Goal: Task Accomplishment & Management: Manage account settings

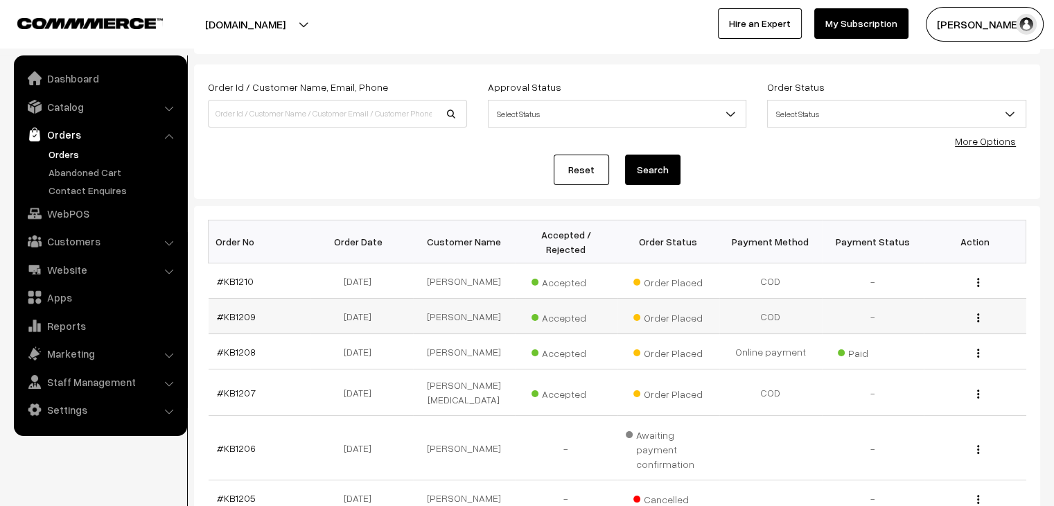
scroll to position [63, 0]
click at [247, 274] on link "#KB1210" at bounding box center [235, 280] width 37 height 12
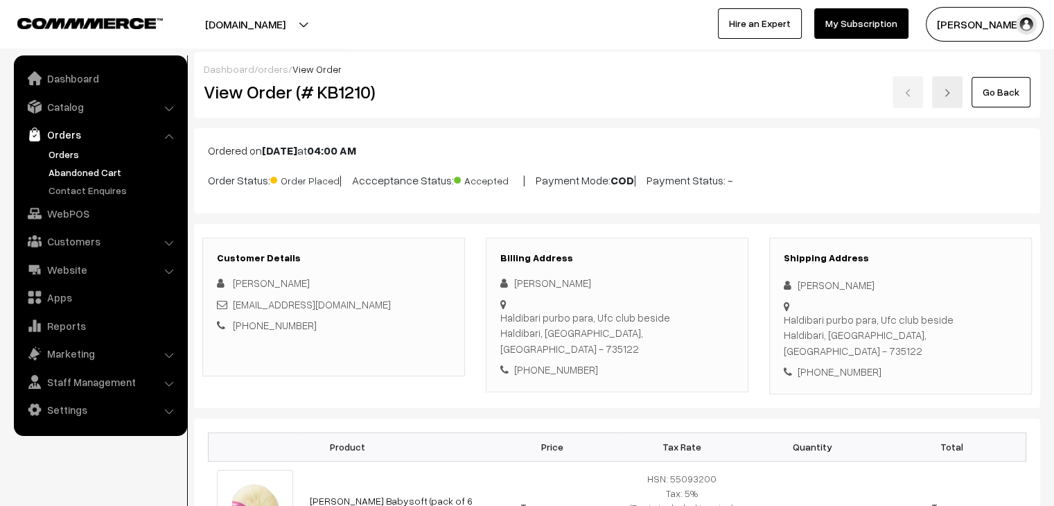
click at [89, 173] on link "Abandoned Cart" at bounding box center [113, 172] width 137 height 15
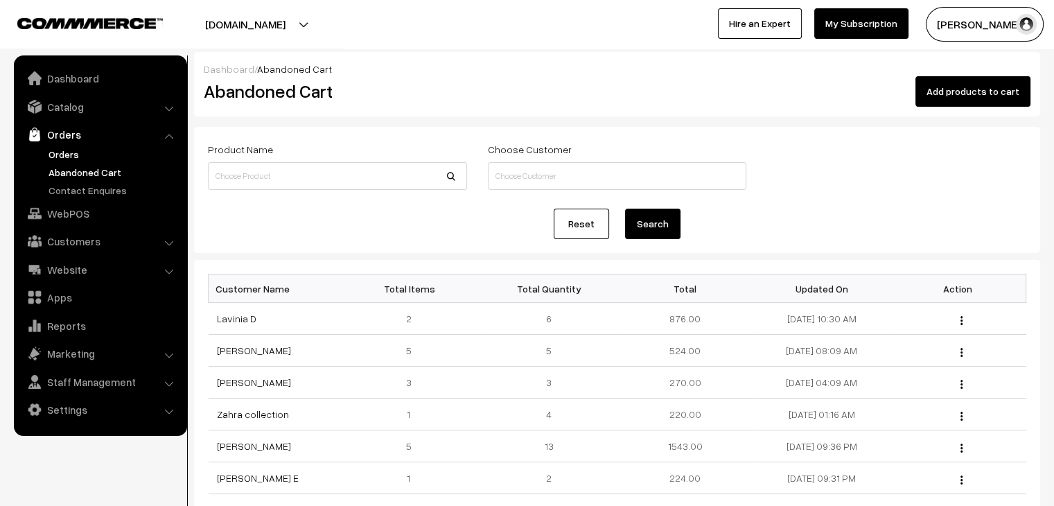
click at [69, 155] on link "Orders" at bounding box center [113, 154] width 137 height 15
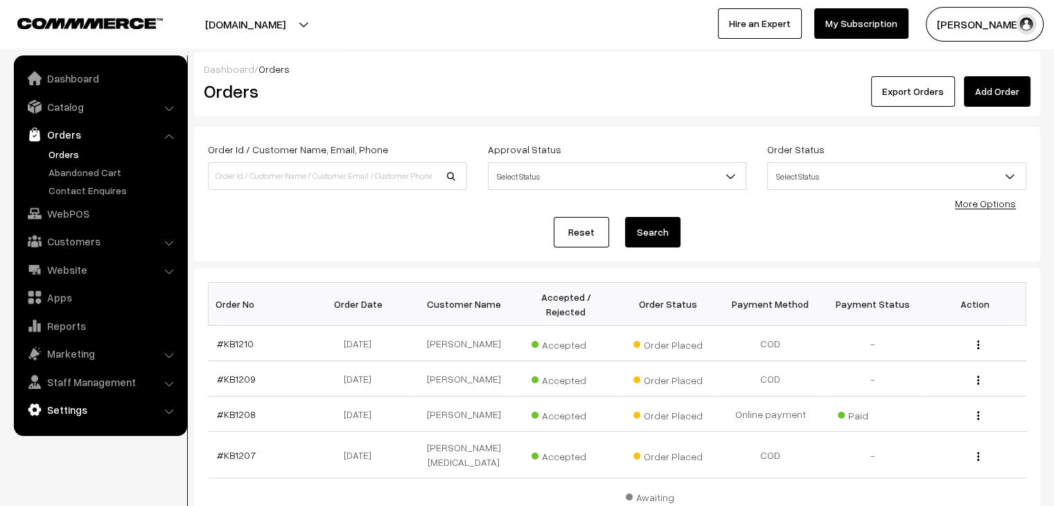
click at [132, 411] on link "Settings" at bounding box center [99, 409] width 165 height 25
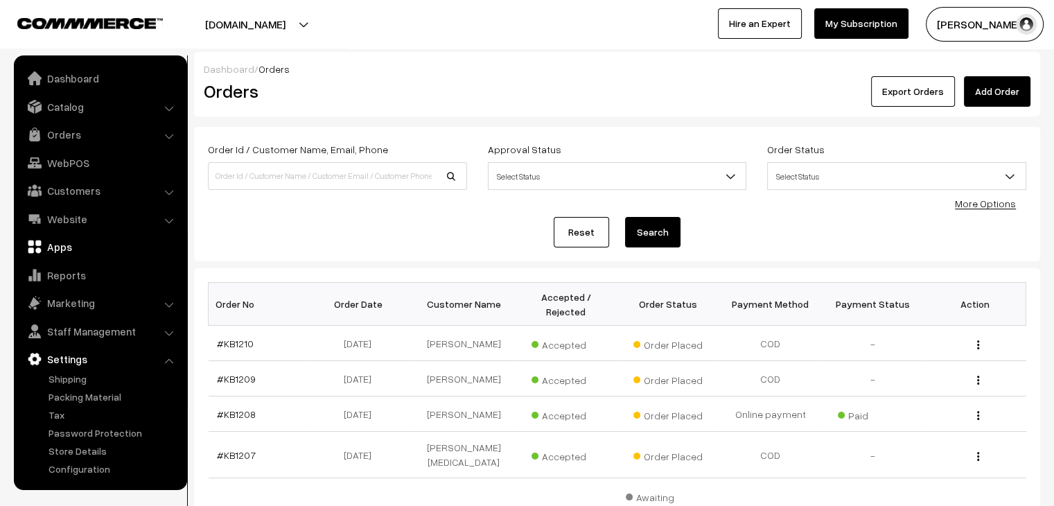
click at [88, 246] on link "Apps" at bounding box center [99, 246] width 165 height 25
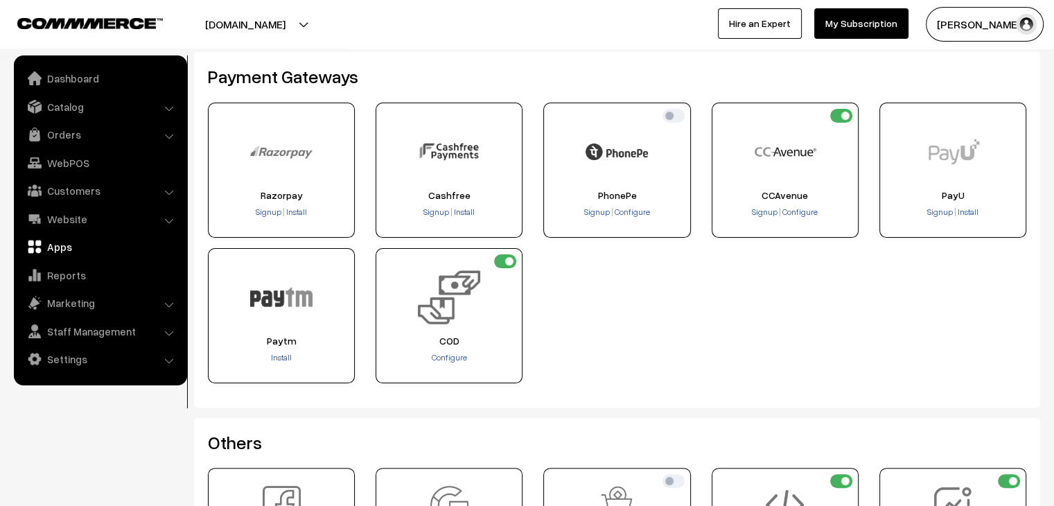
scroll to position [258, 0]
click at [508, 256] on input "checkbox" at bounding box center [505, 263] width 22 height 14
checkbox input "false"
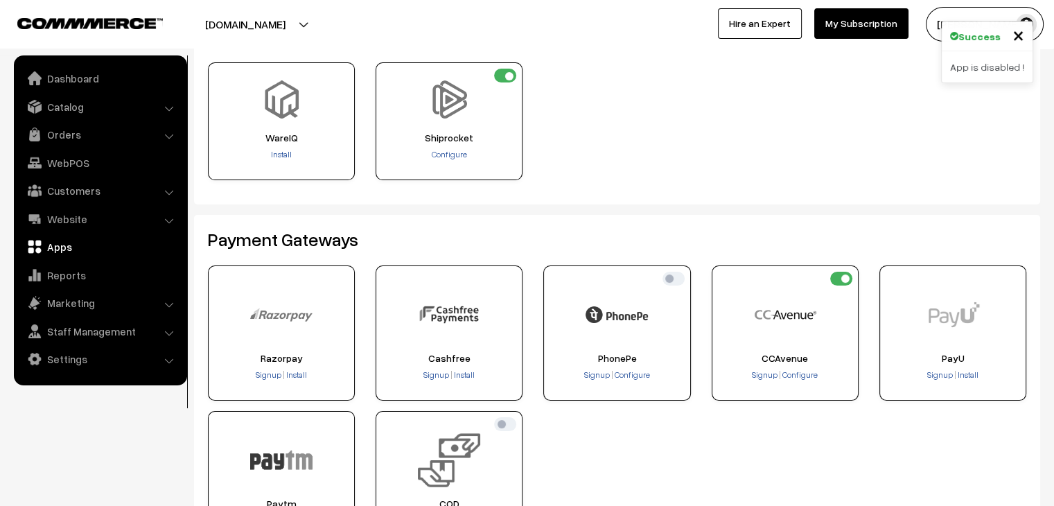
scroll to position [49, 0]
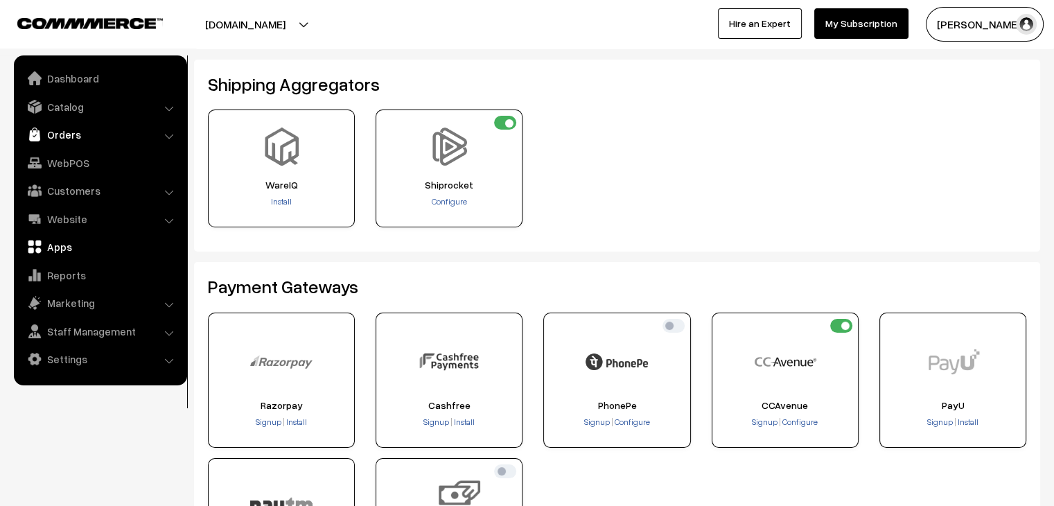
click at [81, 124] on link "Orders" at bounding box center [99, 134] width 165 height 25
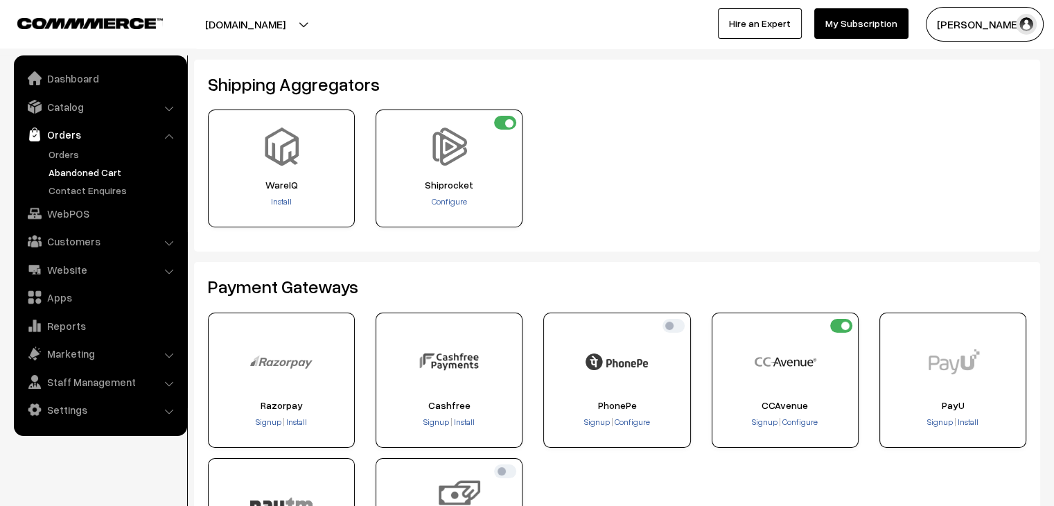
click at [84, 170] on link "Abandoned Cart" at bounding box center [113, 172] width 137 height 15
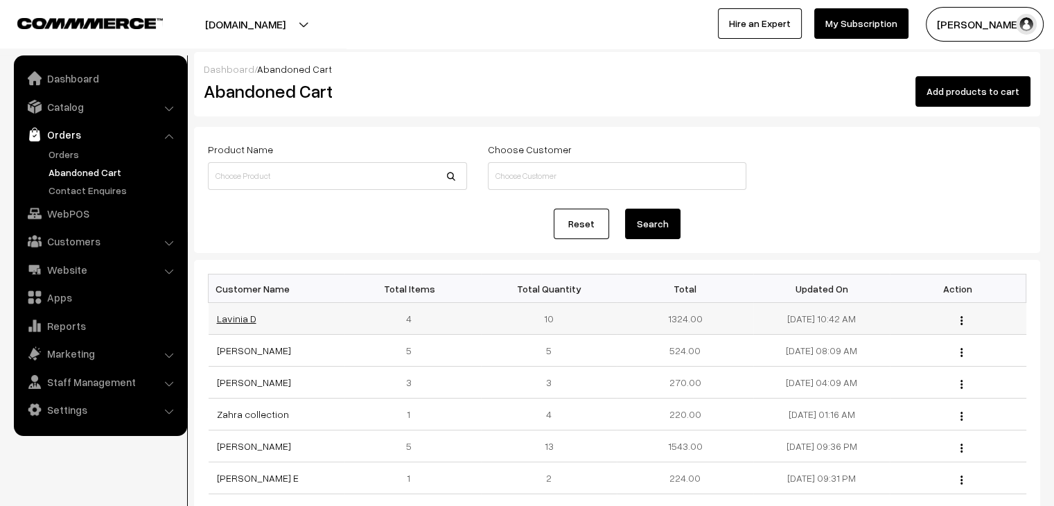
click at [235, 318] on link "Lavinia D" at bounding box center [236, 318] width 39 height 12
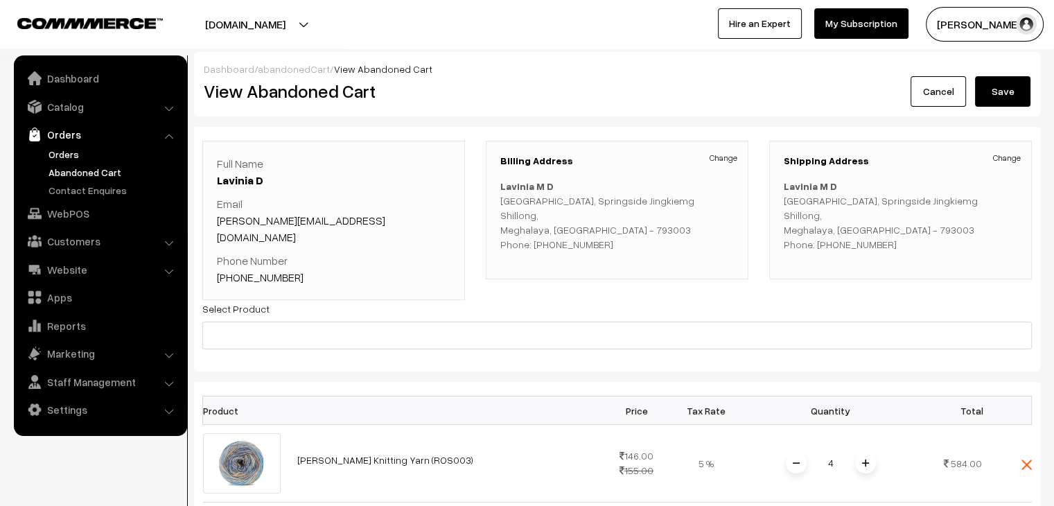
click at [58, 150] on link "Orders" at bounding box center [113, 154] width 137 height 15
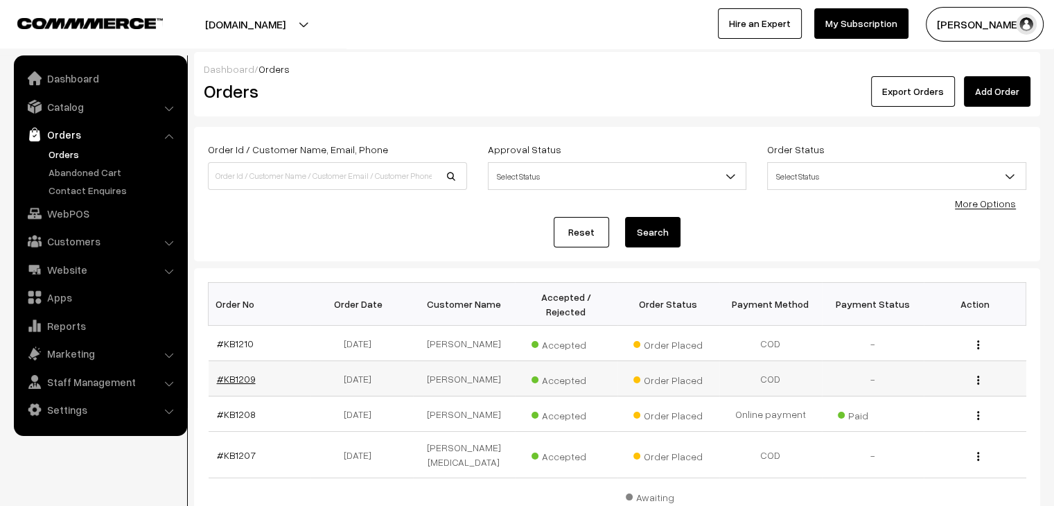
click at [235, 373] on link "#KB1209" at bounding box center [236, 379] width 39 height 12
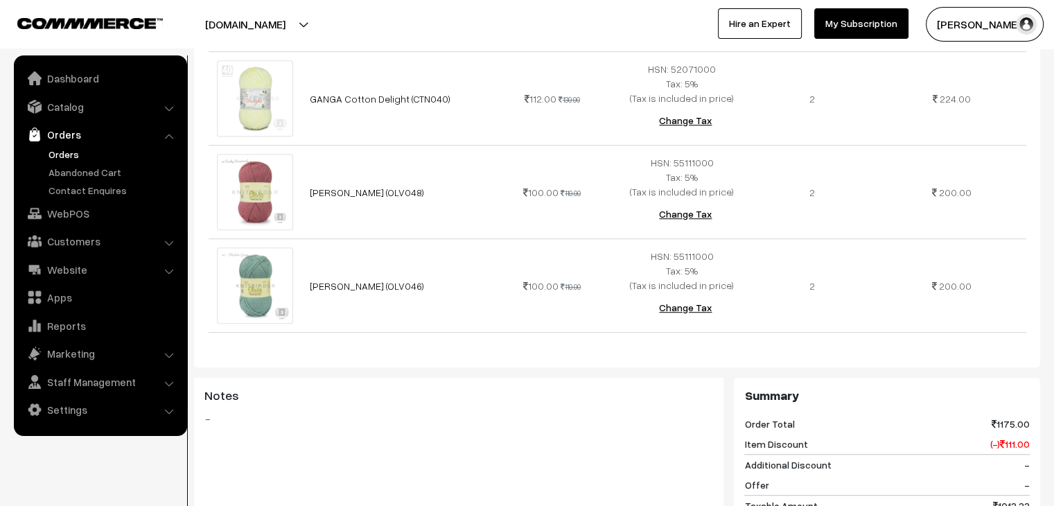
scroll to position [1039, 0]
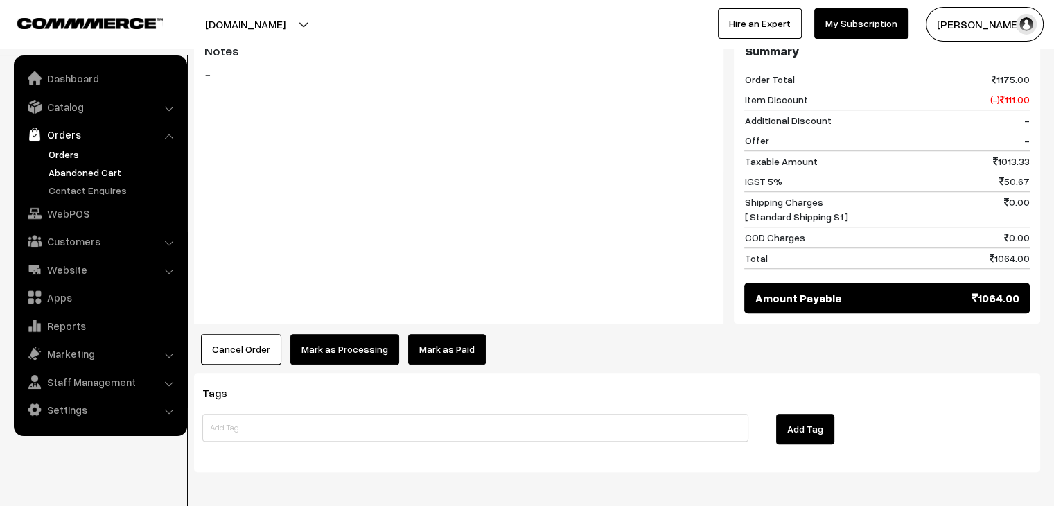
click at [63, 168] on link "Abandoned Cart" at bounding box center [113, 172] width 137 height 15
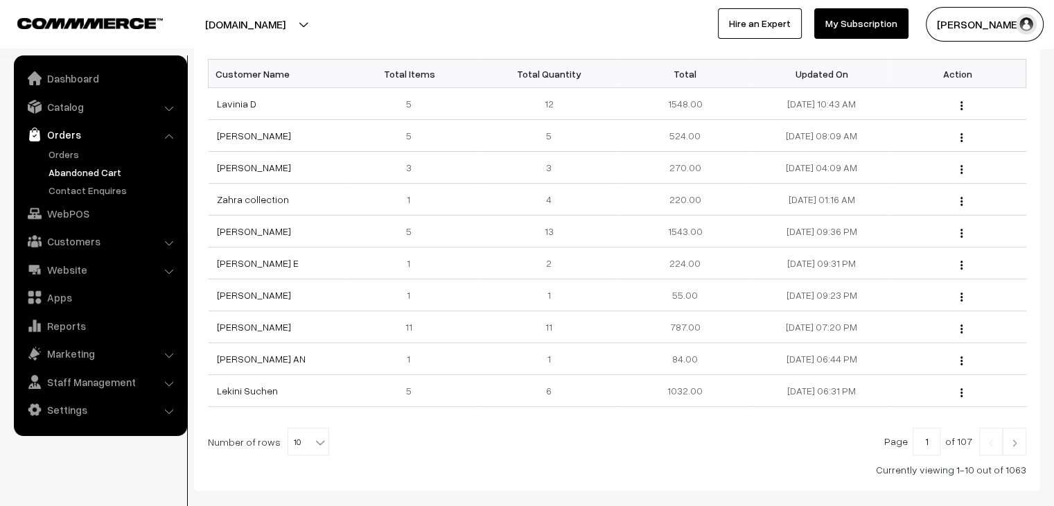
scroll to position [288, 0]
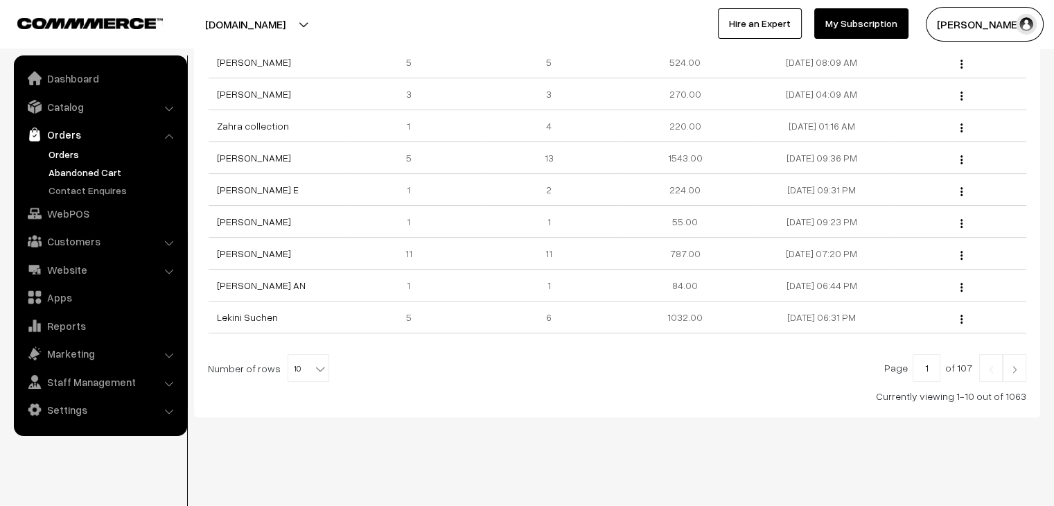
click at [67, 161] on link "Orders" at bounding box center [113, 154] width 137 height 15
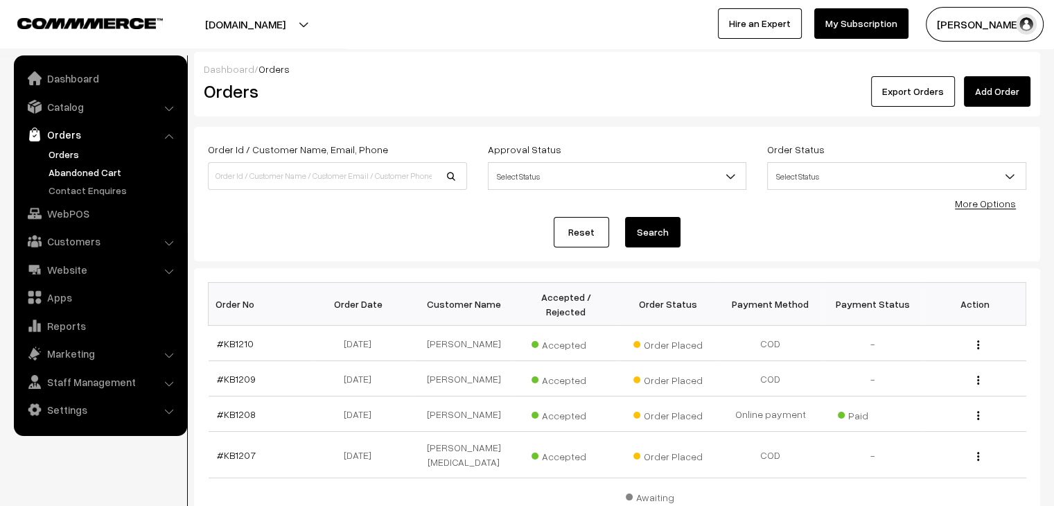
click at [86, 173] on link "Abandoned Cart" at bounding box center [113, 172] width 137 height 15
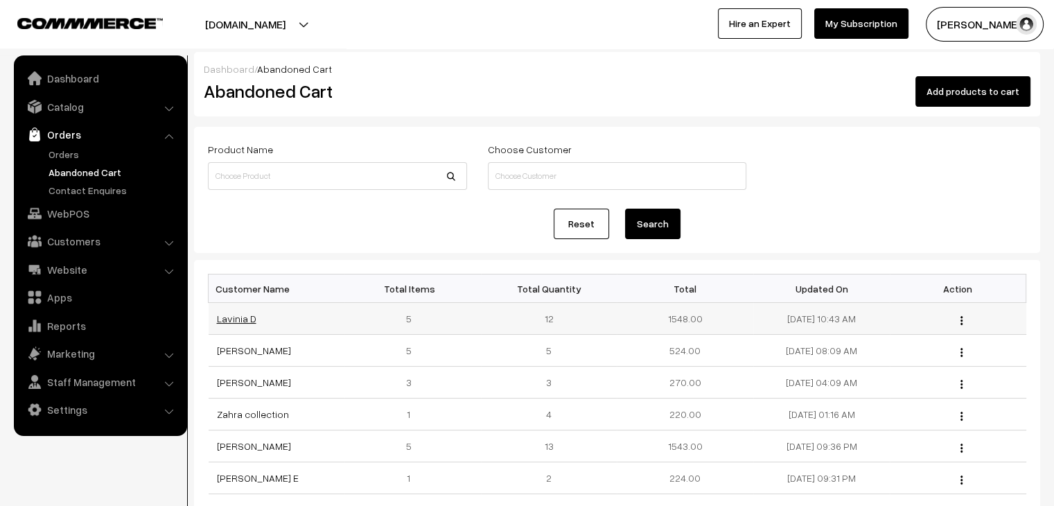
click at [238, 318] on link "Lavinia D" at bounding box center [236, 318] width 39 height 12
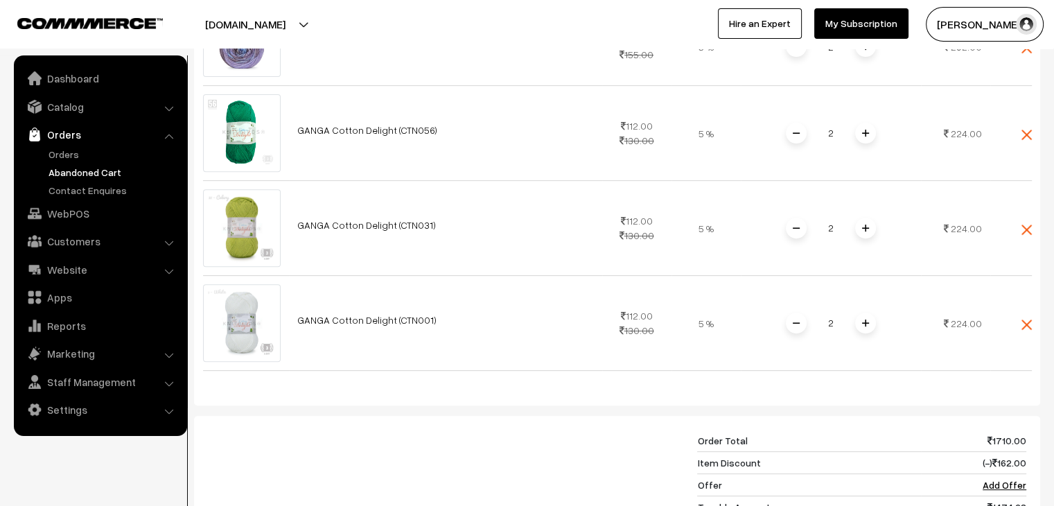
scroll to position [493, 0]
click at [62, 151] on link "Orders" at bounding box center [113, 154] width 137 height 15
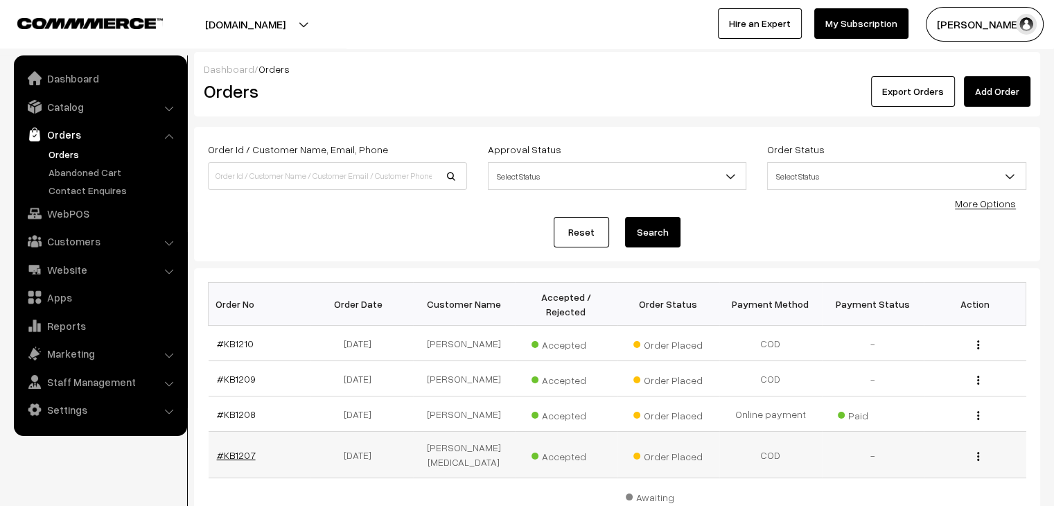
click at [233, 449] on link "#KB1207" at bounding box center [236, 455] width 39 height 12
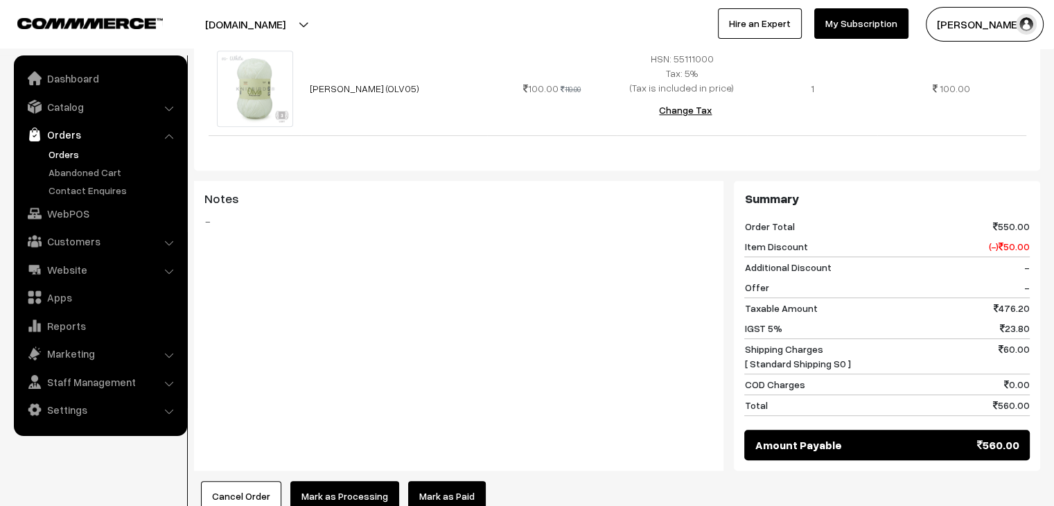
scroll to position [809, 0]
click at [67, 169] on link "Abandoned Cart" at bounding box center [113, 172] width 137 height 15
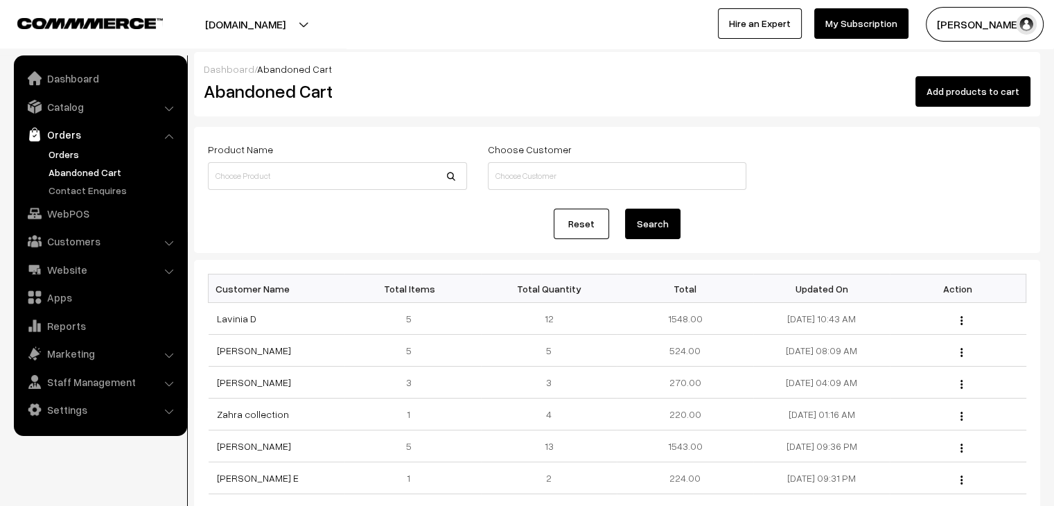
click at [80, 160] on link "Orders" at bounding box center [113, 154] width 137 height 15
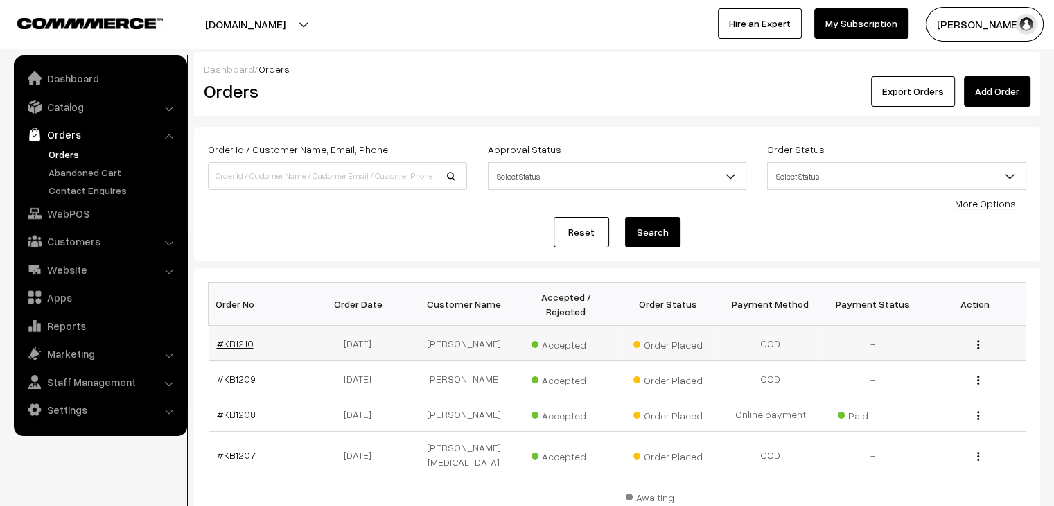
click at [233, 337] on link "#KB1210" at bounding box center [235, 343] width 37 height 12
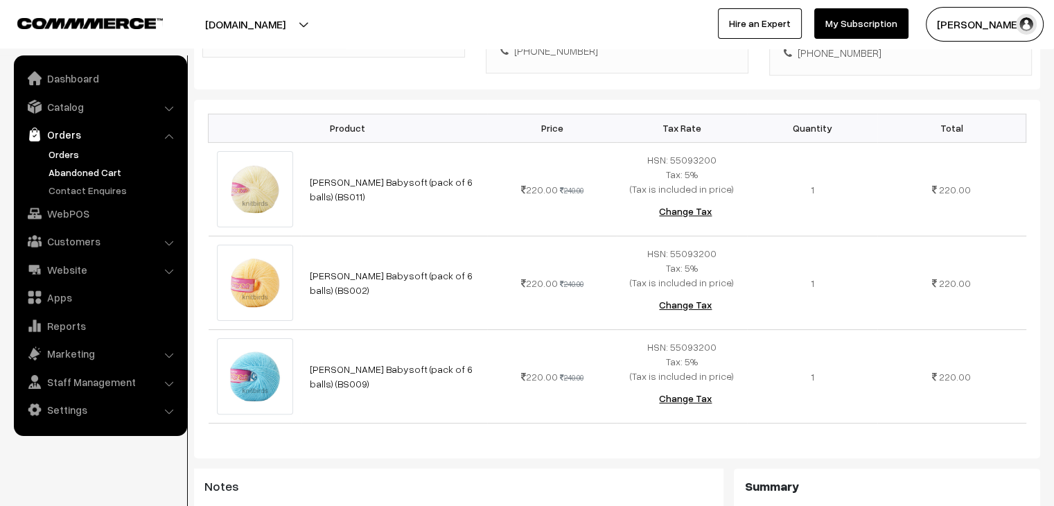
click at [78, 175] on link "Abandoned Cart" at bounding box center [113, 172] width 137 height 15
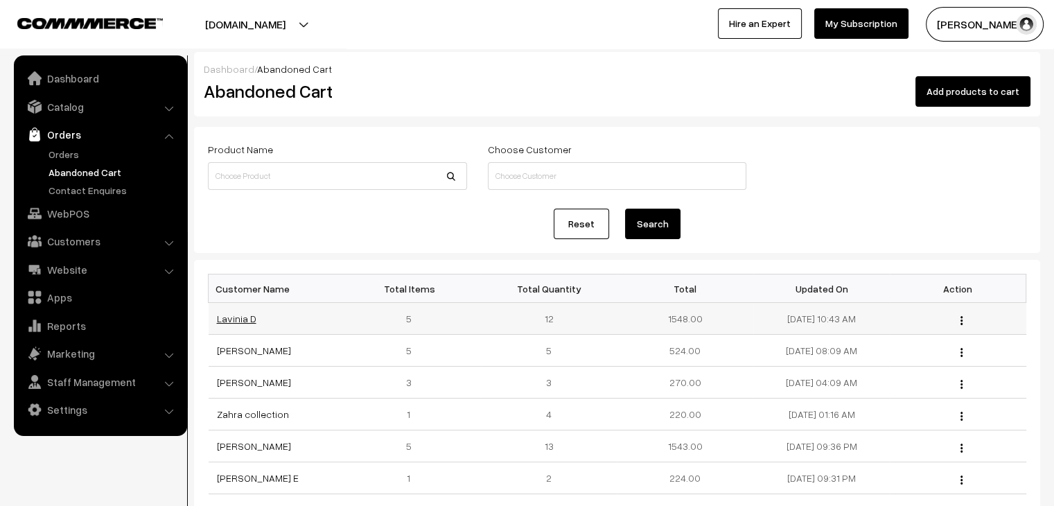
click at [242, 315] on link "Lavinia D" at bounding box center [236, 318] width 39 height 12
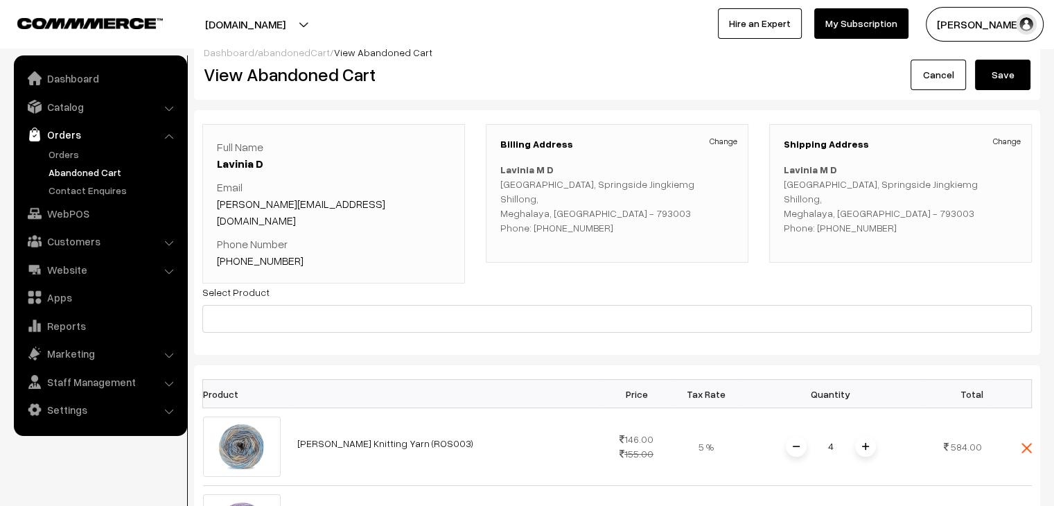
scroll to position [16, 0]
click at [80, 152] on link "Orders" at bounding box center [113, 154] width 137 height 15
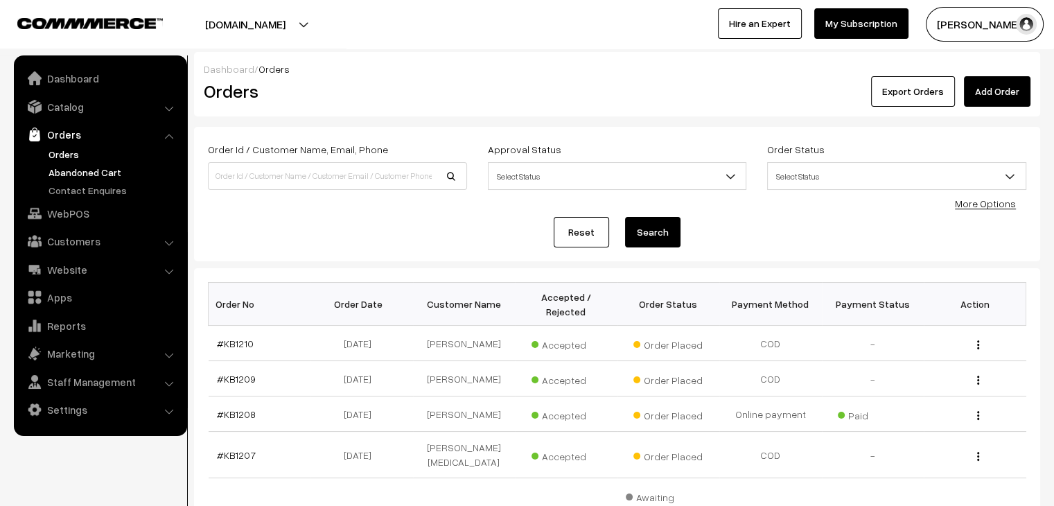
click at [97, 170] on link "Abandoned Cart" at bounding box center [113, 172] width 137 height 15
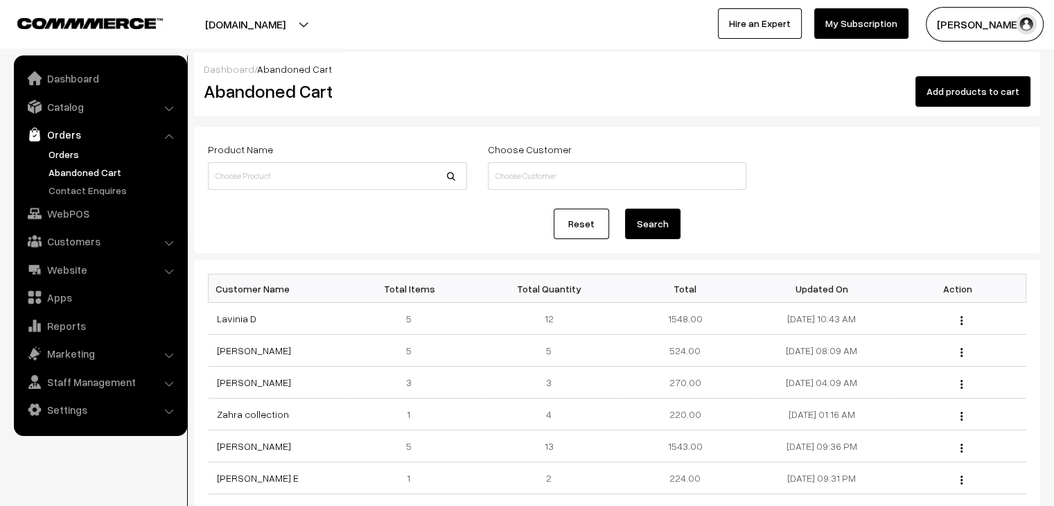
click at [75, 148] on link "Orders" at bounding box center [113, 154] width 137 height 15
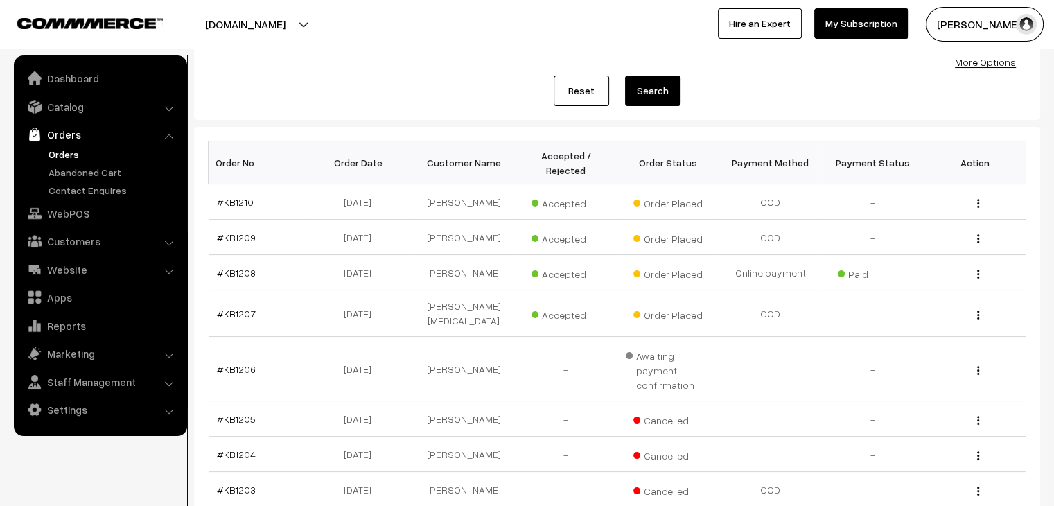
scroll to position [190, 0]
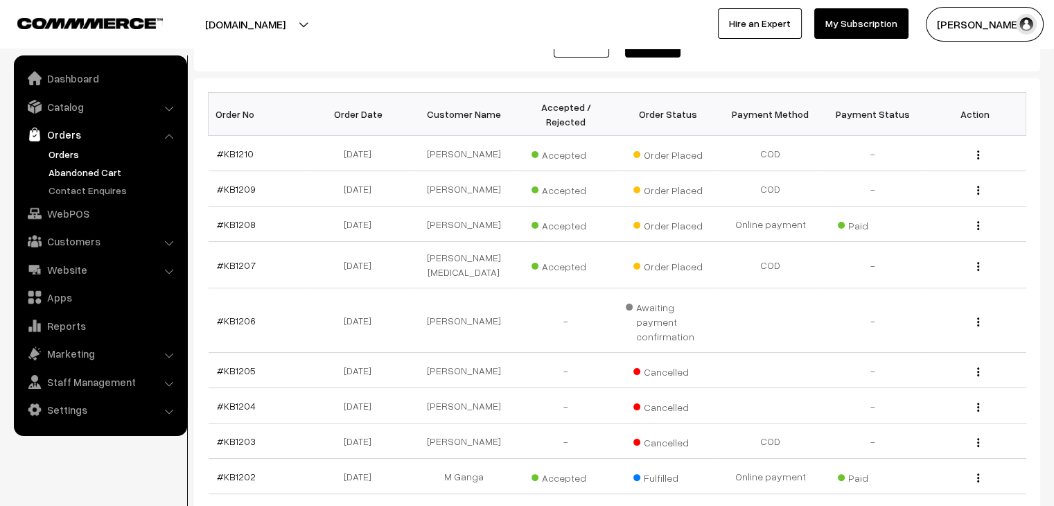
click at [96, 167] on link "Abandoned Cart" at bounding box center [113, 172] width 137 height 15
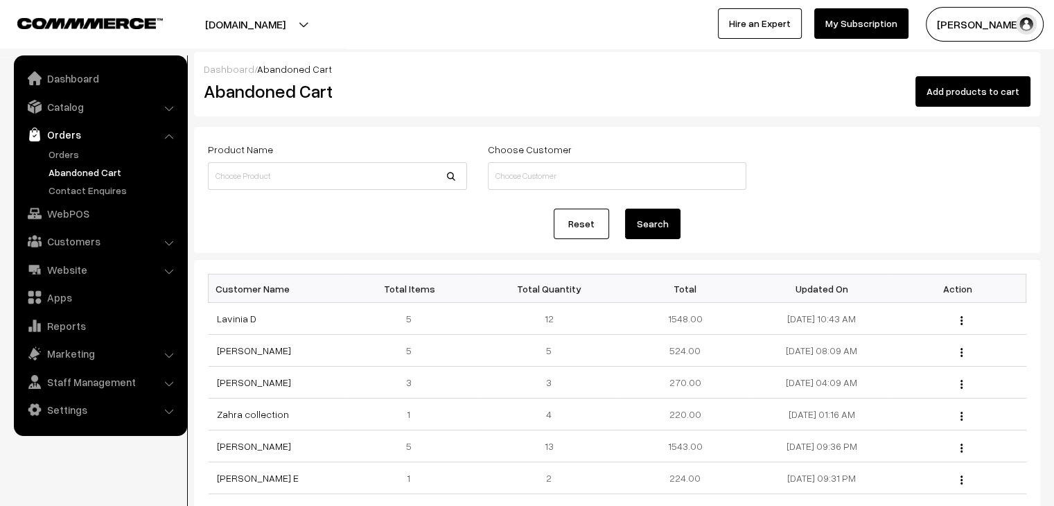
click at [237, 353] on link "Navdeep Kaur" at bounding box center [254, 350] width 74 height 12
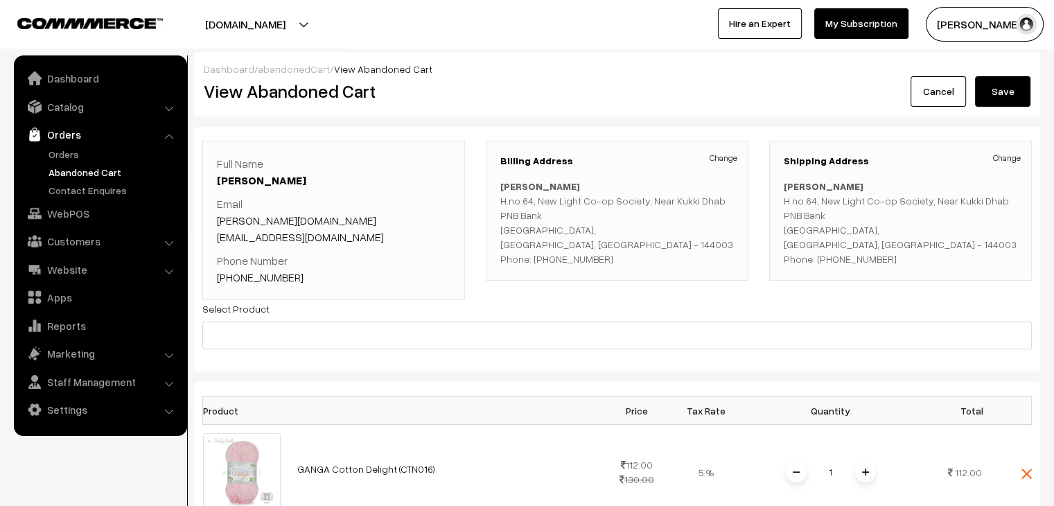
click at [282, 69] on link "abandonedCart" at bounding box center [294, 69] width 72 height 12
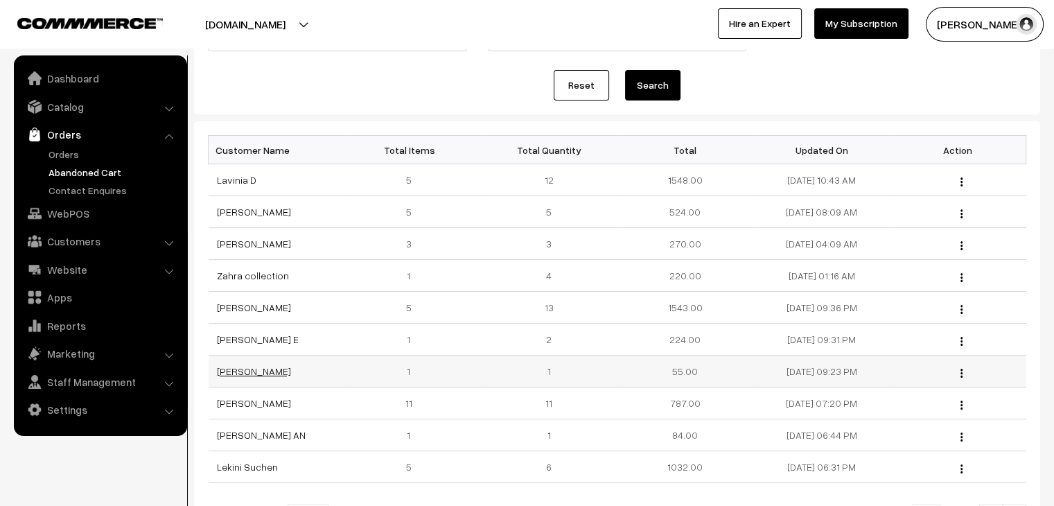
scroll to position [140, 0]
click at [261, 396] on link "[PERSON_NAME]" at bounding box center [254, 402] width 74 height 12
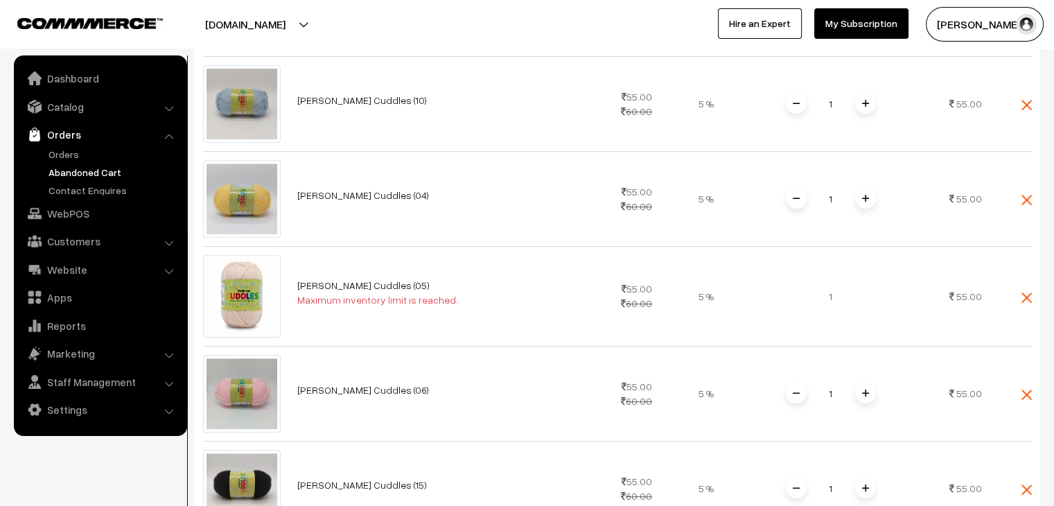
scroll to position [567, 0]
click at [67, 109] on link "Catalog" at bounding box center [99, 106] width 165 height 25
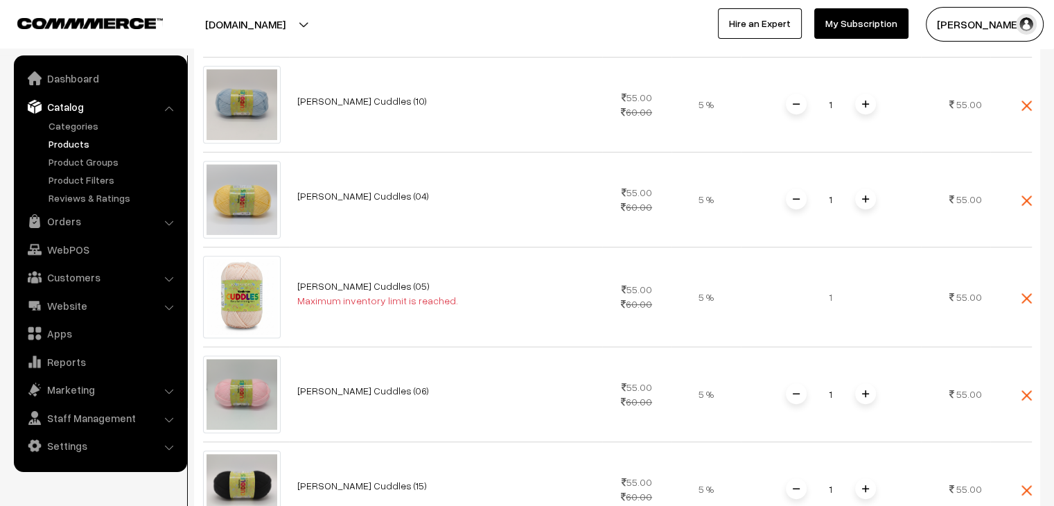
click at [75, 146] on link "Products" at bounding box center [113, 143] width 137 height 15
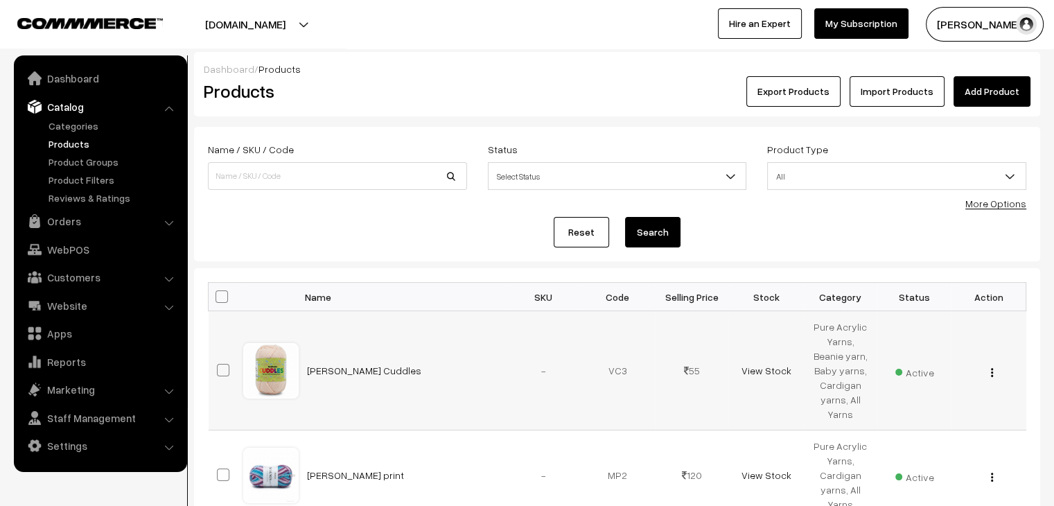
click at [991, 372] on img "button" at bounding box center [992, 372] width 2 height 9
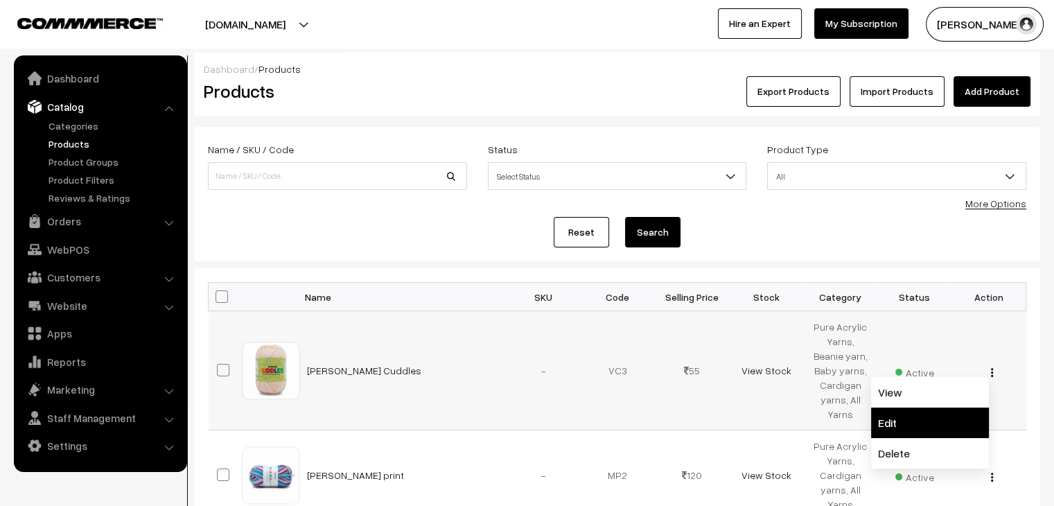
click at [929, 422] on link "Edit" at bounding box center [930, 422] width 118 height 30
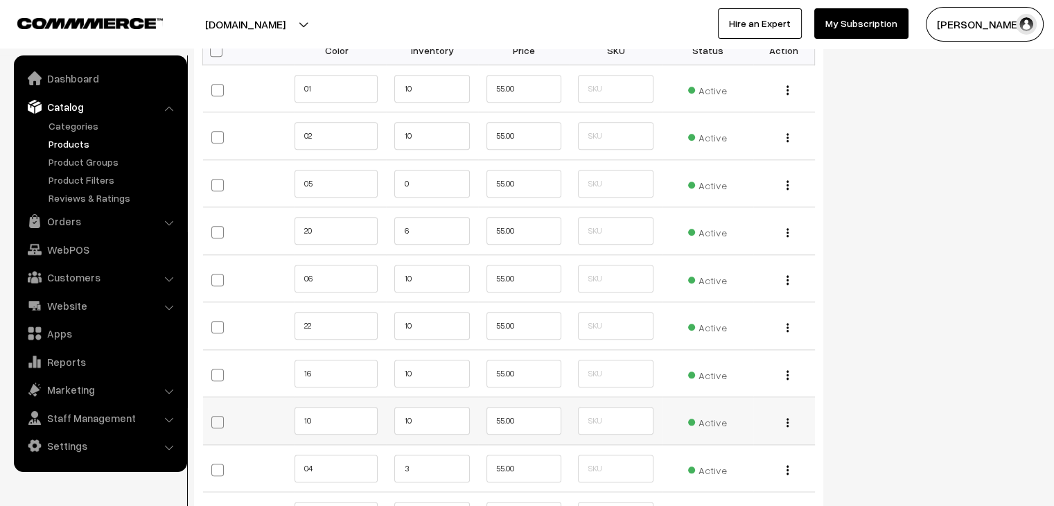
scroll to position [1562, 0]
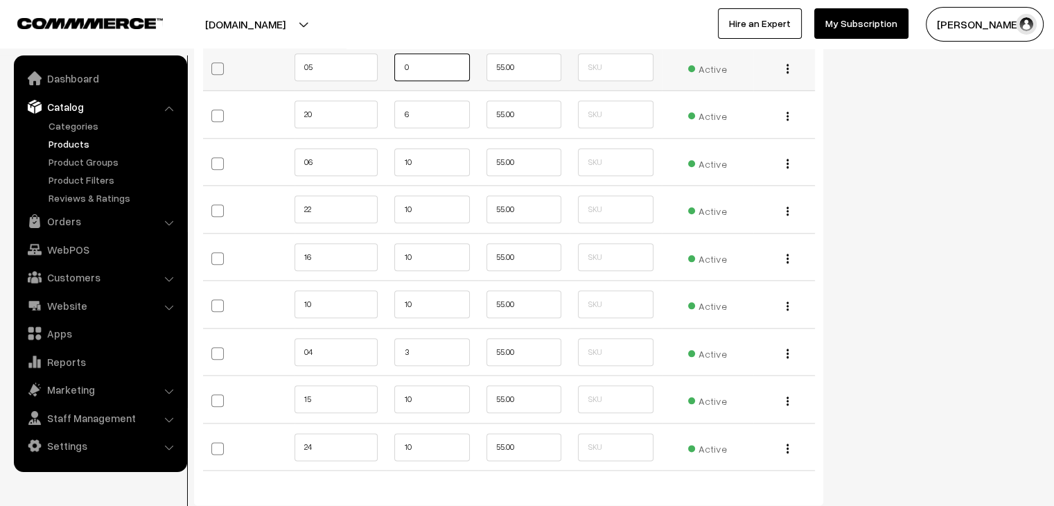
click at [402, 70] on input "0" at bounding box center [431, 67] width 75 height 28
type input "10"
click at [402, 103] on input "6" at bounding box center [431, 114] width 75 height 28
type input "16"
click at [403, 353] on input "13" at bounding box center [431, 352] width 75 height 28
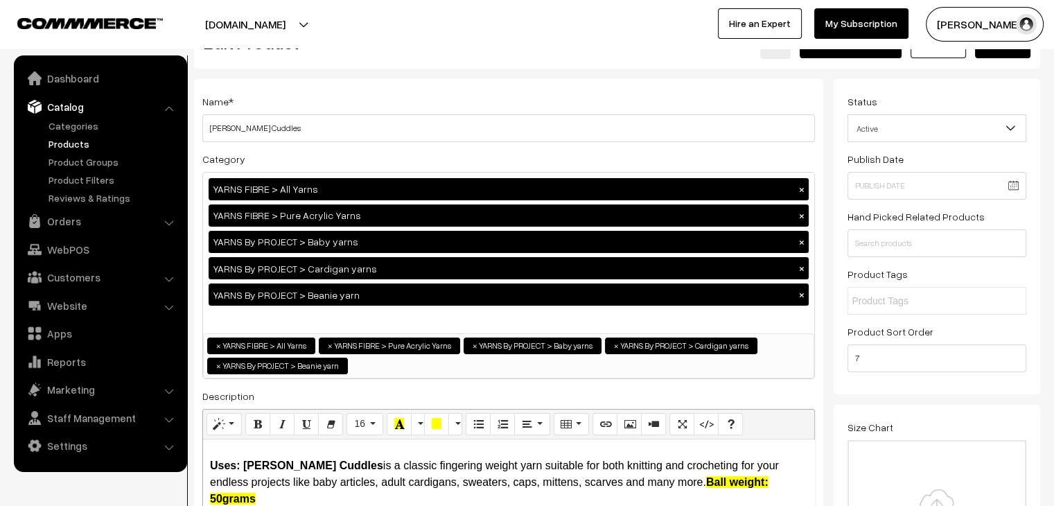
scroll to position [0, 0]
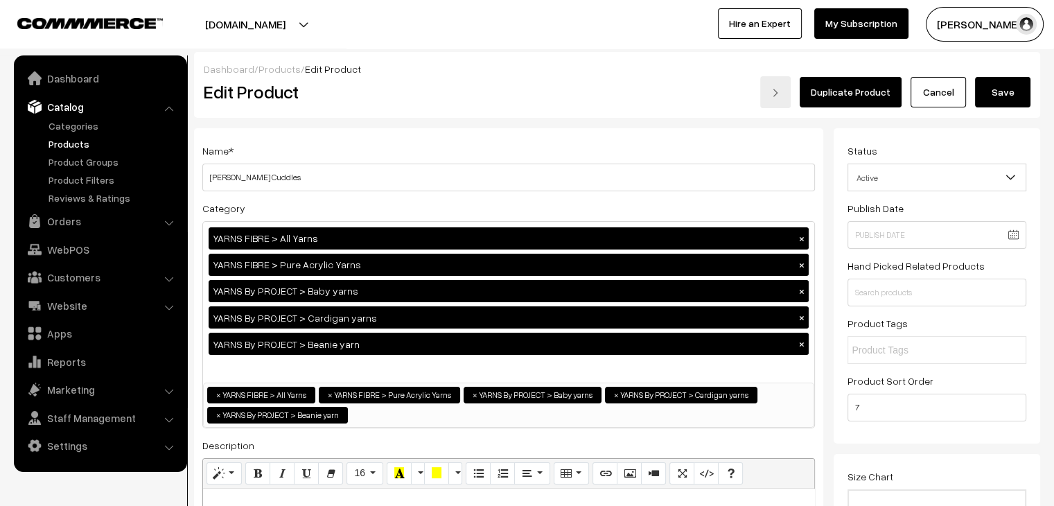
type input "13"
click at [980, 89] on button "Save" at bounding box center [1002, 92] width 55 height 30
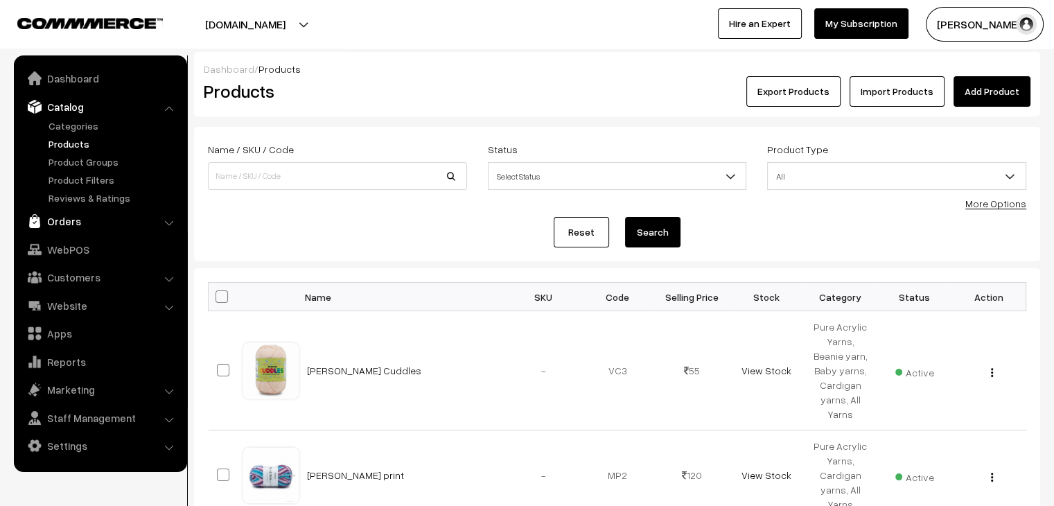
click at [70, 215] on link "Orders" at bounding box center [99, 221] width 165 height 25
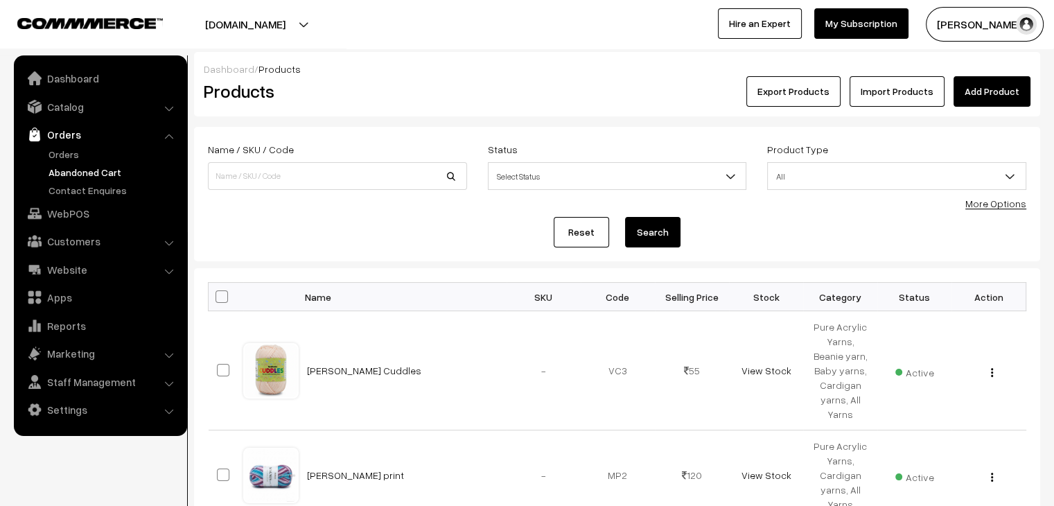
click at [67, 170] on link "Abandoned Cart" at bounding box center [113, 172] width 137 height 15
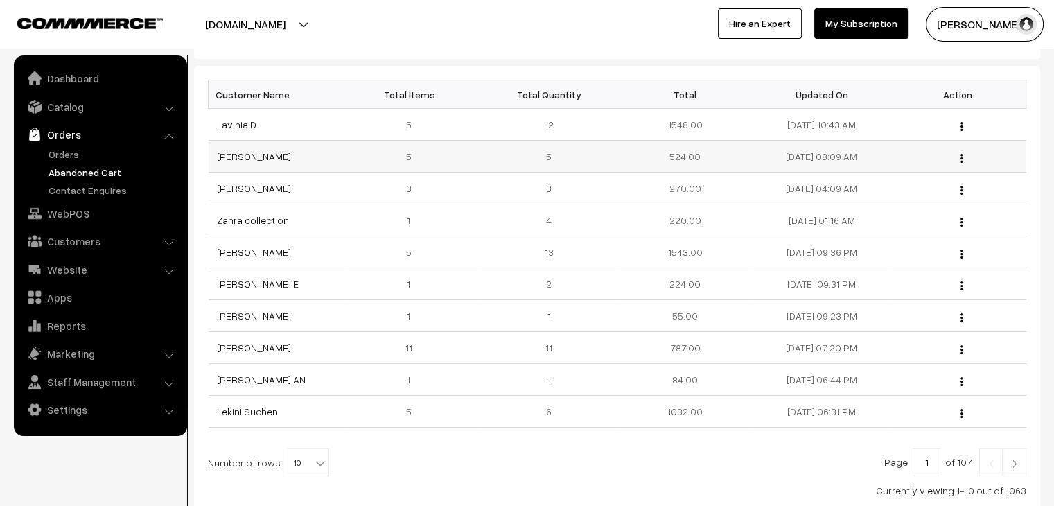
scroll to position [195, 0]
click at [85, 150] on link "Orders" at bounding box center [113, 154] width 137 height 15
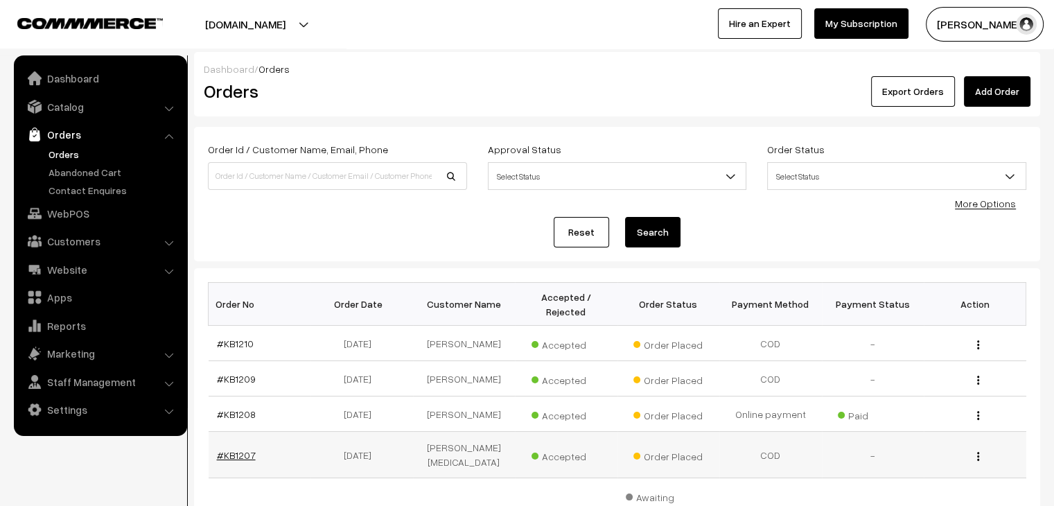
click at [244, 449] on link "#KB1207" at bounding box center [236, 455] width 39 height 12
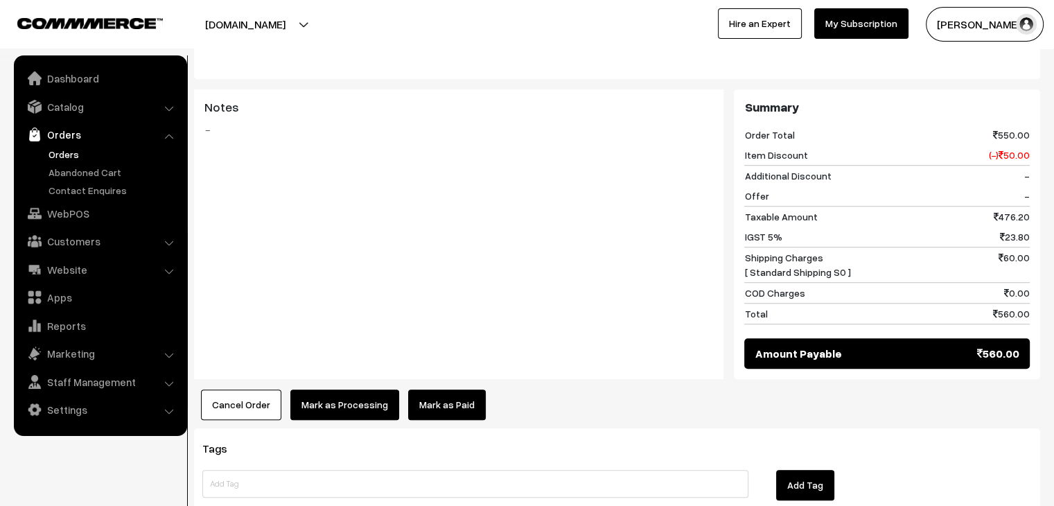
click at [448, 389] on link "Mark as Paid" at bounding box center [447, 404] width 78 height 30
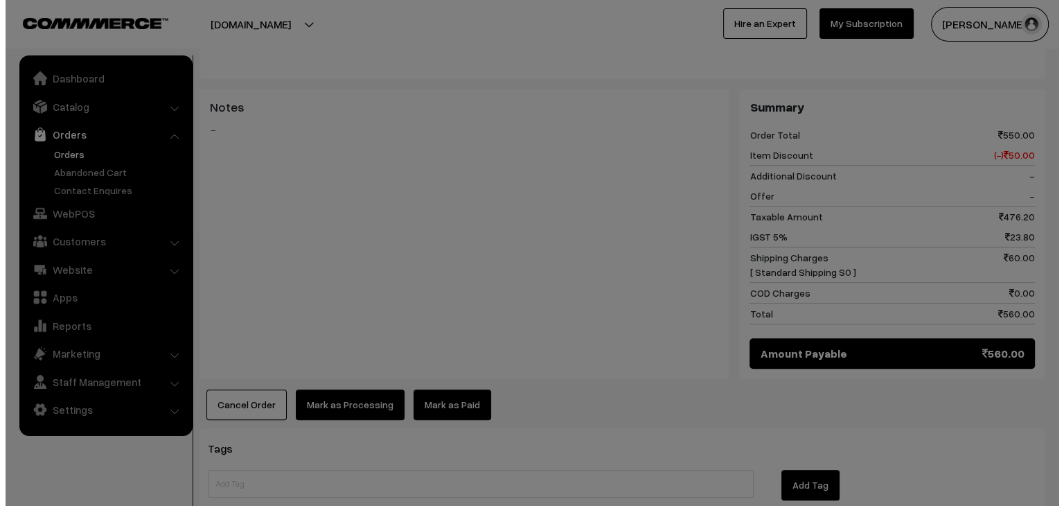
scroll to position [905, 0]
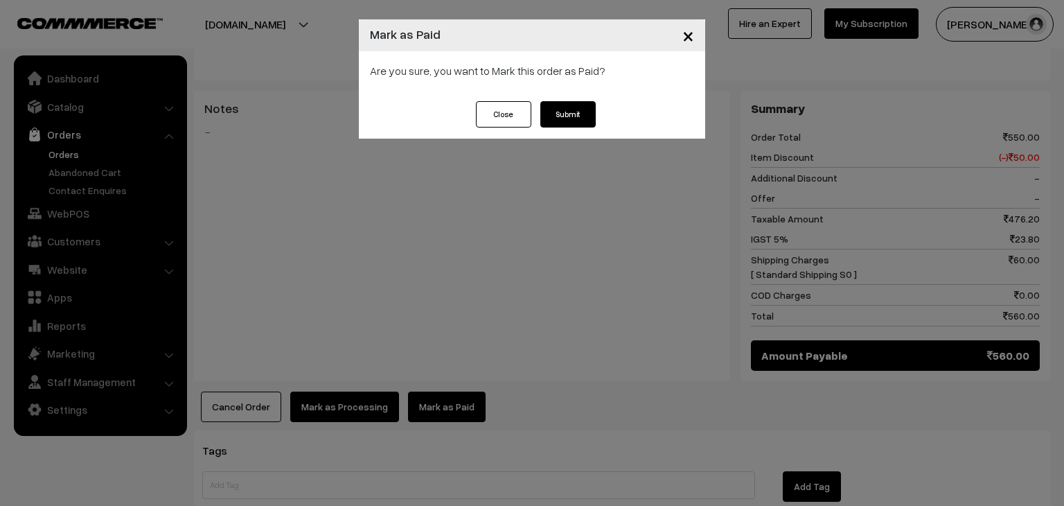
click at [563, 126] on button "Submit" at bounding box center [567, 114] width 55 height 26
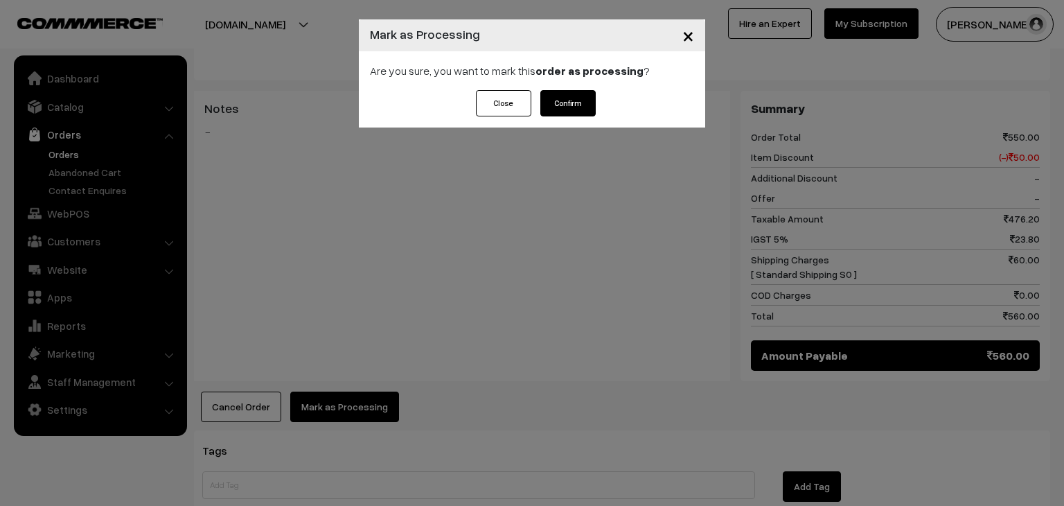
click at [565, 98] on button "Confirm" at bounding box center [567, 103] width 55 height 26
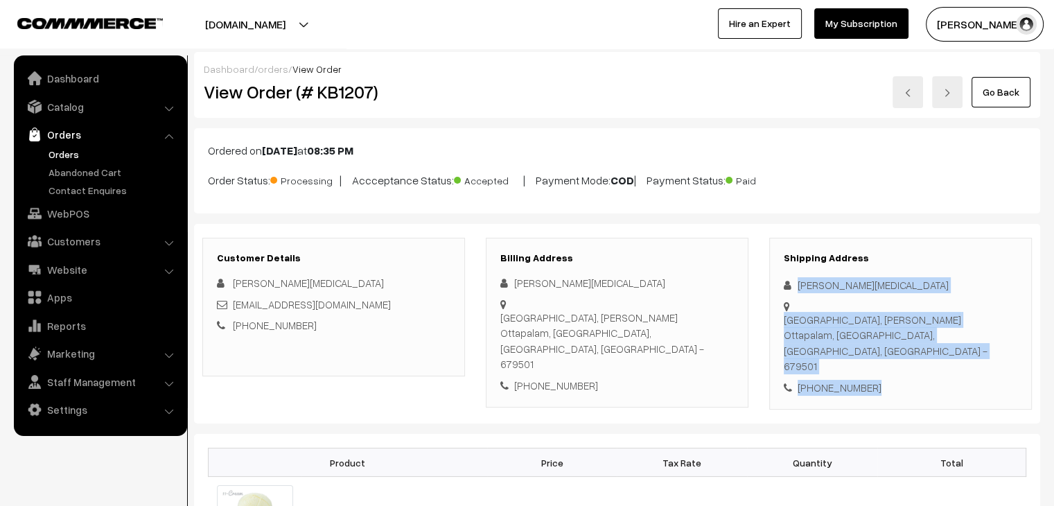
drag, startPoint x: 0, startPoint y: 0, endPoint x: 791, endPoint y: 284, distance: 840.7
click at [791, 284] on div "Shipping Address [PERSON_NAME][MEDICAL_DATA] [GEOGRAPHIC_DATA], subramannya [PE…" at bounding box center [900, 324] width 263 height 173
copy div "Farseena [MEDICAL_DATA][GEOGRAPHIC_DATA], subramannya [PERSON_NAME][GEOGRAPHIC_…"
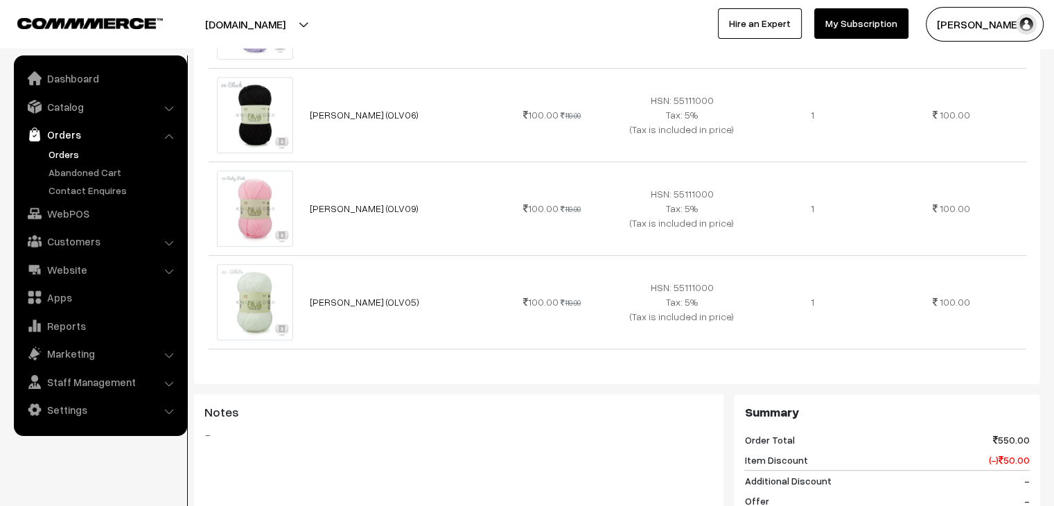
scroll to position [831, 0]
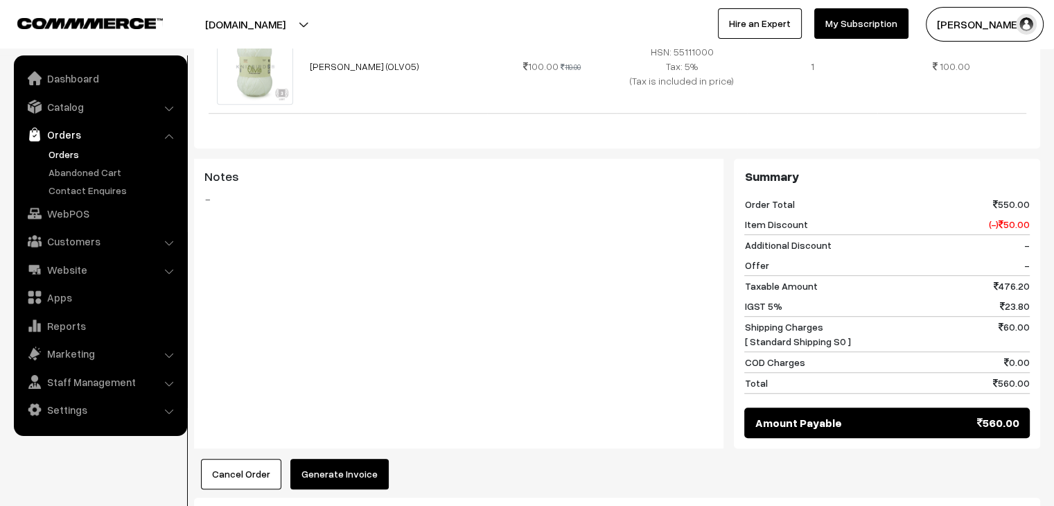
click at [360, 459] on button "Generate Invoice" at bounding box center [339, 474] width 98 height 30
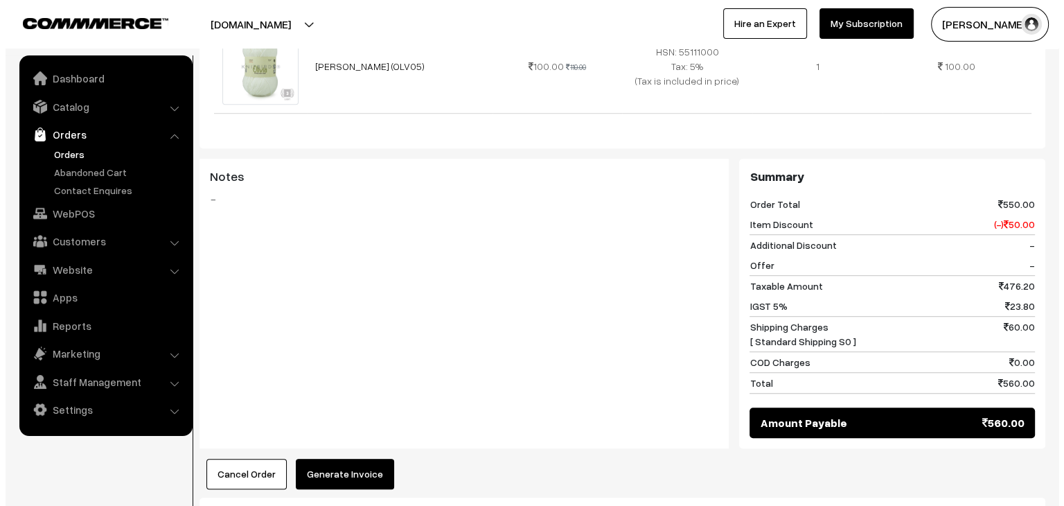
scroll to position [836, 0]
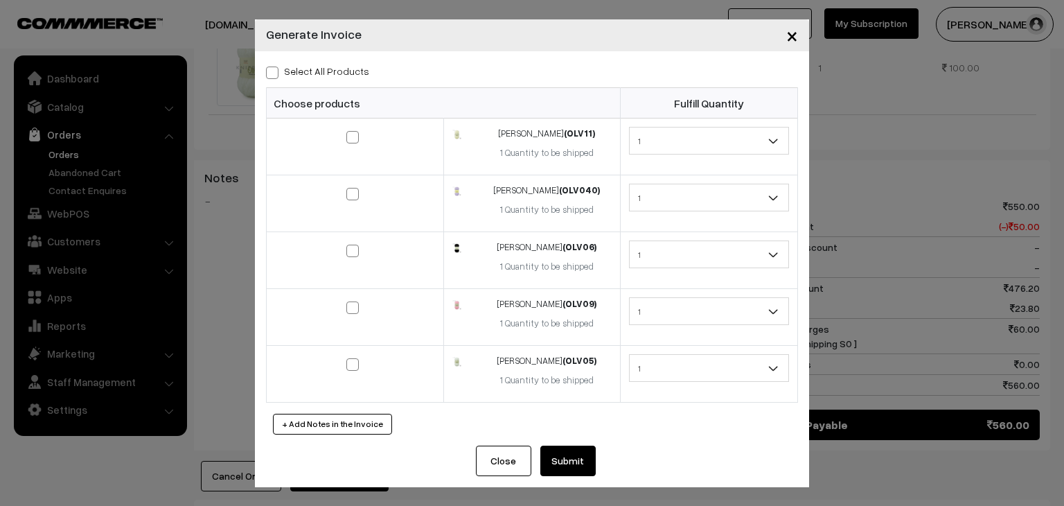
click at [305, 73] on label "Select All Products" at bounding box center [317, 71] width 103 height 15
click at [275, 73] on input "Select All Products" at bounding box center [270, 70] width 9 height 9
checkbox input "true"
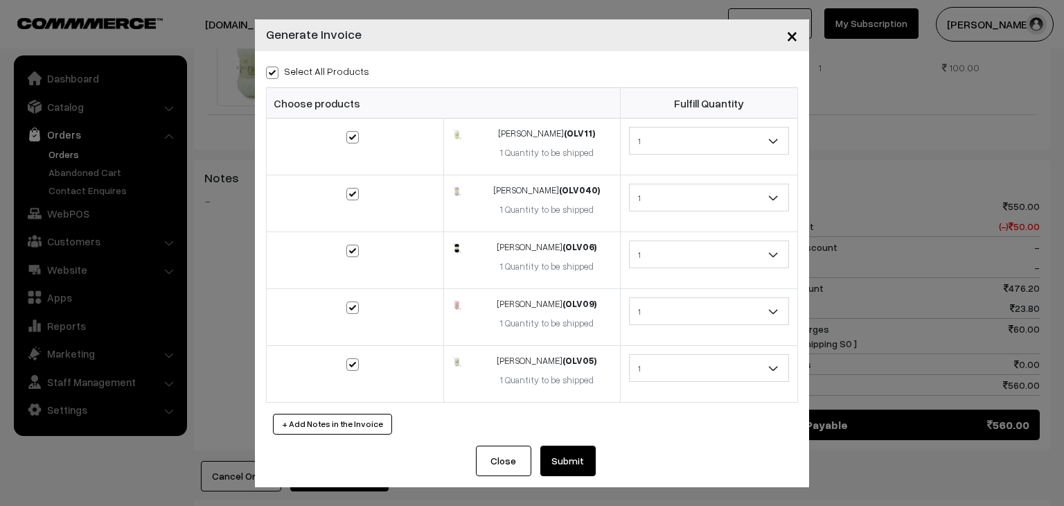
checkbox input "true"
click at [572, 453] on button "Submit" at bounding box center [567, 461] width 55 height 30
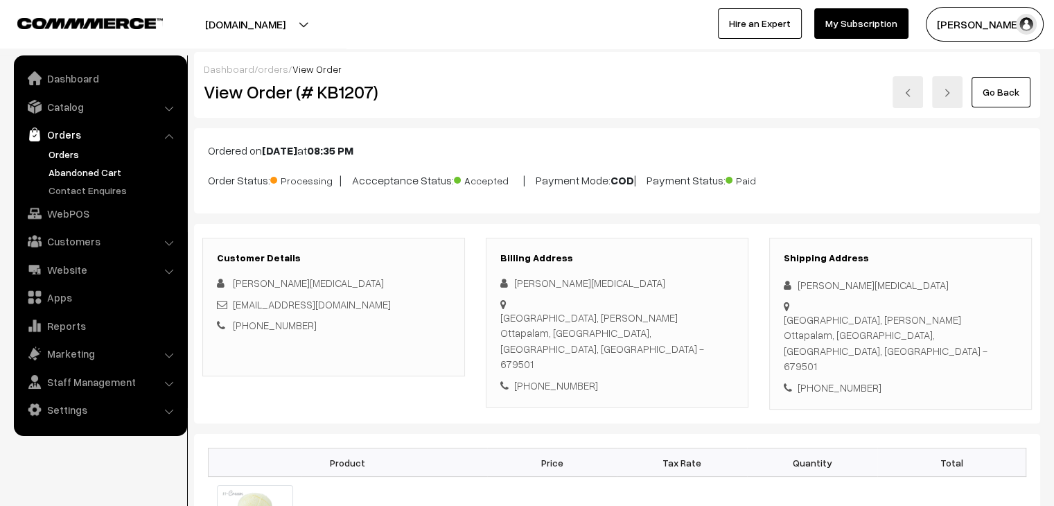
click at [75, 170] on link "Abandoned Cart" at bounding box center [113, 172] width 137 height 15
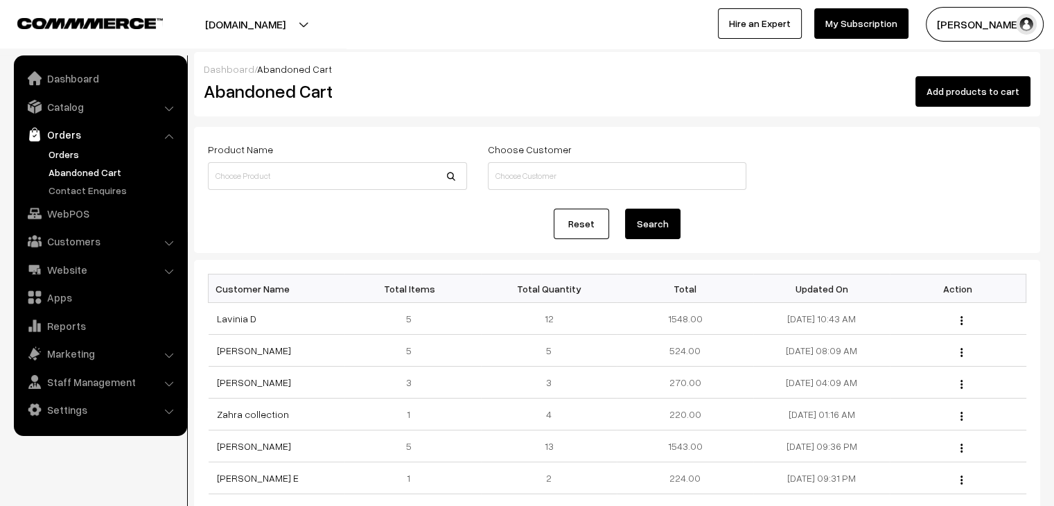
click at [53, 156] on link "Orders" at bounding box center [113, 154] width 137 height 15
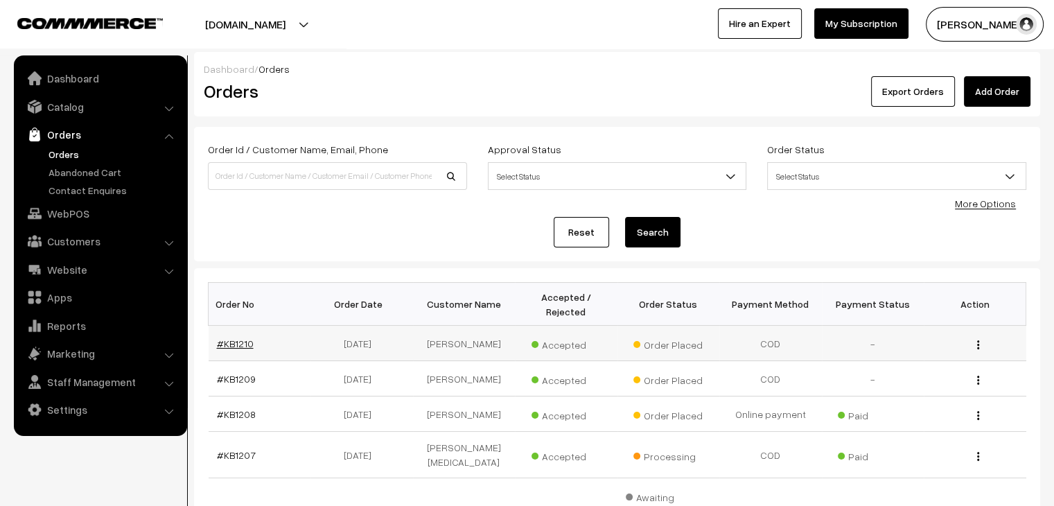
click at [245, 337] on link "#KB1210" at bounding box center [235, 343] width 37 height 12
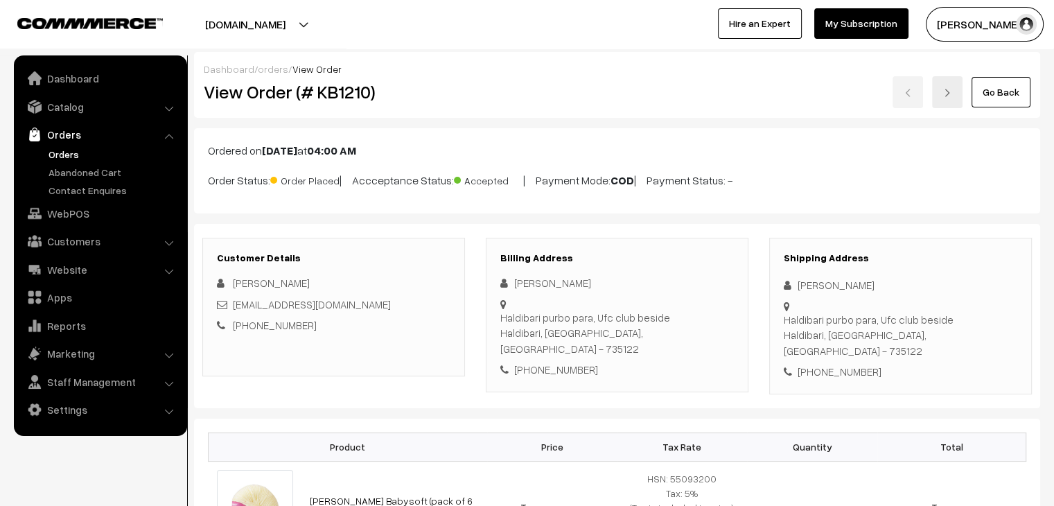
click at [76, 150] on link "Orders" at bounding box center [113, 154] width 137 height 15
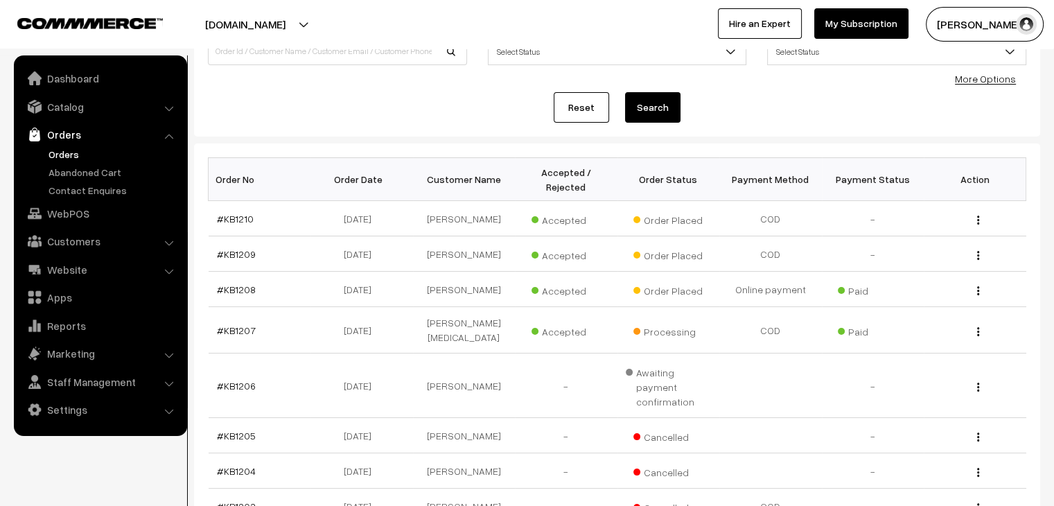
scroll to position [139, 0]
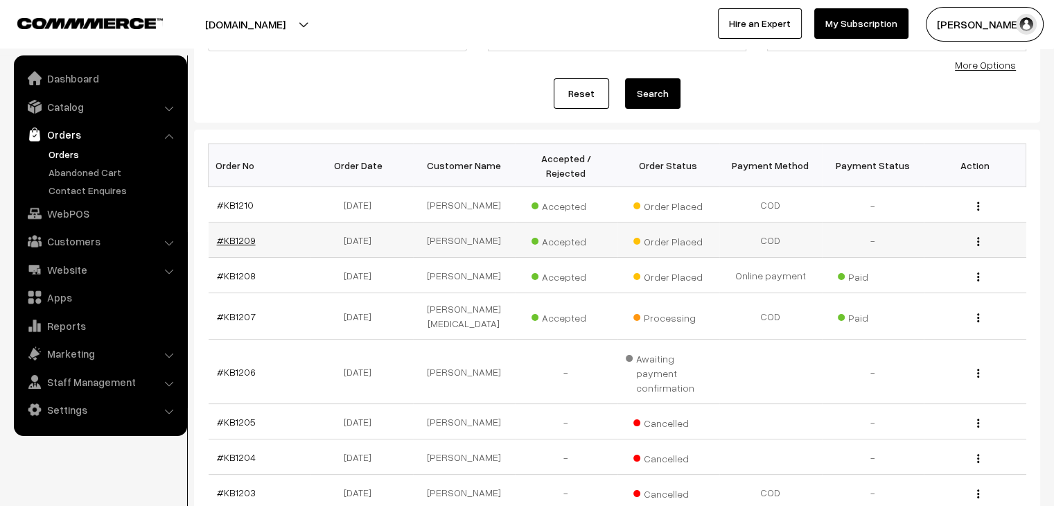
click at [227, 234] on link "#KB1209" at bounding box center [236, 240] width 39 height 12
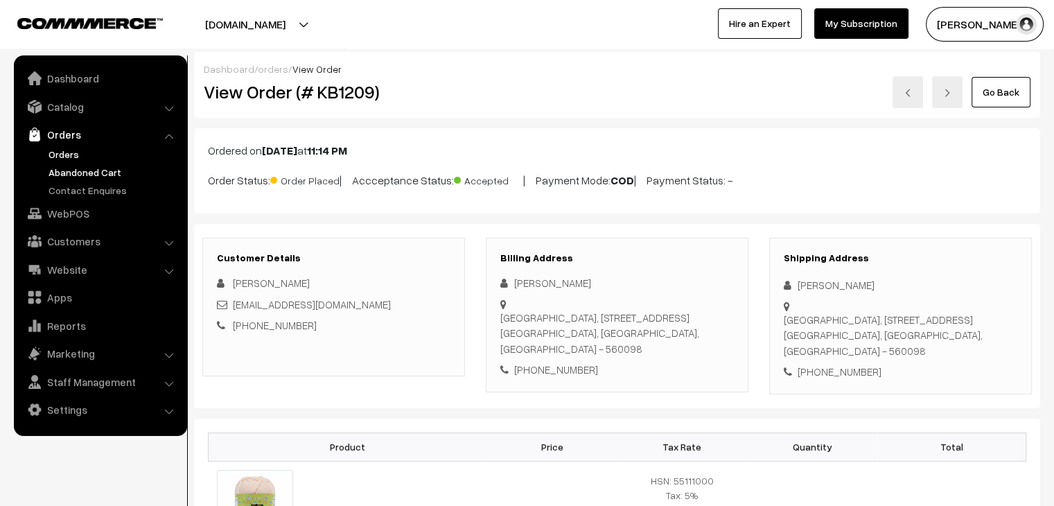
click at [78, 177] on link "Abandoned Cart" at bounding box center [113, 172] width 137 height 15
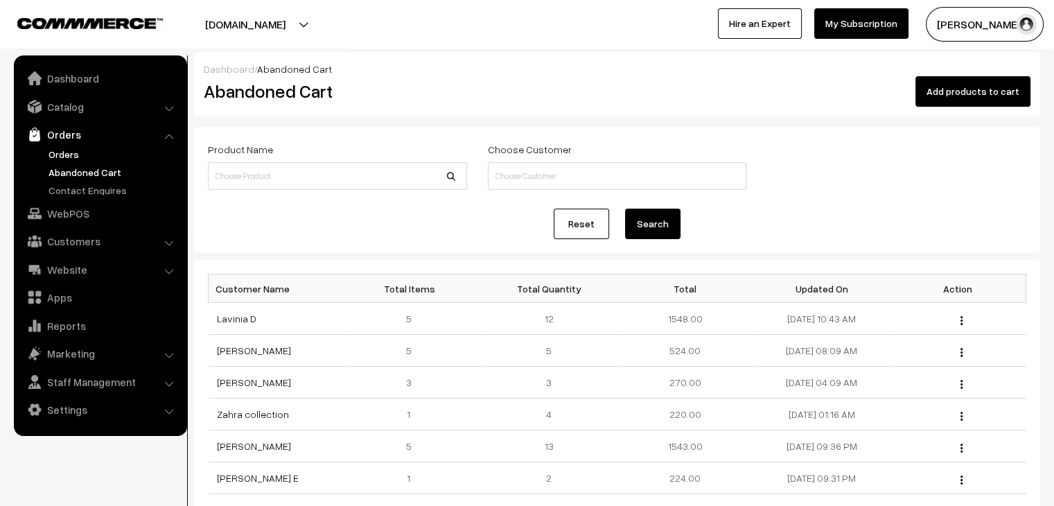
click at [66, 157] on link "Orders" at bounding box center [113, 154] width 137 height 15
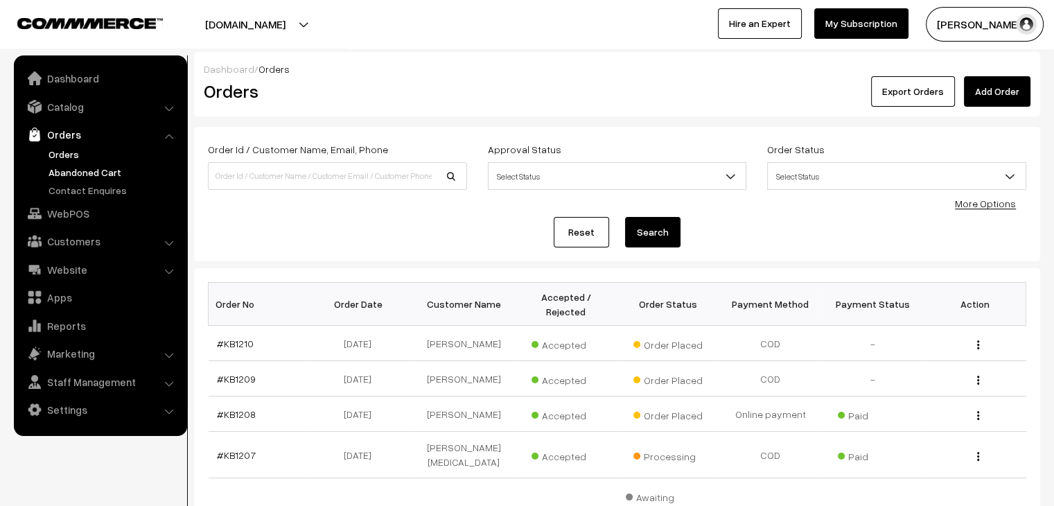
click at [89, 173] on link "Abandoned Cart" at bounding box center [113, 172] width 137 height 15
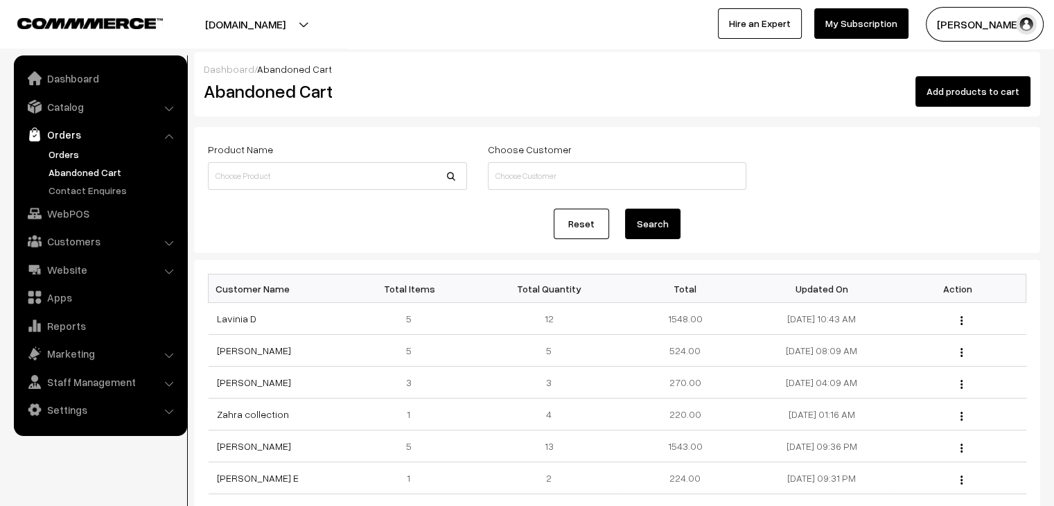
click at [69, 159] on link "Orders" at bounding box center [113, 154] width 137 height 15
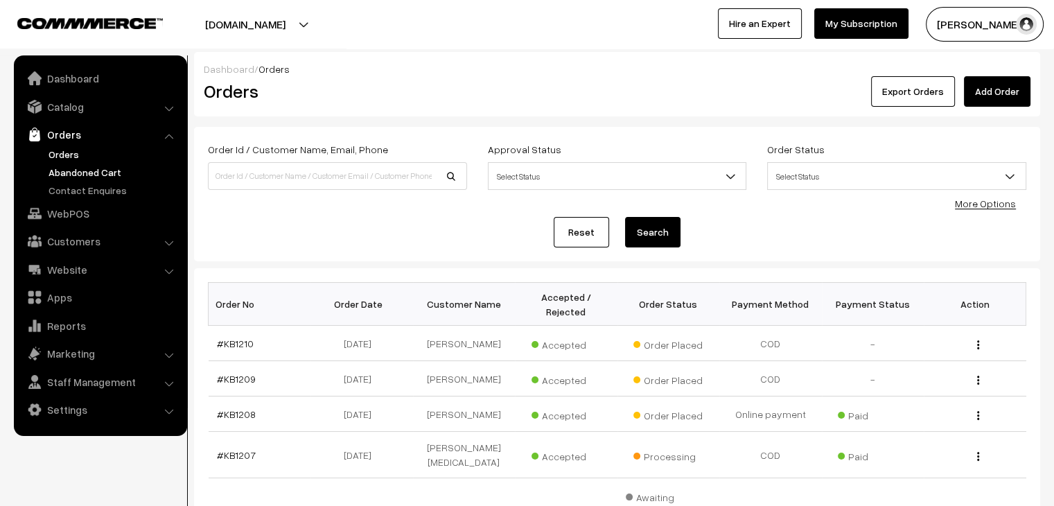
click at [64, 176] on link "Abandoned Cart" at bounding box center [113, 172] width 137 height 15
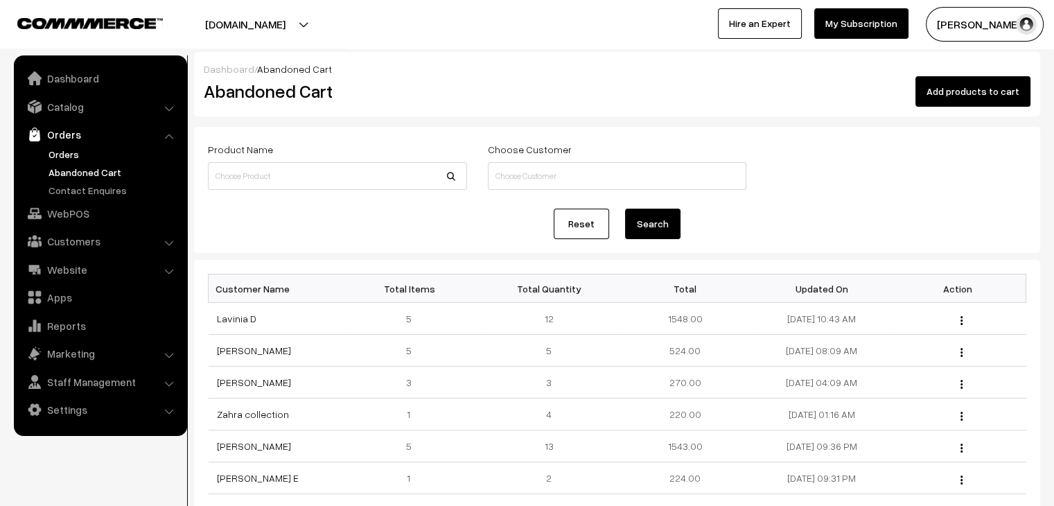
click at [58, 150] on link "Orders" at bounding box center [113, 154] width 137 height 15
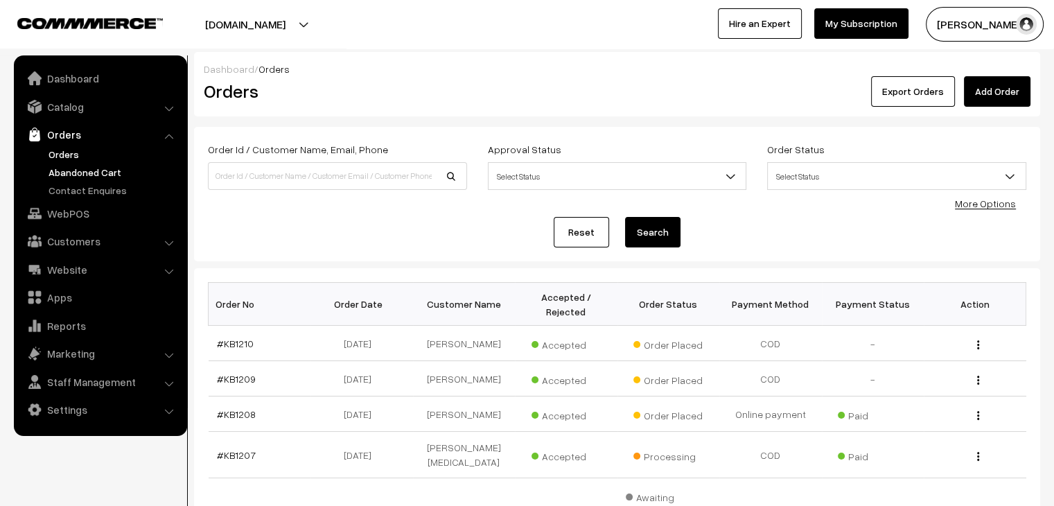
click at [108, 173] on link "Abandoned Cart" at bounding box center [113, 172] width 137 height 15
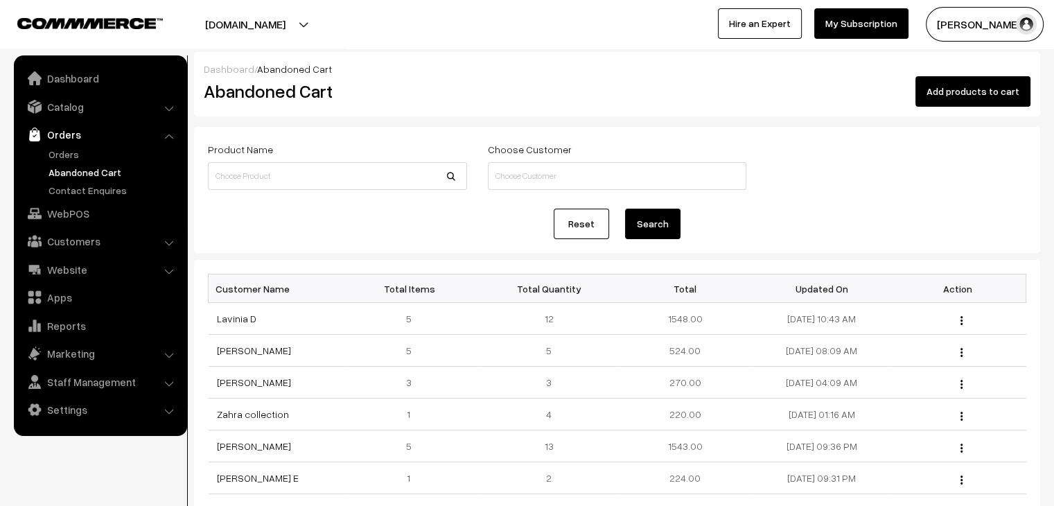
click at [69, 150] on link "Orders" at bounding box center [113, 154] width 137 height 15
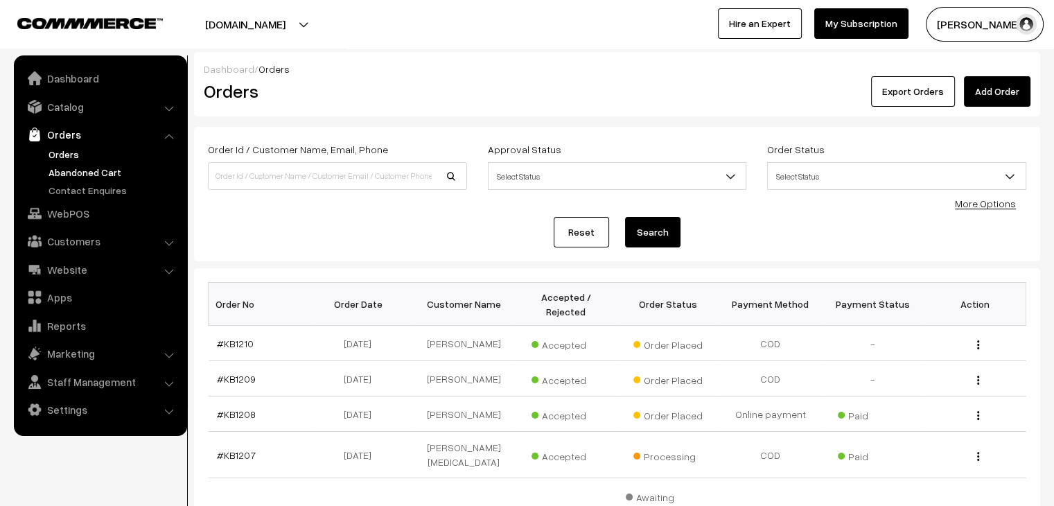
click at [88, 171] on link "Abandoned Cart" at bounding box center [113, 172] width 137 height 15
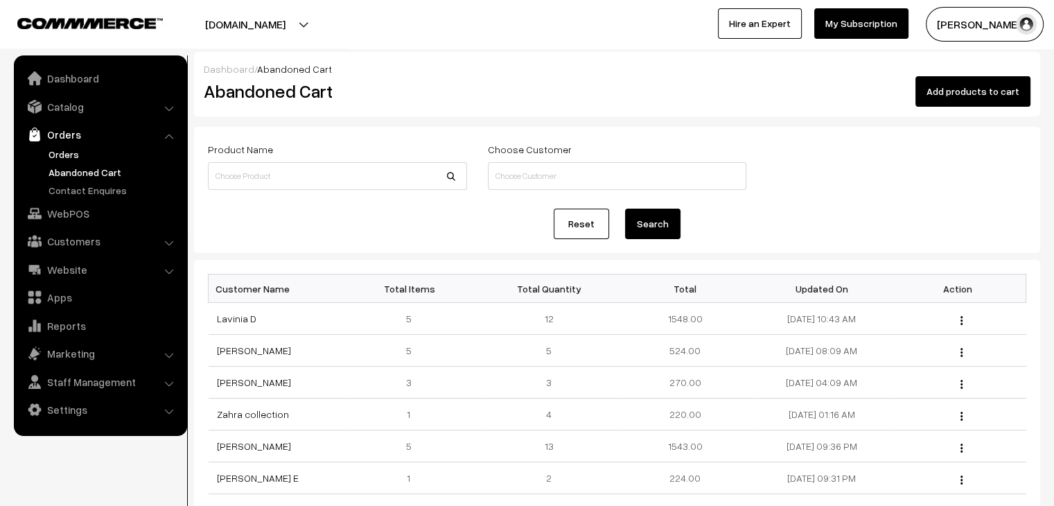
click at [74, 155] on link "Orders" at bounding box center [113, 154] width 137 height 15
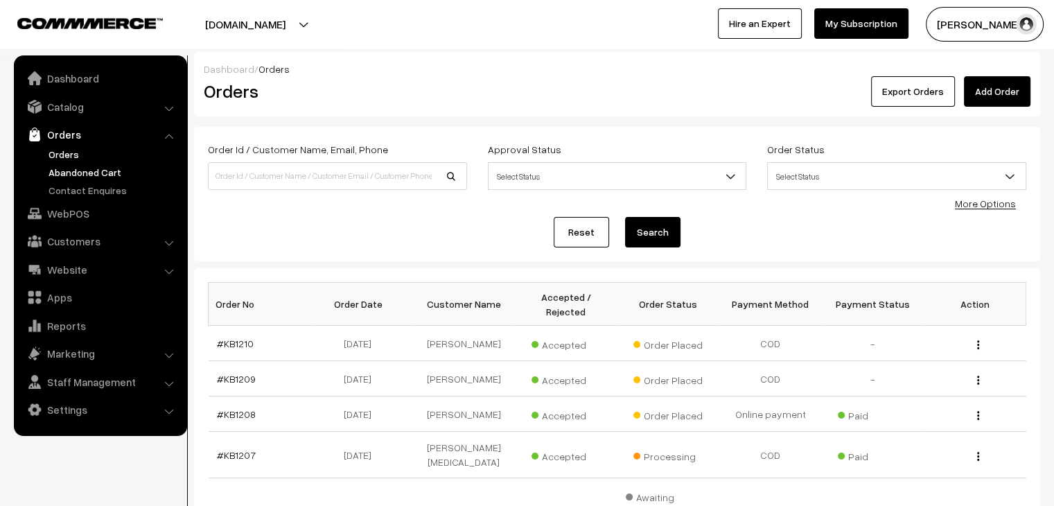
click at [86, 167] on link "Abandoned Cart" at bounding box center [113, 172] width 137 height 15
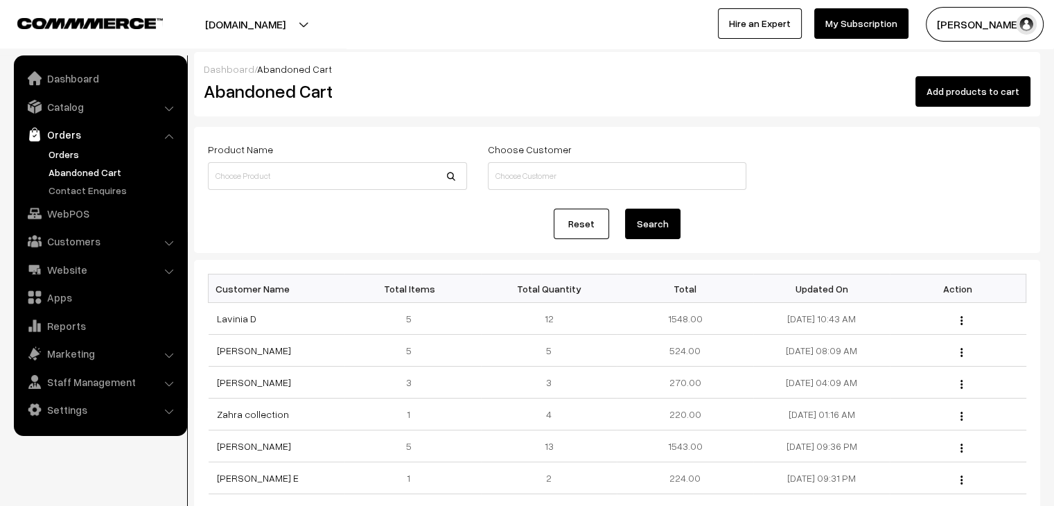
click at [75, 151] on link "Orders" at bounding box center [113, 154] width 137 height 15
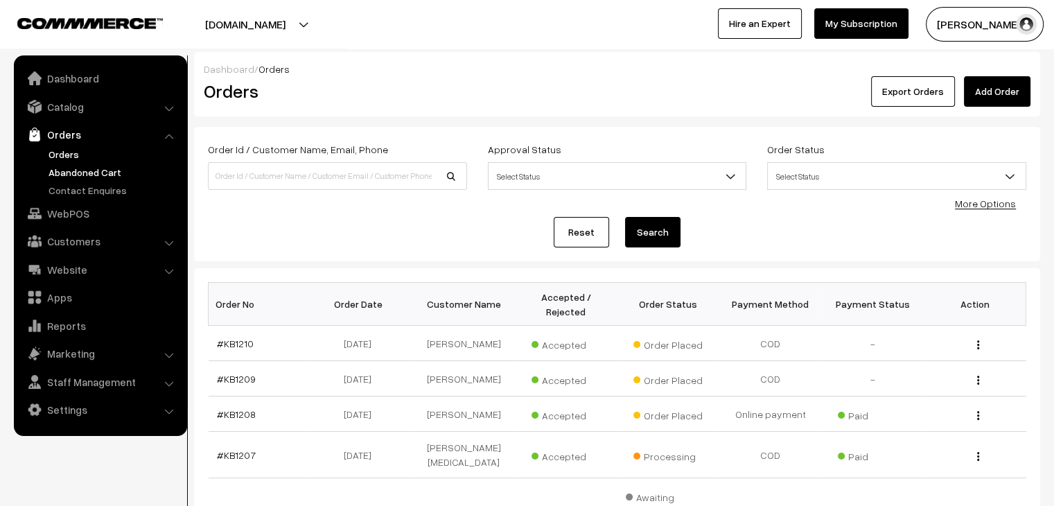
click at [98, 173] on link "Abandoned Cart" at bounding box center [113, 172] width 137 height 15
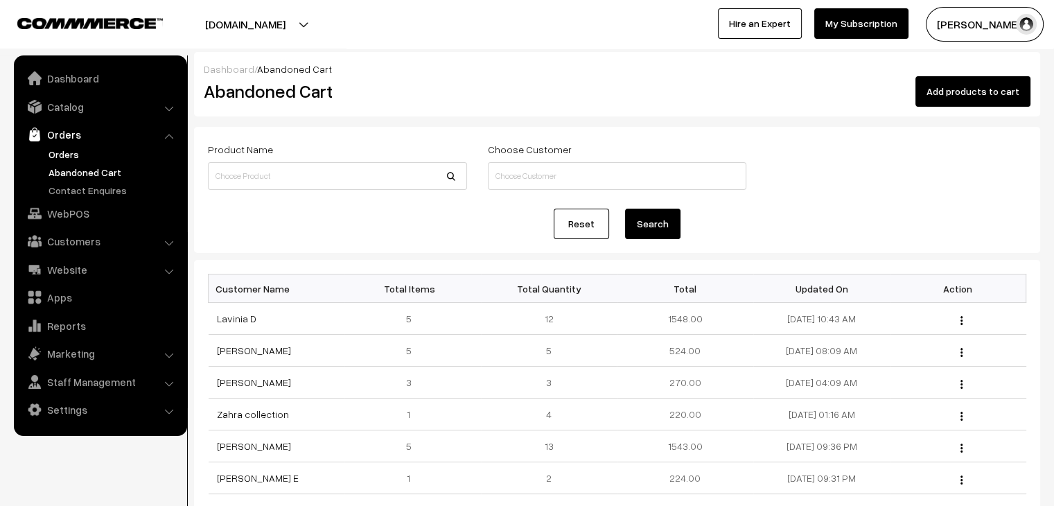
click at [58, 150] on link "Orders" at bounding box center [113, 154] width 137 height 15
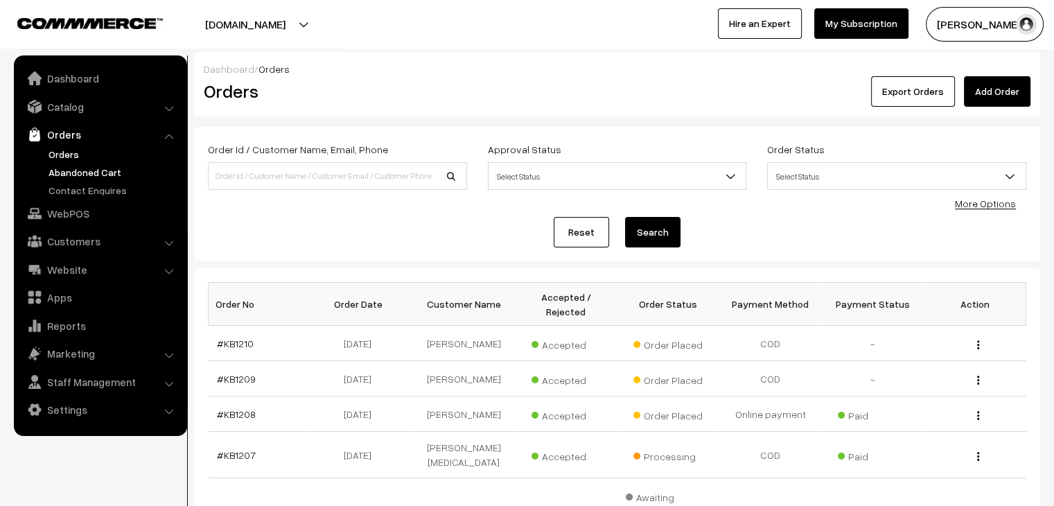
click at [87, 173] on link "Abandoned Cart" at bounding box center [113, 172] width 137 height 15
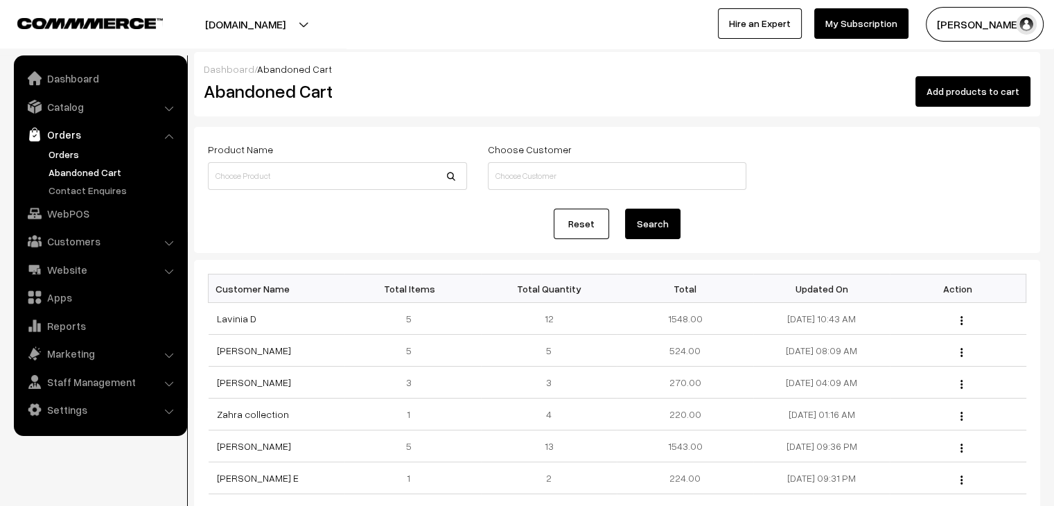
click at [89, 160] on link "Orders" at bounding box center [113, 154] width 137 height 15
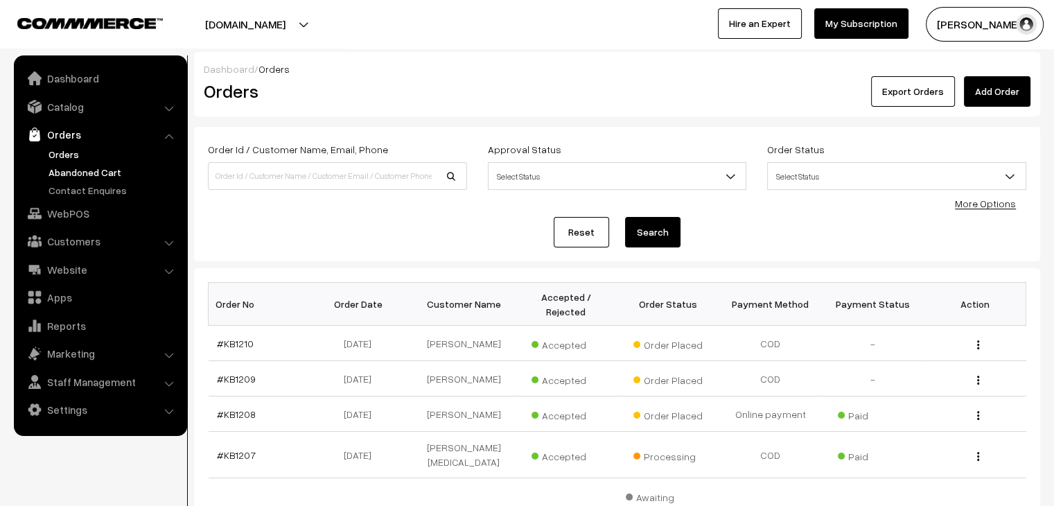
click at [64, 169] on link "Abandoned Cart" at bounding box center [113, 172] width 137 height 15
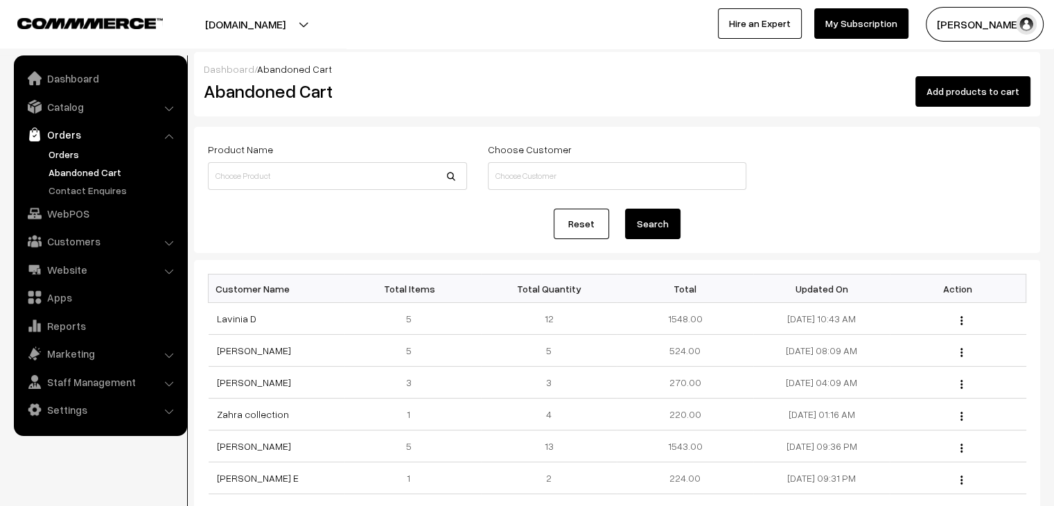
click at [52, 153] on link "Orders" at bounding box center [113, 154] width 137 height 15
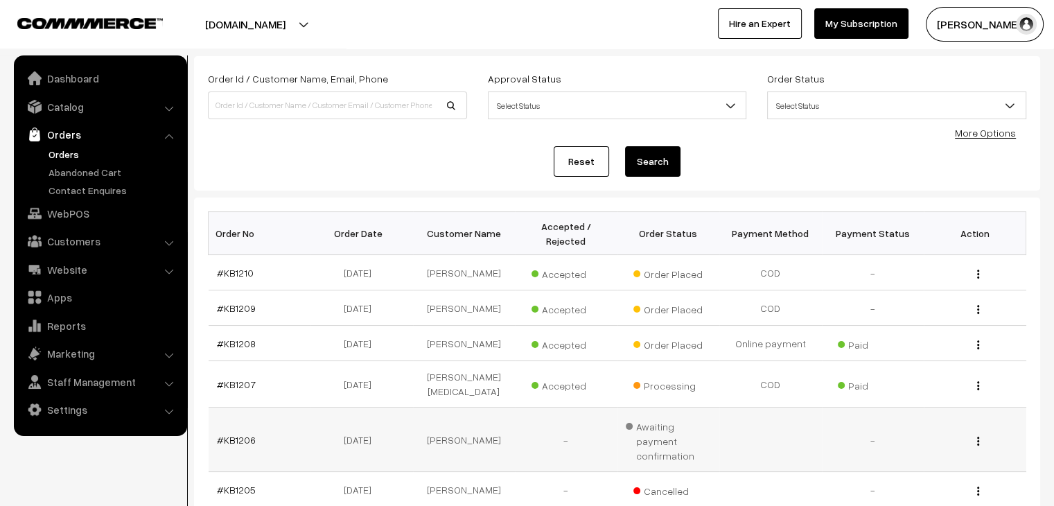
scroll to position [69, 0]
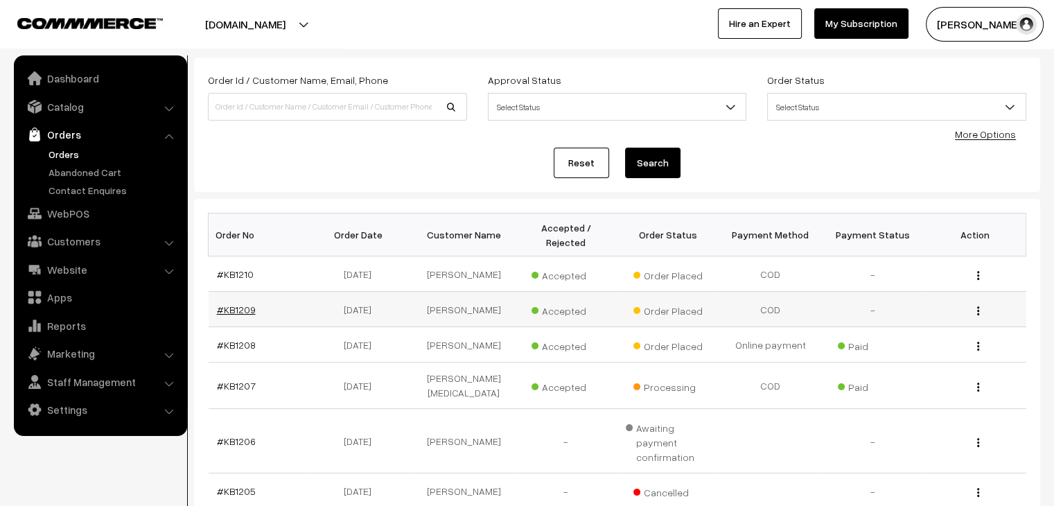
click at [230, 303] on link "#KB1209" at bounding box center [236, 309] width 39 height 12
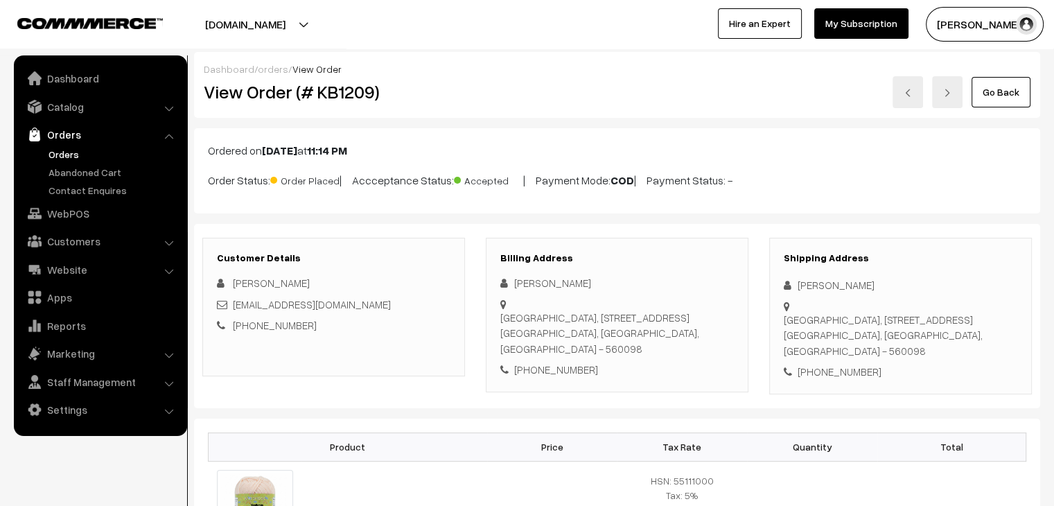
click at [69, 152] on link "Orders" at bounding box center [113, 154] width 137 height 15
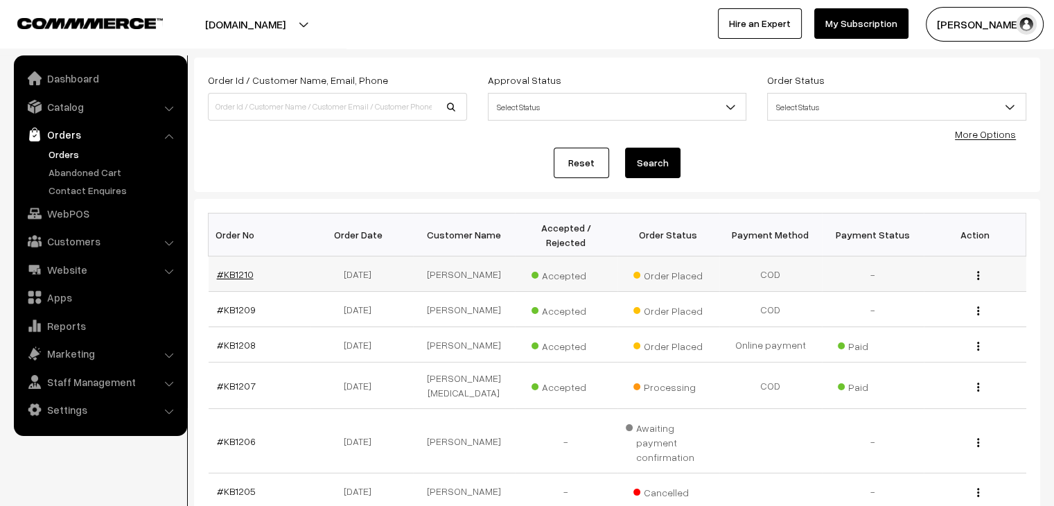
click at [225, 268] on link "#KB1210" at bounding box center [235, 274] width 37 height 12
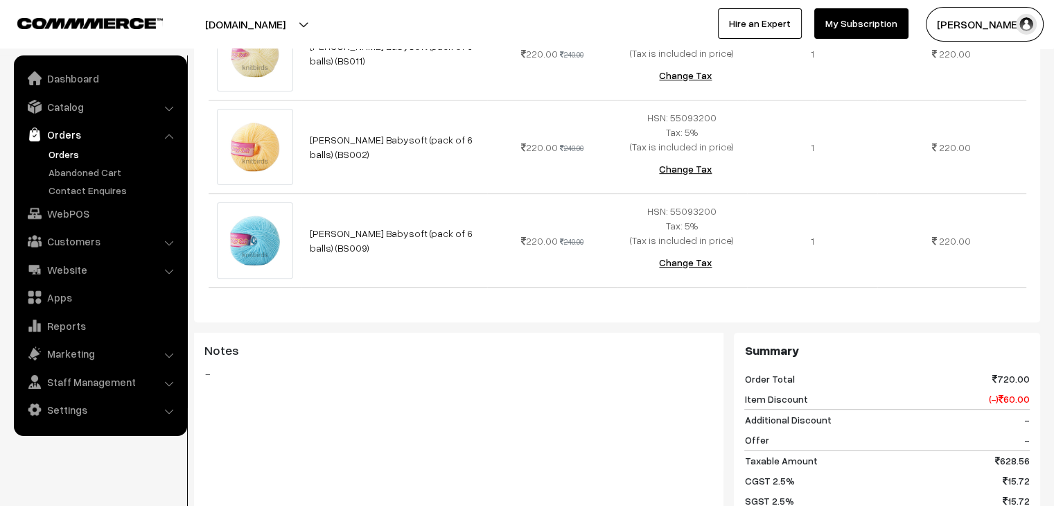
scroll to position [416, 0]
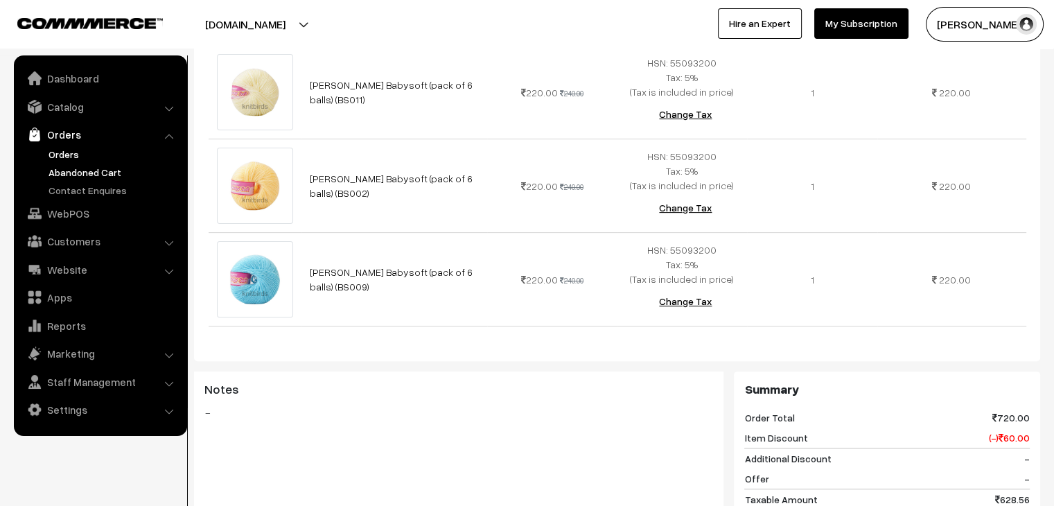
click at [64, 170] on link "Abandoned Cart" at bounding box center [113, 172] width 137 height 15
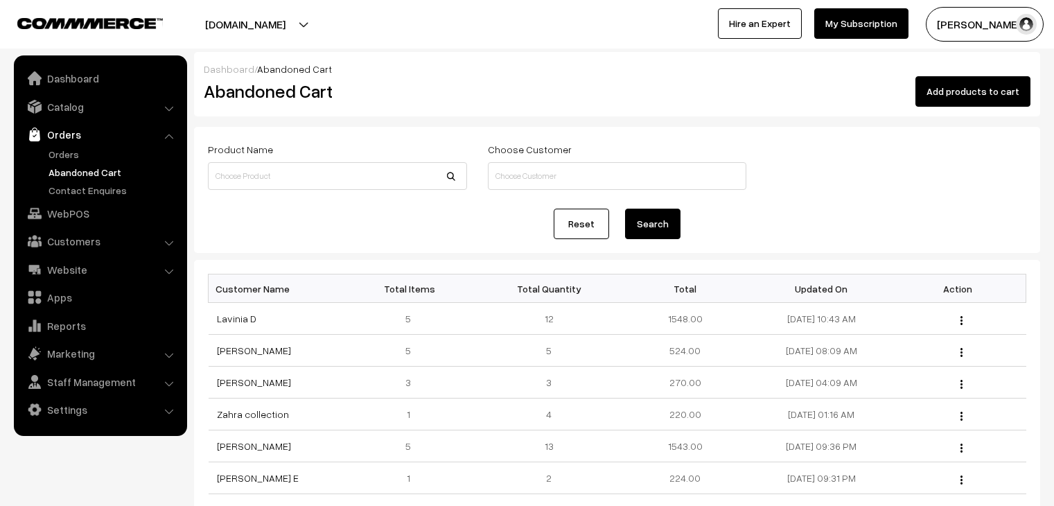
click at [64, 157] on link "Orders" at bounding box center [113, 154] width 137 height 15
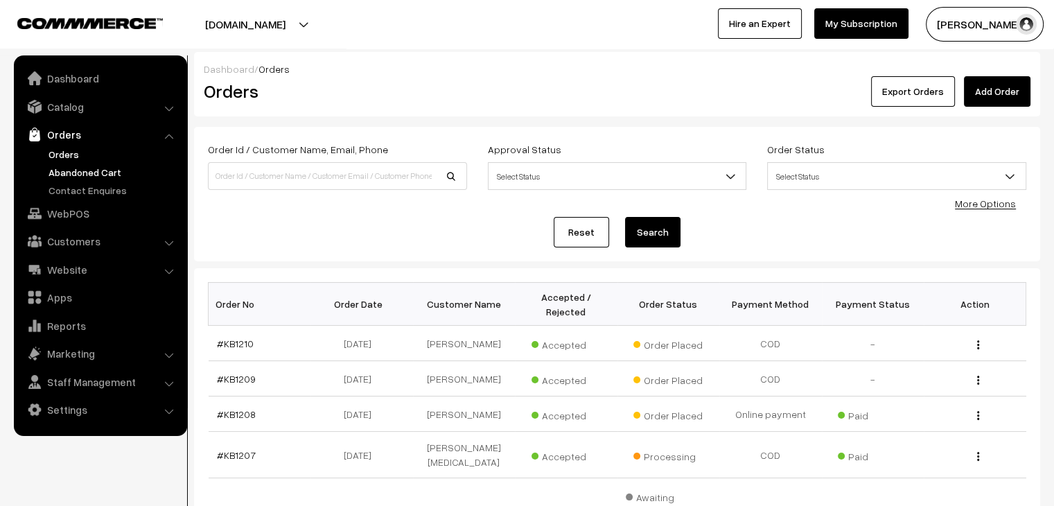
click at [99, 172] on link "Abandoned Cart" at bounding box center [113, 172] width 137 height 15
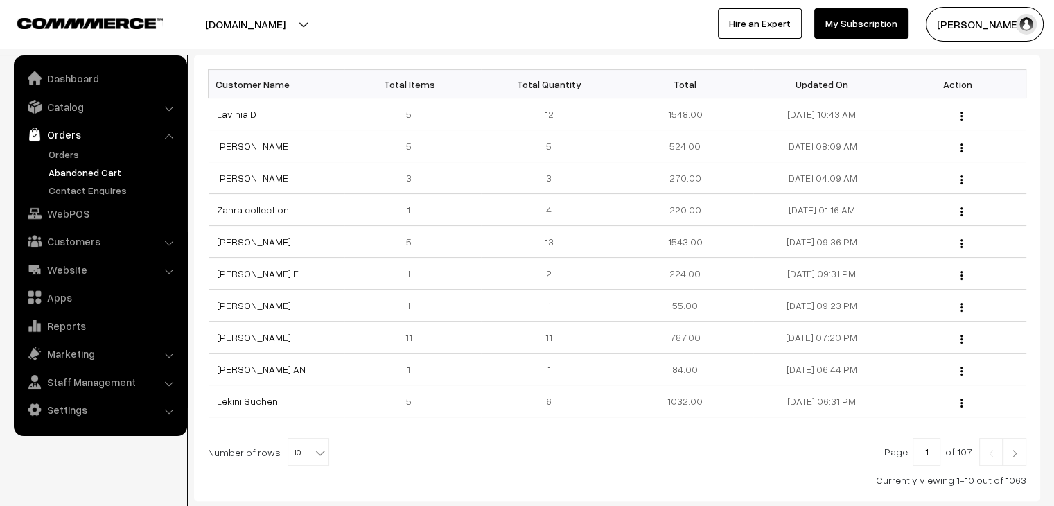
scroll to position [208, 0]
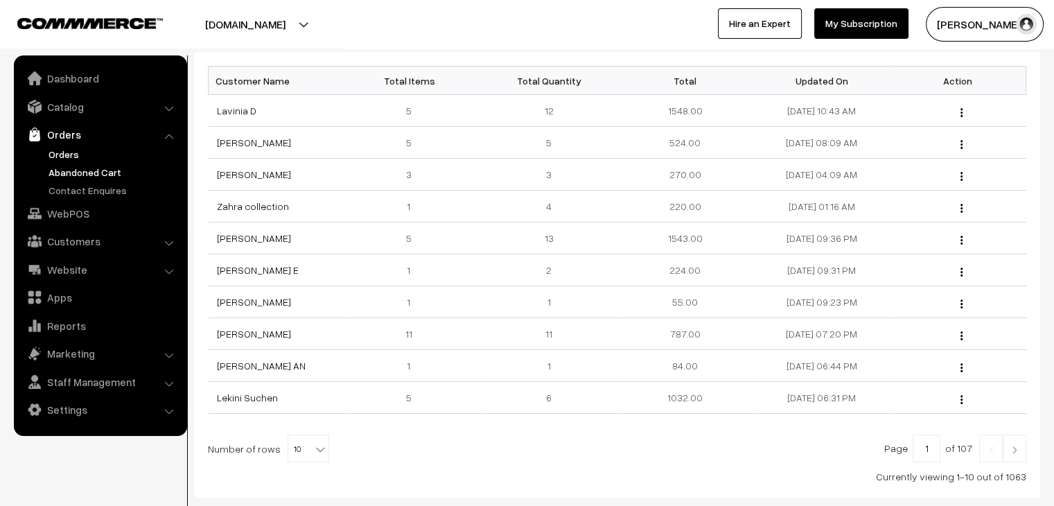
click at [78, 152] on link "Orders" at bounding box center [113, 154] width 137 height 15
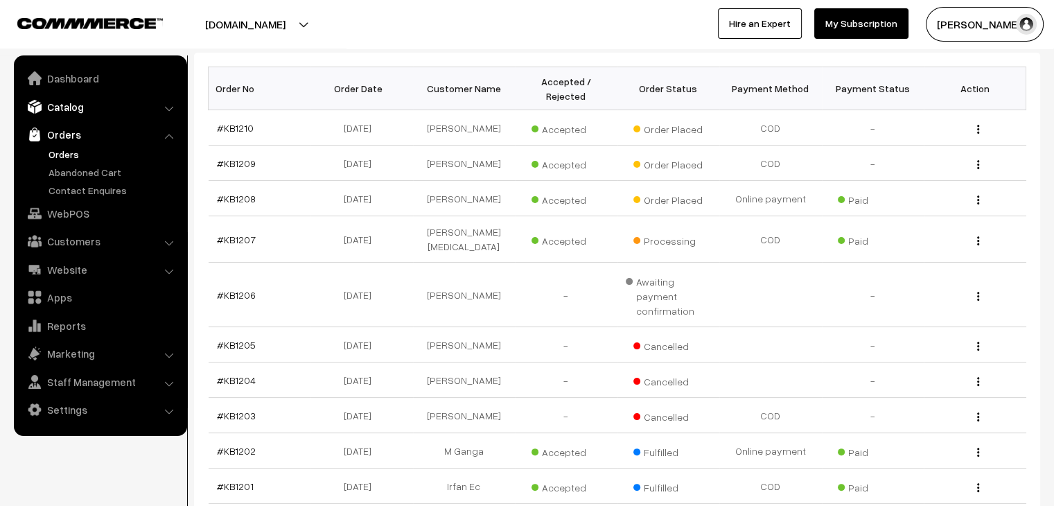
scroll to position [207, 0]
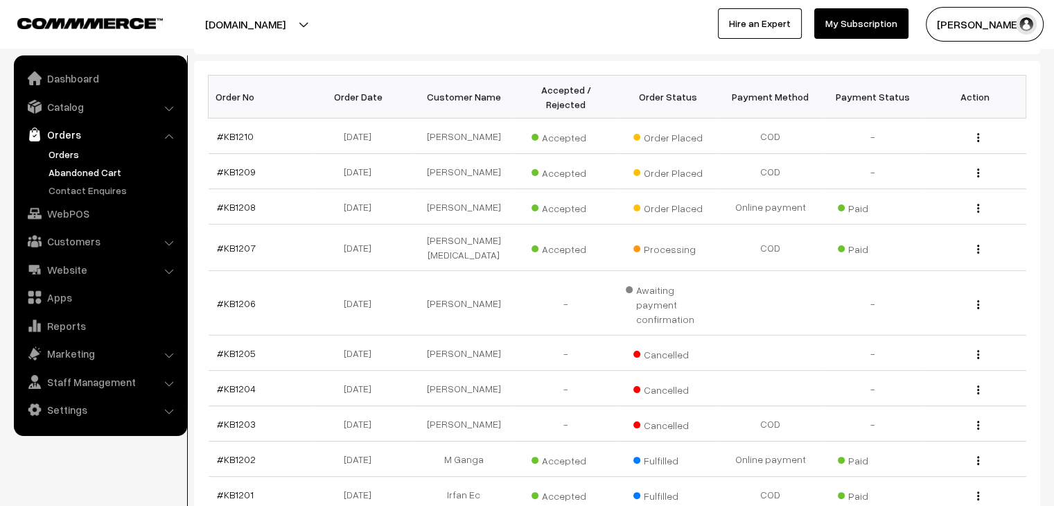
click at [109, 169] on link "Abandoned Cart" at bounding box center [113, 172] width 137 height 15
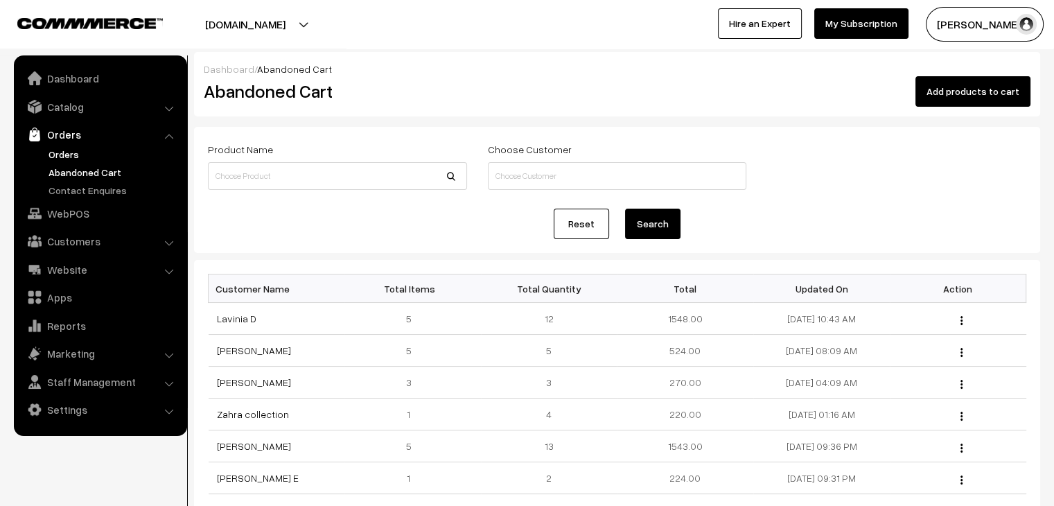
click at [64, 150] on link "Orders" at bounding box center [113, 154] width 137 height 15
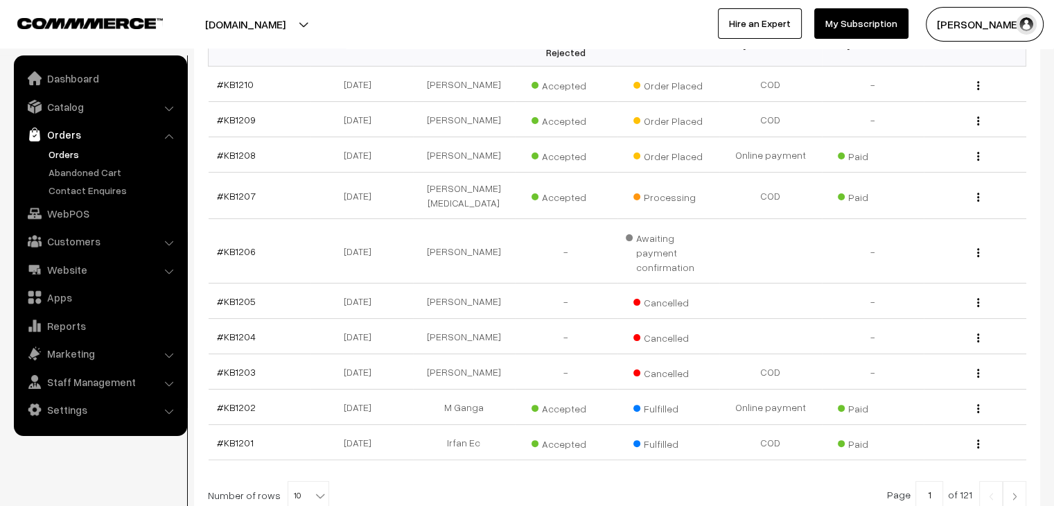
scroll to position [207, 0]
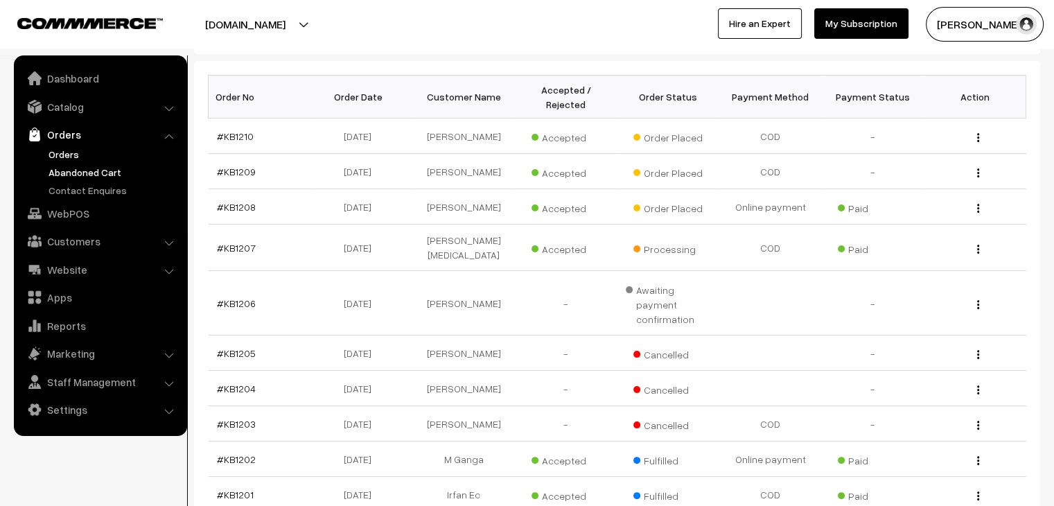
click at [101, 175] on link "Abandoned Cart" at bounding box center [113, 172] width 137 height 15
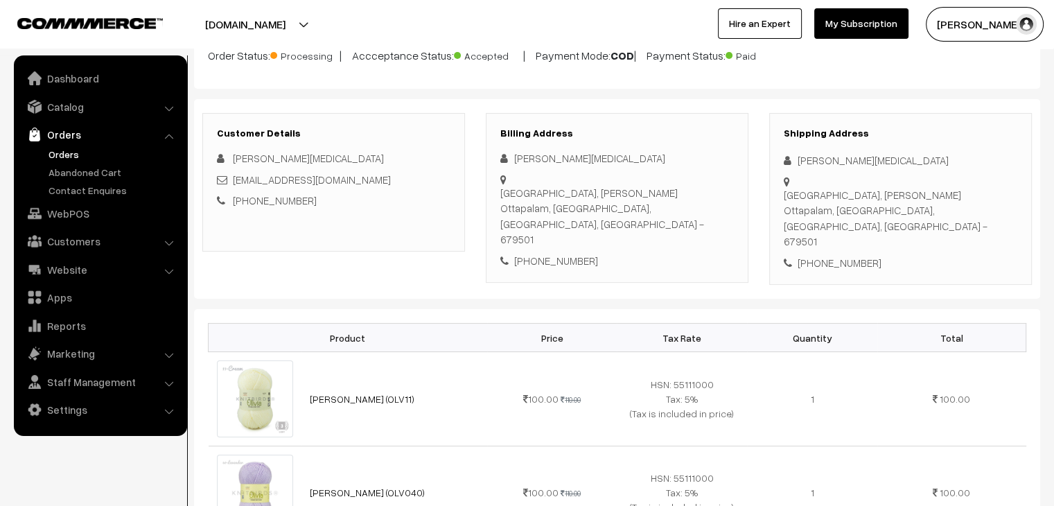
scroll to position [69, 0]
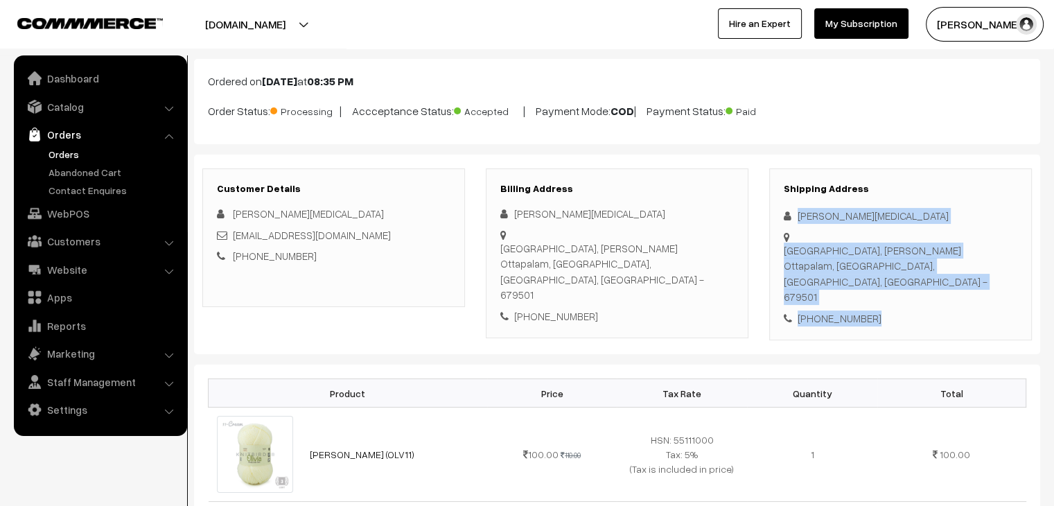
drag, startPoint x: 870, startPoint y: 277, endPoint x: 797, endPoint y: 209, distance: 100.0
click at [797, 209] on div "Shipping Address Farseena Yasmin Kovil road, subramannya kshethram Ottapalam, p…" at bounding box center [900, 254] width 263 height 173
copy div "Farseena Yasmin Kovil road, subramannya kshethram Ottapalam, panamanna, Kerala,…"
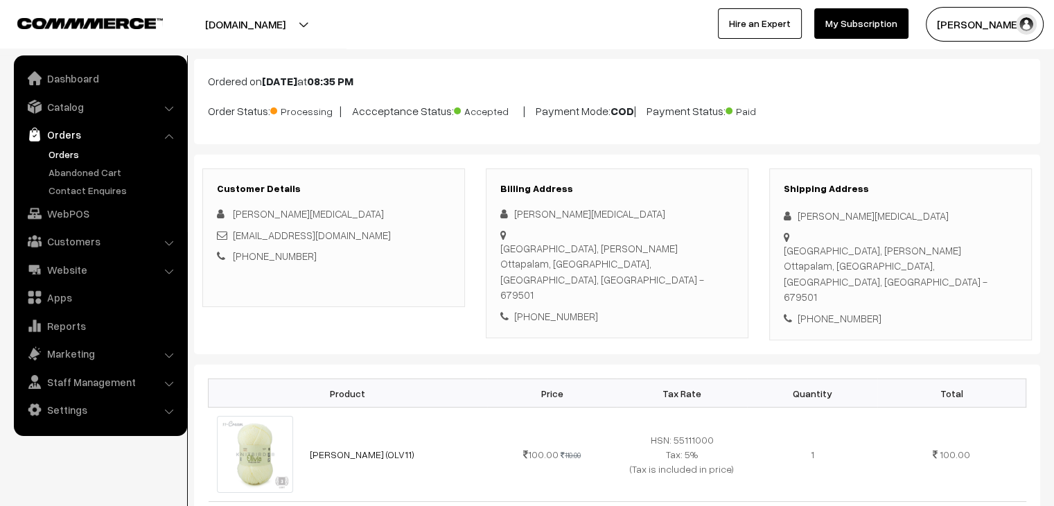
click at [536, 208] on div "Farseena Yasmin" at bounding box center [616, 214] width 233 height 16
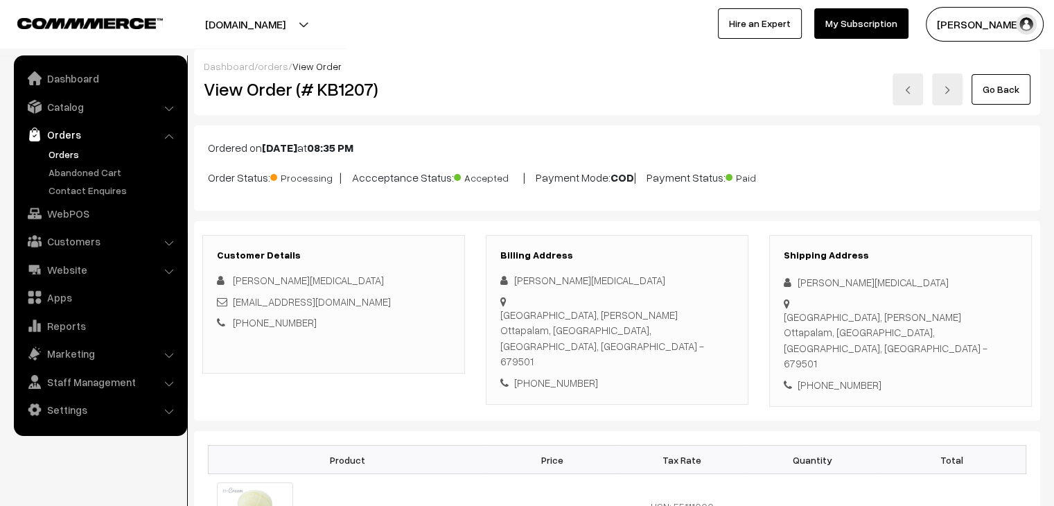
scroll to position [0, 0]
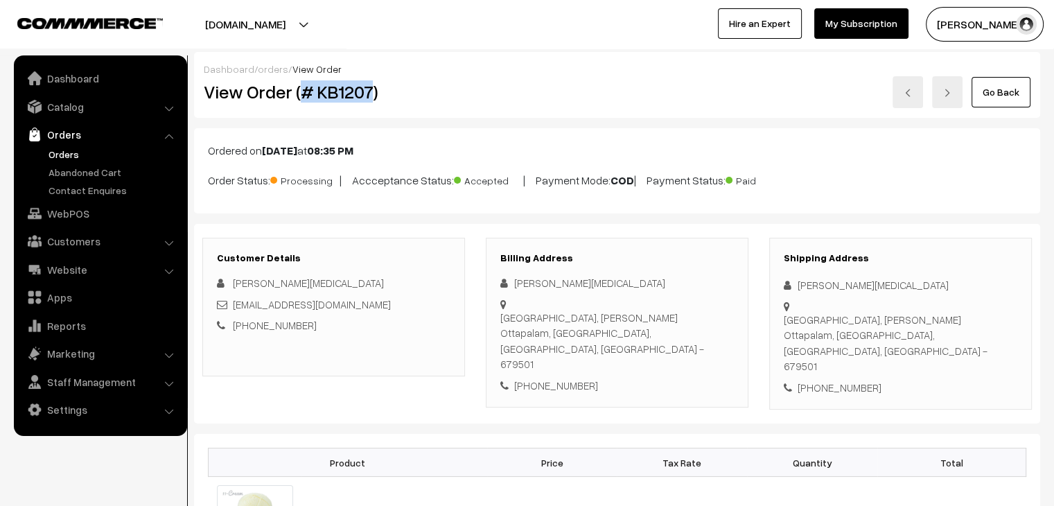
drag, startPoint x: 373, startPoint y: 89, endPoint x: 303, endPoint y: 86, distance: 70.8
click at [303, 86] on h2 "View Order (# KB1207)" at bounding box center [335, 91] width 262 height 21
copy h2 "# KB1207"
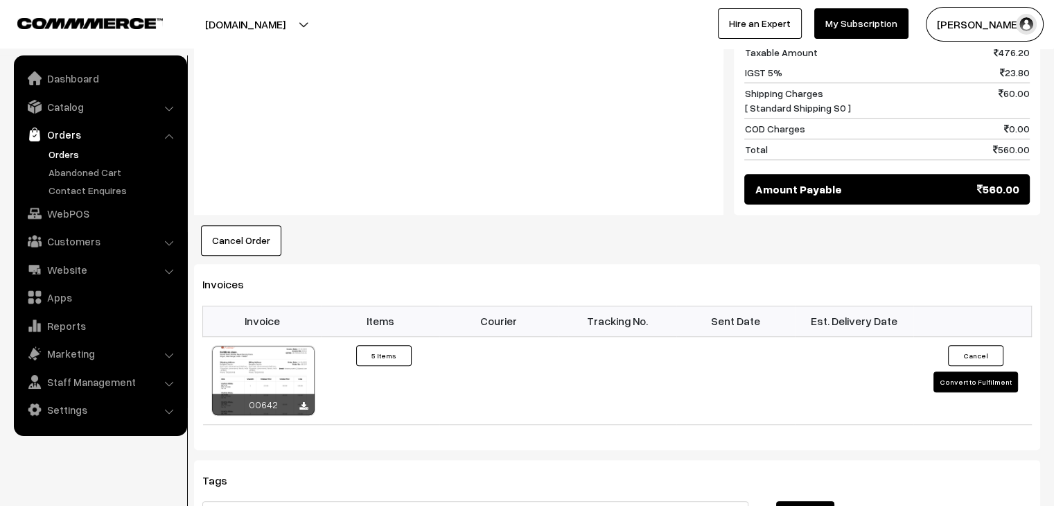
scroll to position [901, 0]
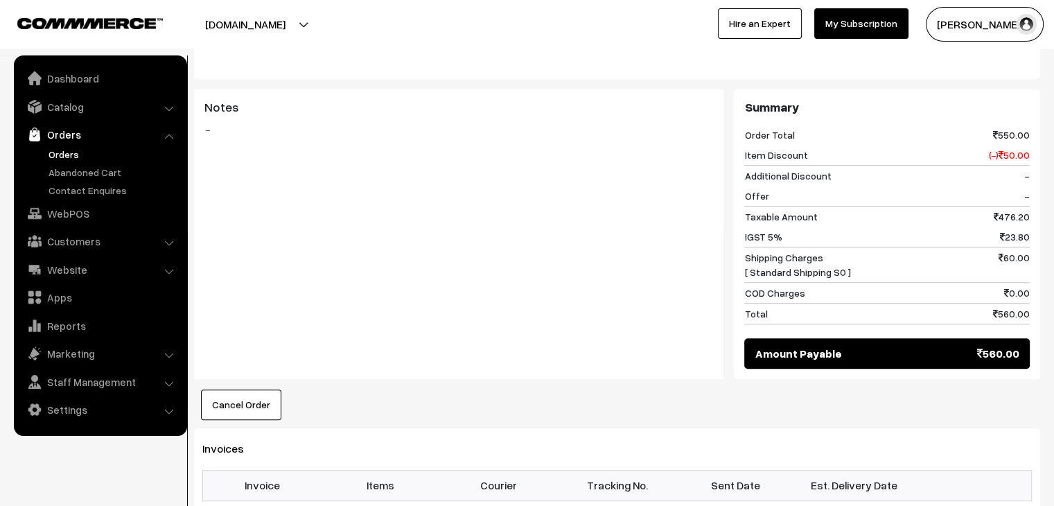
click at [76, 155] on link "Orders" at bounding box center [113, 154] width 137 height 15
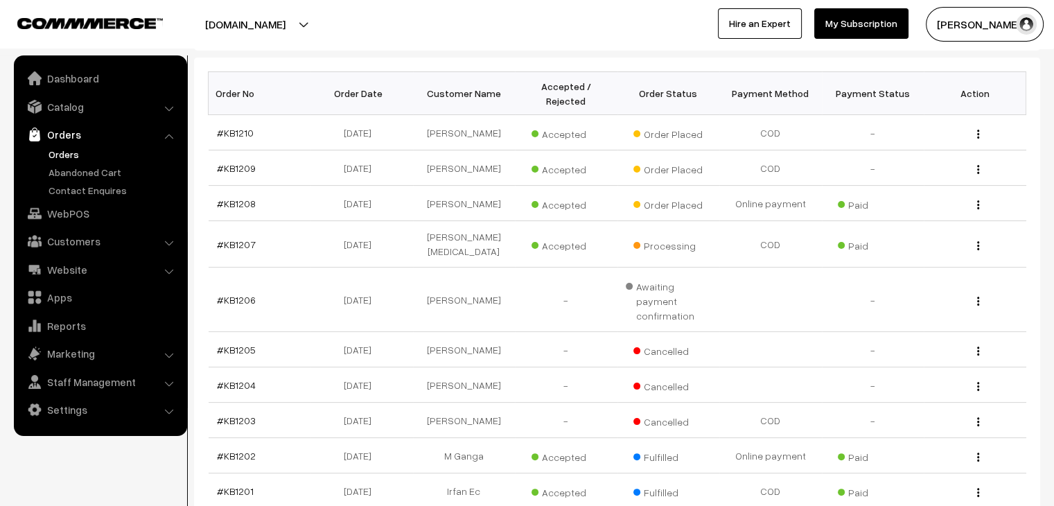
scroll to position [208, 0]
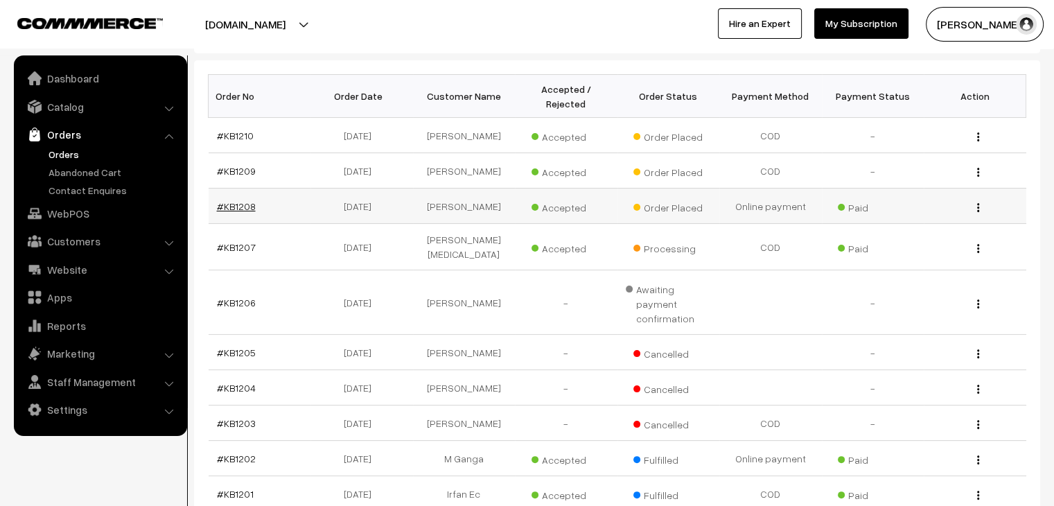
click at [247, 200] on link "#KB1208" at bounding box center [236, 206] width 39 height 12
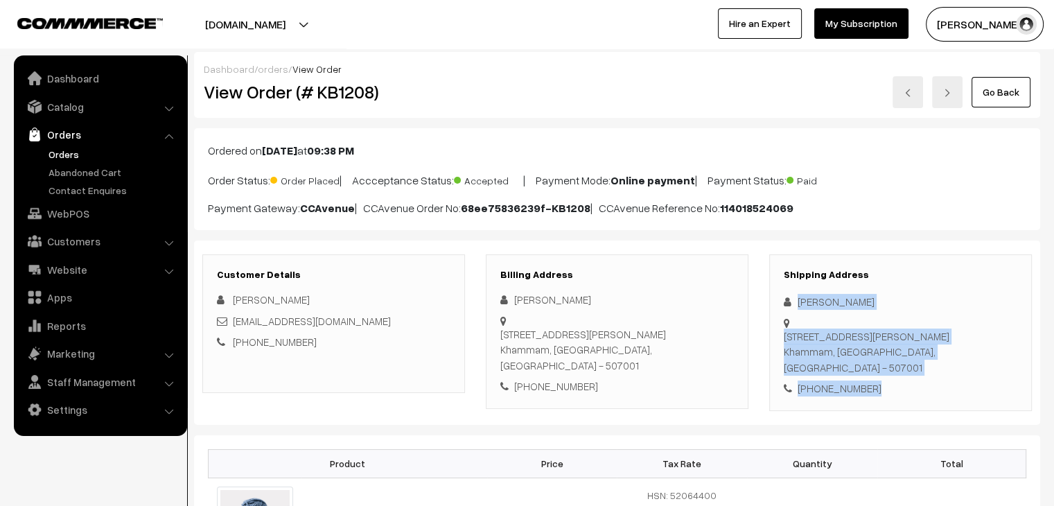
drag, startPoint x: 879, startPoint y: 356, endPoint x: 792, endPoint y: 297, distance: 104.7
click at [792, 297] on div "Shipping Address [PERSON_NAME] [STREET_ADDRESS][PERSON_NAME] [PHONE_NUMBER]" at bounding box center [900, 332] width 263 height 157
copy div "[PERSON_NAME][STREET_ADDRESS][PERSON_NAME] [PHONE_NUMBER]"
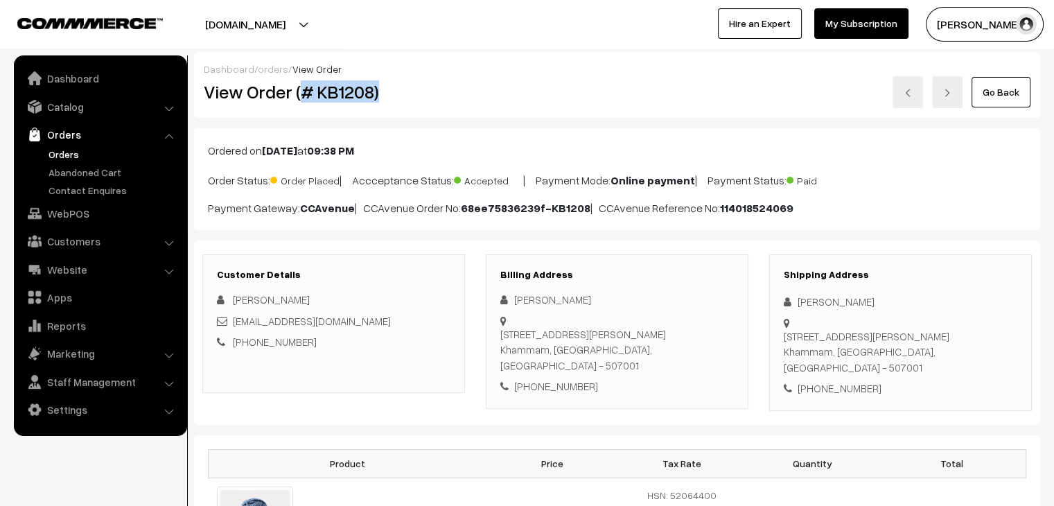
drag, startPoint x: 391, startPoint y: 87, endPoint x: 300, endPoint y: 87, distance: 90.8
click at [300, 87] on h2 "View Order (# KB1208)" at bounding box center [335, 91] width 262 height 21
copy h2 "# KB1208)"
click at [328, 161] on div "Ordered on Oct 14, 2025 at 09:38 PM Order Status: Order Placed | Accceptance St…" at bounding box center [617, 179] width 846 height 102
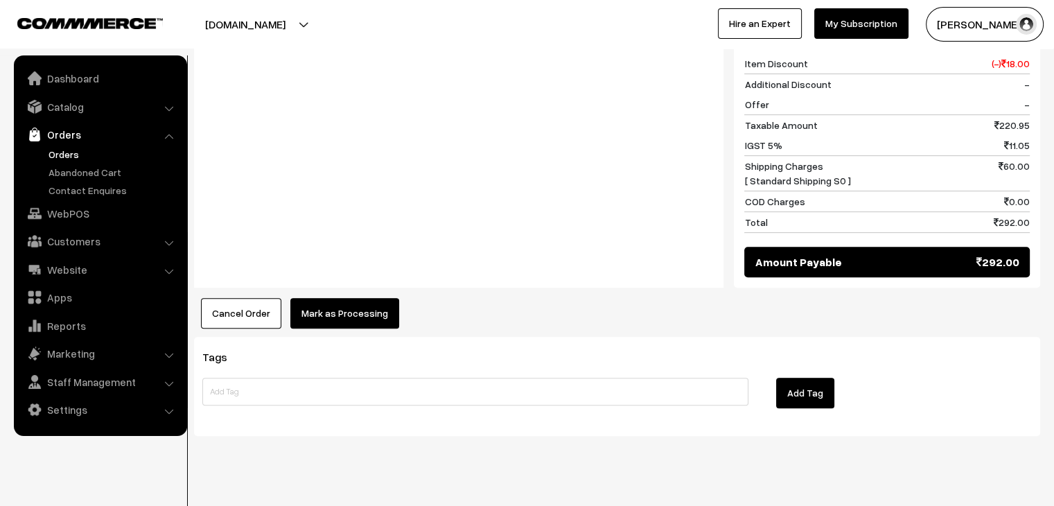
click at [349, 298] on button "Mark as Processing" at bounding box center [344, 313] width 109 height 30
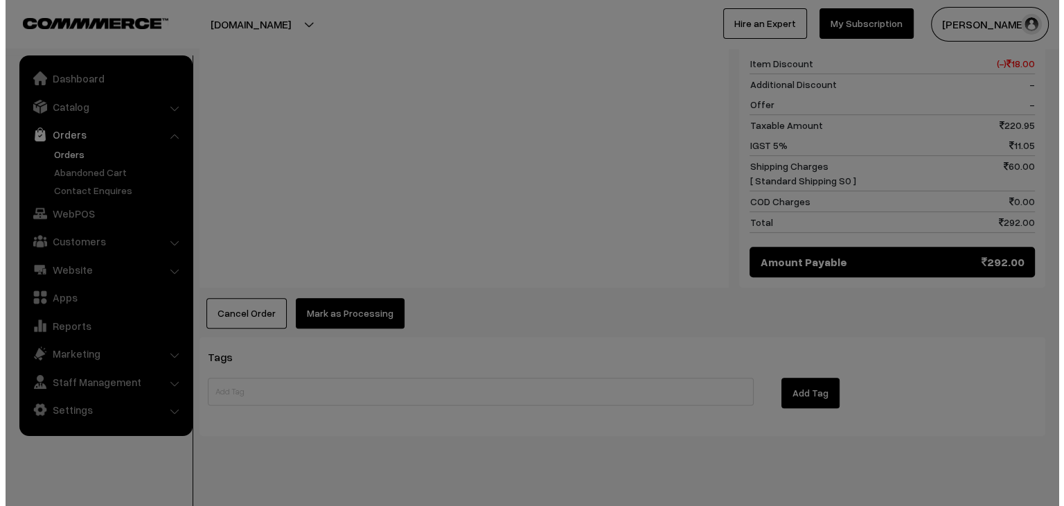
scroll to position [621, 0]
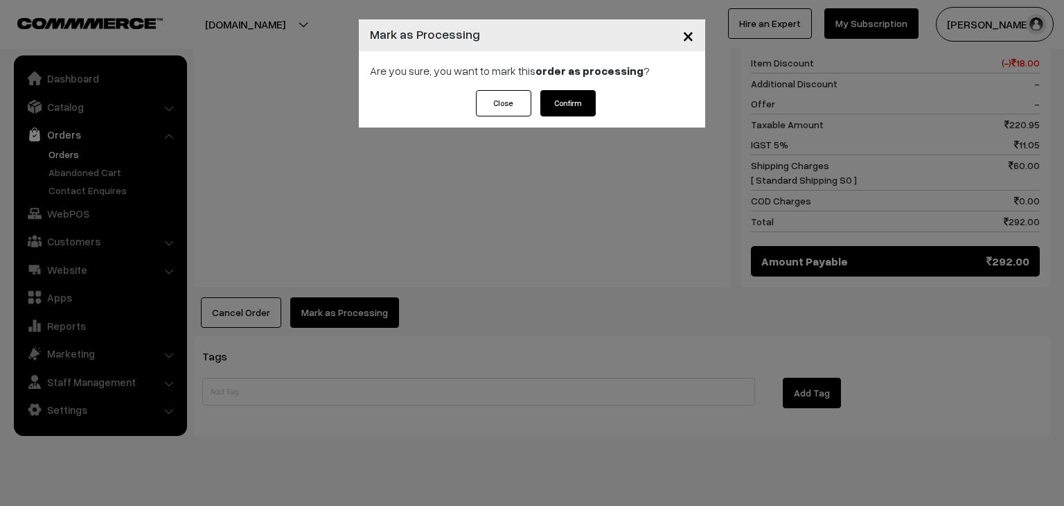
click at [548, 98] on button "Confirm" at bounding box center [567, 103] width 55 height 26
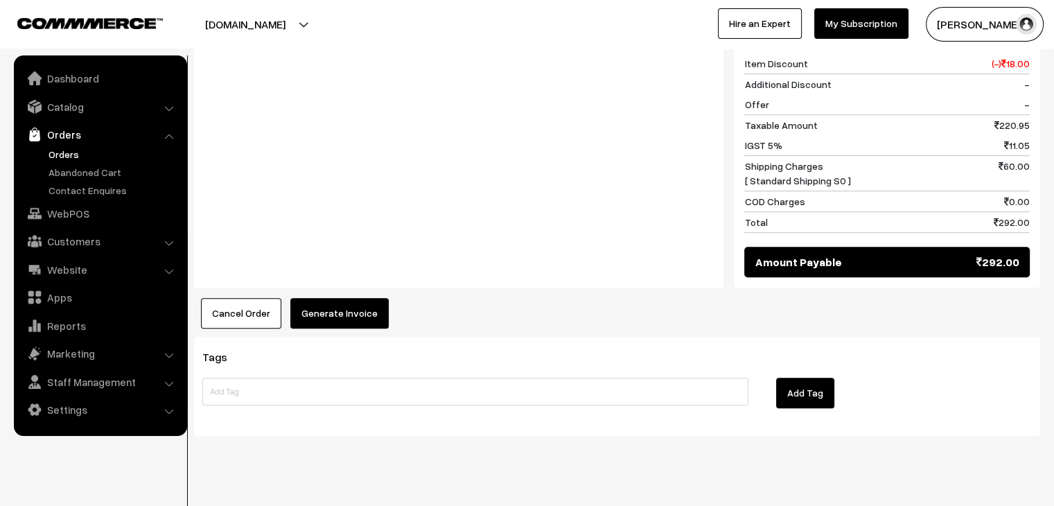
click at [340, 298] on button "Generate Invoice" at bounding box center [339, 313] width 98 height 30
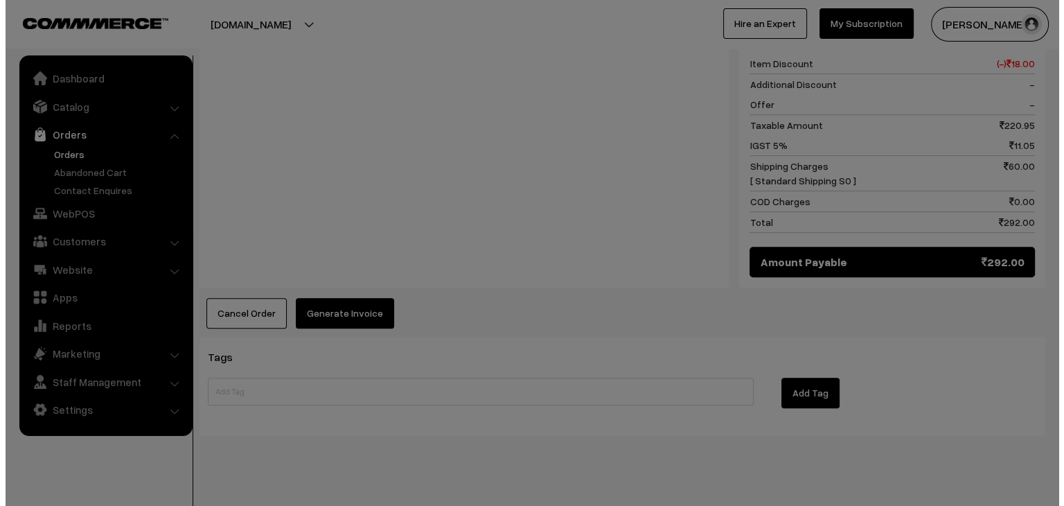
scroll to position [621, 0]
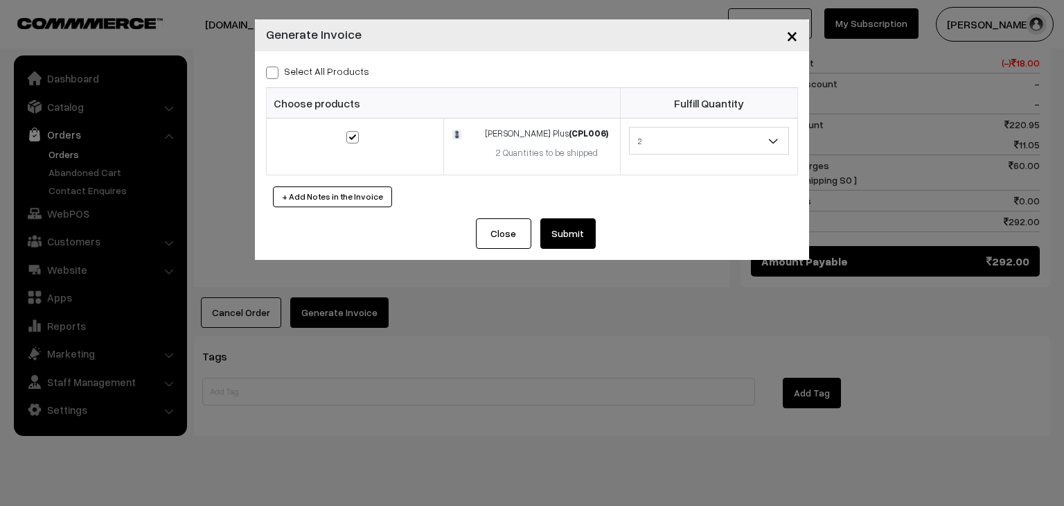
click at [335, 76] on label "Select All Products" at bounding box center [317, 71] width 103 height 15
click at [275, 75] on input "Select All Products" at bounding box center [270, 70] width 9 height 9
checkbox input "true"
click at [559, 231] on button "Submit" at bounding box center [567, 233] width 55 height 30
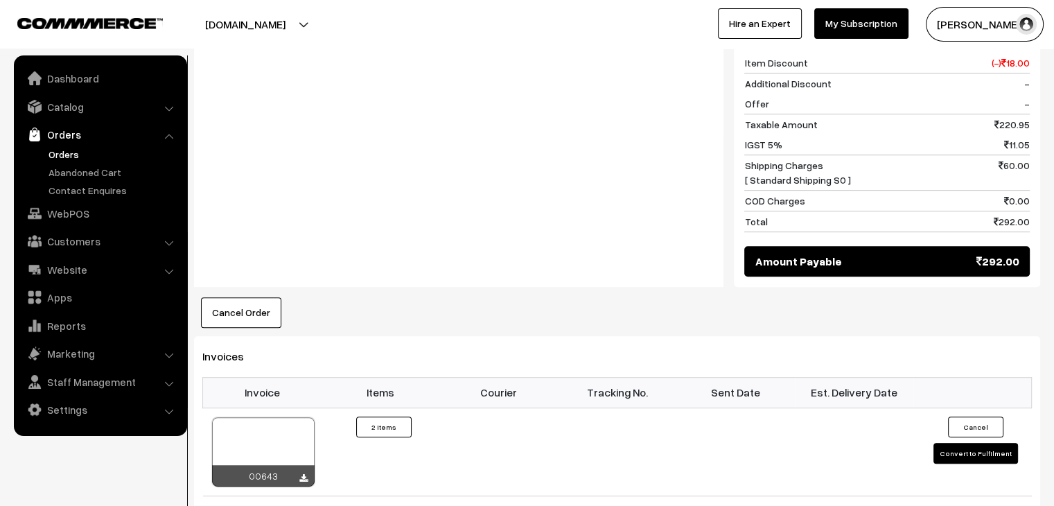
click at [68, 150] on link "Orders" at bounding box center [113, 154] width 137 height 15
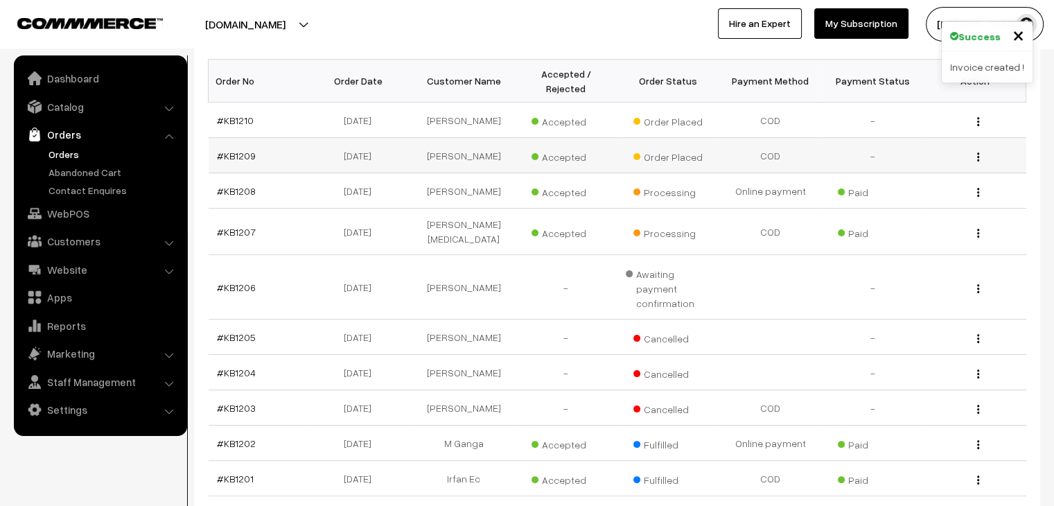
scroll to position [207, 0]
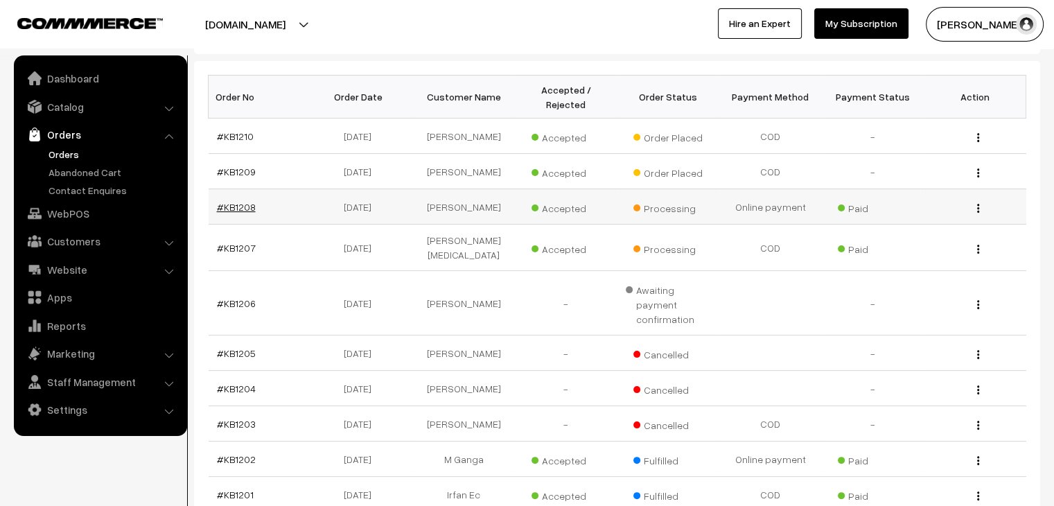
click at [224, 201] on link "#KB1208" at bounding box center [236, 207] width 39 height 12
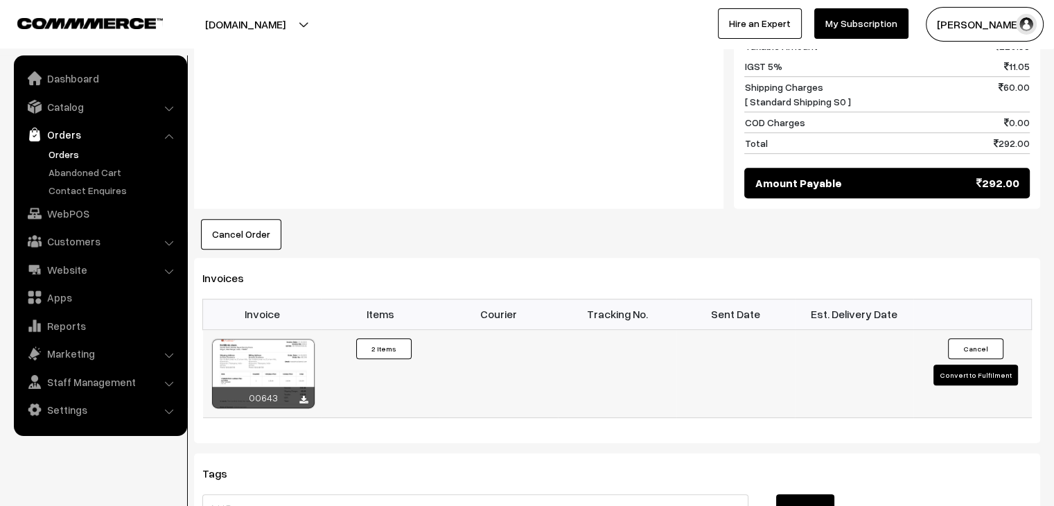
scroll to position [831, 0]
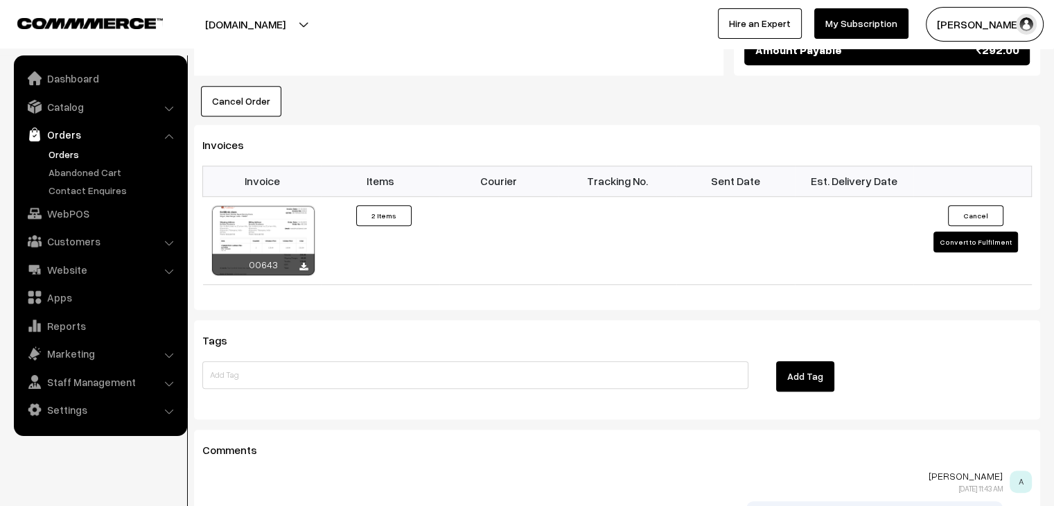
click at [73, 149] on link "Orders" at bounding box center [113, 154] width 137 height 15
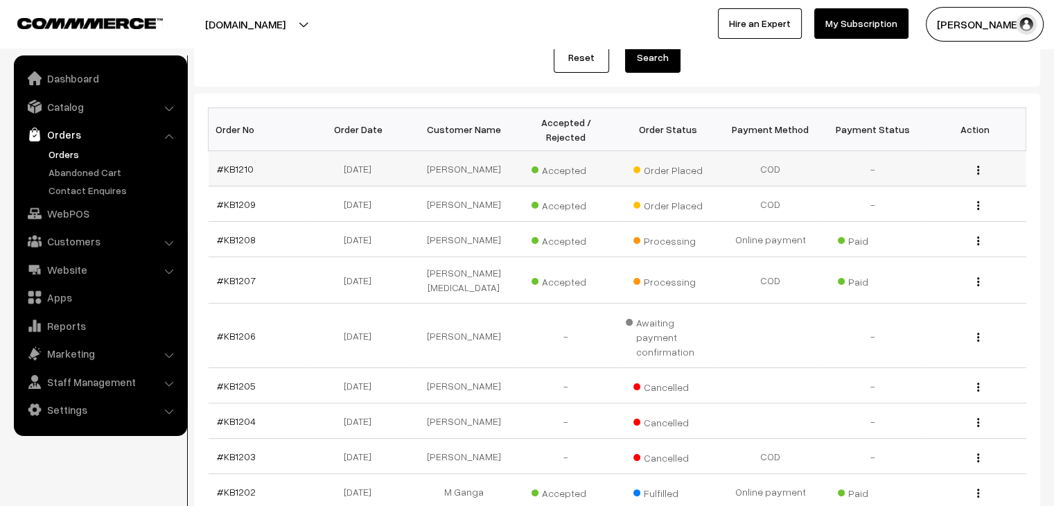
scroll to position [139, 0]
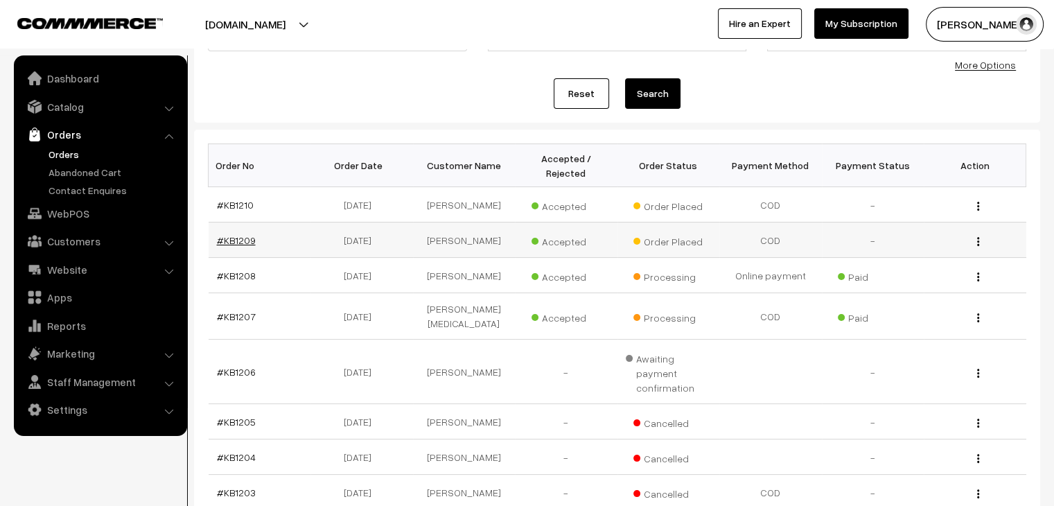
click at [244, 234] on link "#KB1209" at bounding box center [236, 240] width 39 height 12
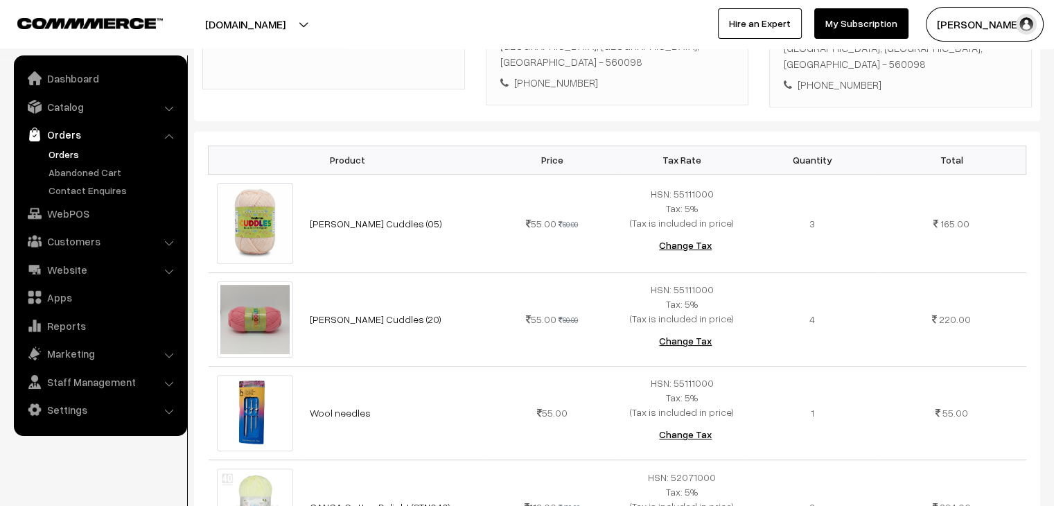
scroll to position [51, 0]
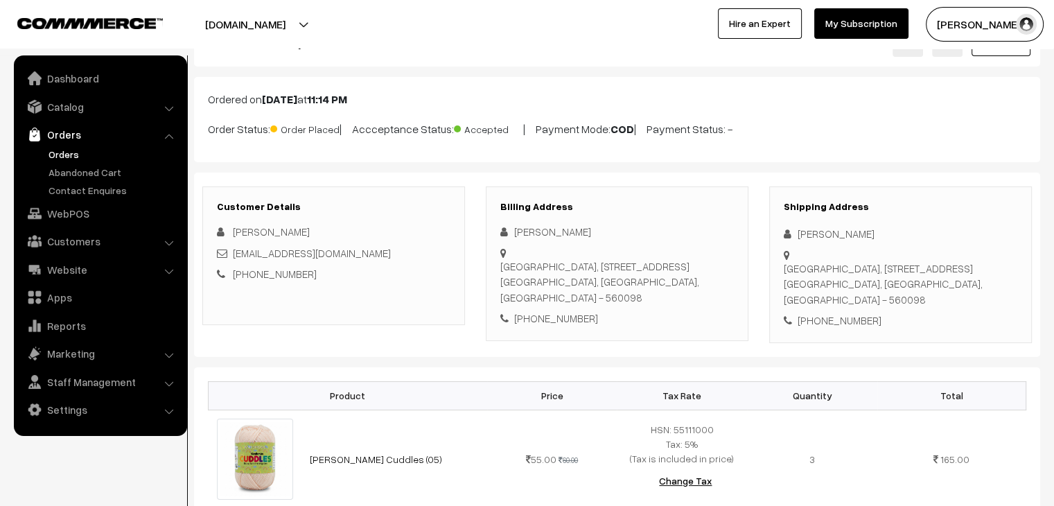
click at [82, 152] on link "Orders" at bounding box center [113, 154] width 137 height 15
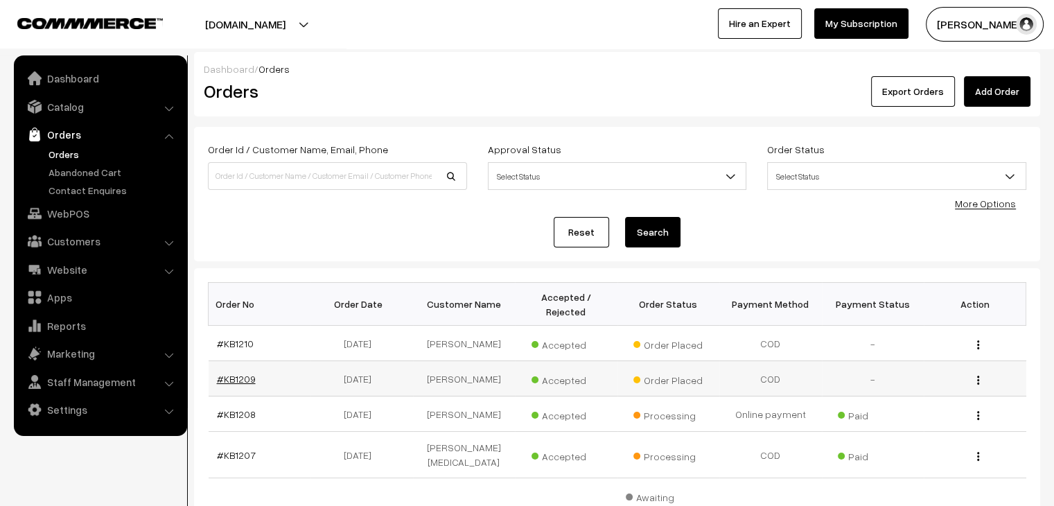
click at [245, 373] on link "#KB1209" at bounding box center [236, 379] width 39 height 12
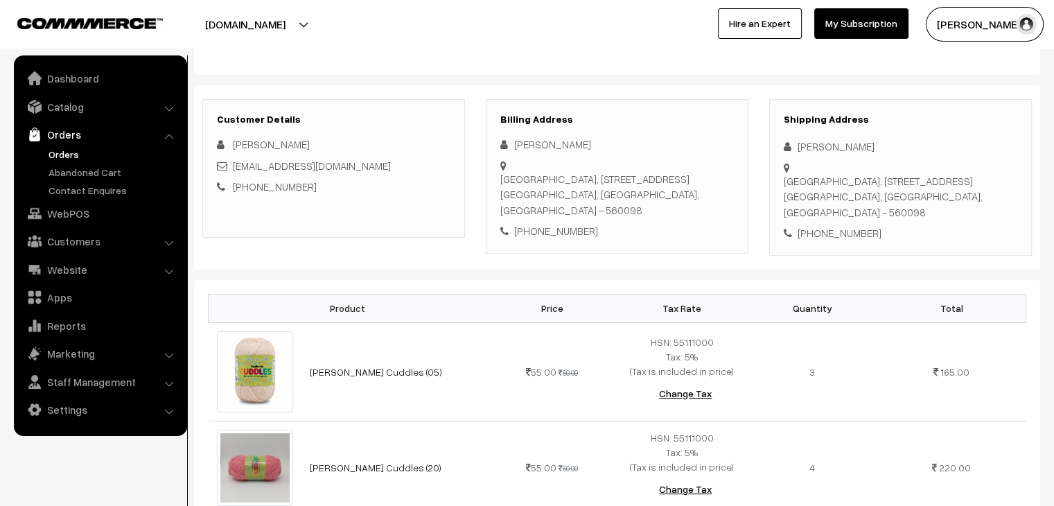
click at [76, 400] on link "Settings" at bounding box center [99, 409] width 165 height 25
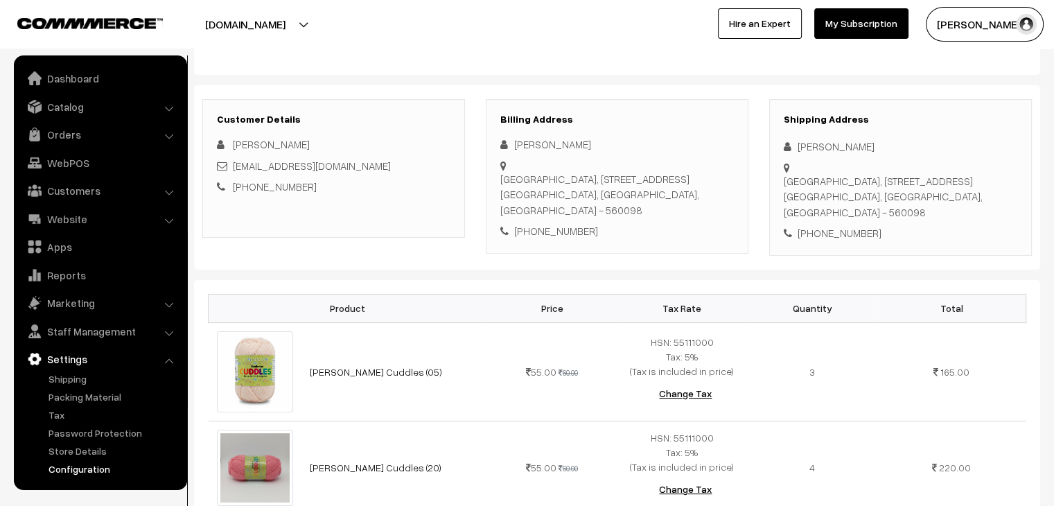
click at [90, 461] on link "Configuration" at bounding box center [113, 468] width 137 height 15
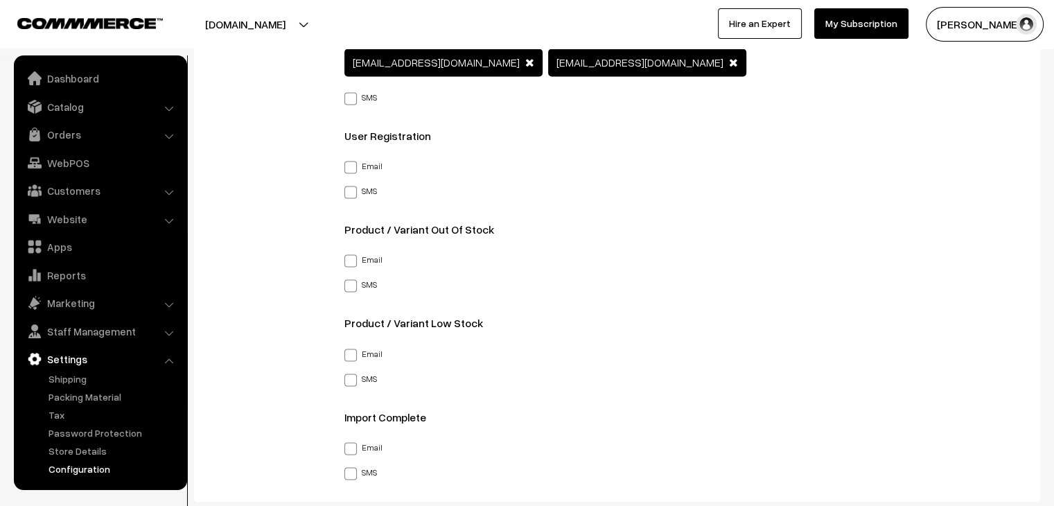
scroll to position [1871, 0]
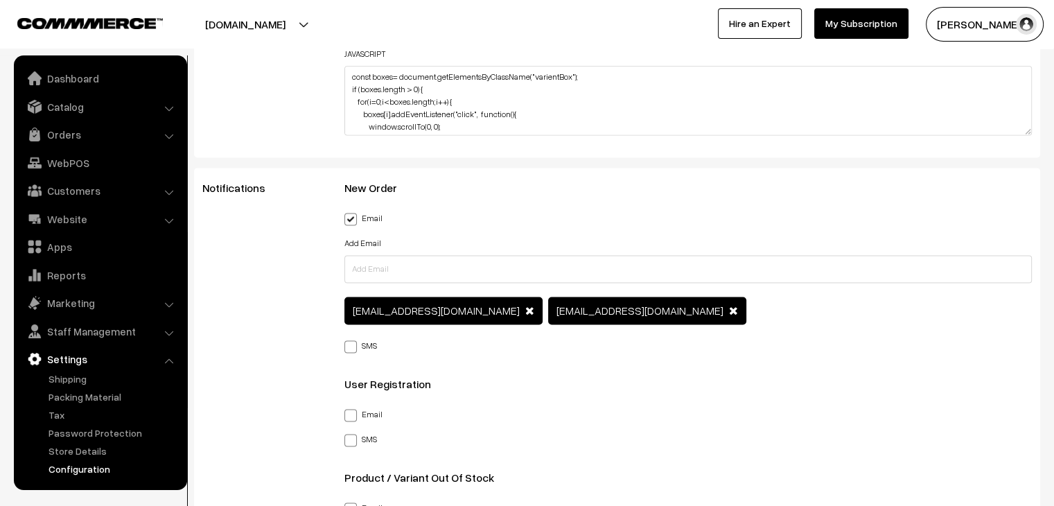
click at [729, 311] on span at bounding box center [733, 310] width 9 height 11
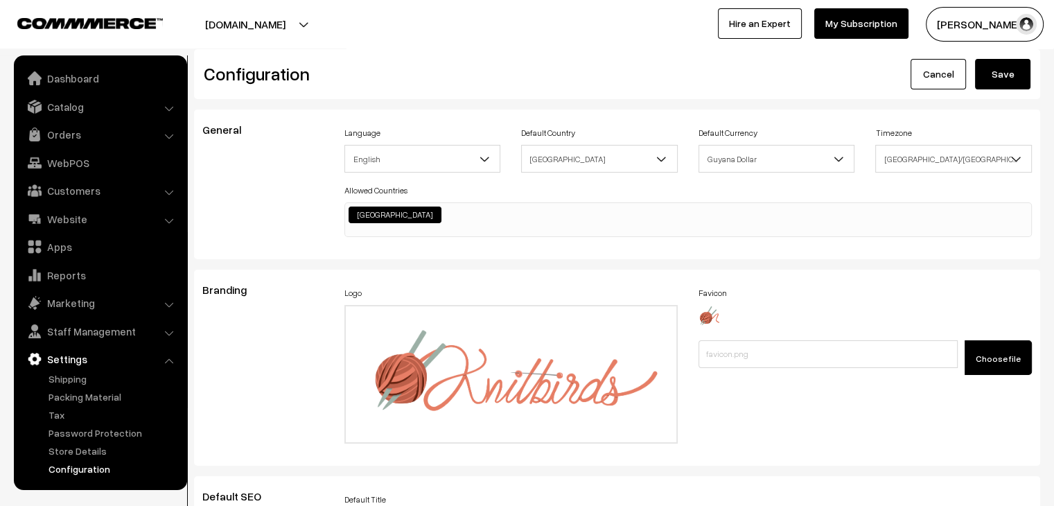
scroll to position [0, 0]
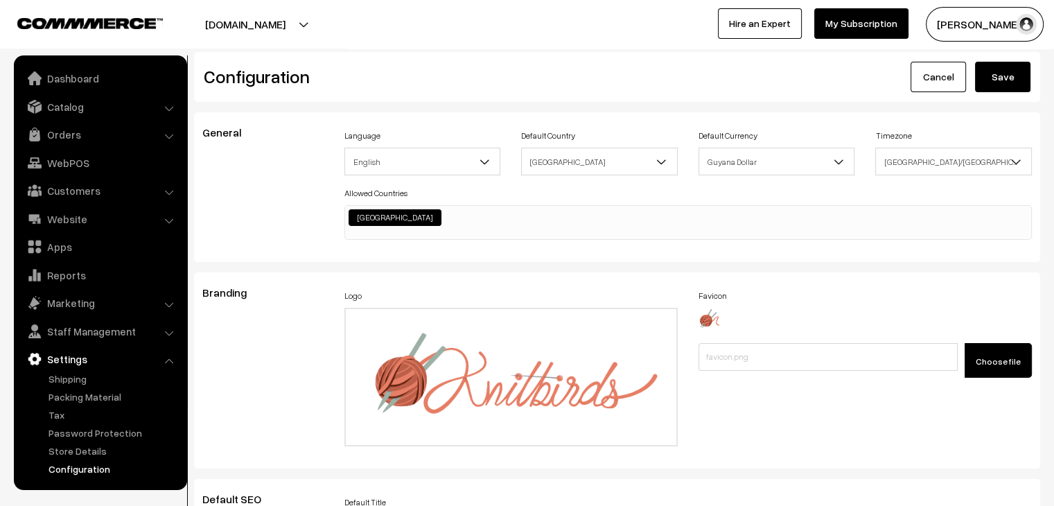
click at [980, 76] on button "Save" at bounding box center [1002, 77] width 55 height 30
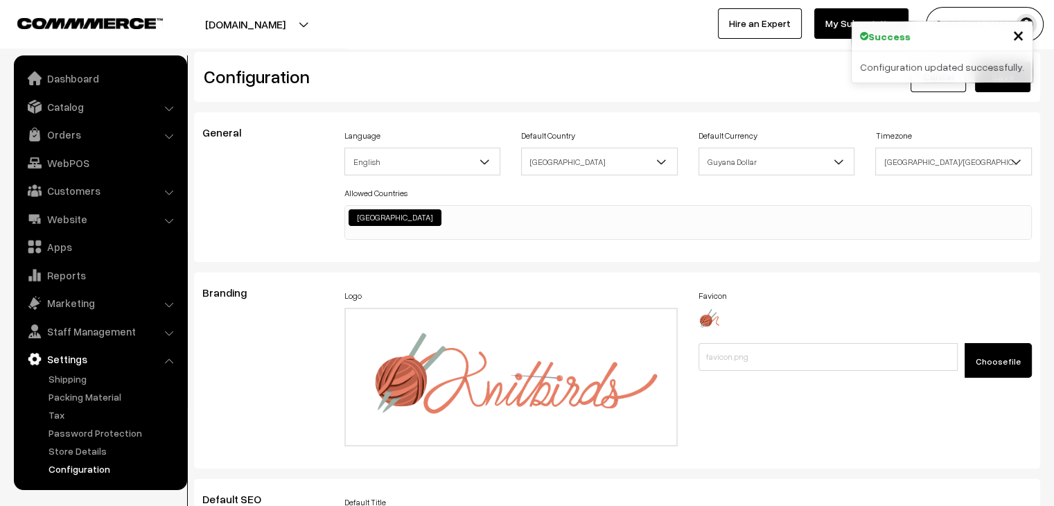
click at [103, 135] on link "Orders" at bounding box center [99, 134] width 165 height 25
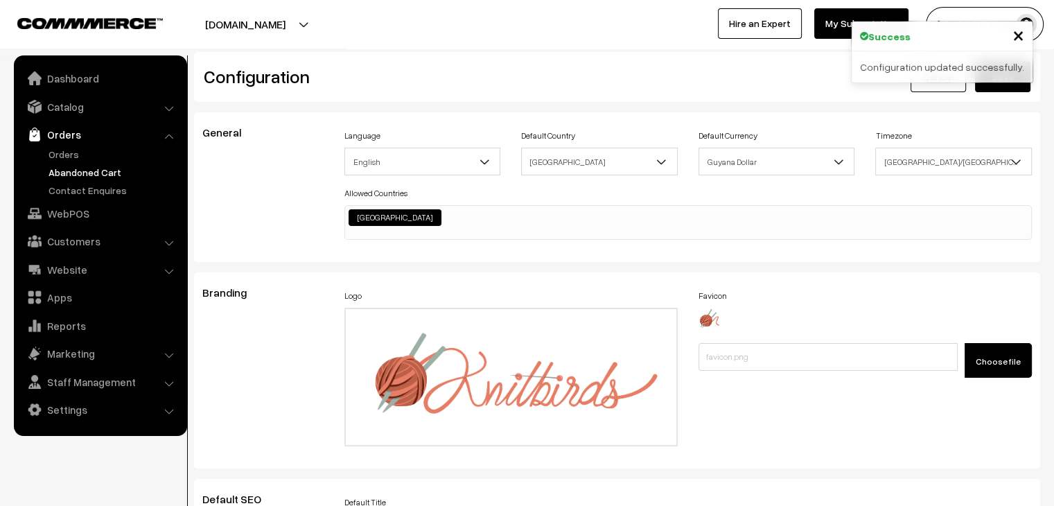
click at [61, 165] on link "Abandoned Cart" at bounding box center [113, 172] width 137 height 15
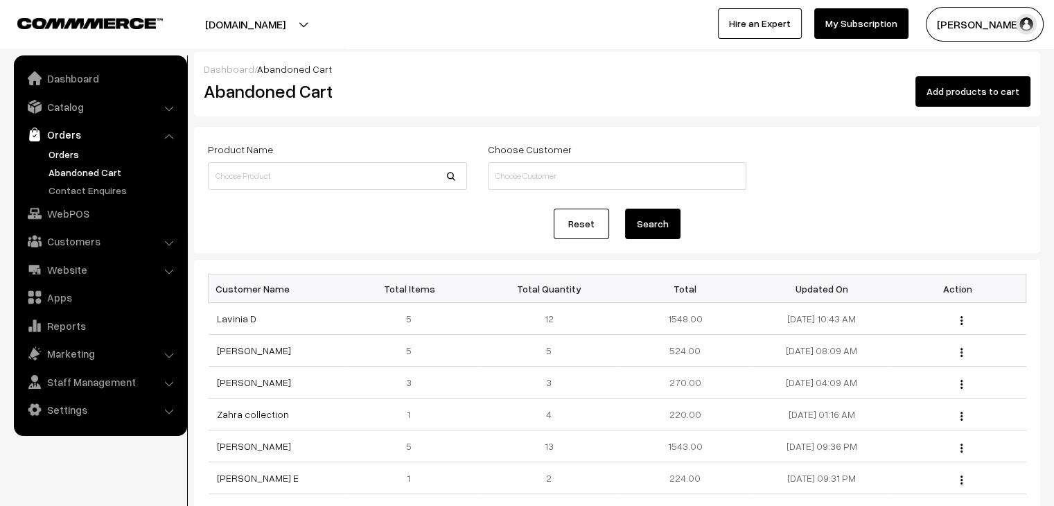
click at [60, 157] on link "Orders" at bounding box center [113, 154] width 137 height 15
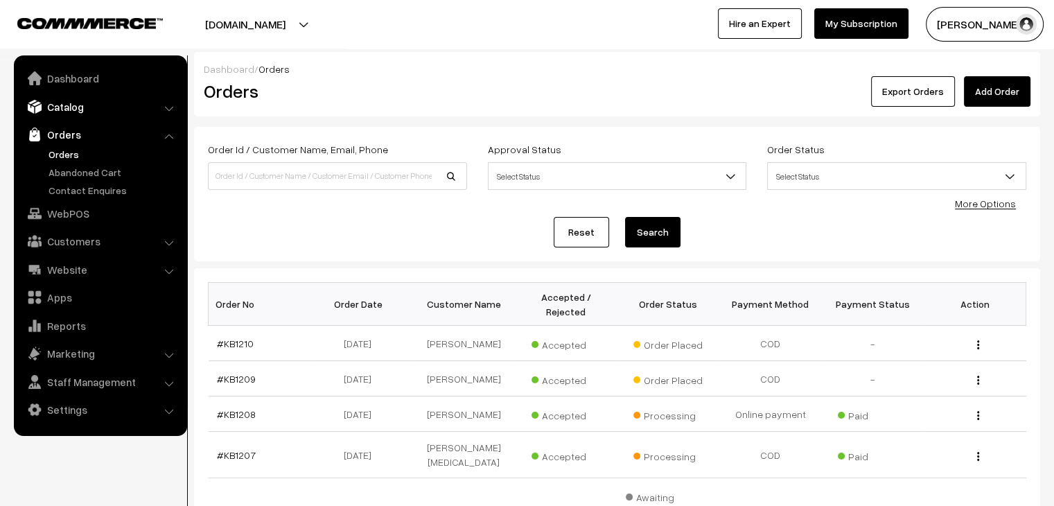
click at [80, 100] on link "Catalog" at bounding box center [99, 106] width 165 height 25
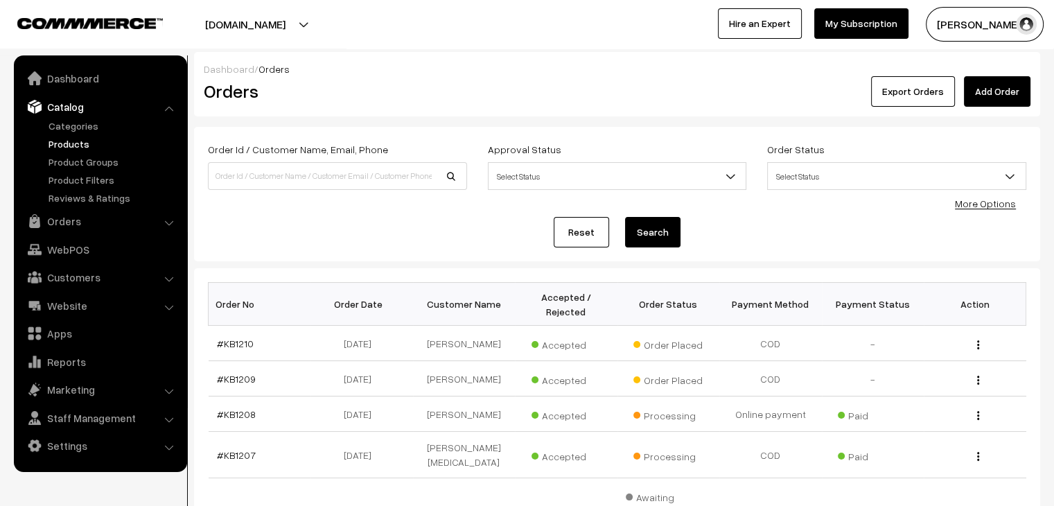
click at [78, 142] on link "Products" at bounding box center [113, 143] width 137 height 15
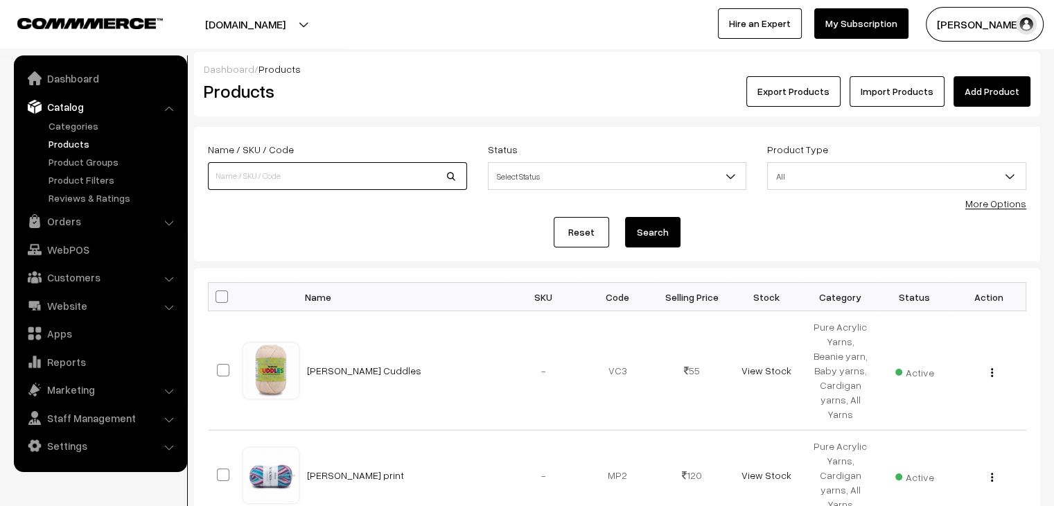
click at [362, 181] on input at bounding box center [337, 176] width 259 height 28
click at [81, 221] on link "Orders" at bounding box center [99, 221] width 165 height 25
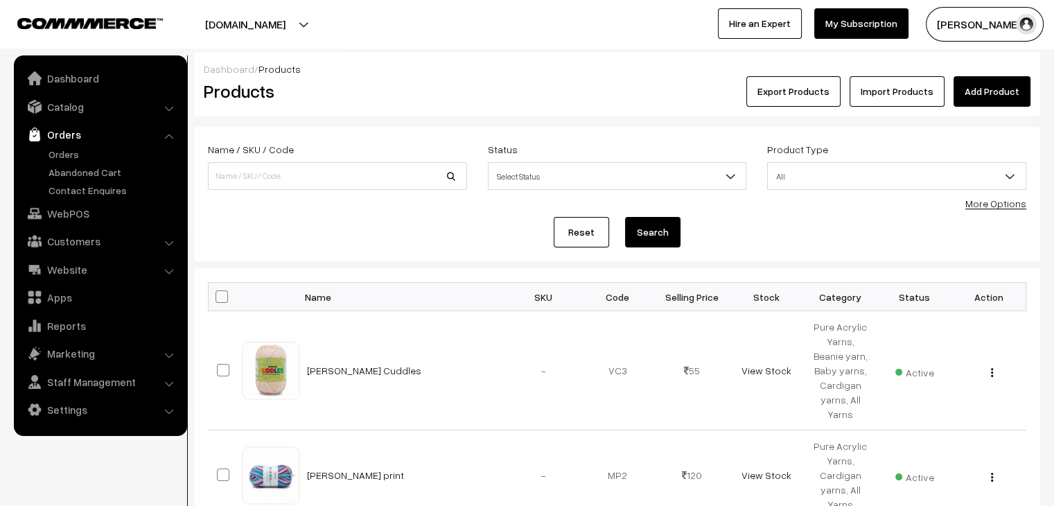
click at [80, 144] on link "Orders" at bounding box center [99, 134] width 165 height 25
drag, startPoint x: 76, startPoint y: 149, endPoint x: 227, endPoint y: 168, distance: 151.6
click at [76, 150] on link "Orders" at bounding box center [113, 154] width 137 height 15
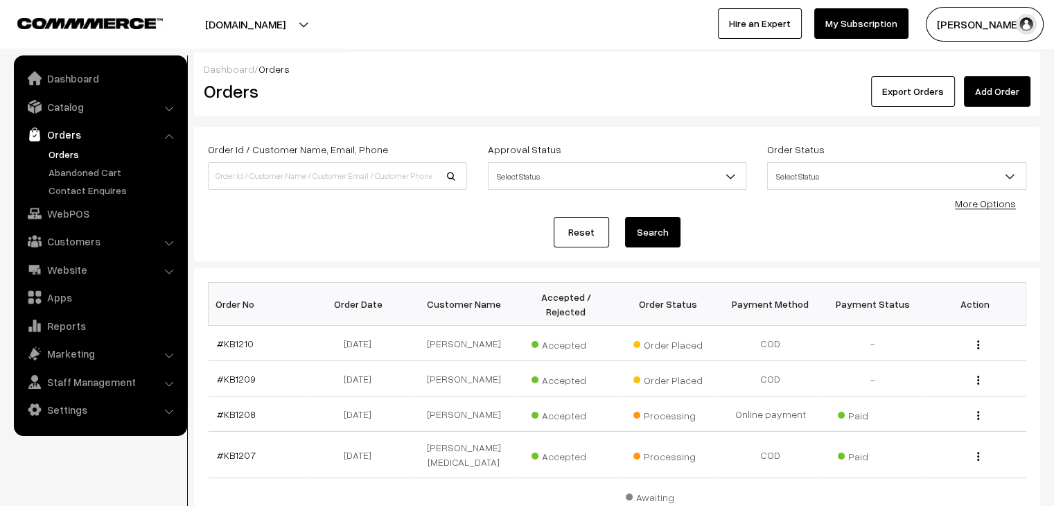
drag, startPoint x: 0, startPoint y: 0, endPoint x: 1003, endPoint y: 99, distance: 1008.1
click at [1003, 99] on link "Add Order" at bounding box center [997, 91] width 67 height 30
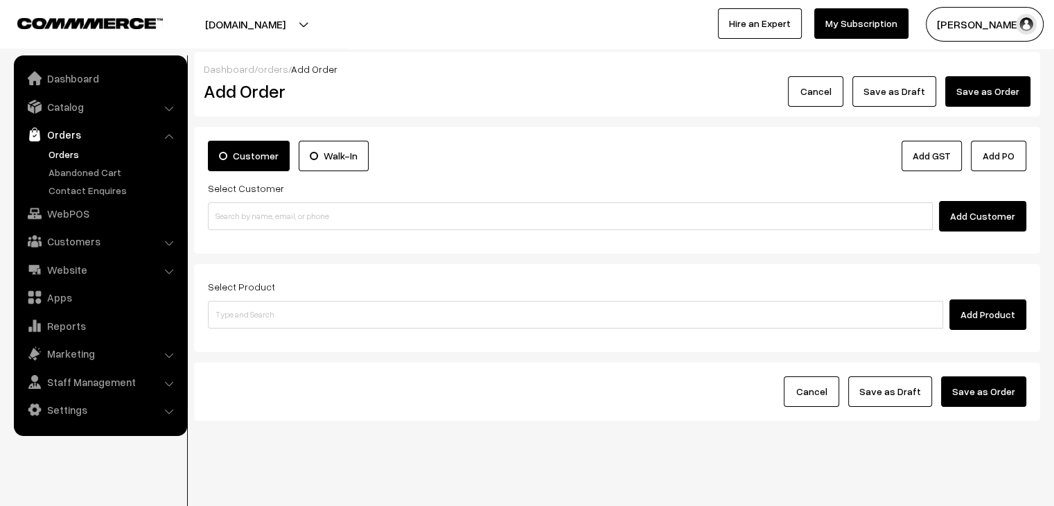
click at [308, 170] on label "Walk-In" at bounding box center [334, 156] width 70 height 30
click at [0, 0] on input "Walk-In" at bounding box center [0, 0] width 0 height 0
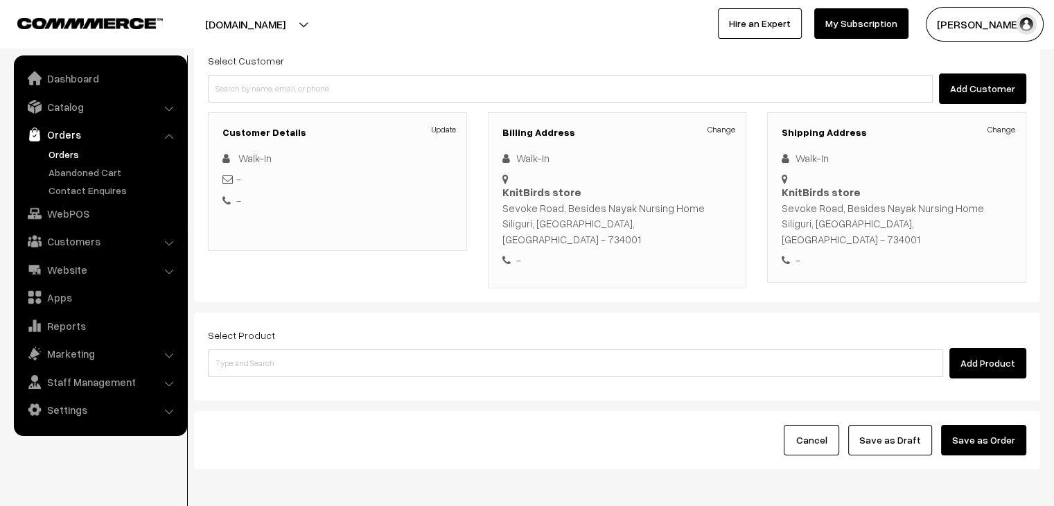
scroll to position [139, 0]
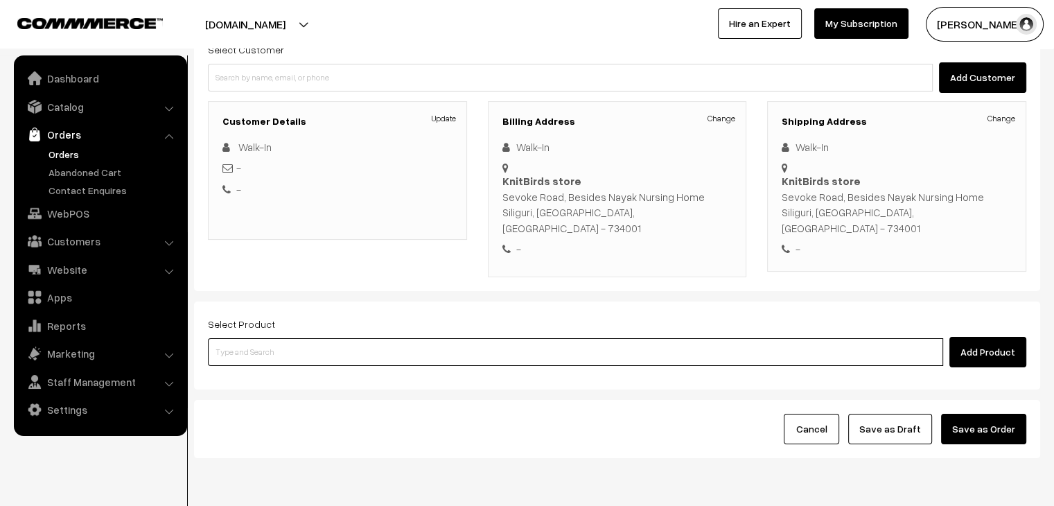
click at [321, 338] on input at bounding box center [575, 352] width 735 height 28
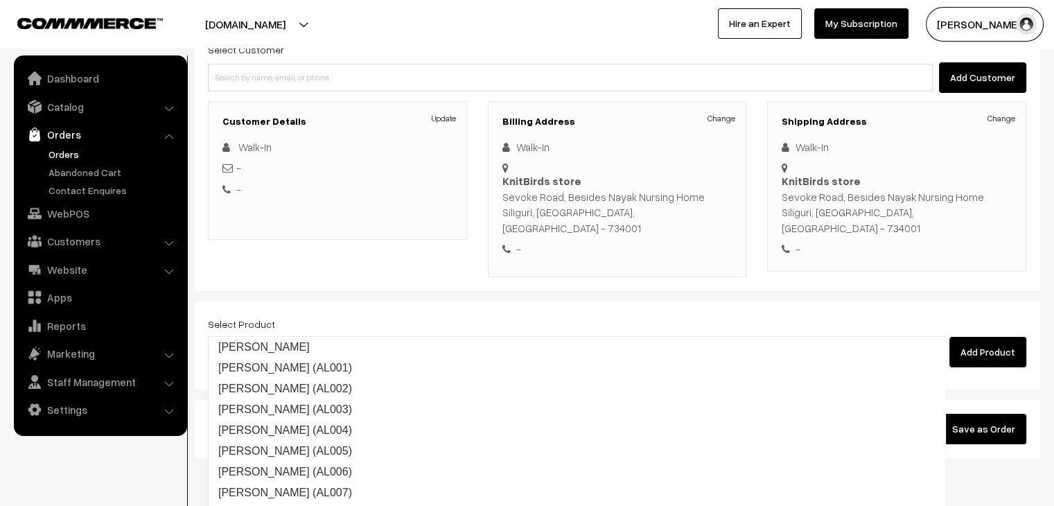
type input "ALISHA"
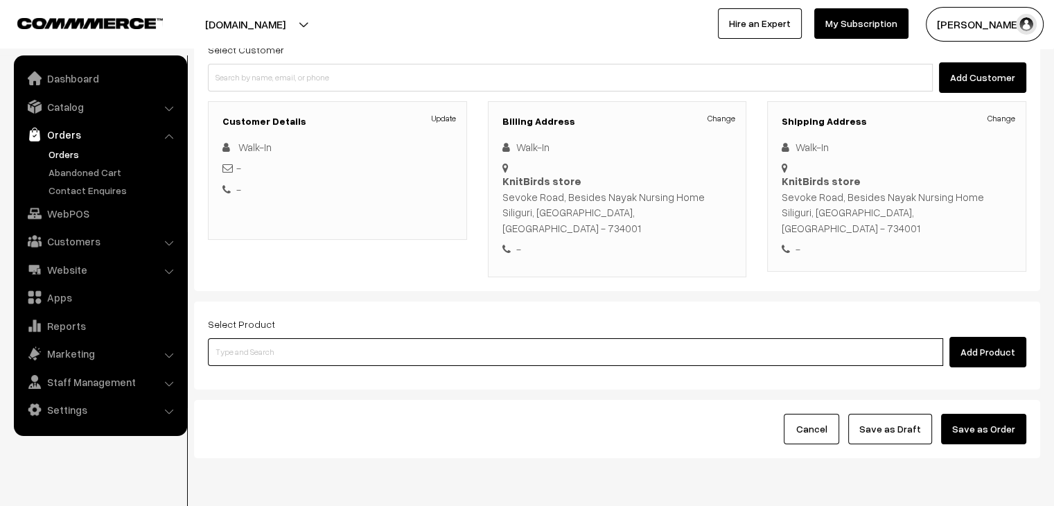
click at [263, 338] on input at bounding box center [575, 352] width 735 height 28
type input "ALISHA"
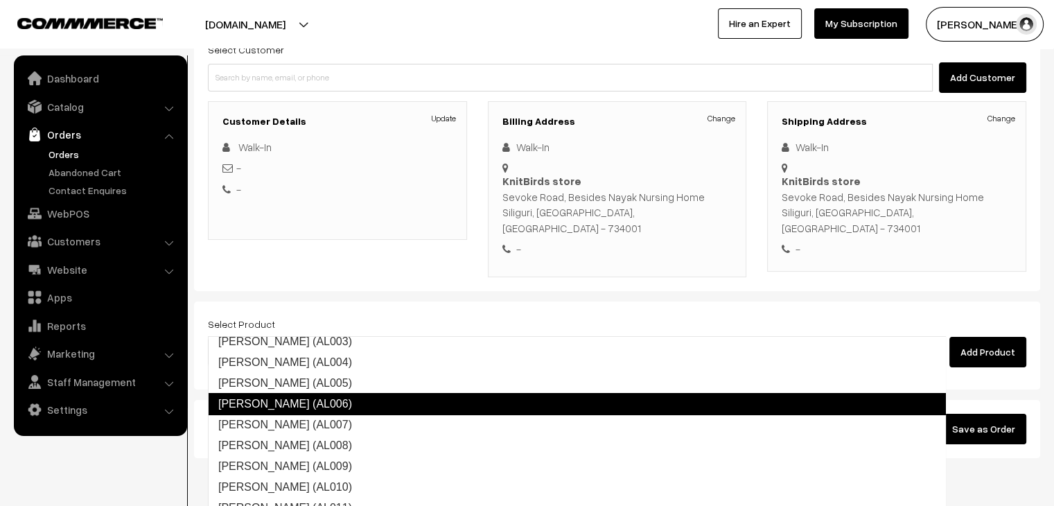
scroll to position [69, 0]
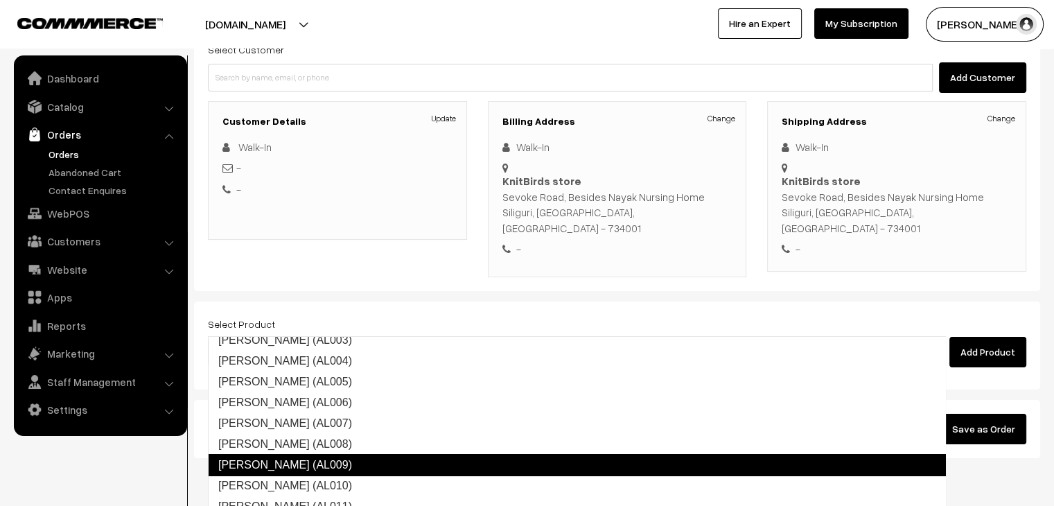
click at [342, 459] on link "[PERSON_NAME] (AL009)" at bounding box center [577, 465] width 738 height 22
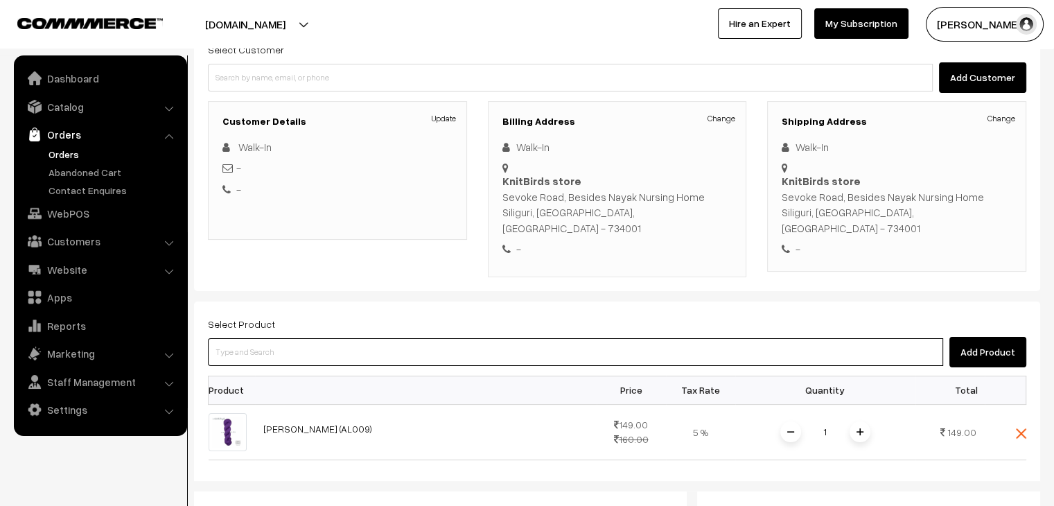
click at [322, 338] on input at bounding box center [575, 352] width 735 height 28
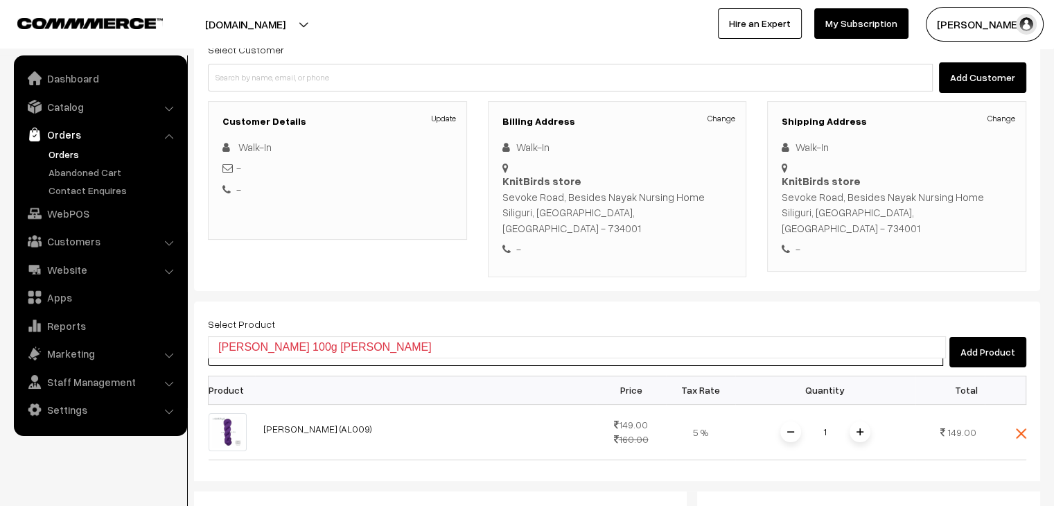
scroll to position [0, 0]
type input "ALISHA"
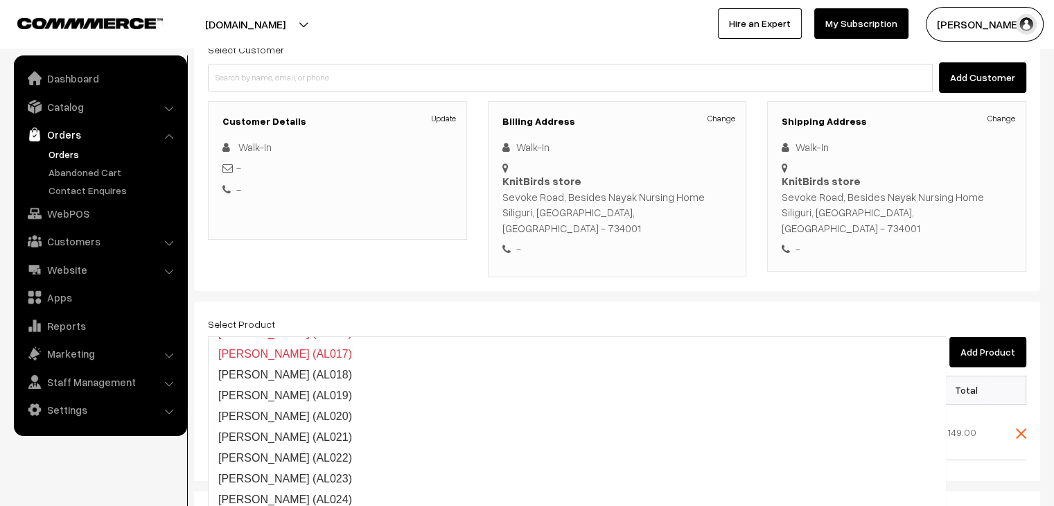
scroll to position [347, 0]
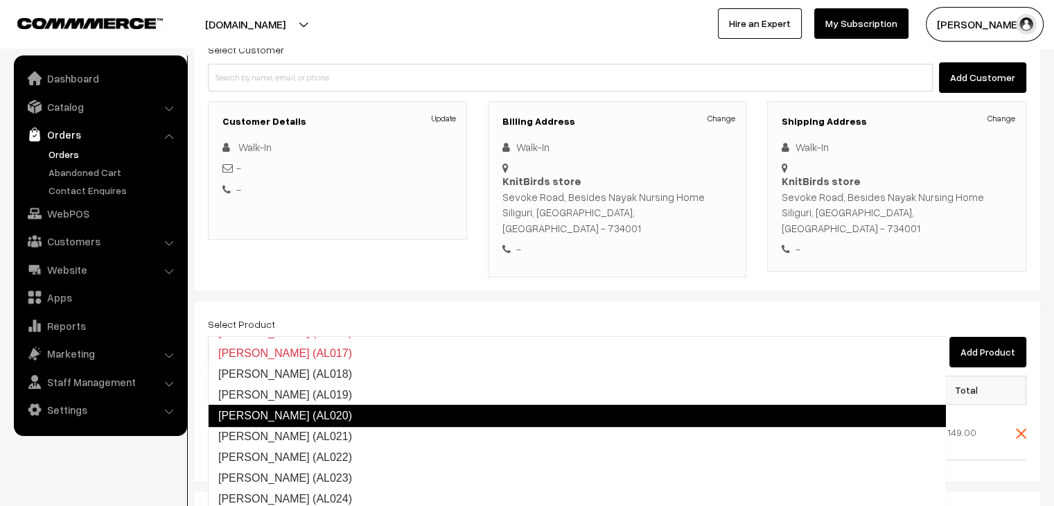
click at [346, 407] on link "[PERSON_NAME] (AL020)" at bounding box center [577, 416] width 738 height 22
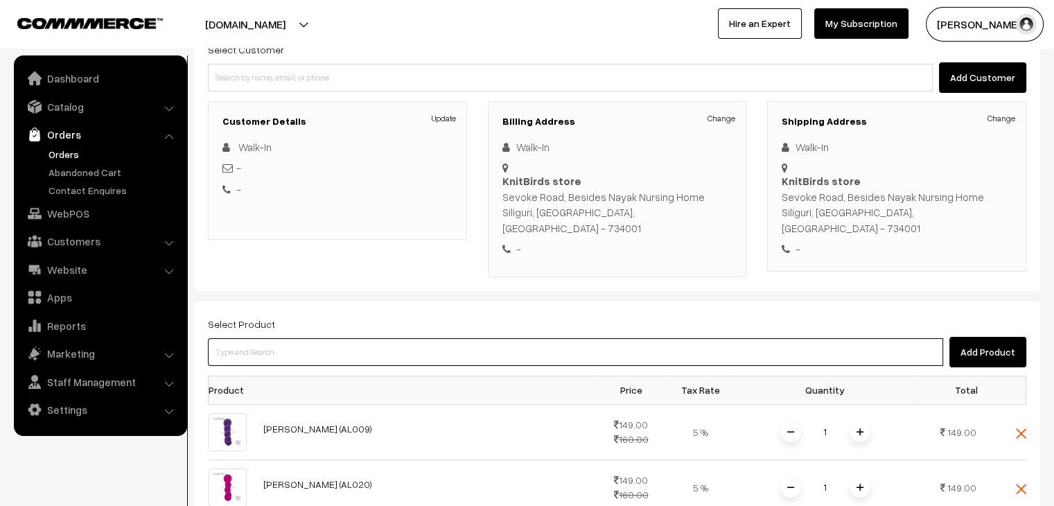
click at [274, 338] on input at bounding box center [575, 352] width 735 height 28
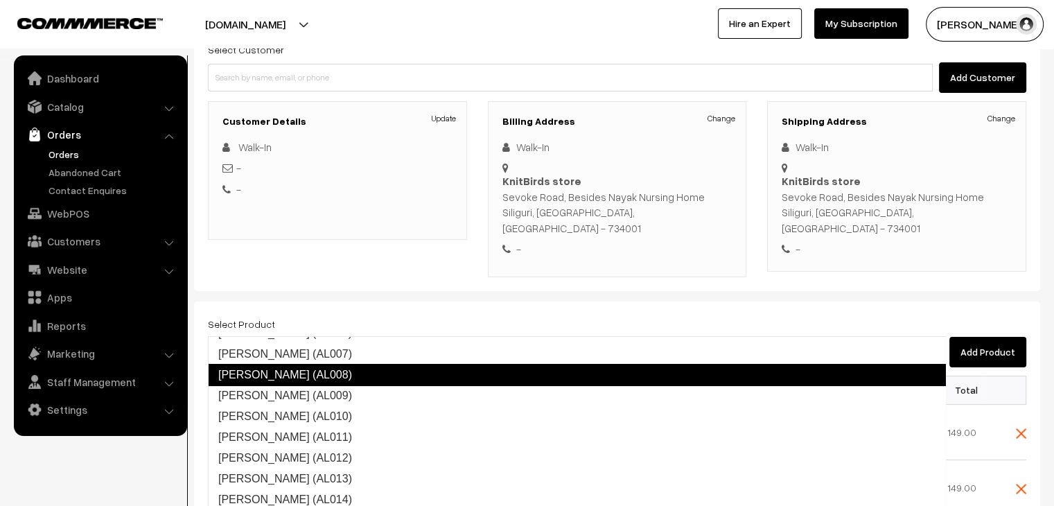
scroll to position [139, 0]
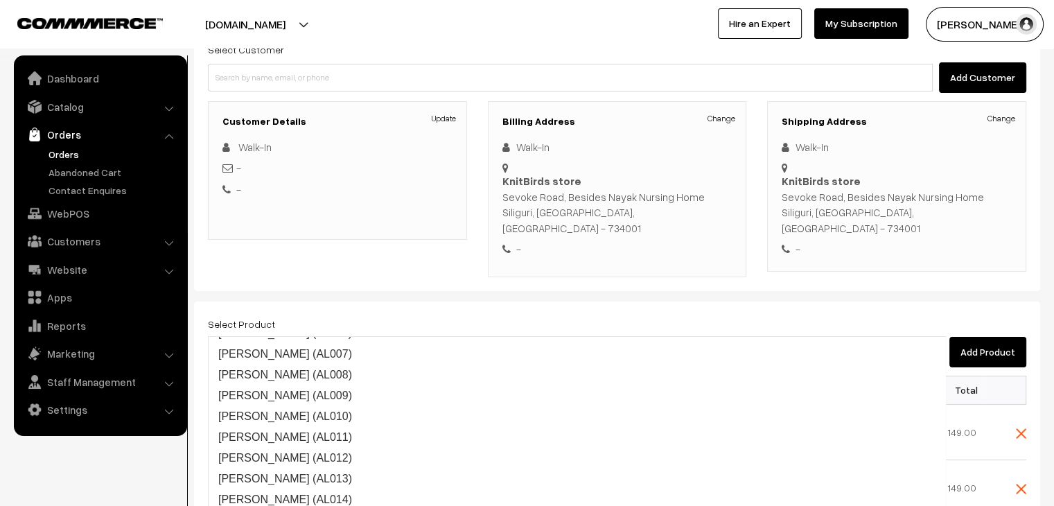
type input "ALISHA"
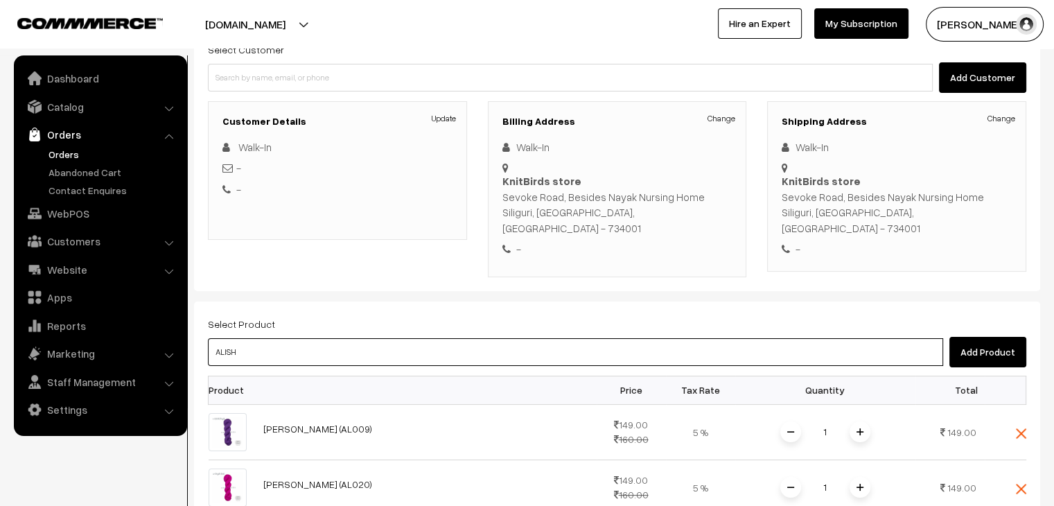
type input "ALISHA"
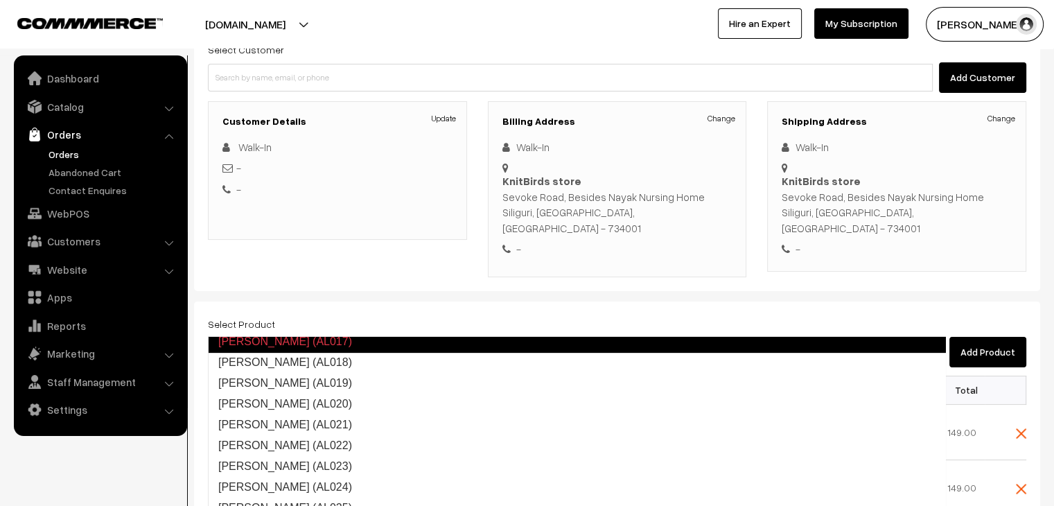
scroll to position [360, 0]
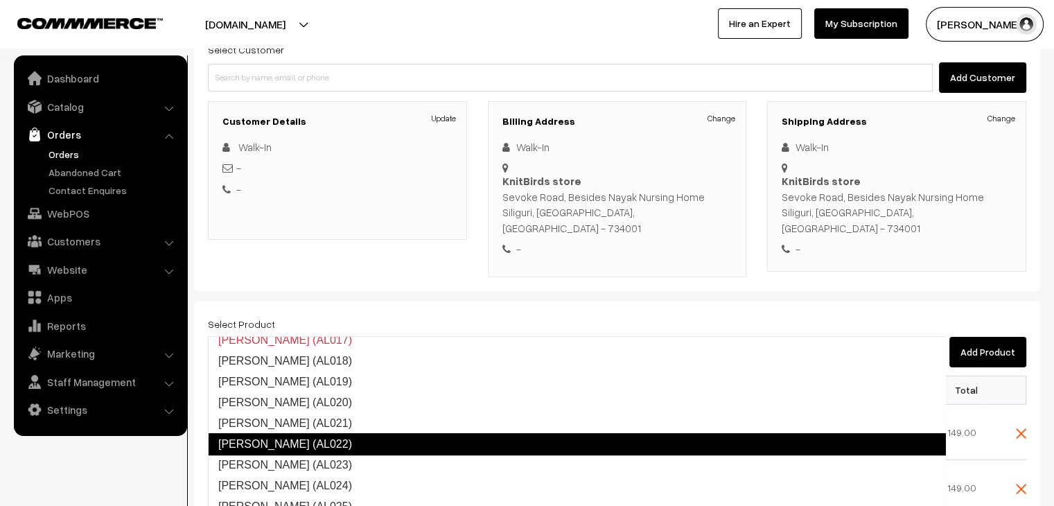
click at [360, 439] on link "GANGA Alisha (AL022)" at bounding box center [577, 444] width 738 height 22
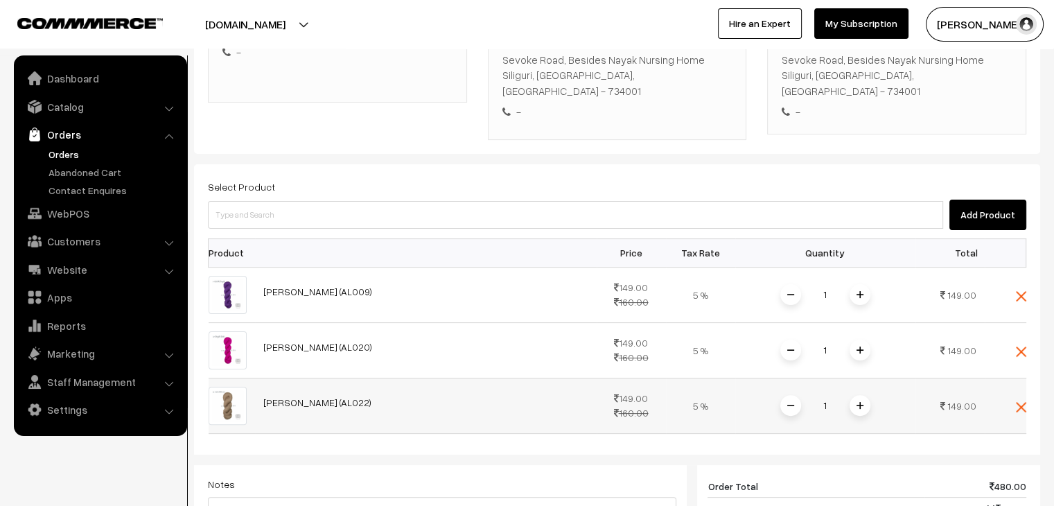
scroll to position [277, 0]
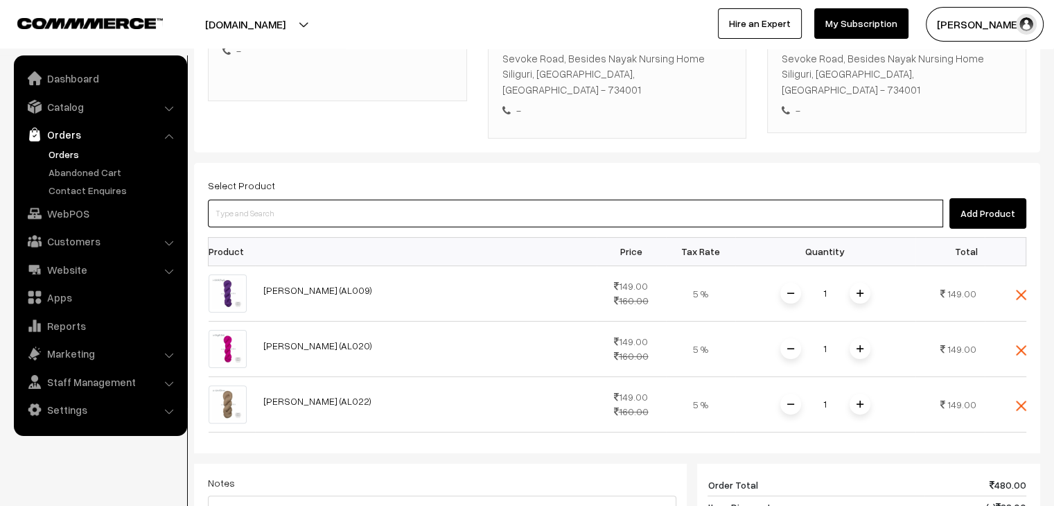
click at [293, 200] on input at bounding box center [575, 214] width 735 height 28
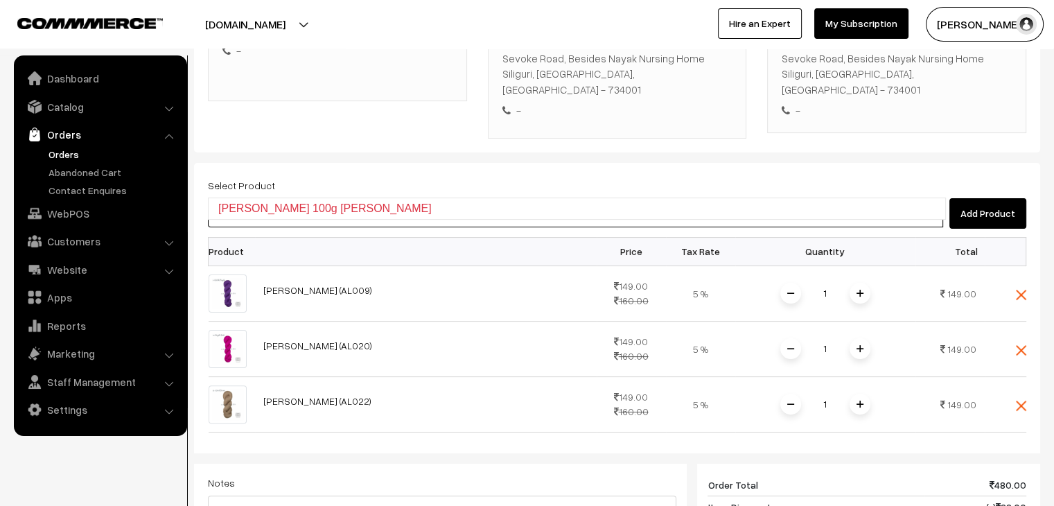
scroll to position [0, 0]
type input "ALISHA"
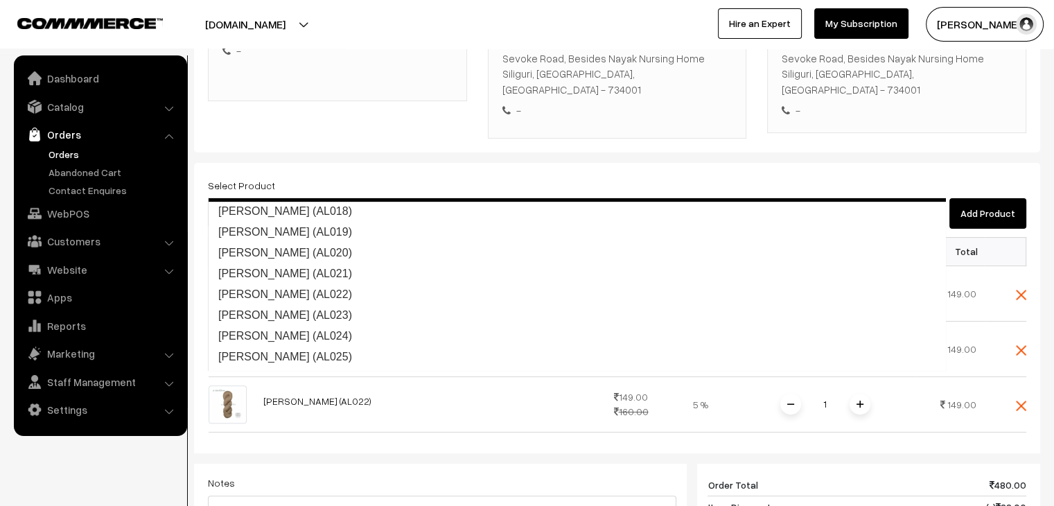
scroll to position [416, 0]
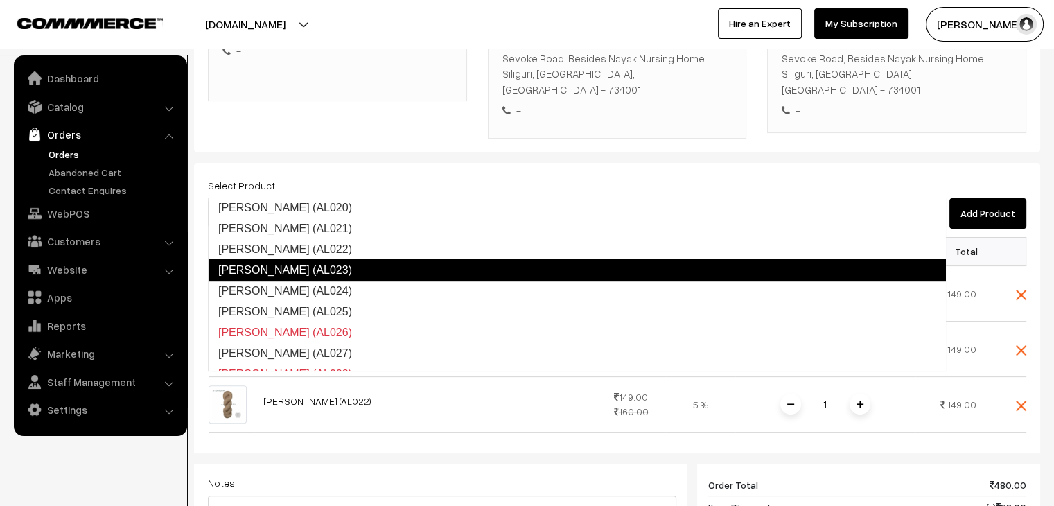
click at [345, 270] on link "GANGA Alisha (AL023)" at bounding box center [577, 270] width 738 height 22
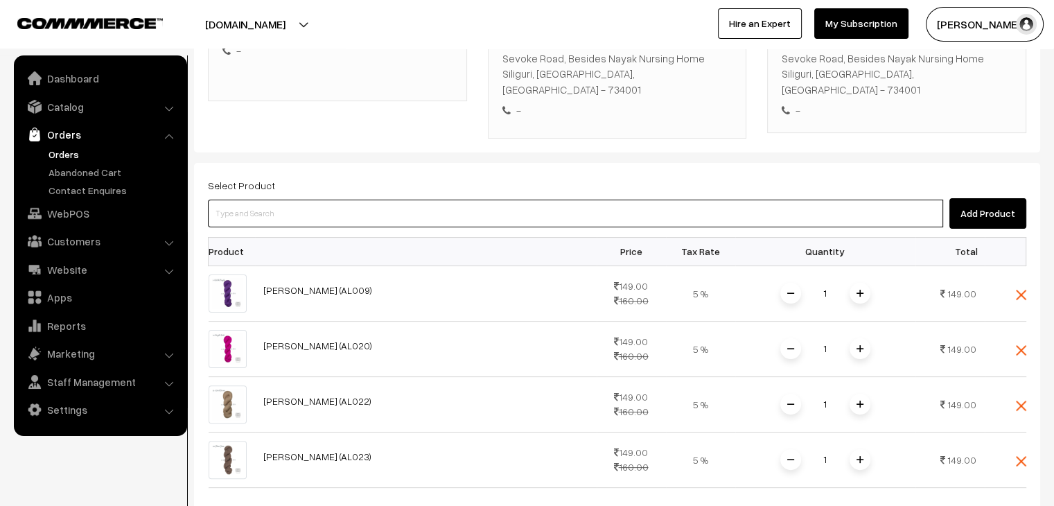
click at [319, 200] on input at bounding box center [575, 214] width 735 height 28
type input "ALISHA"
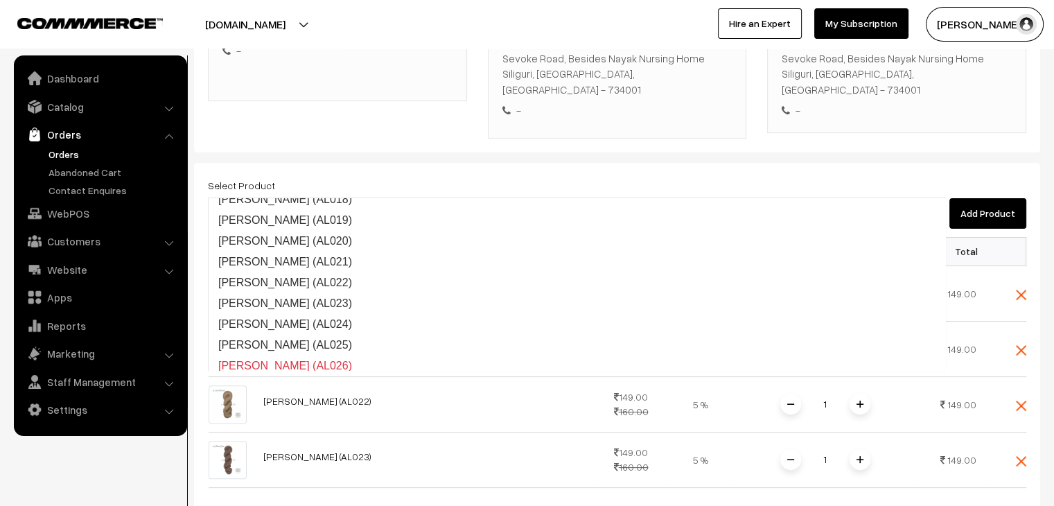
scroll to position [388, 0]
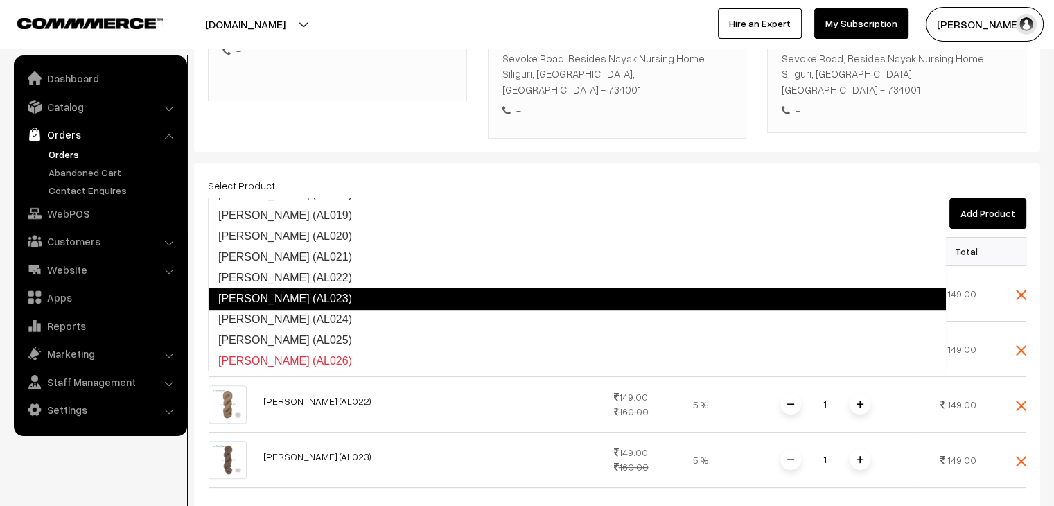
click at [353, 303] on link "GANGA Alisha (AL023)" at bounding box center [577, 299] width 738 height 22
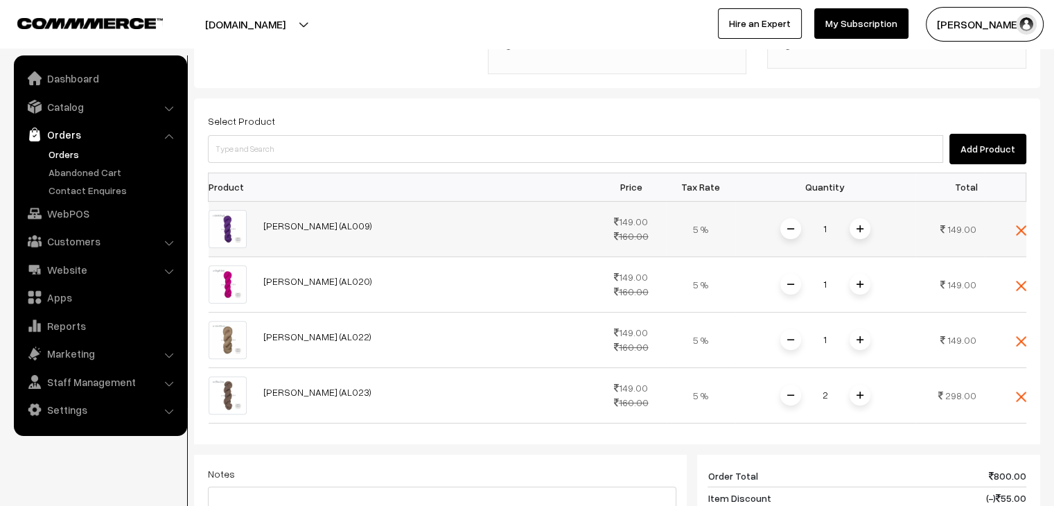
scroll to position [346, 0]
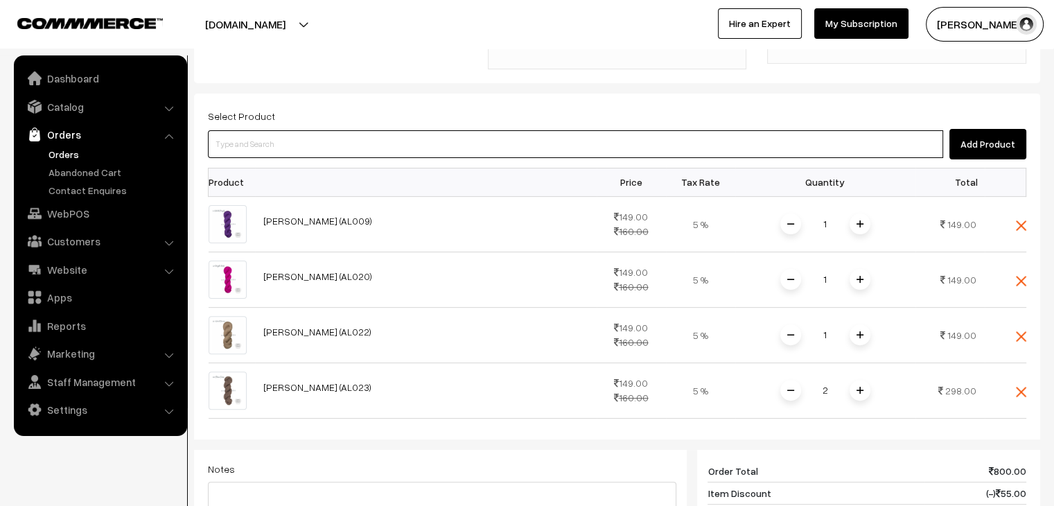
click at [262, 130] on input at bounding box center [575, 144] width 735 height 28
type input "ALISHA"
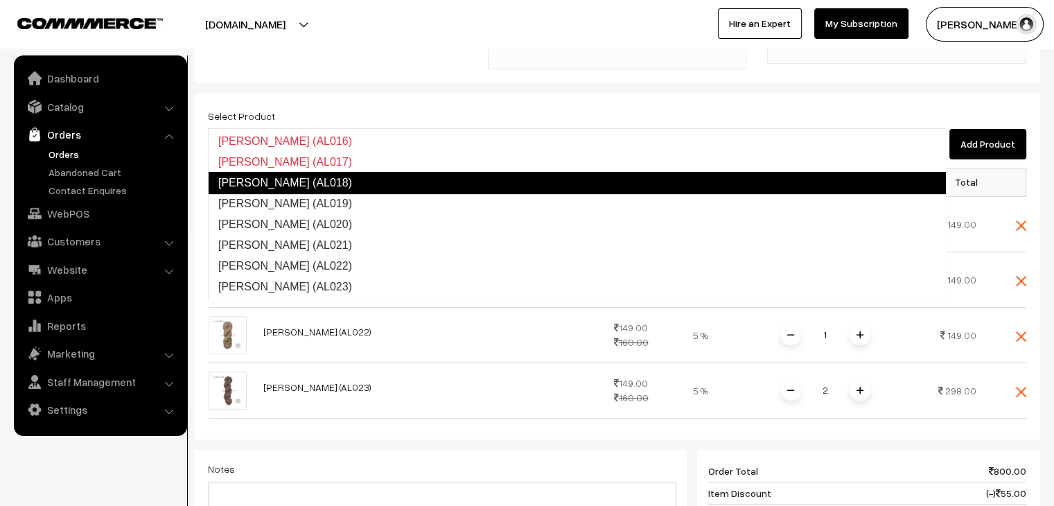
scroll to position [367, 0]
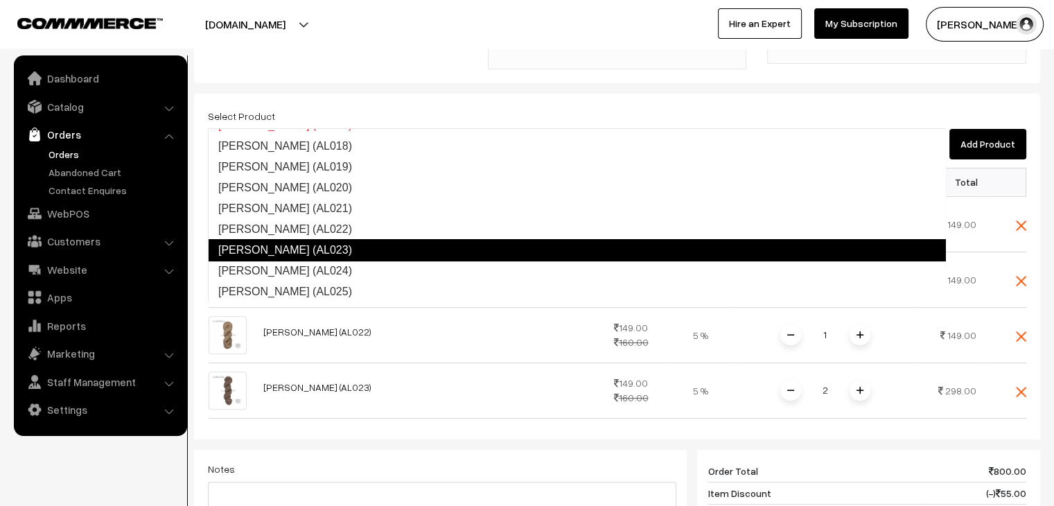
click at [352, 242] on link "GANGA Alisha (AL023)" at bounding box center [577, 250] width 738 height 22
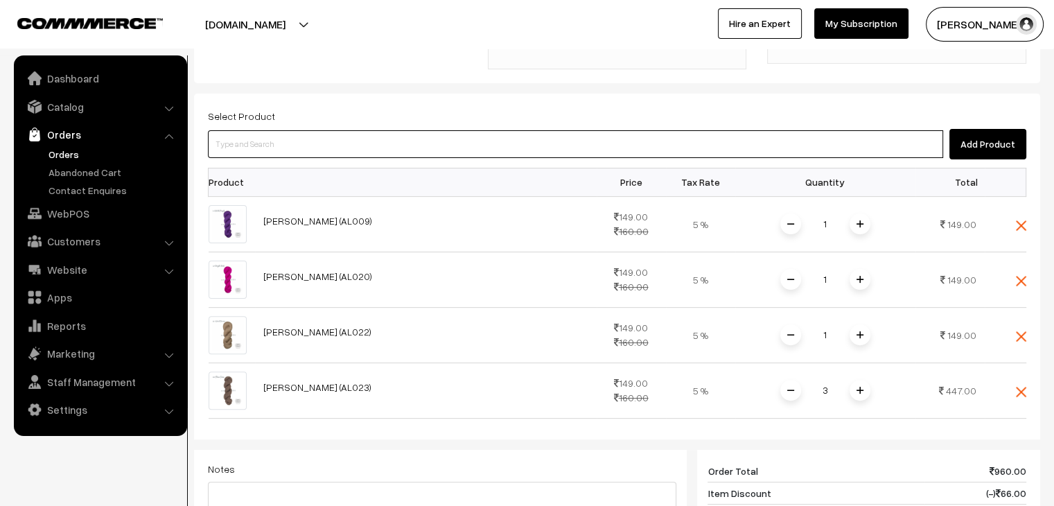
click at [297, 130] on input at bounding box center [575, 144] width 735 height 28
type input "ALISHA"
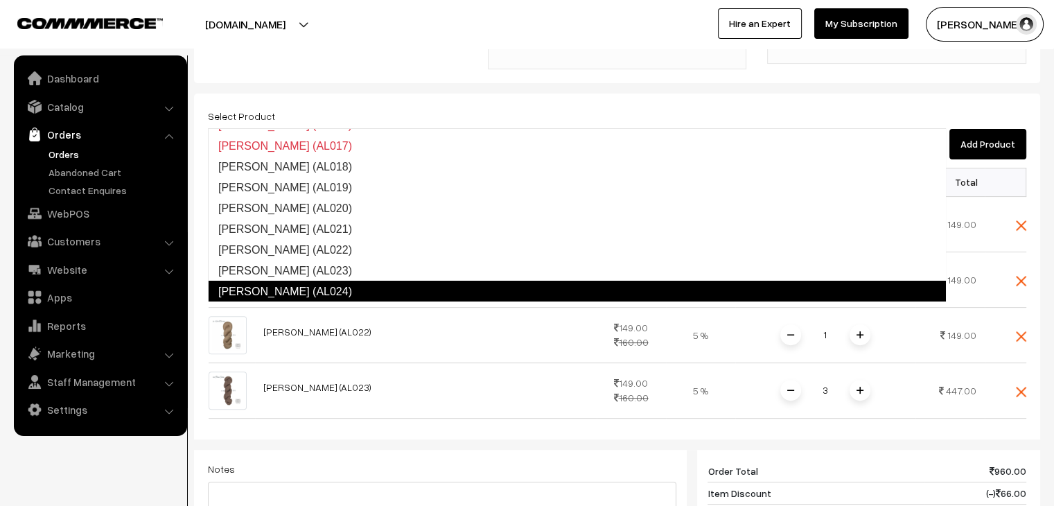
scroll to position [347, 0]
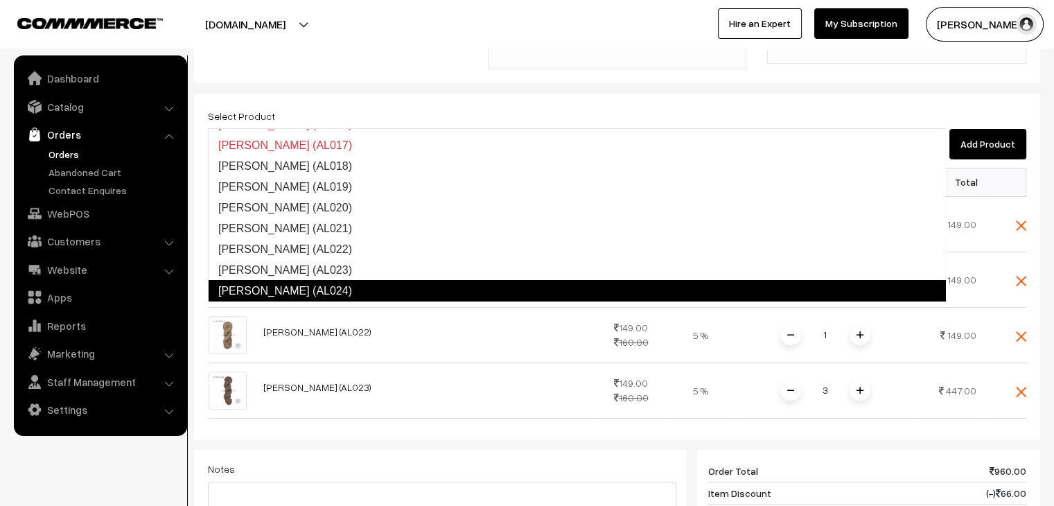
click at [348, 285] on link "GANGA Alisha (AL024)" at bounding box center [577, 291] width 738 height 22
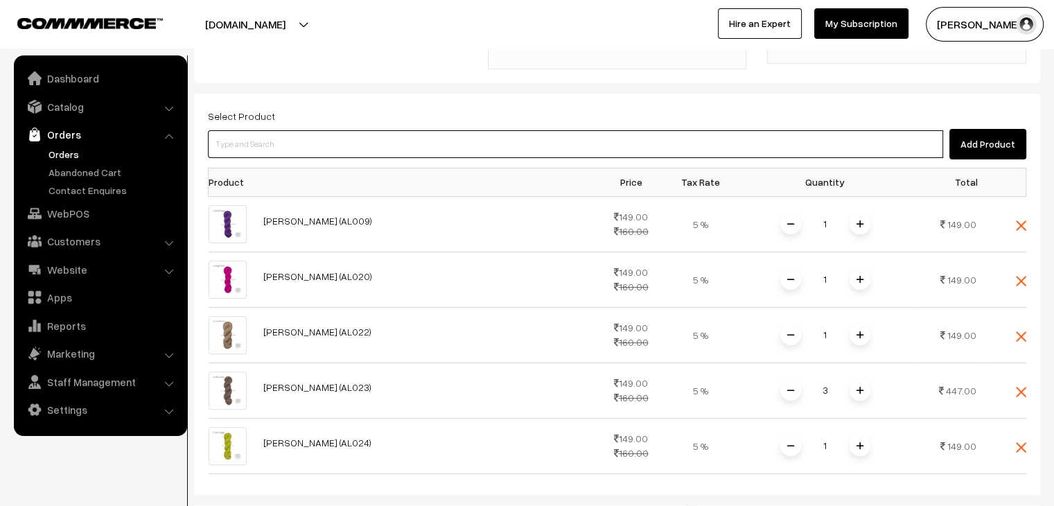
click at [274, 130] on input at bounding box center [575, 144] width 735 height 28
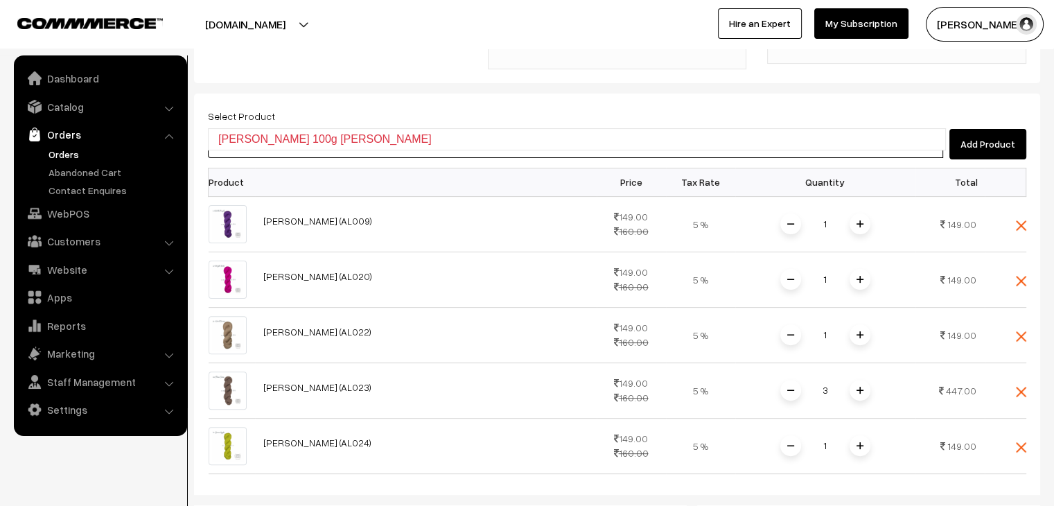
type input "ALISHA"
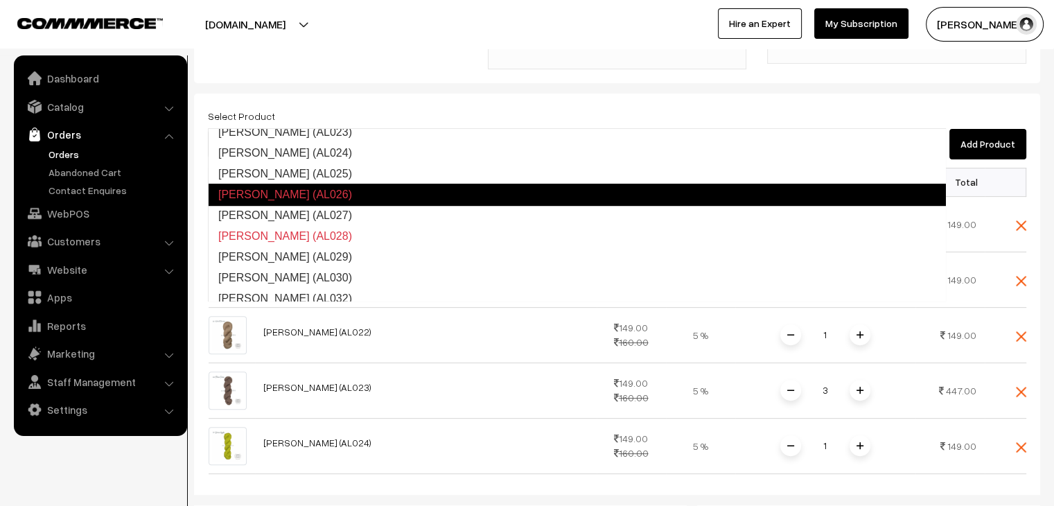
scroll to position [485, 0]
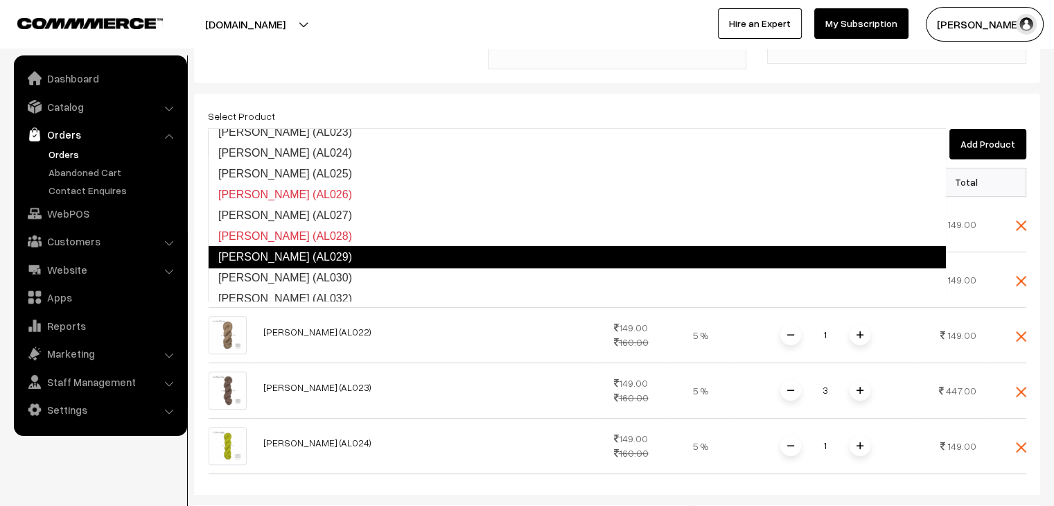
click at [346, 251] on link "GANGA Alisha (AL029)" at bounding box center [577, 257] width 738 height 22
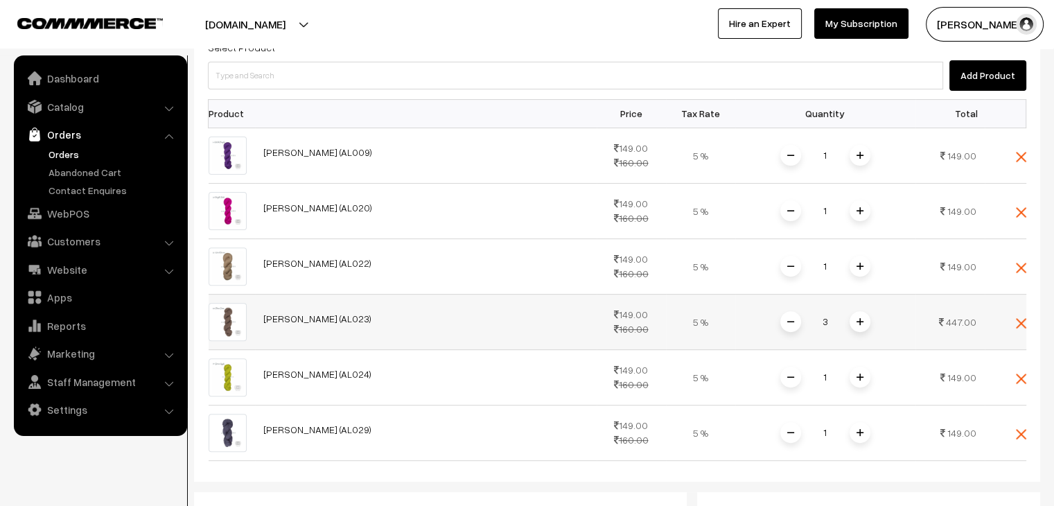
scroll to position [416, 0]
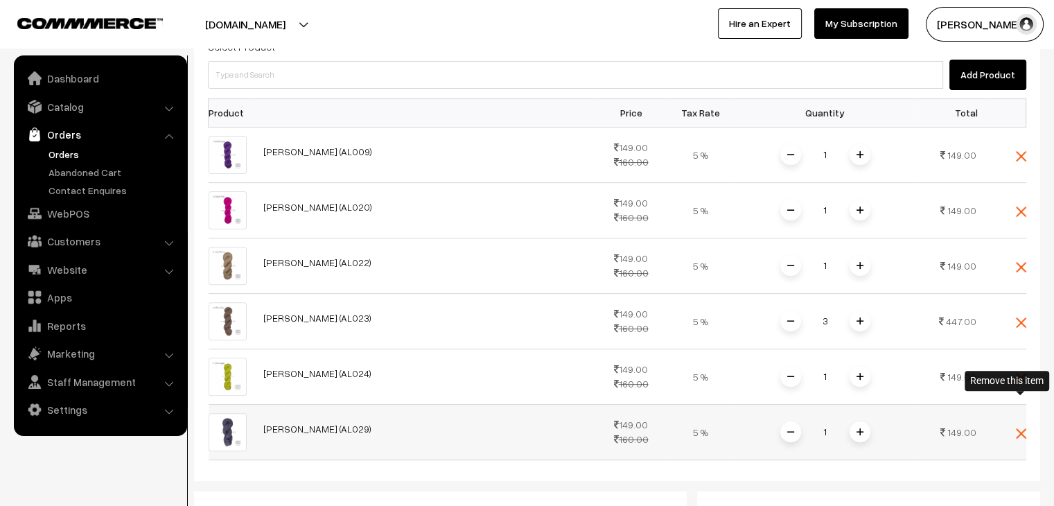
click at [1018, 428] on img at bounding box center [1021, 433] width 10 height 10
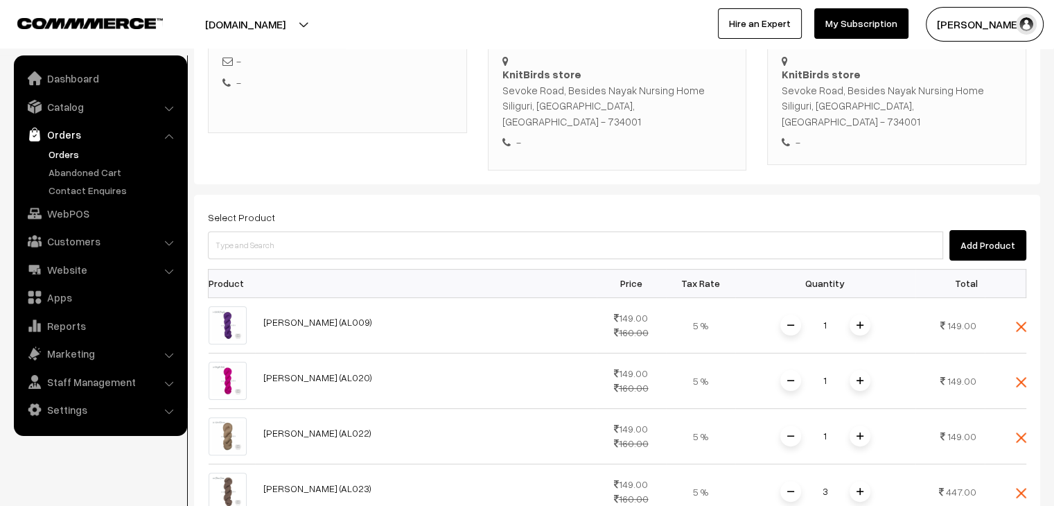
scroll to position [208, 0]
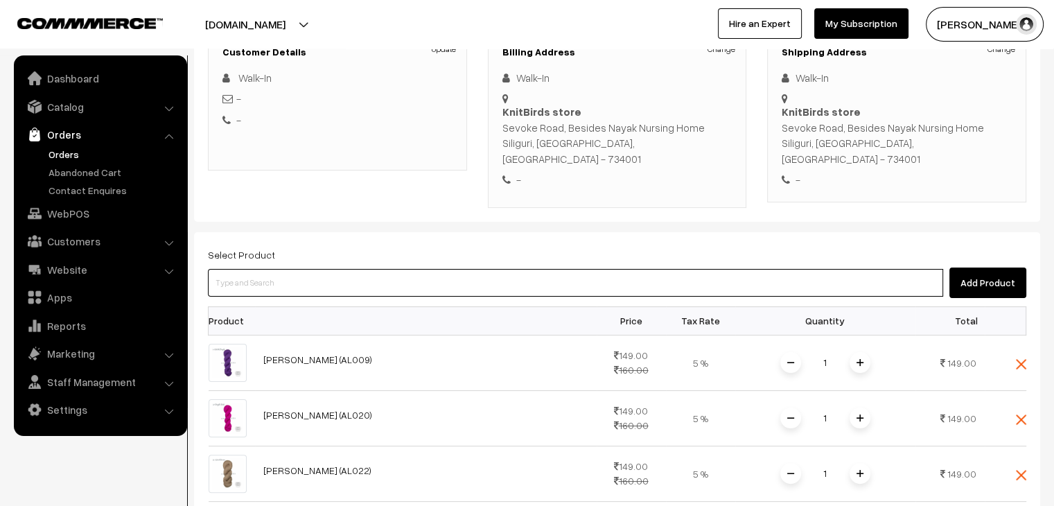
click at [297, 269] on input at bounding box center [575, 283] width 735 height 28
type input "ALISHA"
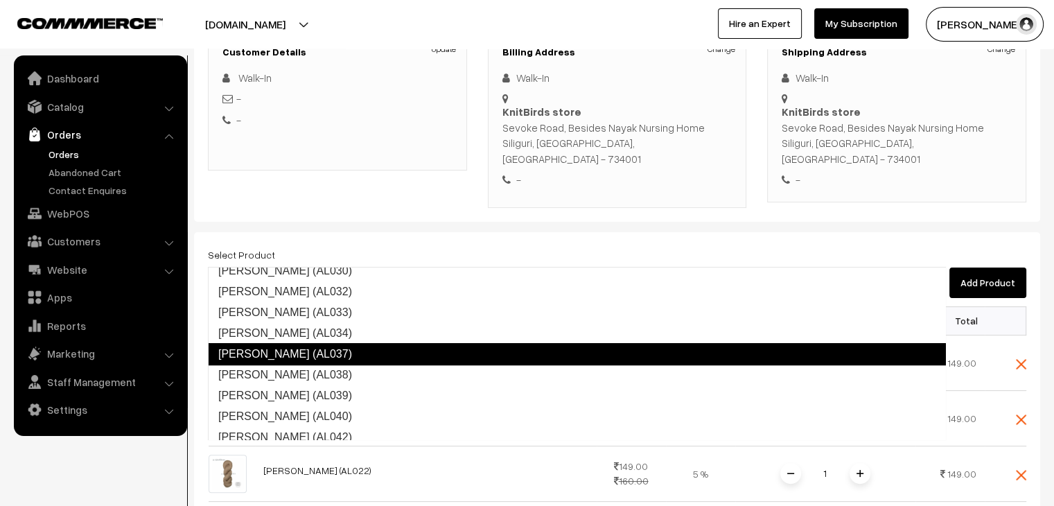
click at [338, 301] on ul "GANGA Alisha GANGA Alisha (AL001) GANGA Alisha (AL002) GANGA Alisha (AL003) GAN…" at bounding box center [577, 353] width 738 height 173
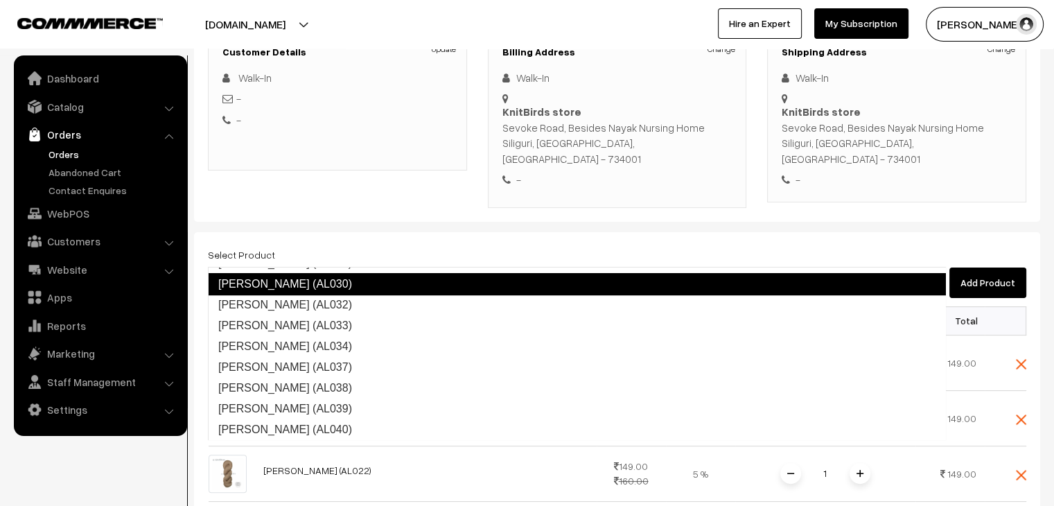
scroll to position [603, 0]
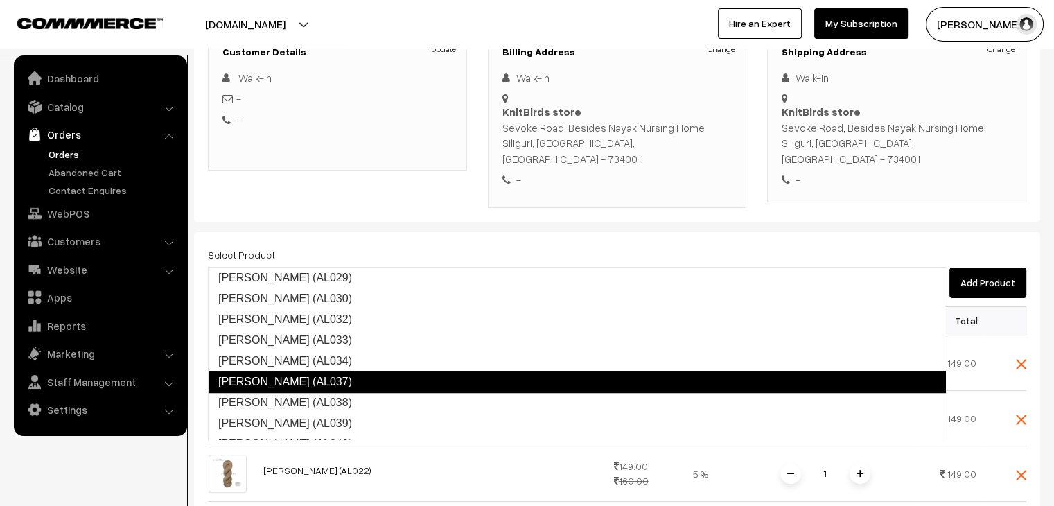
click at [364, 375] on link "GANGA Alisha (AL037)" at bounding box center [577, 382] width 738 height 22
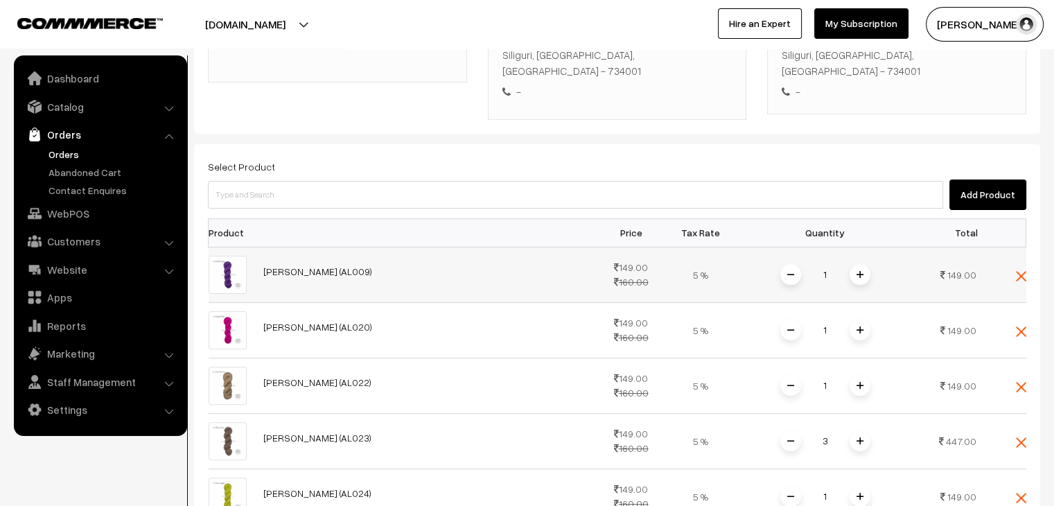
scroll to position [277, 0]
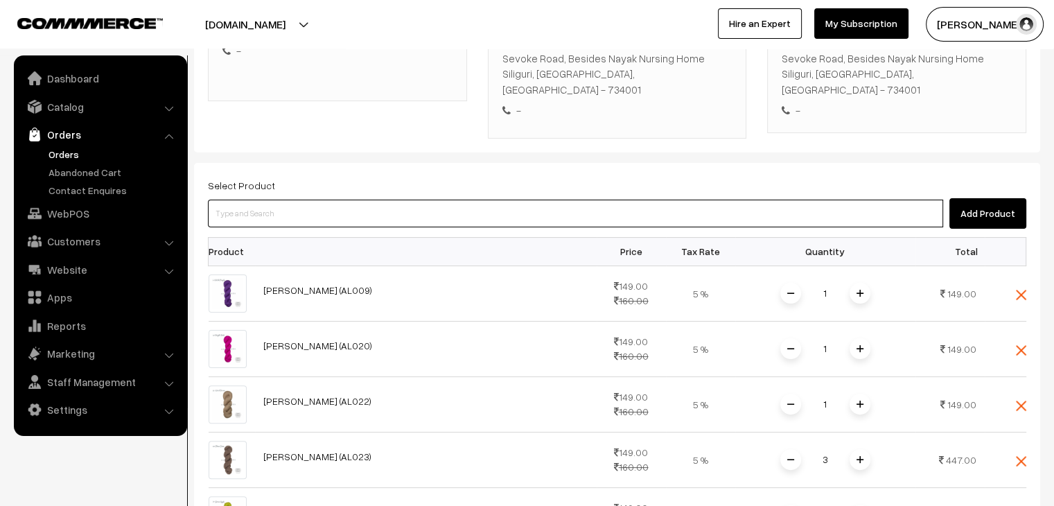
click at [270, 200] on input at bounding box center [575, 214] width 735 height 28
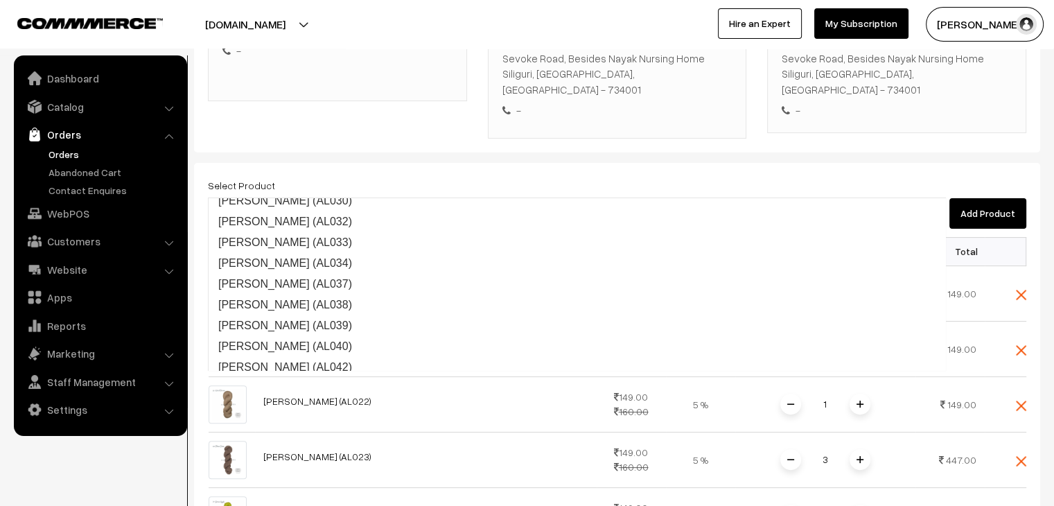
scroll to position [603, 0]
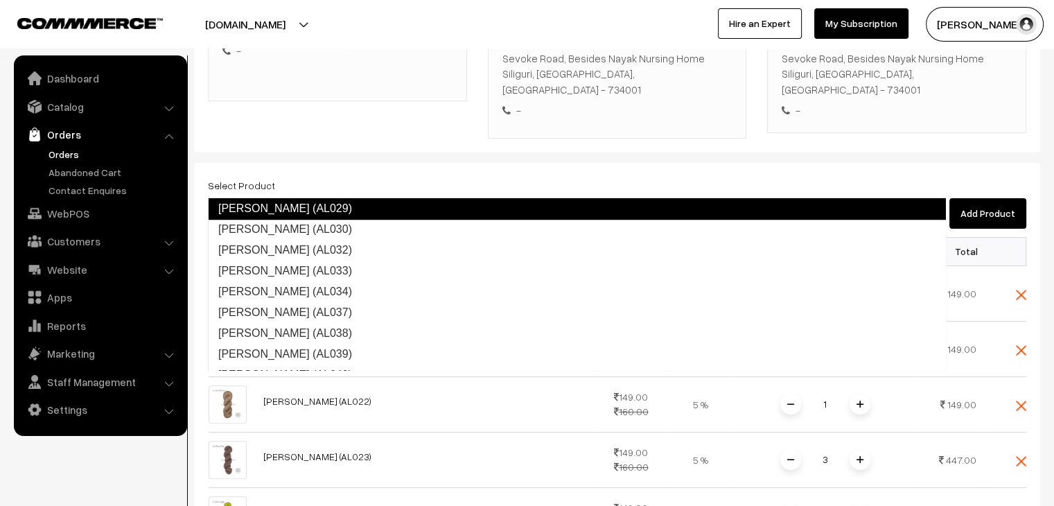
type input "ALISHA"
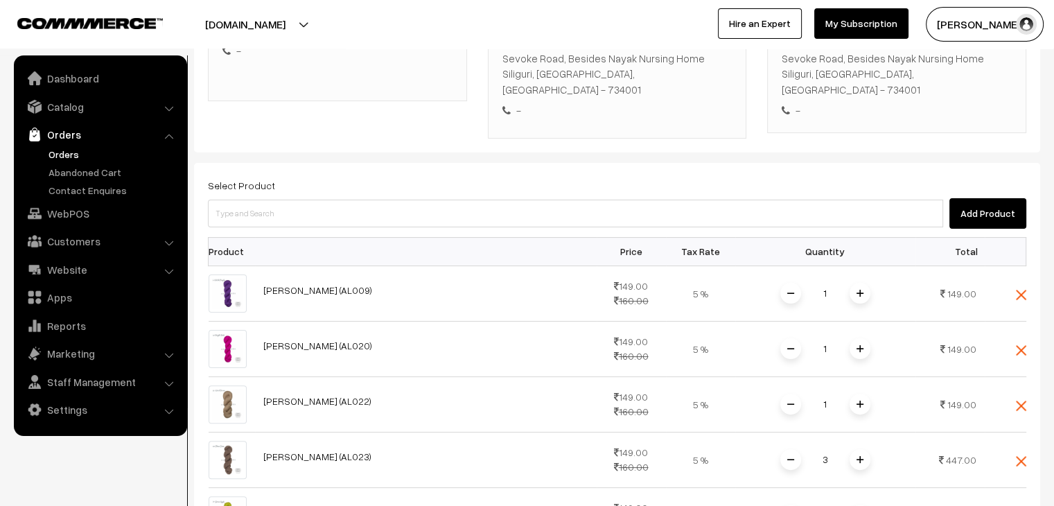
click at [348, 177] on div "Select Product Add Product" at bounding box center [617, 203] width 818 height 52
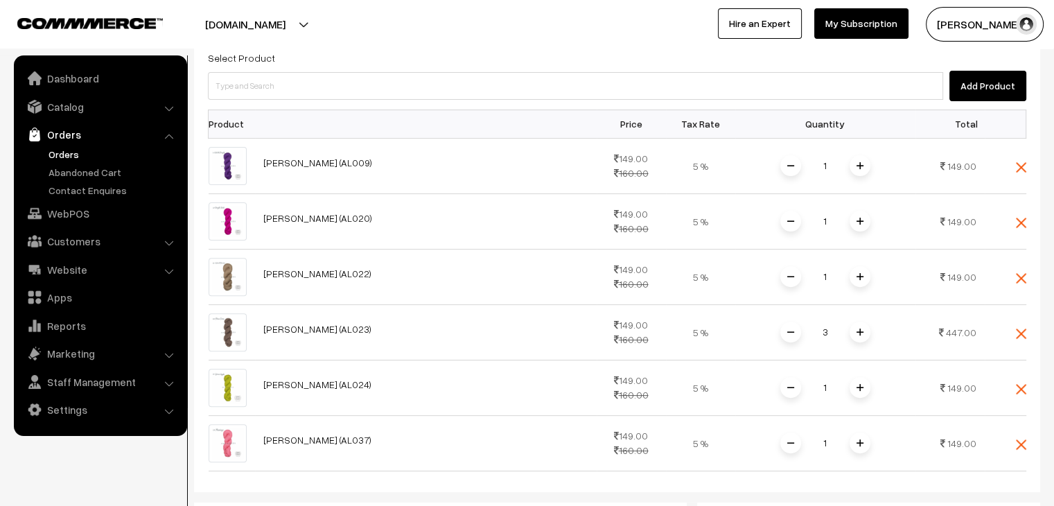
scroll to position [208, 0]
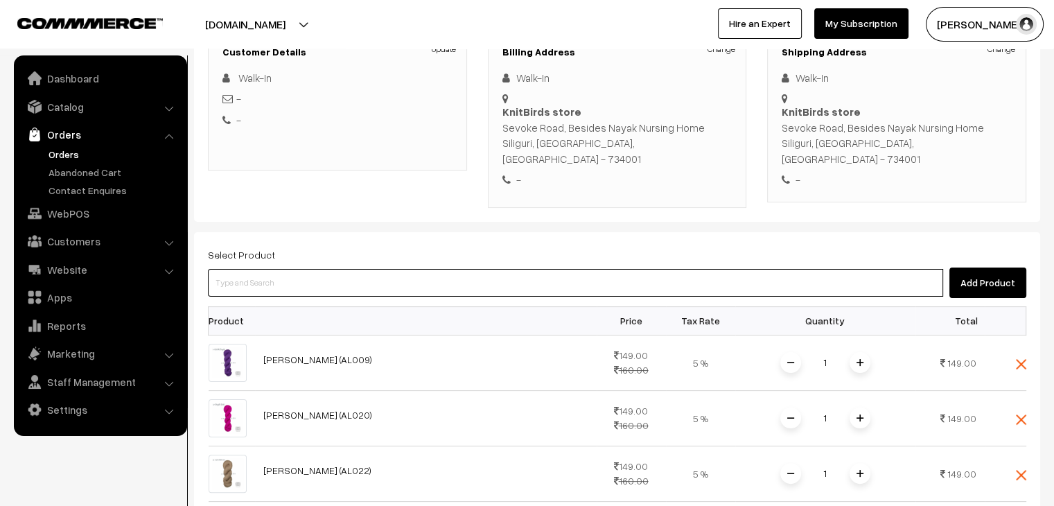
click at [305, 269] on input at bounding box center [575, 283] width 735 height 28
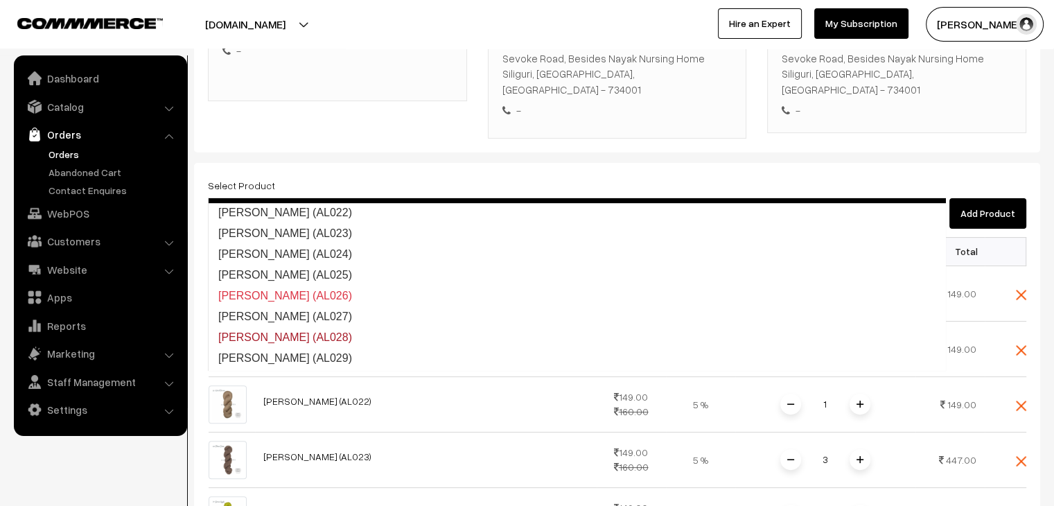
scroll to position [492, 0]
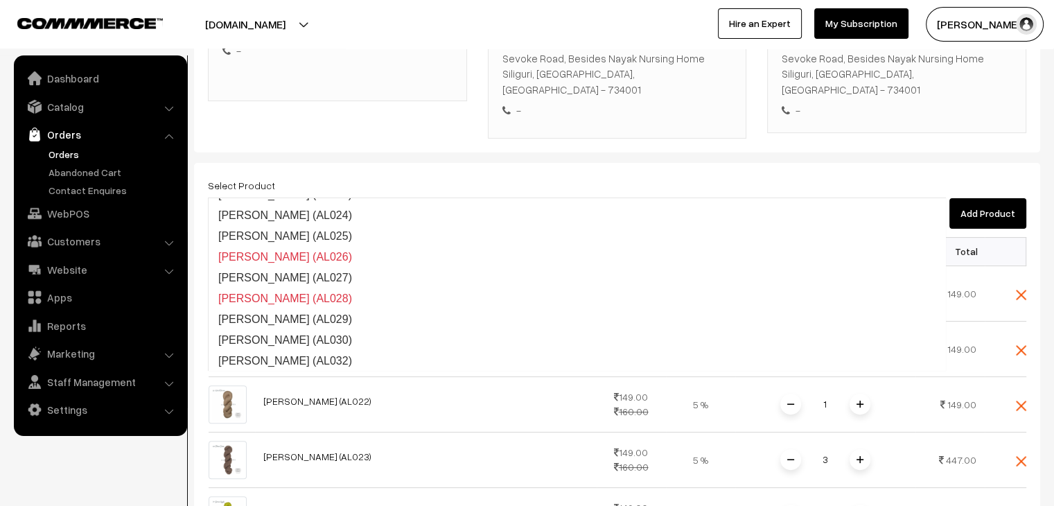
type input "ALISHA"
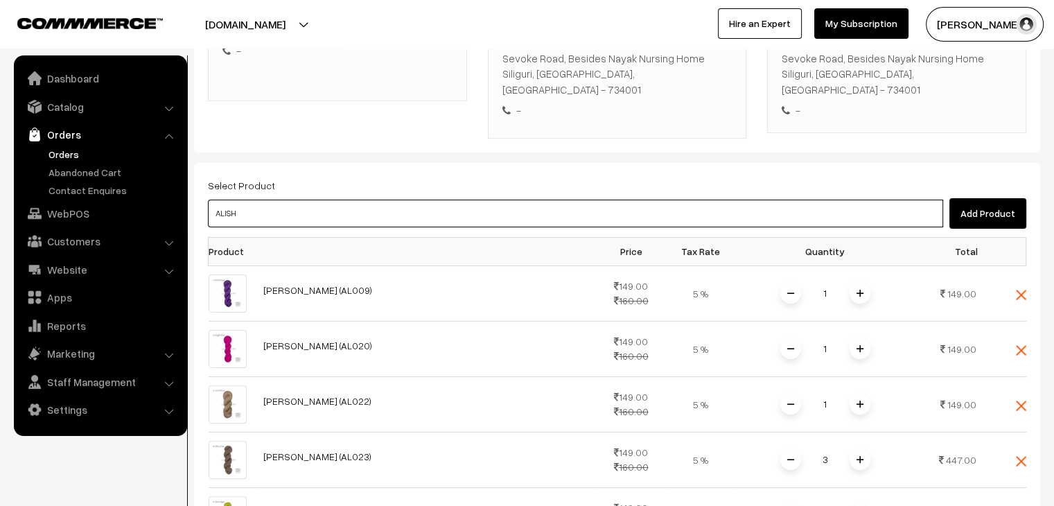
type input "ALISHA"
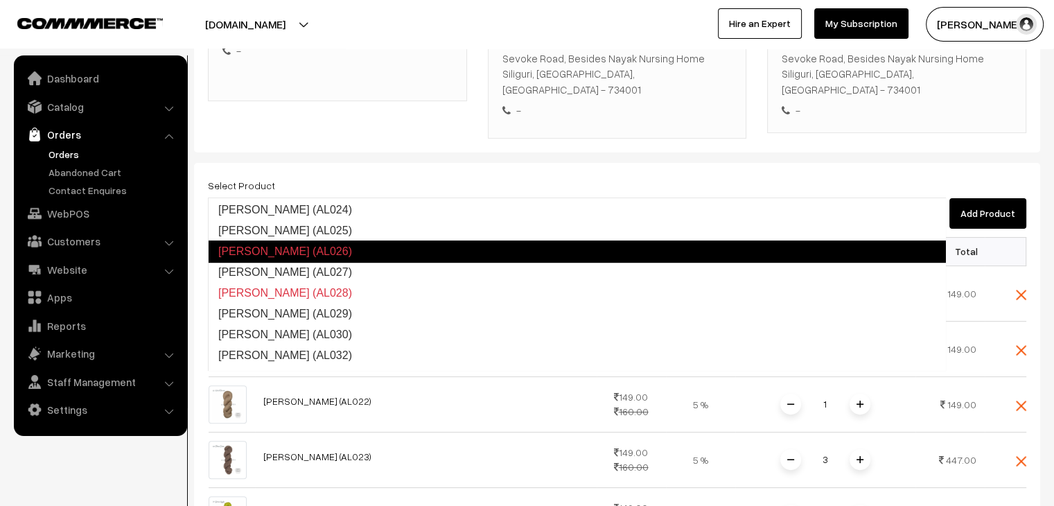
scroll to position [500, 0]
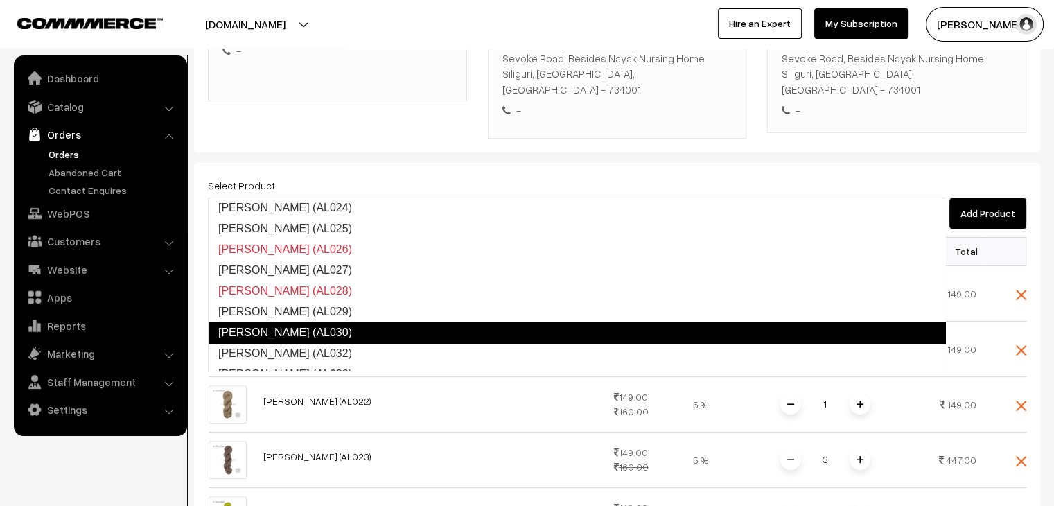
click at [360, 330] on link "GANGA Alisha (AL030)" at bounding box center [577, 332] width 738 height 22
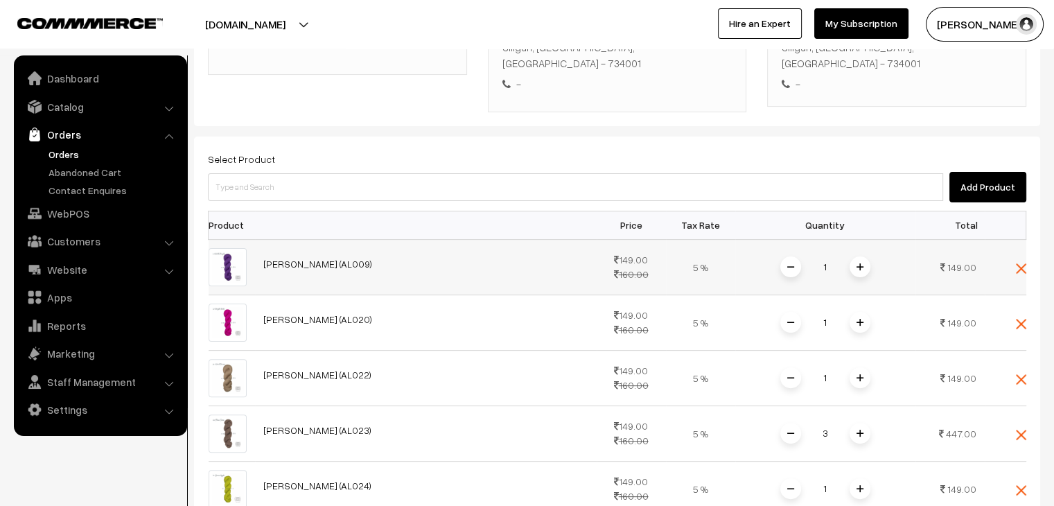
scroll to position [208, 0]
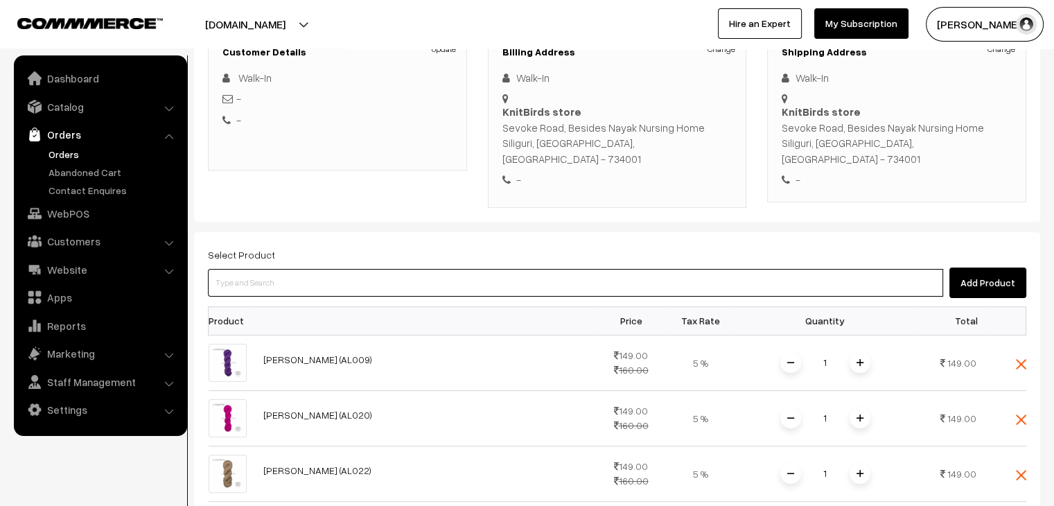
click at [247, 269] on input at bounding box center [575, 283] width 735 height 28
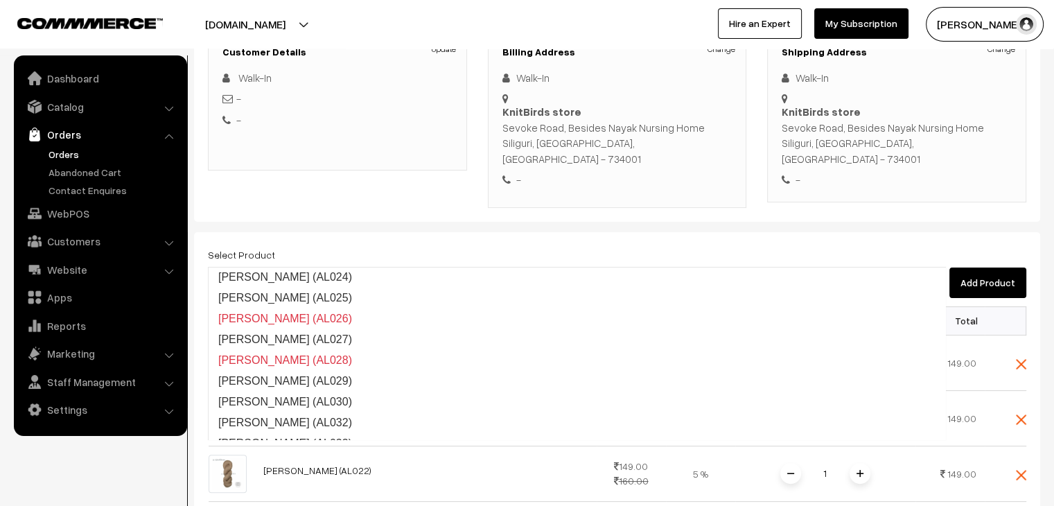
scroll to position [300, 0]
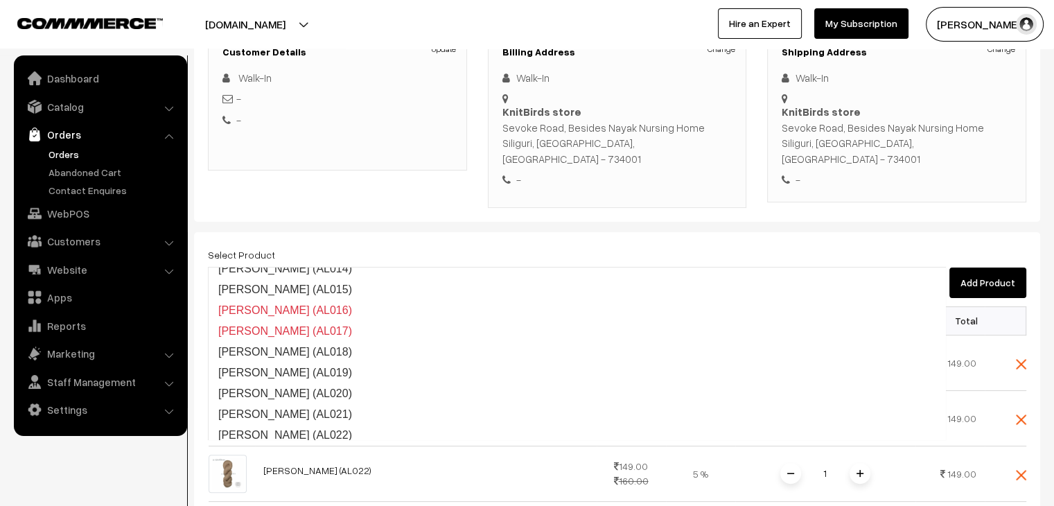
type input "ALISHA"
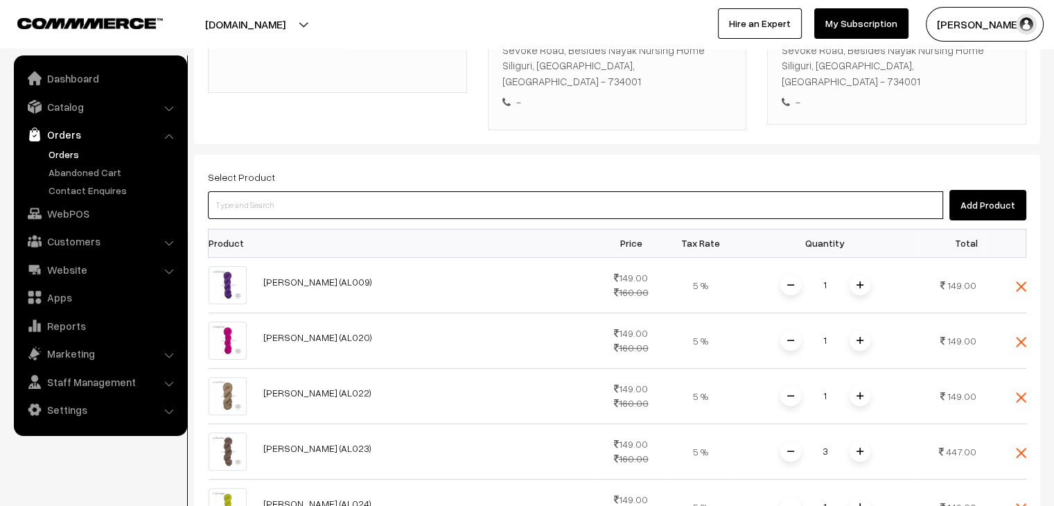
scroll to position [277, 0]
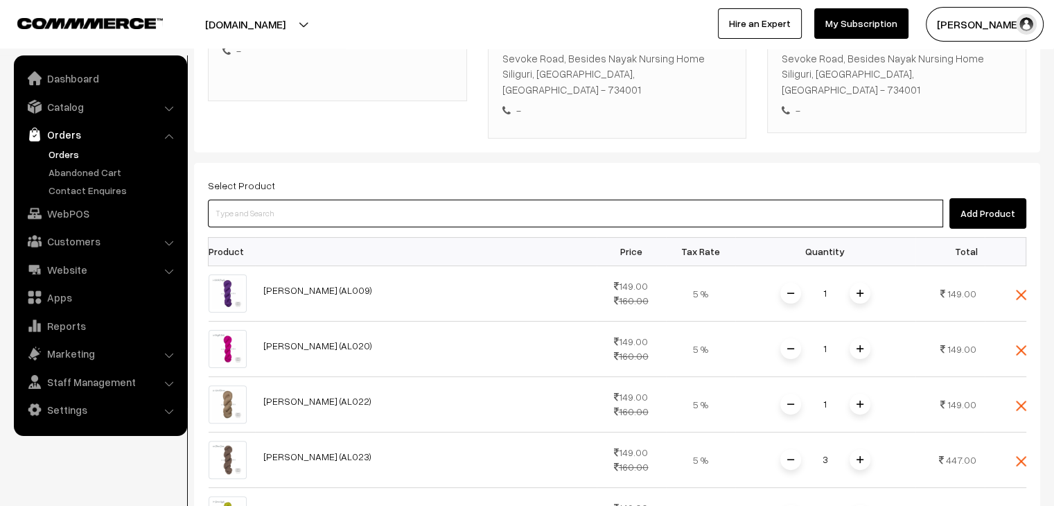
click at [308, 200] on input at bounding box center [575, 214] width 735 height 28
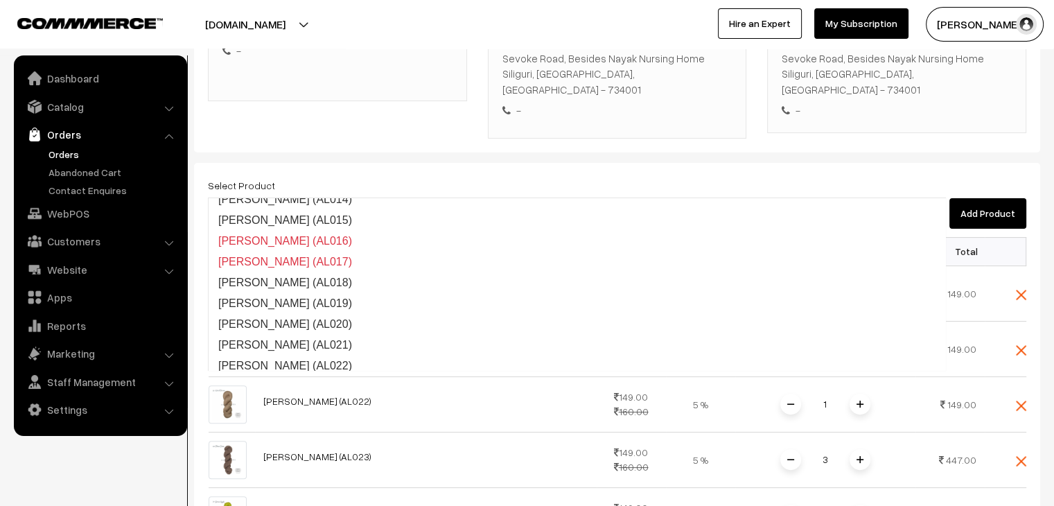
scroll to position [184, 0]
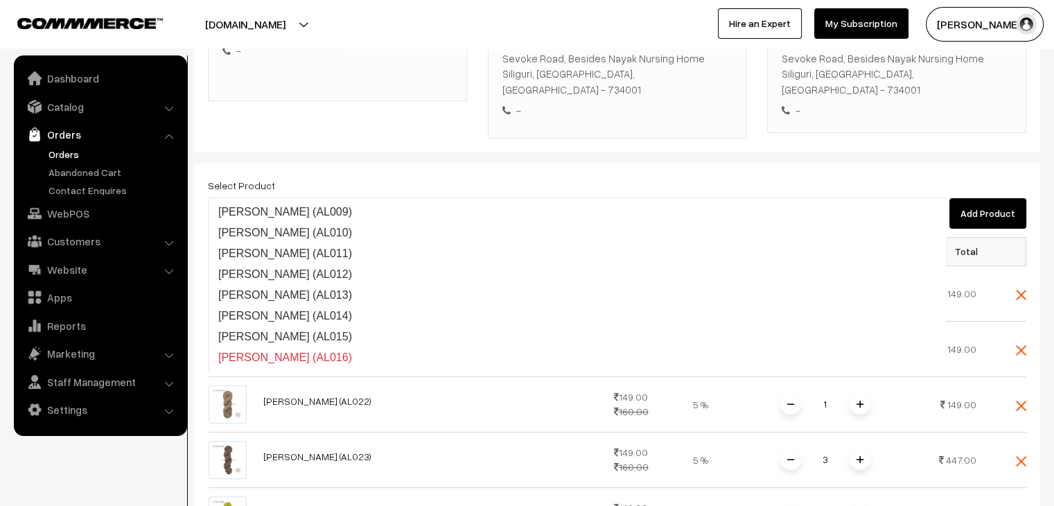
type input "ALISHA"
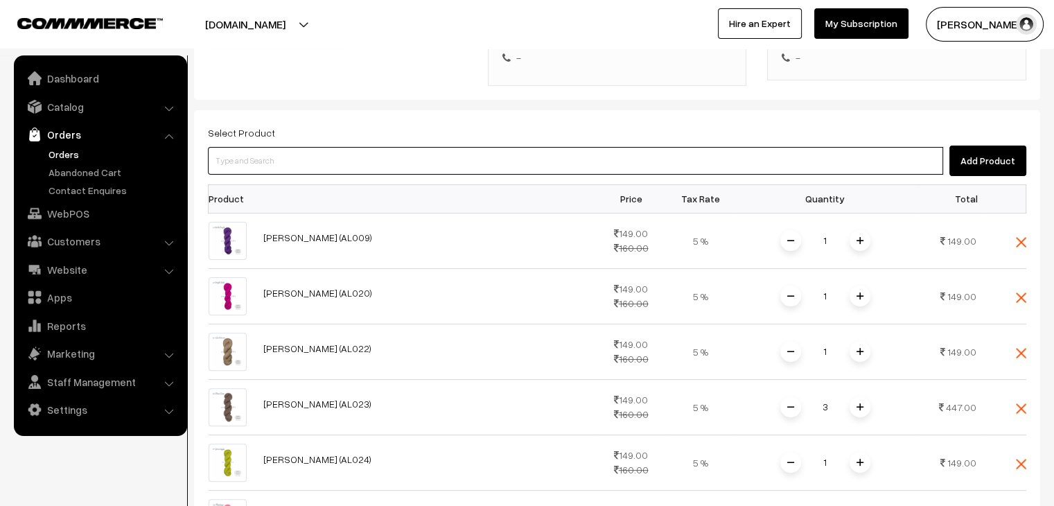
scroll to position [277, 0]
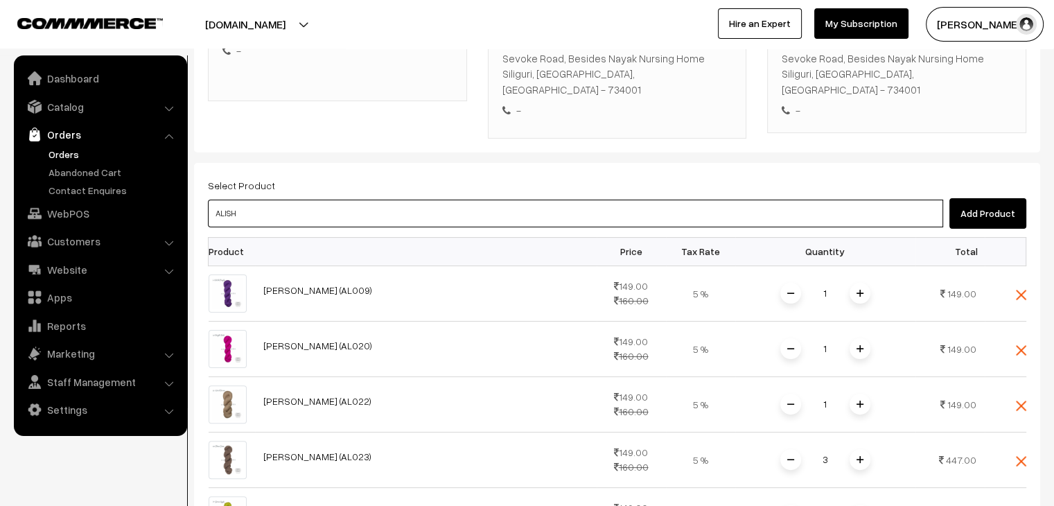
type input "ALISHA"
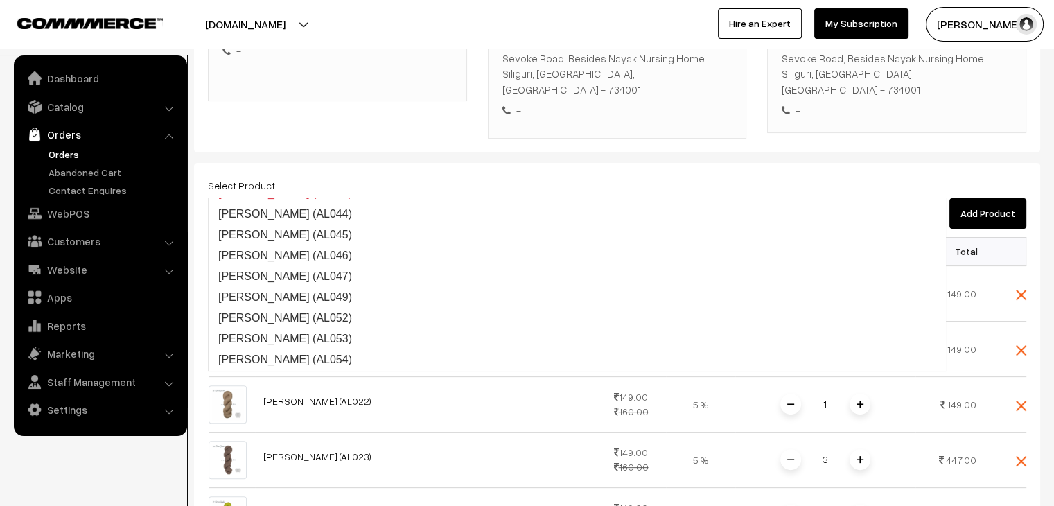
scroll to position [866, 0]
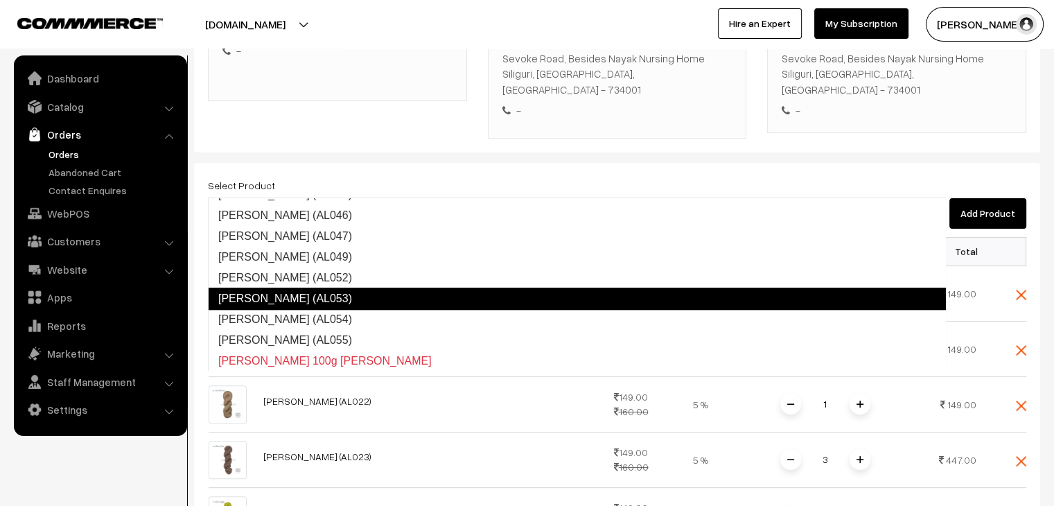
click at [342, 297] on link "GANGA Alisha (AL053)" at bounding box center [577, 299] width 738 height 22
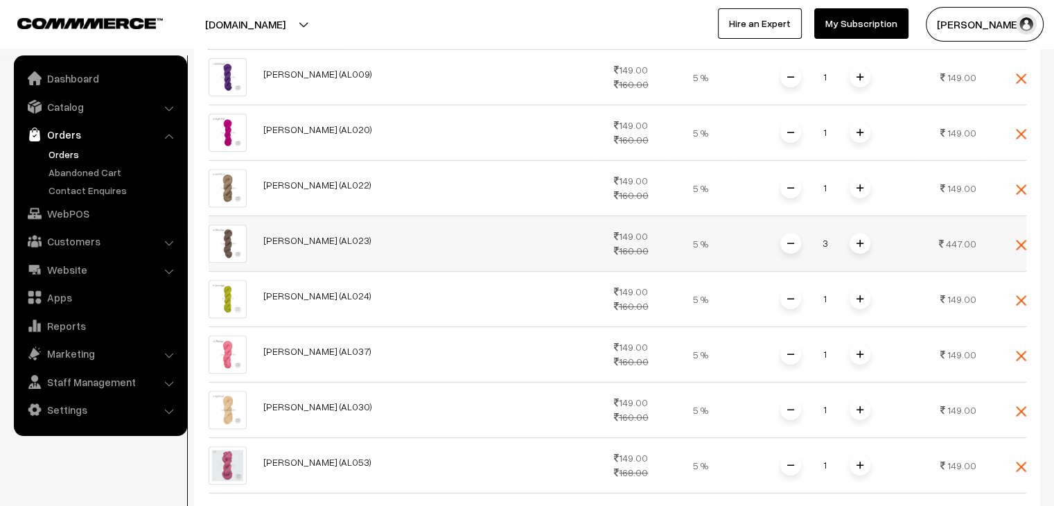
scroll to position [485, 0]
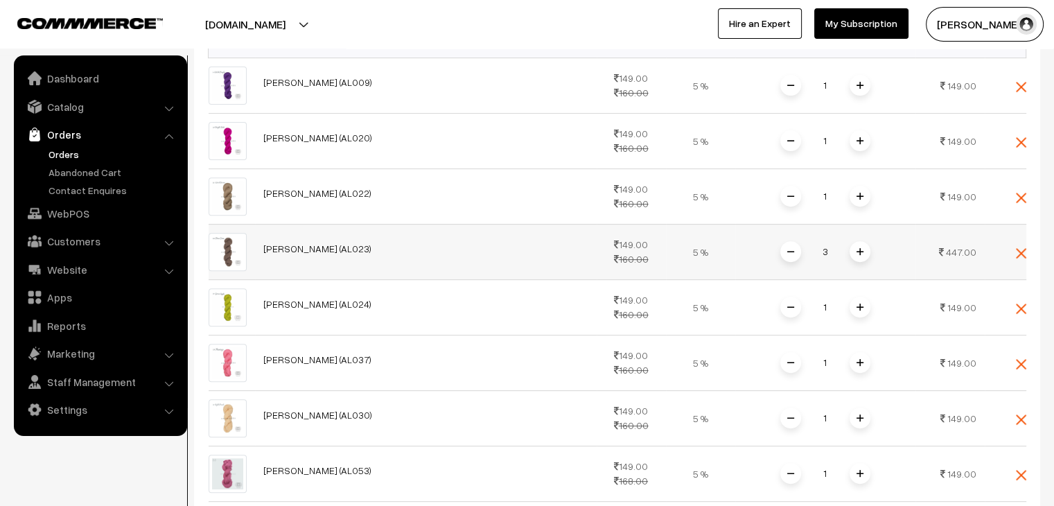
click at [795, 241] on span at bounding box center [790, 251] width 21 height 21
click at [790, 241] on span at bounding box center [790, 251] width 21 height 21
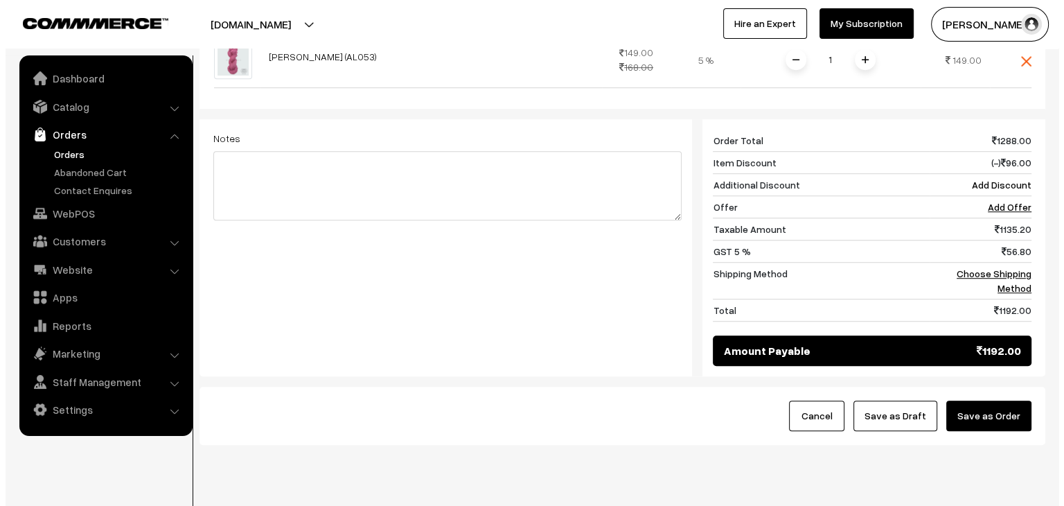
scroll to position [901, 0]
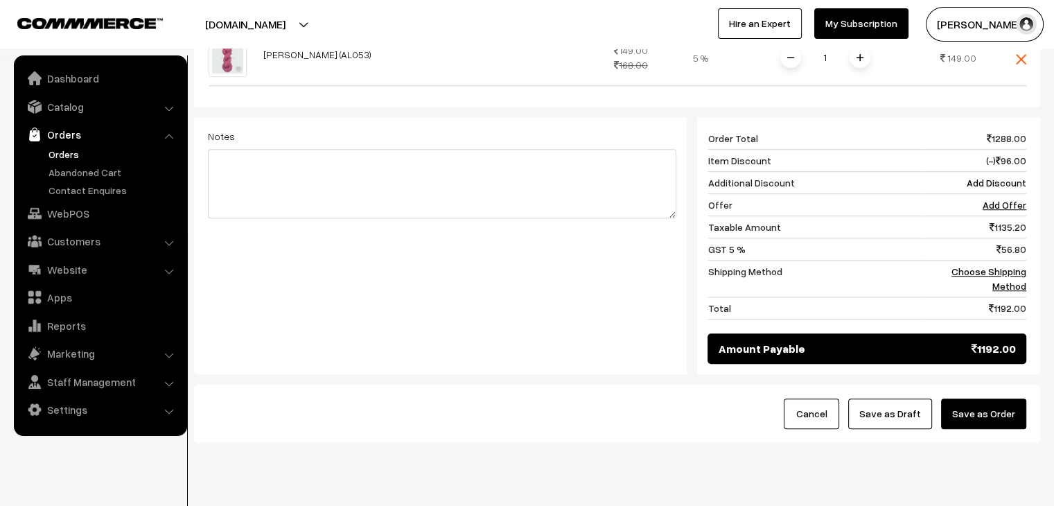
click at [964, 398] on button "Save as Order" at bounding box center [983, 413] width 85 height 30
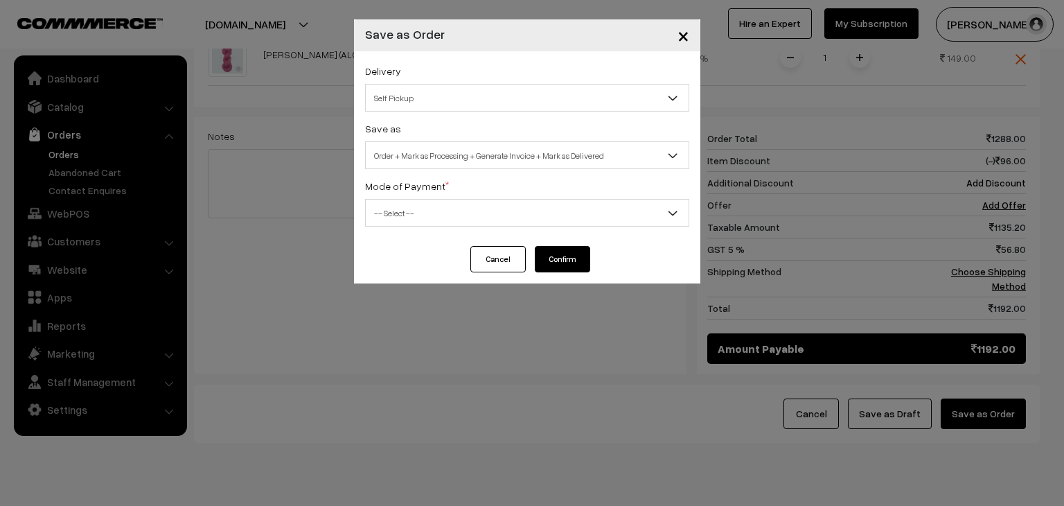
click at [421, 96] on span "Self Pickup" at bounding box center [527, 98] width 323 height 24
click at [459, 210] on span "-- Select --" at bounding box center [527, 213] width 323 height 24
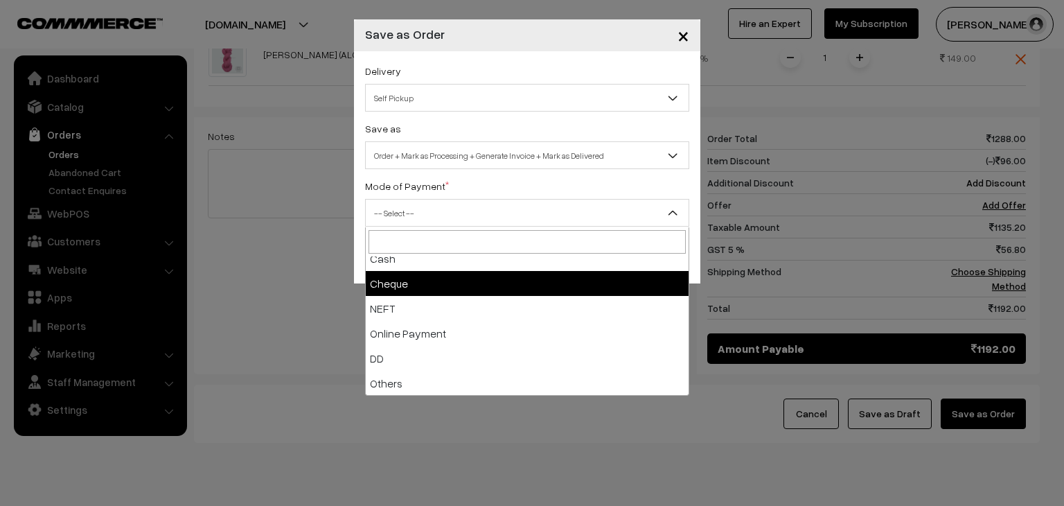
scroll to position [61, 0]
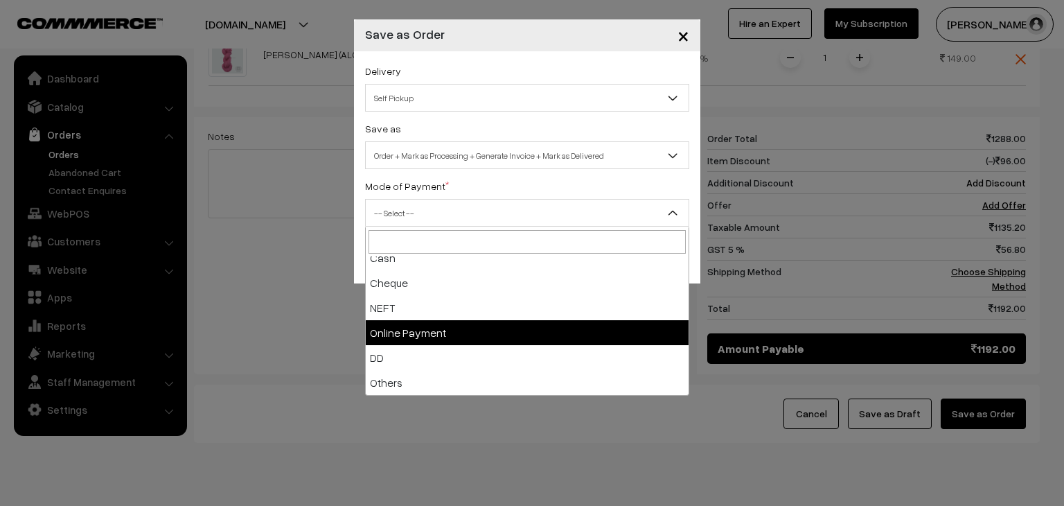
select select "5"
checkbox input "true"
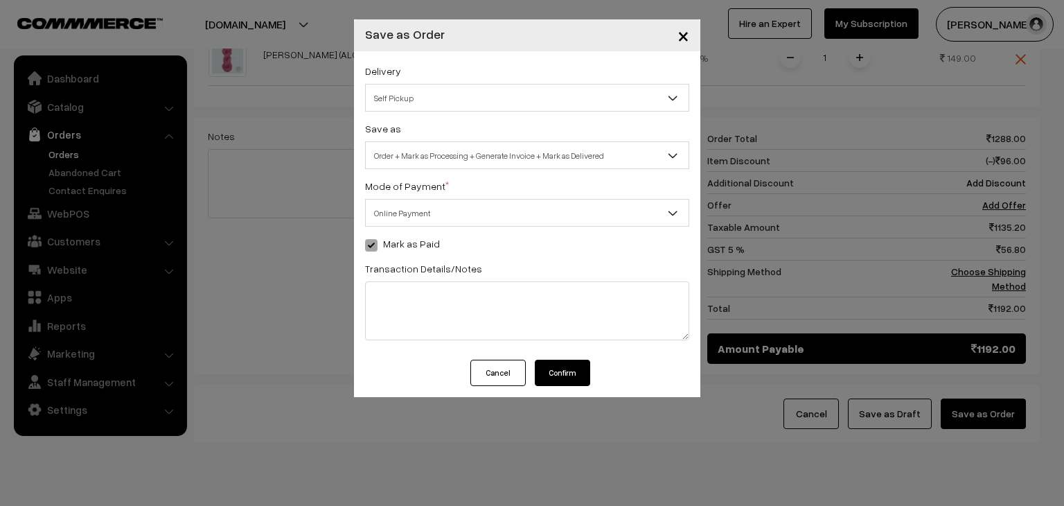
click at [557, 380] on button "Confirm" at bounding box center [562, 373] width 55 height 26
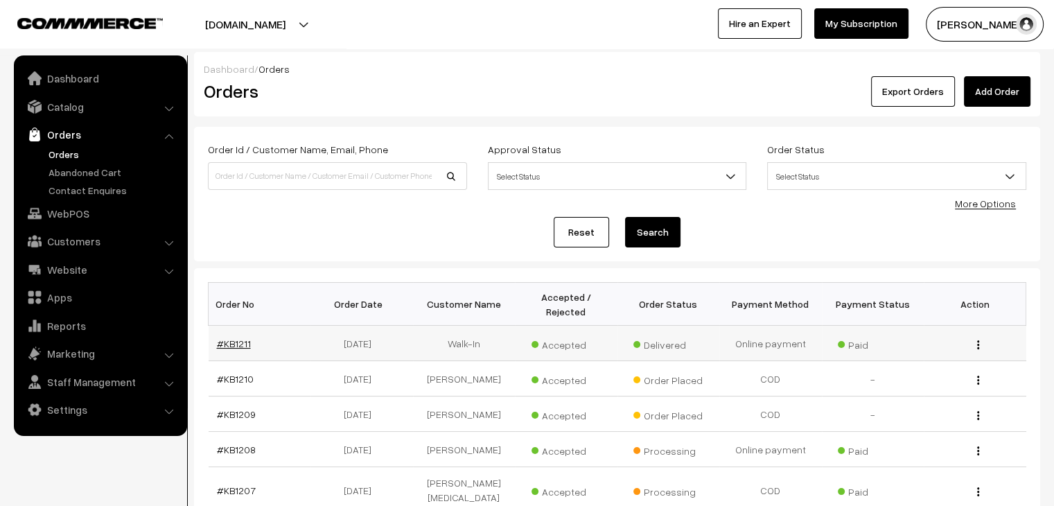
click at [227, 337] on link "#KB1211" at bounding box center [234, 343] width 34 height 12
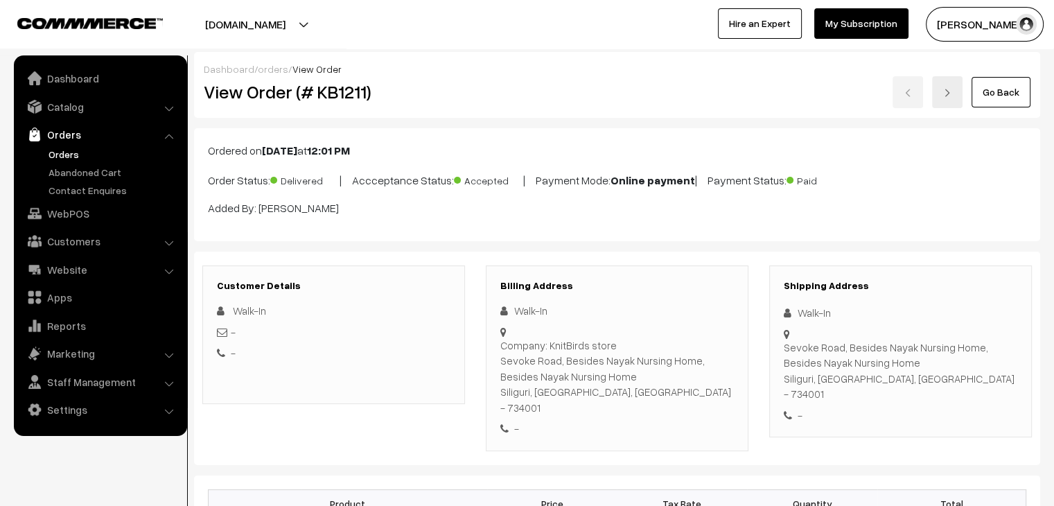
click at [66, 150] on link "Orders" at bounding box center [113, 154] width 137 height 15
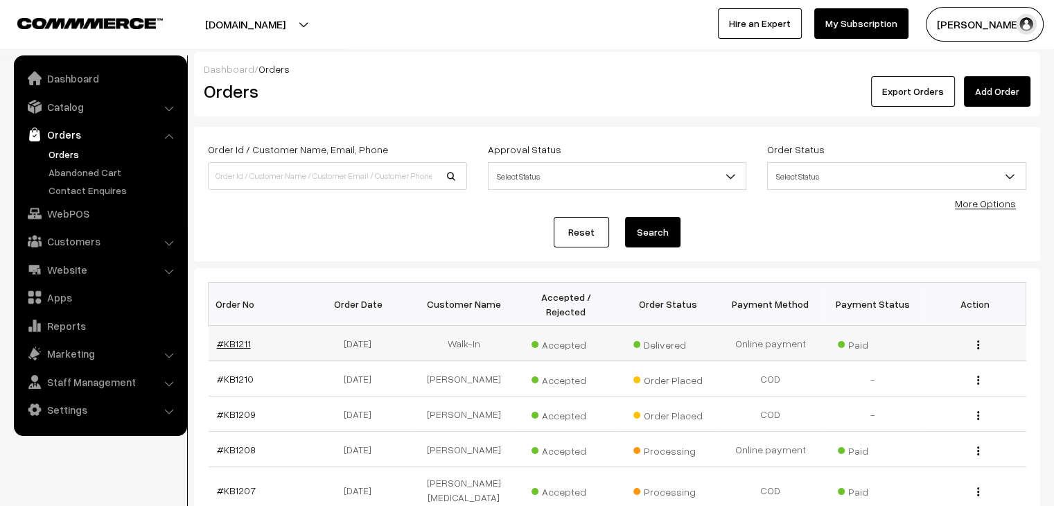
click at [236, 337] on link "#KB1211" at bounding box center [234, 343] width 34 height 12
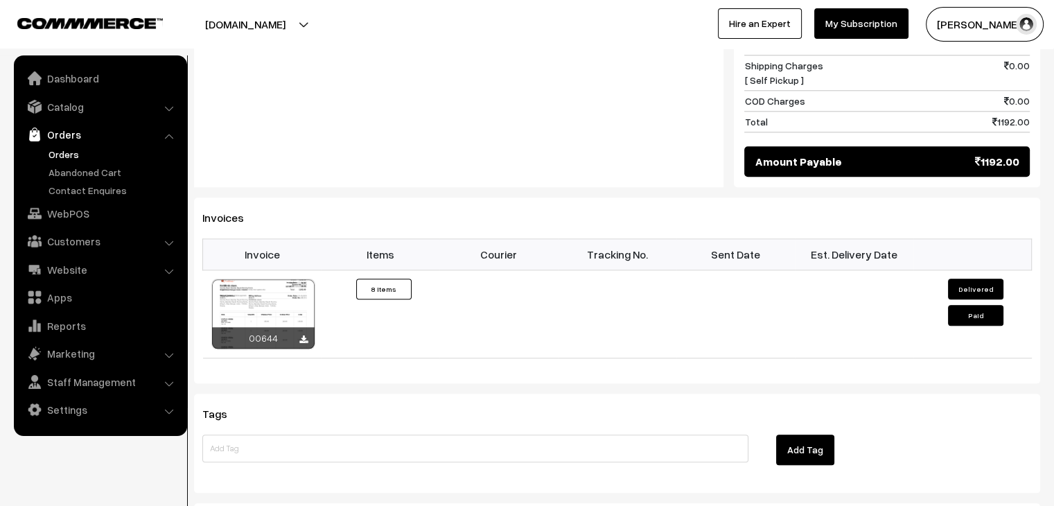
scroll to position [1455, 0]
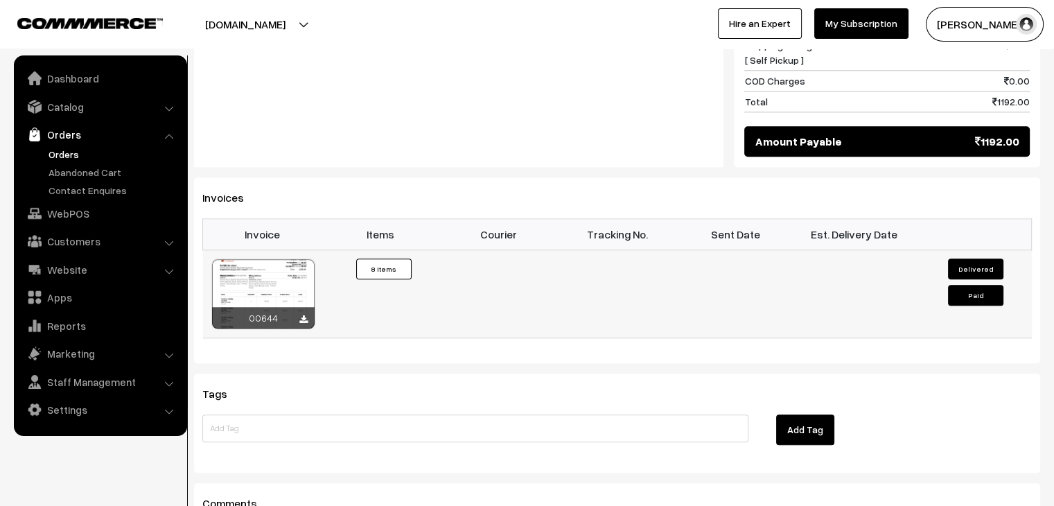
click at [274, 272] on div at bounding box center [263, 293] width 103 height 69
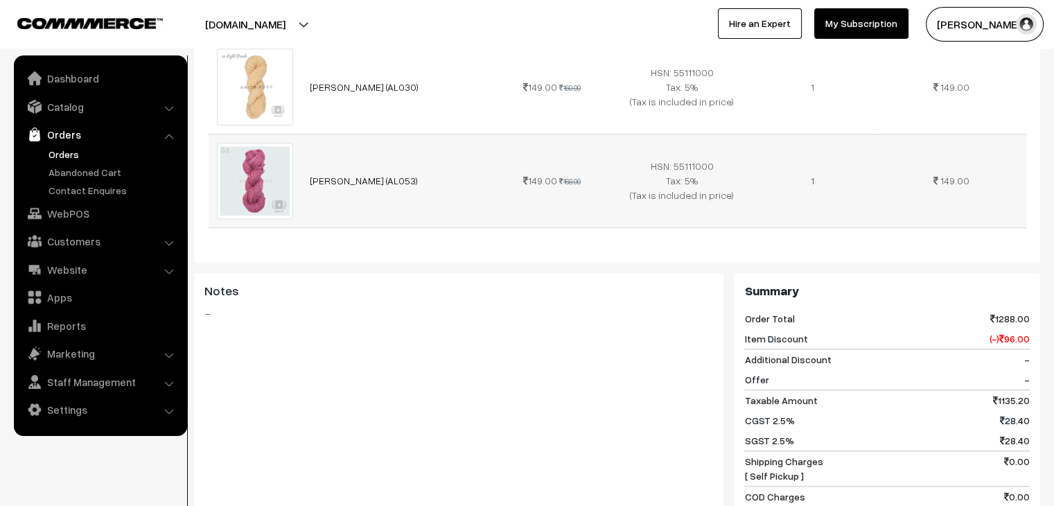
scroll to position [1039, 0]
click at [58, 150] on link "Orders" at bounding box center [113, 154] width 137 height 15
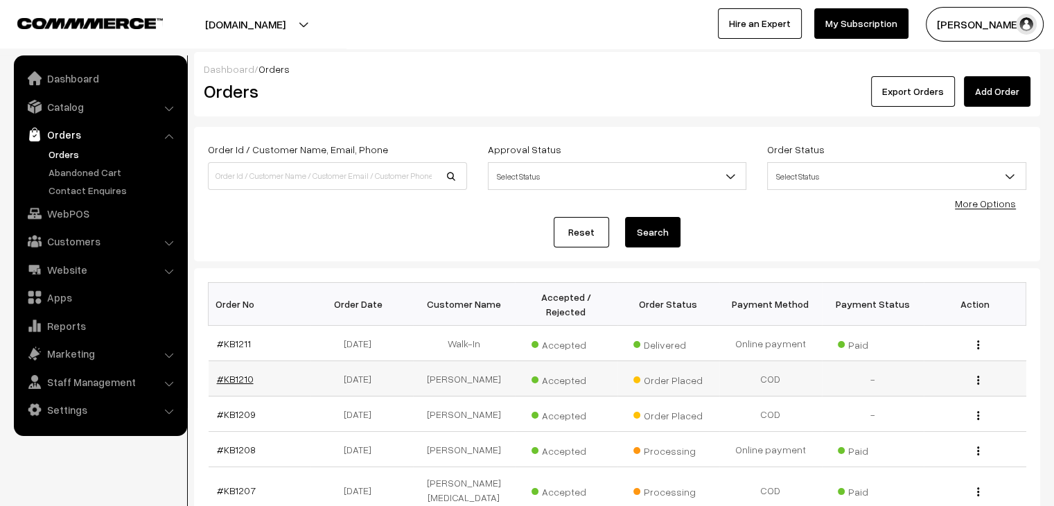
click at [233, 373] on link "#KB1210" at bounding box center [235, 379] width 37 height 12
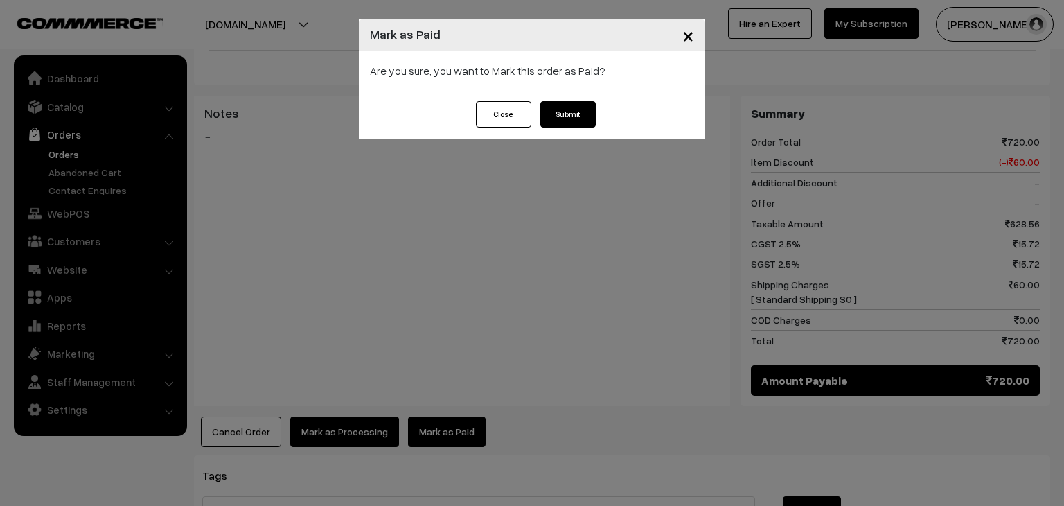
click at [560, 119] on button "Submit" at bounding box center [567, 114] width 55 height 26
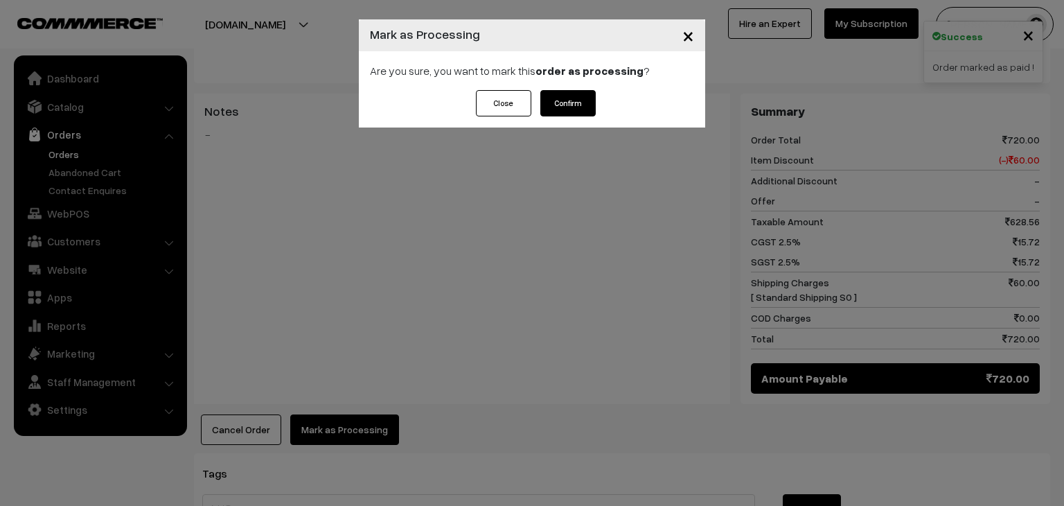
click at [576, 100] on button "Confirm" at bounding box center [567, 103] width 55 height 26
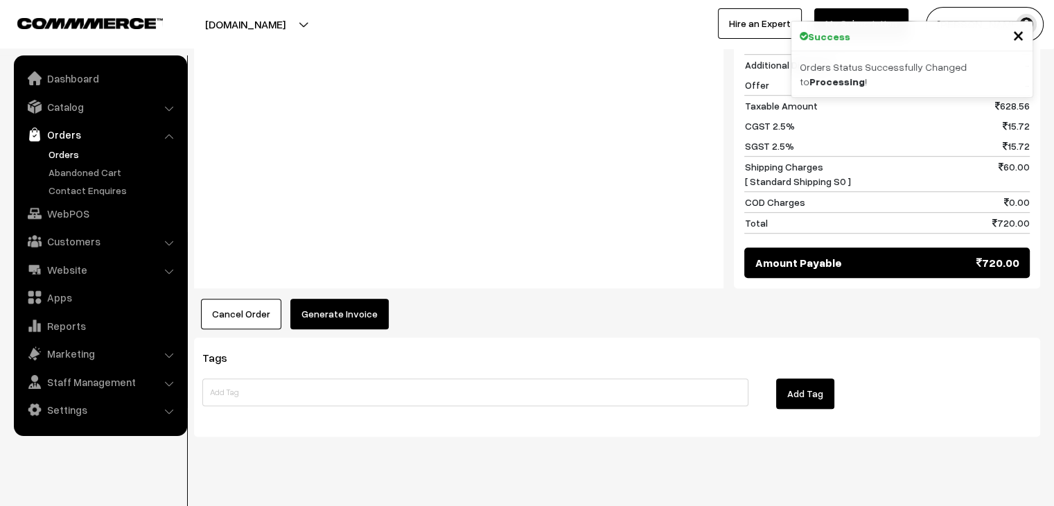
click at [349, 299] on button "Generate Invoice" at bounding box center [339, 314] width 98 height 30
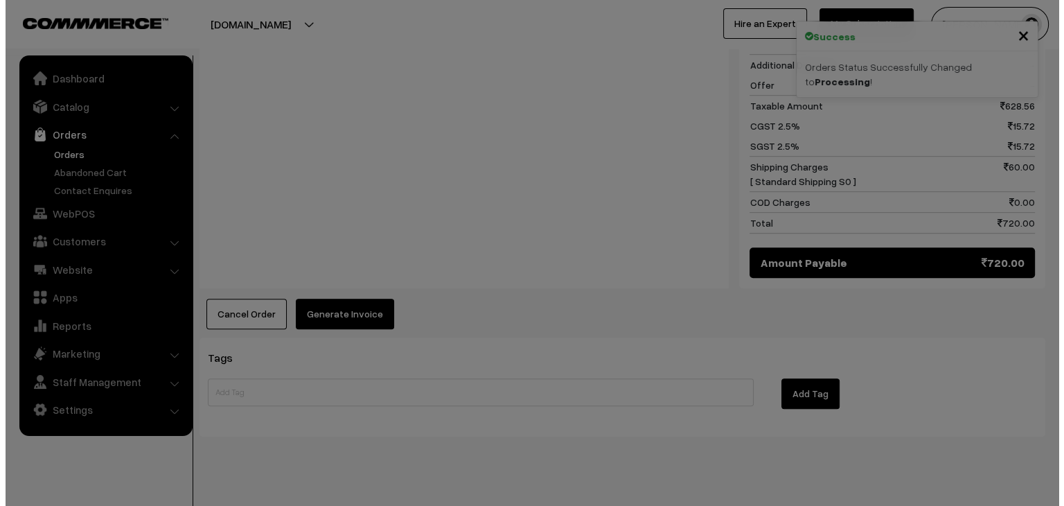
scroll to position [813, 0]
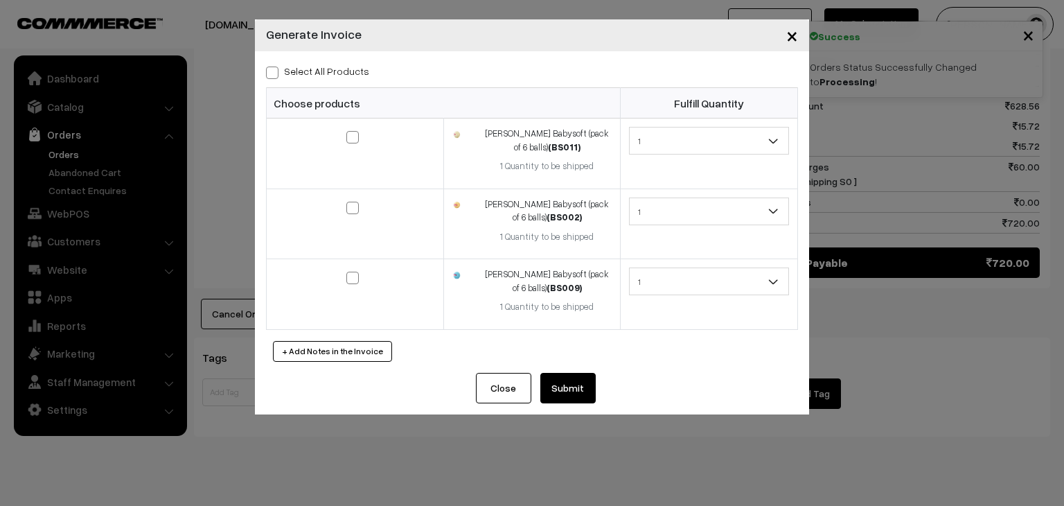
click at [345, 78] on div "Select All Products" at bounding box center [532, 70] width 532 height 17
click at [344, 78] on label "Select All Products" at bounding box center [317, 71] width 103 height 15
click at [275, 75] on input "Select All Products" at bounding box center [270, 70] width 9 height 9
checkbox input "true"
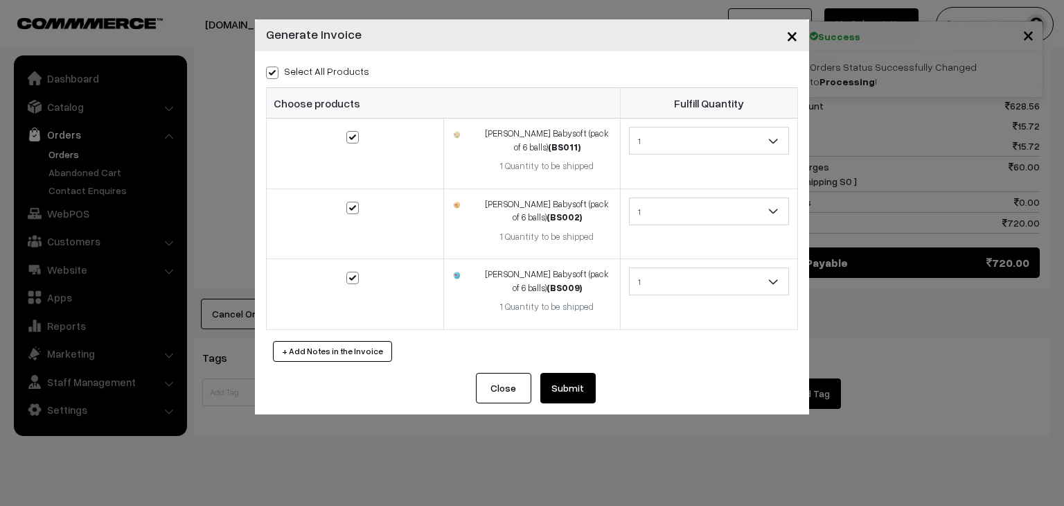
checkbox input "true"
click at [574, 376] on button "Submit" at bounding box center [567, 388] width 55 height 30
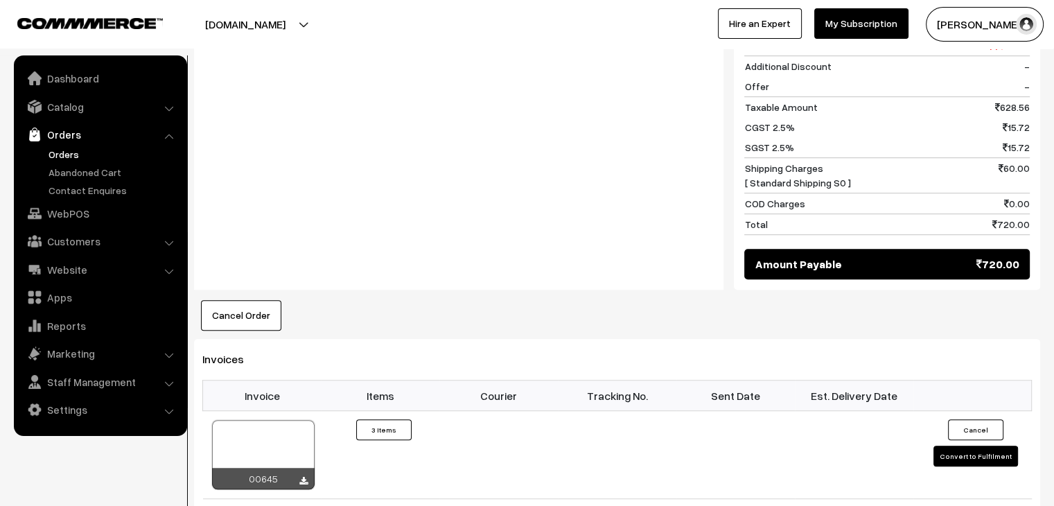
click at [75, 148] on link "Orders" at bounding box center [113, 154] width 137 height 15
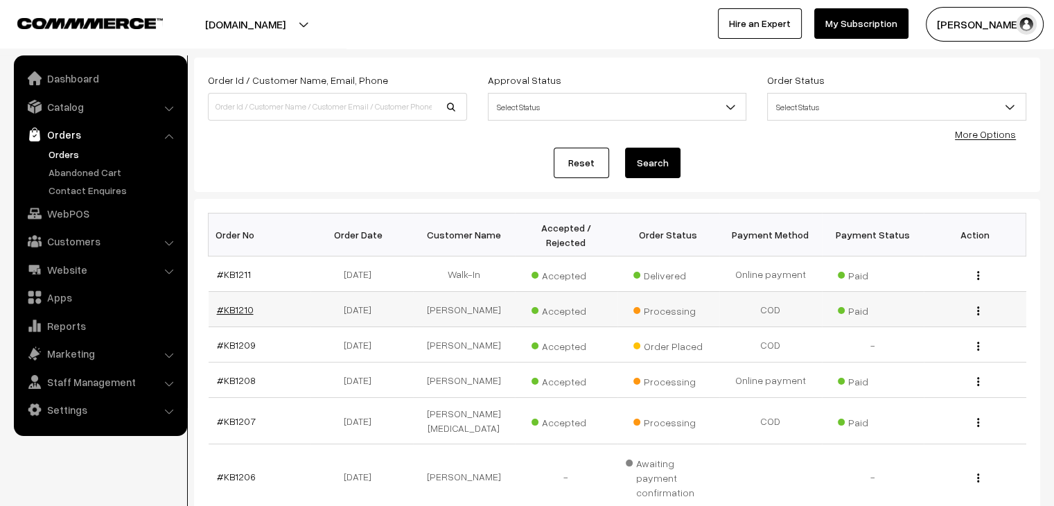
click at [249, 303] on link "#KB1210" at bounding box center [235, 309] width 37 height 12
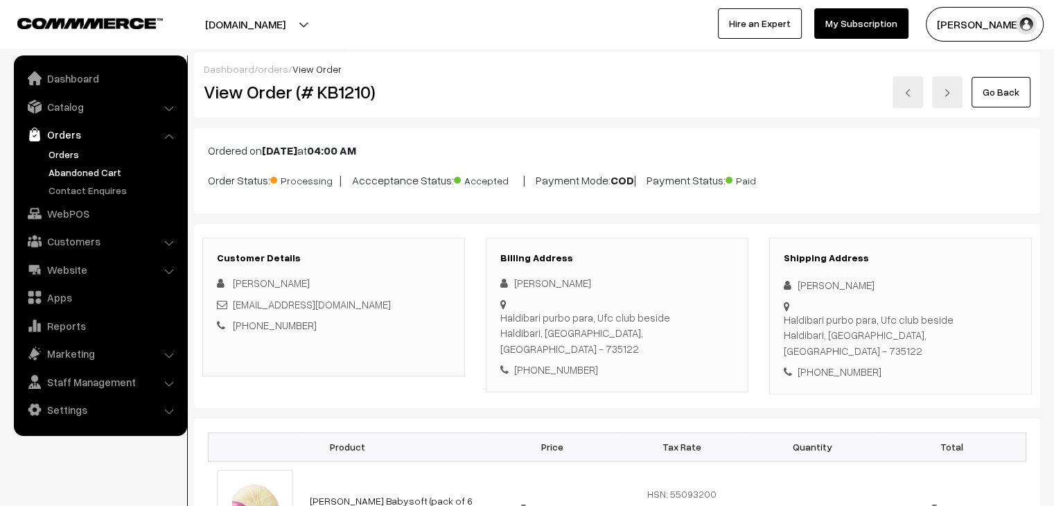
click at [105, 166] on link "Abandoned Cart" at bounding box center [113, 172] width 137 height 15
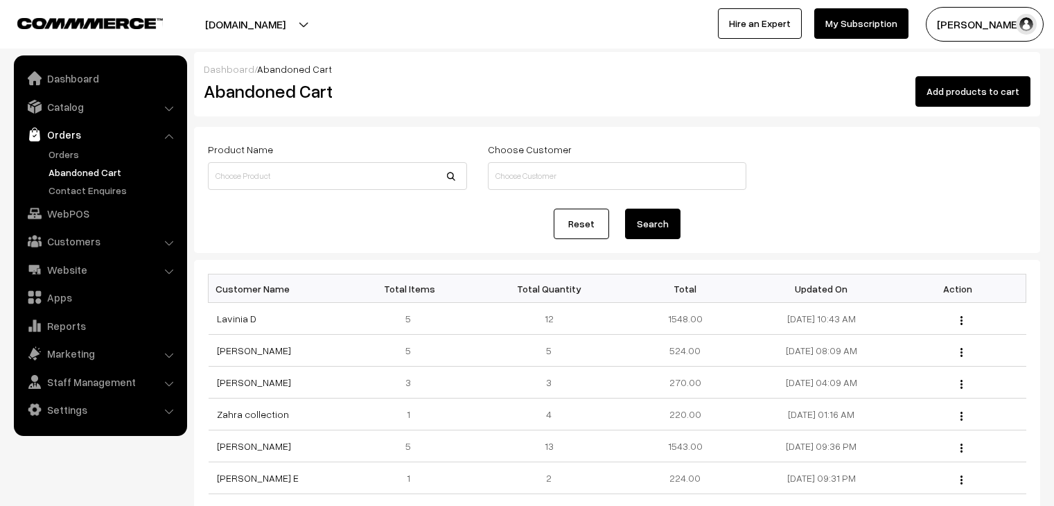
click at [69, 159] on link "Orders" at bounding box center [113, 154] width 137 height 15
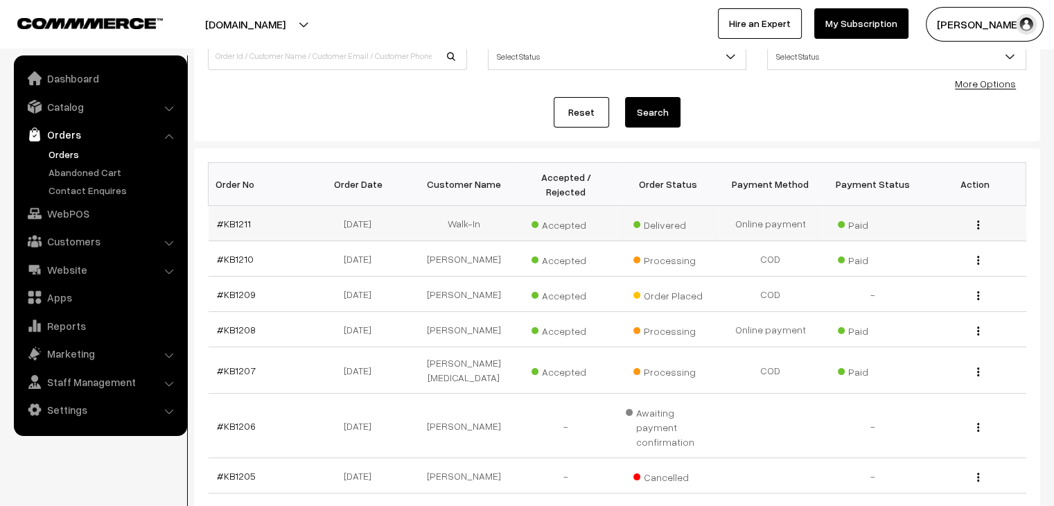
scroll to position [139, 0]
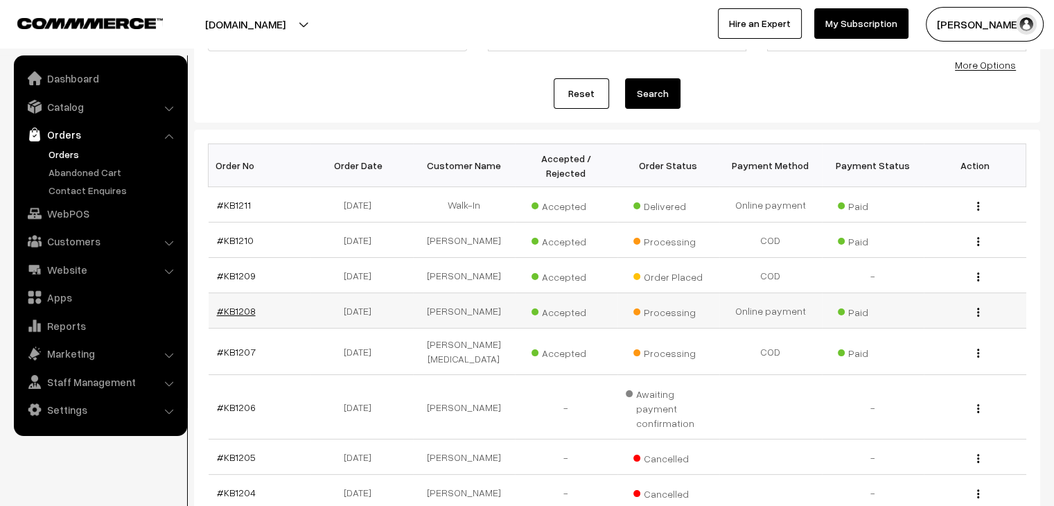
click at [245, 305] on link "#KB1208" at bounding box center [236, 311] width 39 height 12
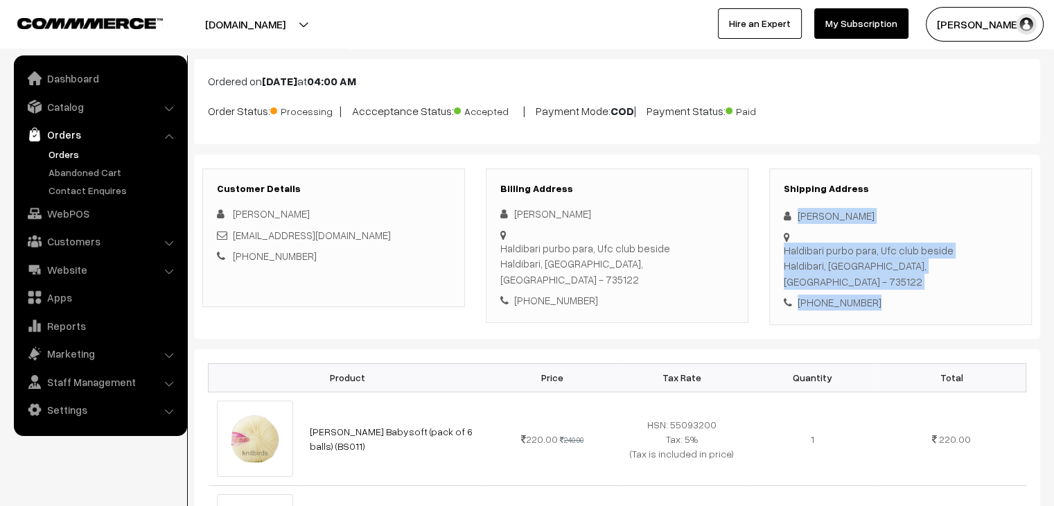
click at [795, 212] on div "Shipping Address priti roy Haldibari purbo para, Ufc club beside Haldibari, Wes…" at bounding box center [900, 246] width 263 height 157
click at [104, 165] on link "Abandoned Cart" at bounding box center [113, 172] width 137 height 15
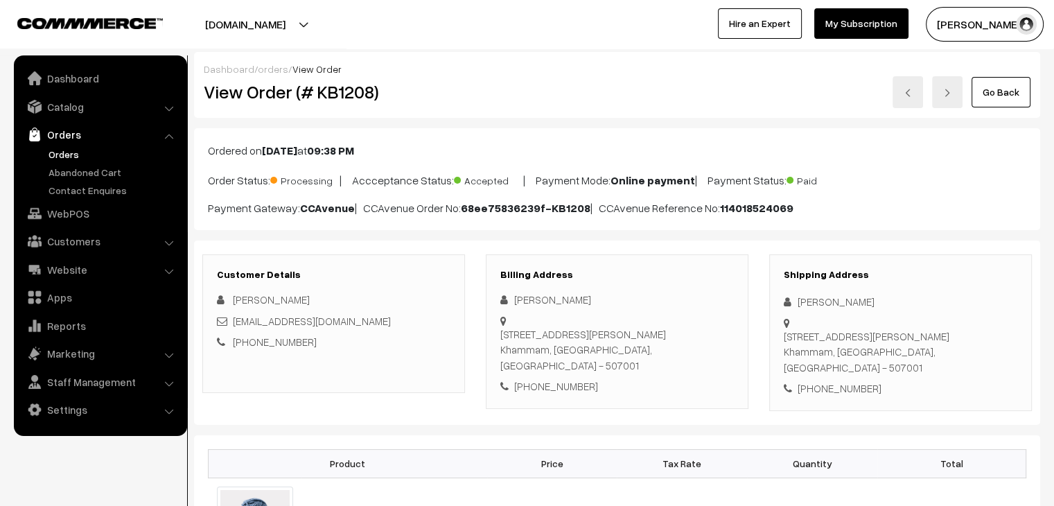
click at [279, 70] on link "orders" at bounding box center [273, 69] width 30 height 12
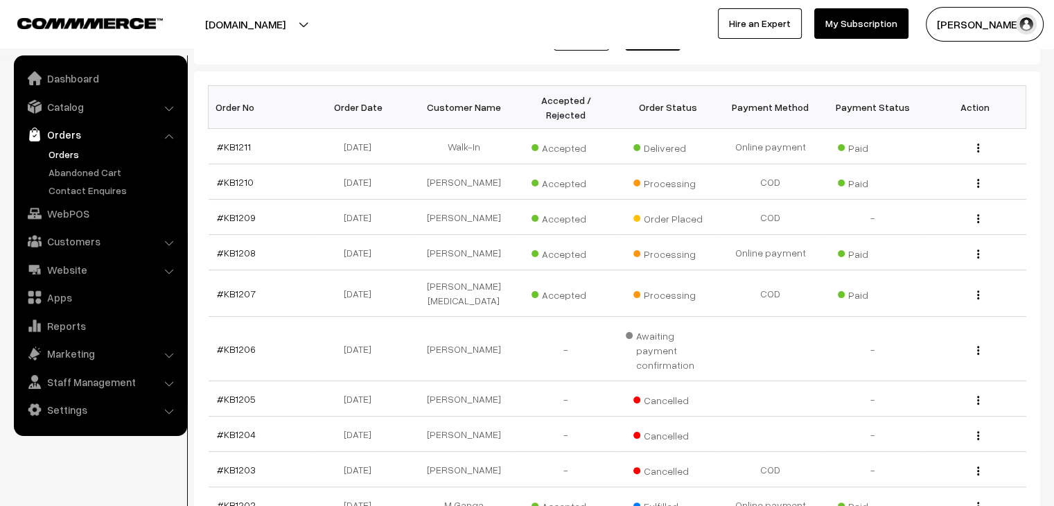
scroll to position [69, 0]
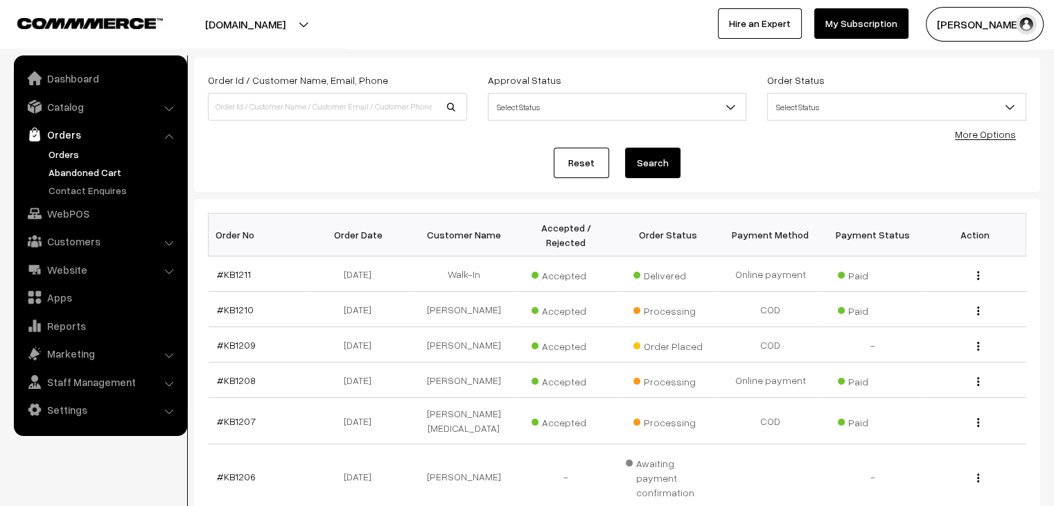
click at [82, 168] on link "Abandoned Cart" at bounding box center [113, 172] width 137 height 15
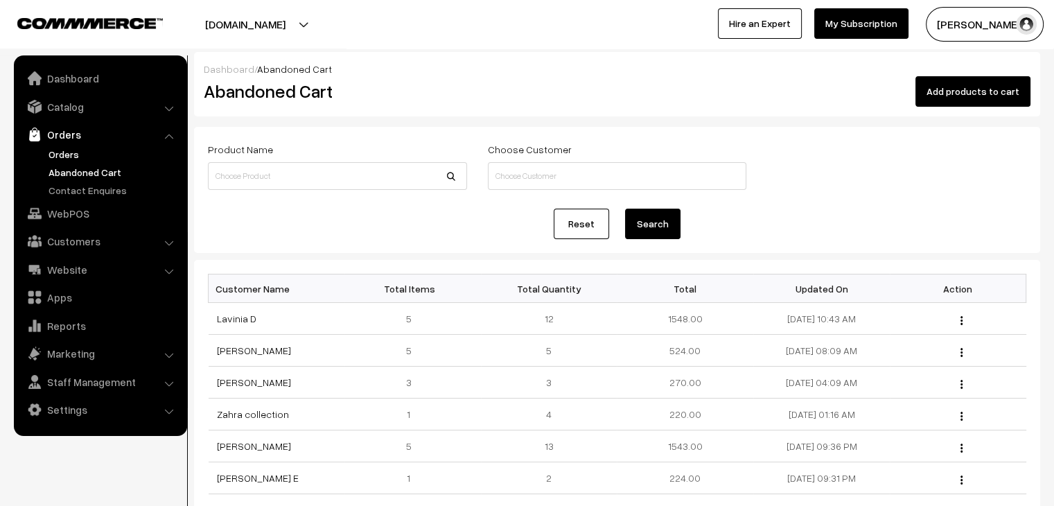
click at [62, 156] on link "Orders" at bounding box center [113, 154] width 137 height 15
click at [69, 142] on link "Orders" at bounding box center [99, 134] width 165 height 25
click at [69, 152] on link "Orders" at bounding box center [113, 154] width 137 height 15
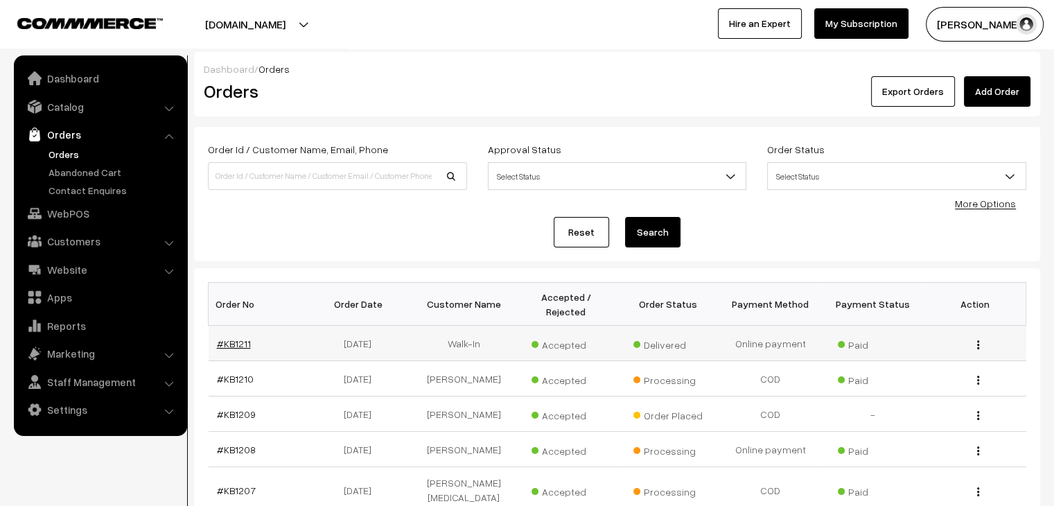
click at [245, 337] on link "#KB1211" at bounding box center [234, 343] width 34 height 12
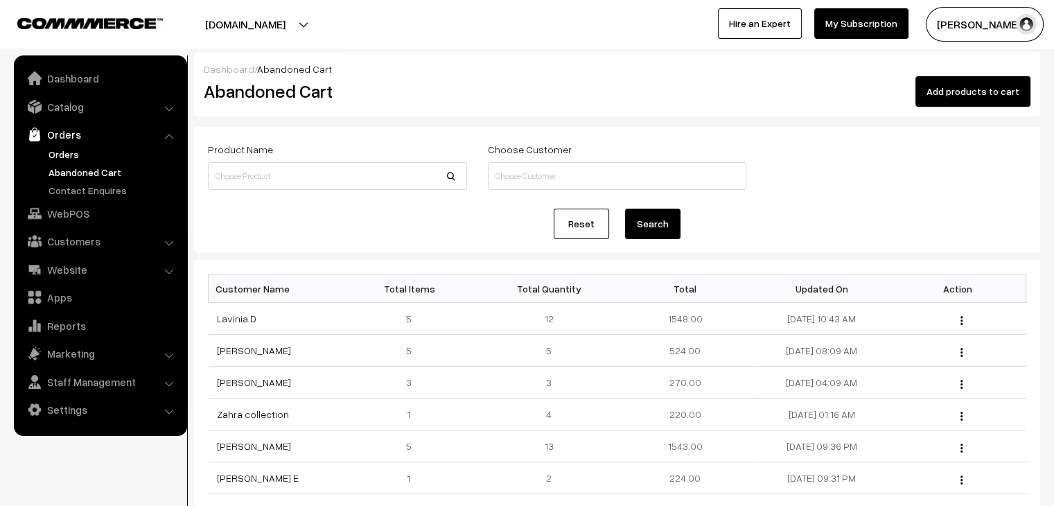
click at [79, 150] on link "Orders" at bounding box center [113, 154] width 137 height 15
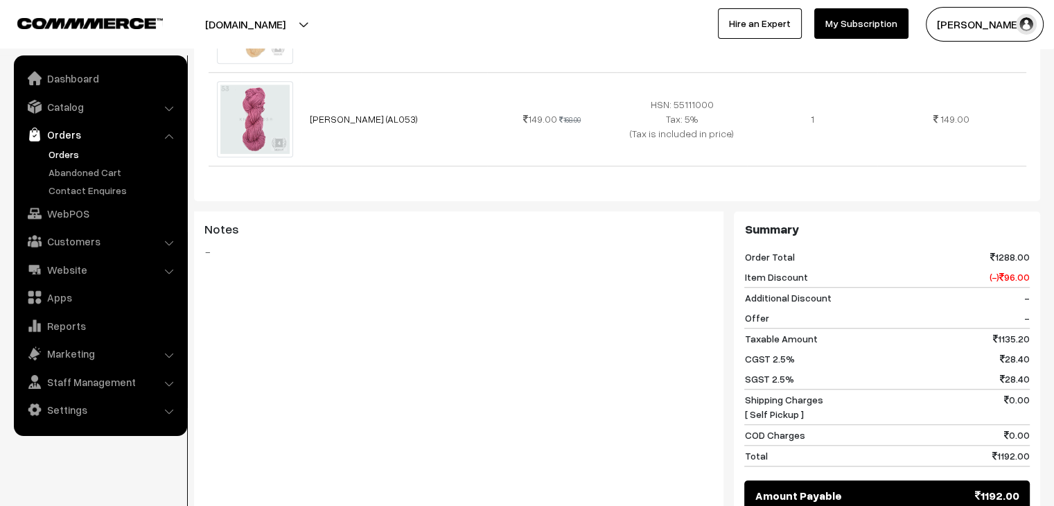
scroll to position [1386, 0]
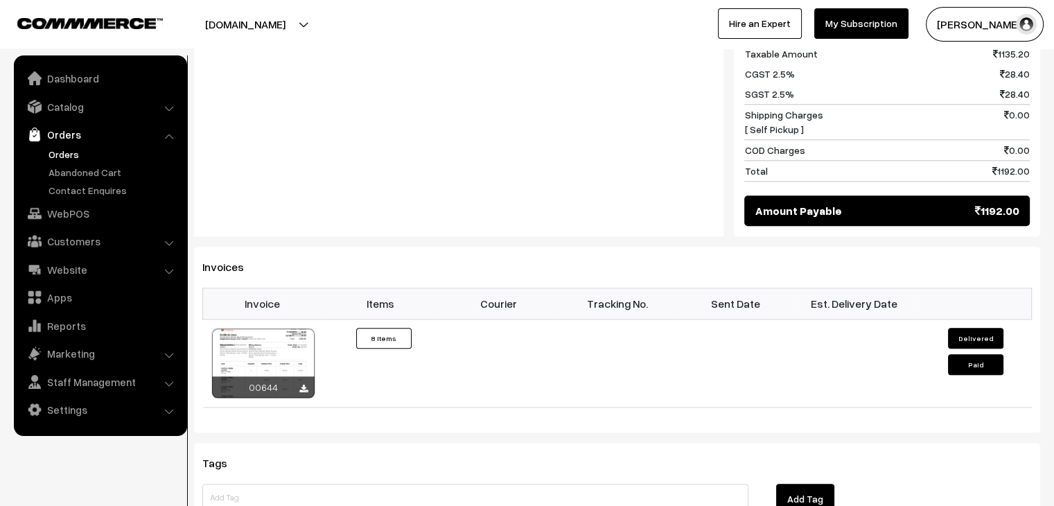
click at [78, 150] on link "Orders" at bounding box center [113, 154] width 137 height 15
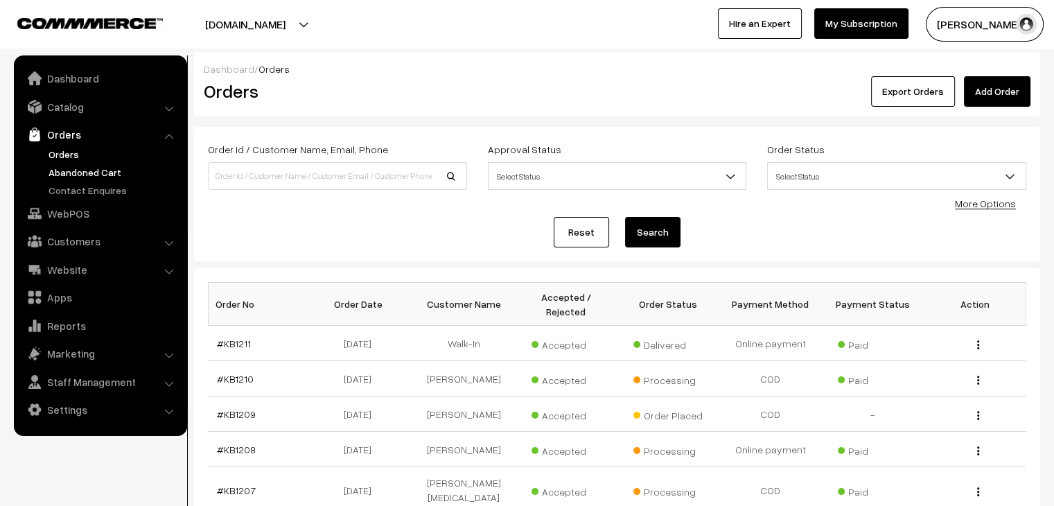
click at [80, 168] on link "Abandoned Cart" at bounding box center [113, 172] width 137 height 15
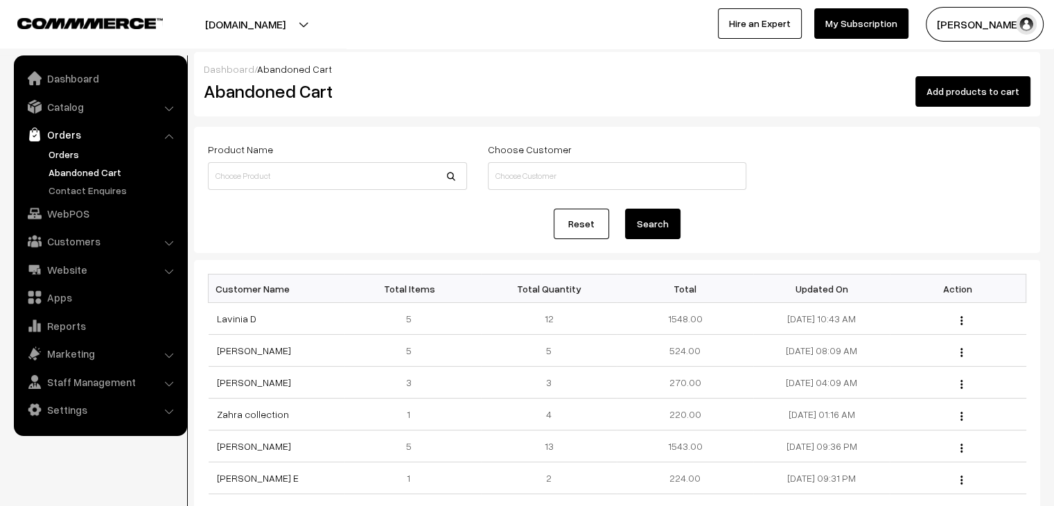
click at [78, 155] on link "Orders" at bounding box center [113, 154] width 137 height 15
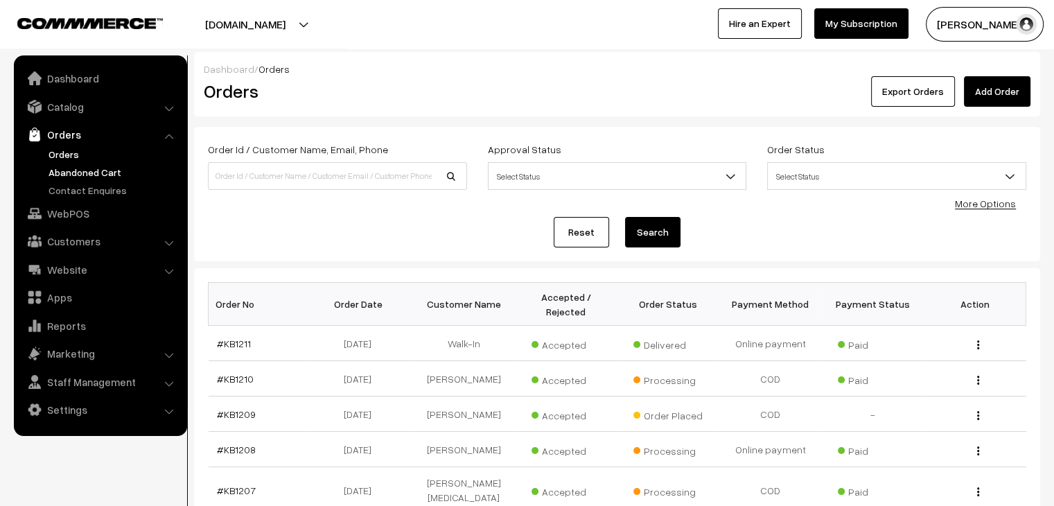
click at [100, 176] on link "Abandoned Cart" at bounding box center [113, 172] width 137 height 15
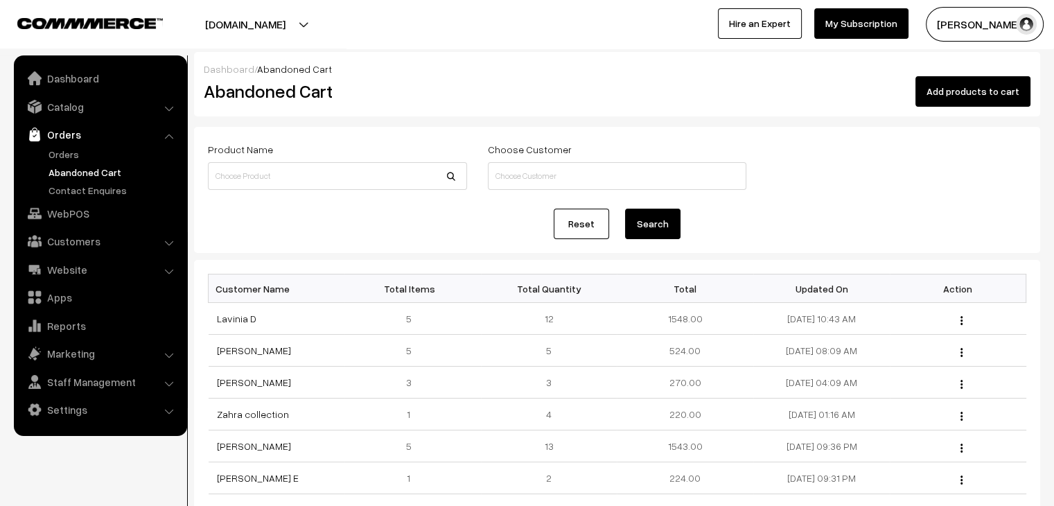
click at [89, 155] on link "Orders" at bounding box center [113, 154] width 137 height 15
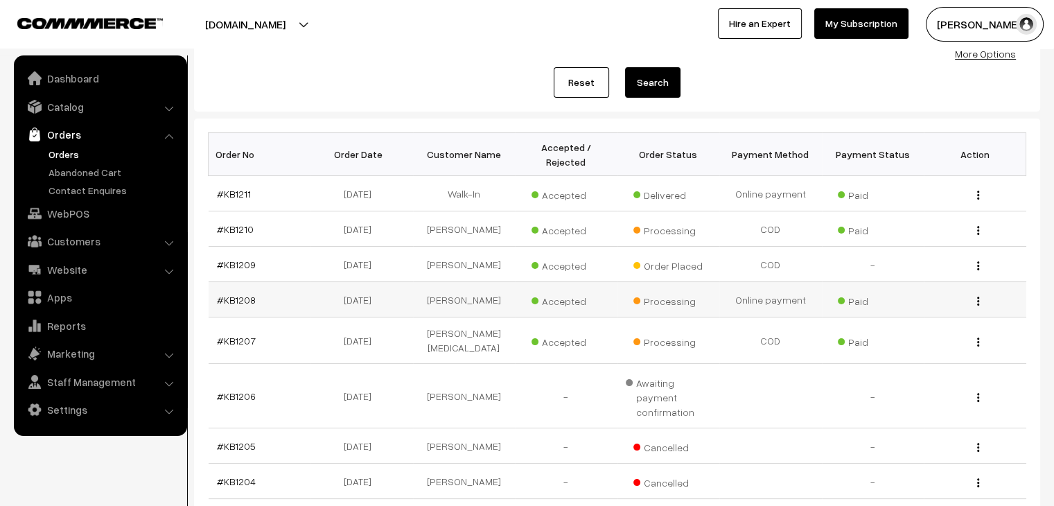
scroll to position [138, 0]
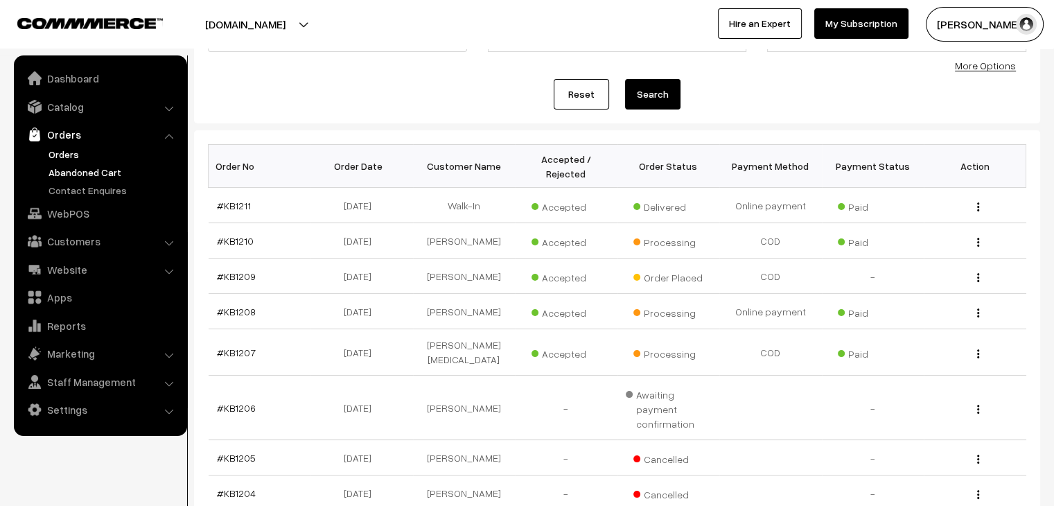
click at [122, 170] on link "Abandoned Cart" at bounding box center [113, 172] width 137 height 15
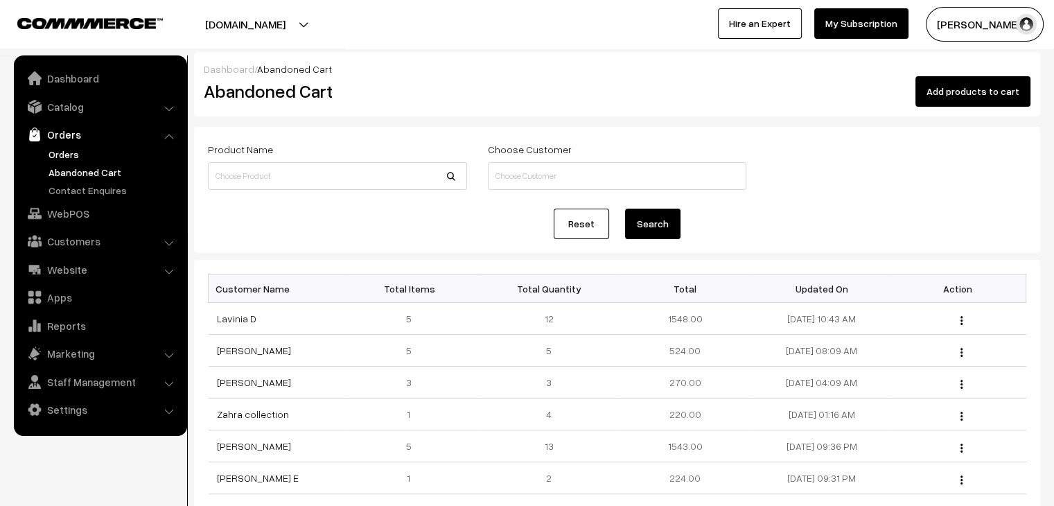
click at [82, 150] on link "Orders" at bounding box center [113, 154] width 137 height 15
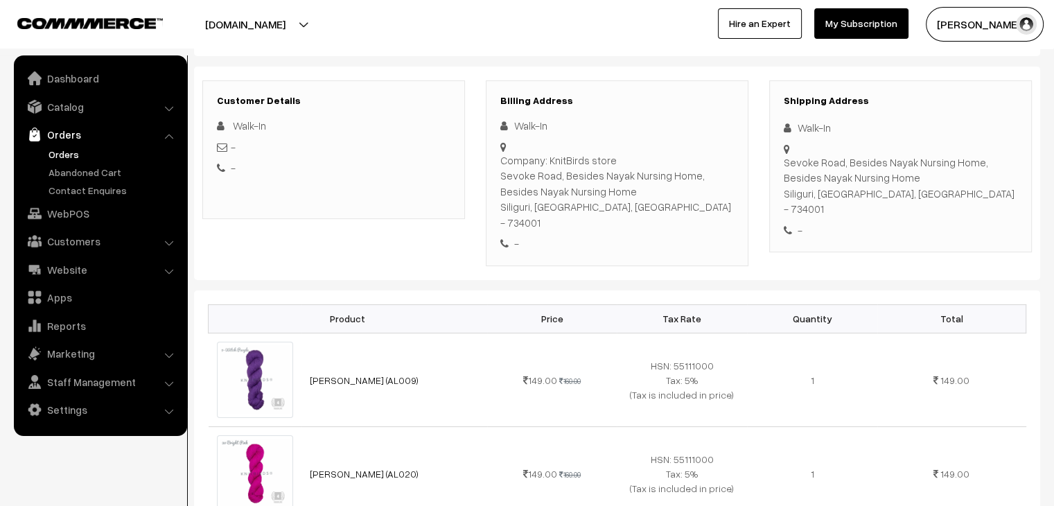
scroll to position [183, 0]
click at [80, 165] on link "Abandoned Cart" at bounding box center [113, 172] width 137 height 15
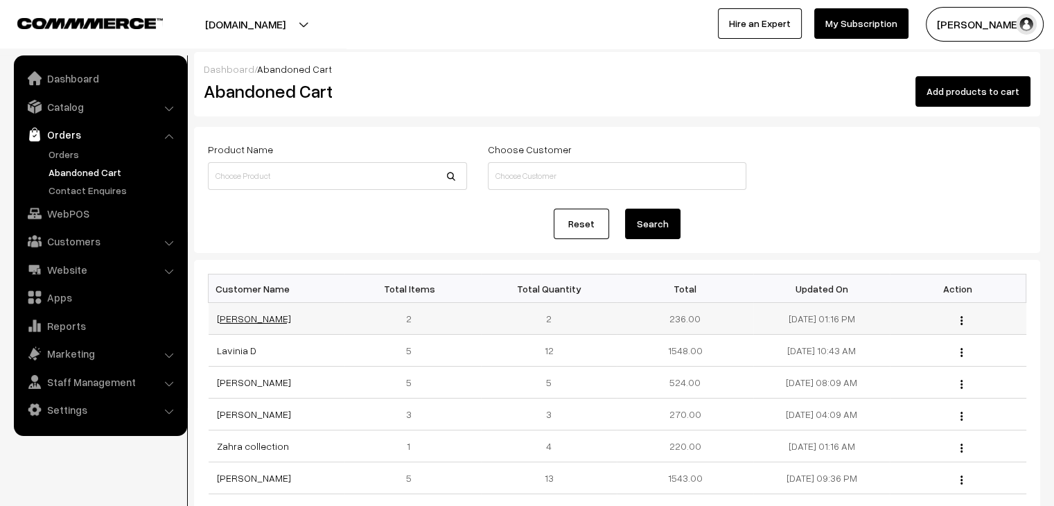
click at [244, 321] on link "[PERSON_NAME]" at bounding box center [254, 318] width 74 height 12
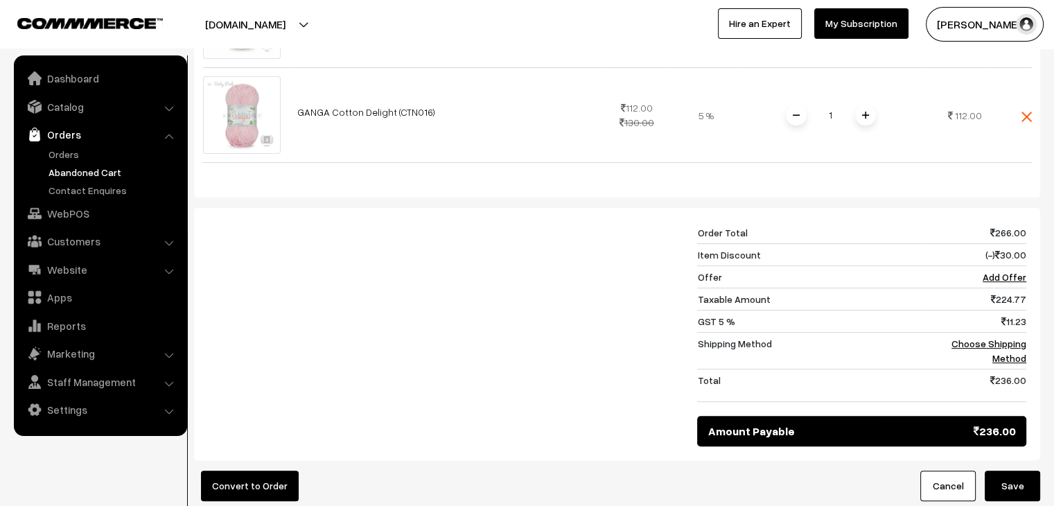
scroll to position [436, 0]
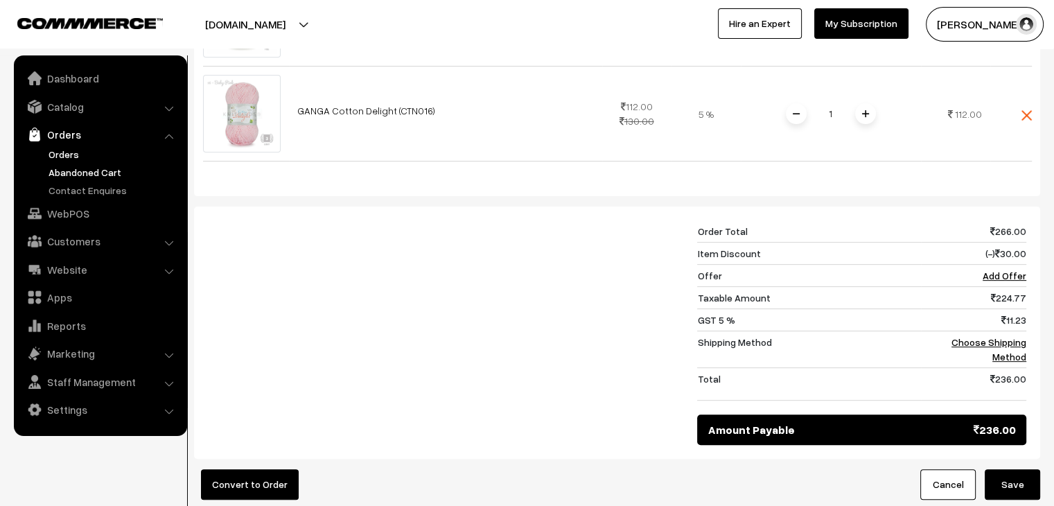
click at [55, 148] on link "Orders" at bounding box center [113, 154] width 137 height 15
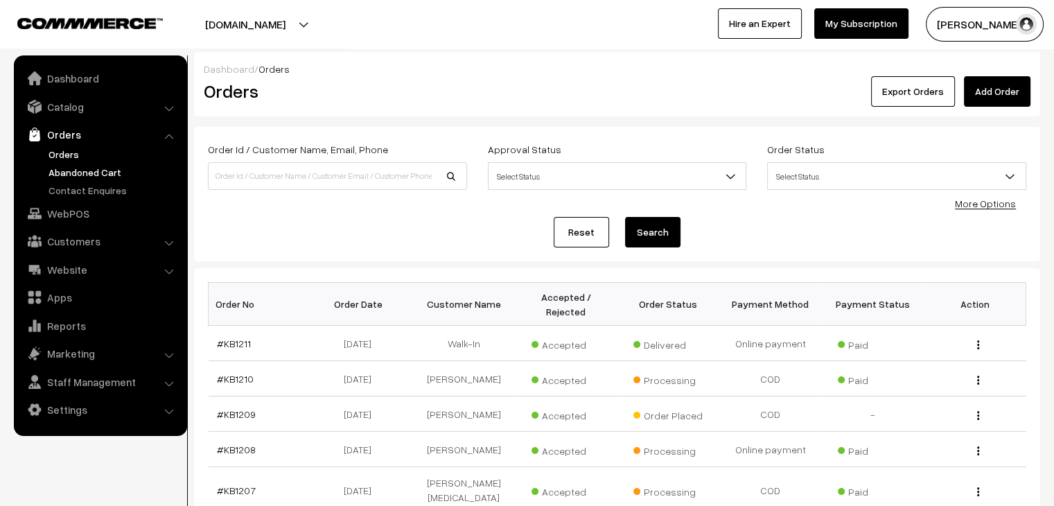
click at [75, 175] on link "Abandoned Cart" at bounding box center [113, 172] width 137 height 15
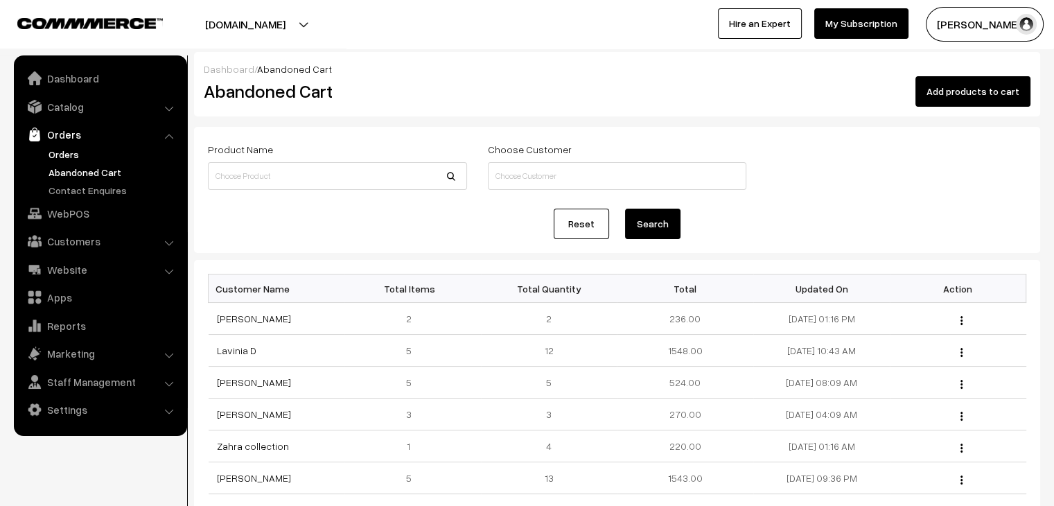
click at [65, 155] on link "Orders" at bounding box center [113, 154] width 137 height 15
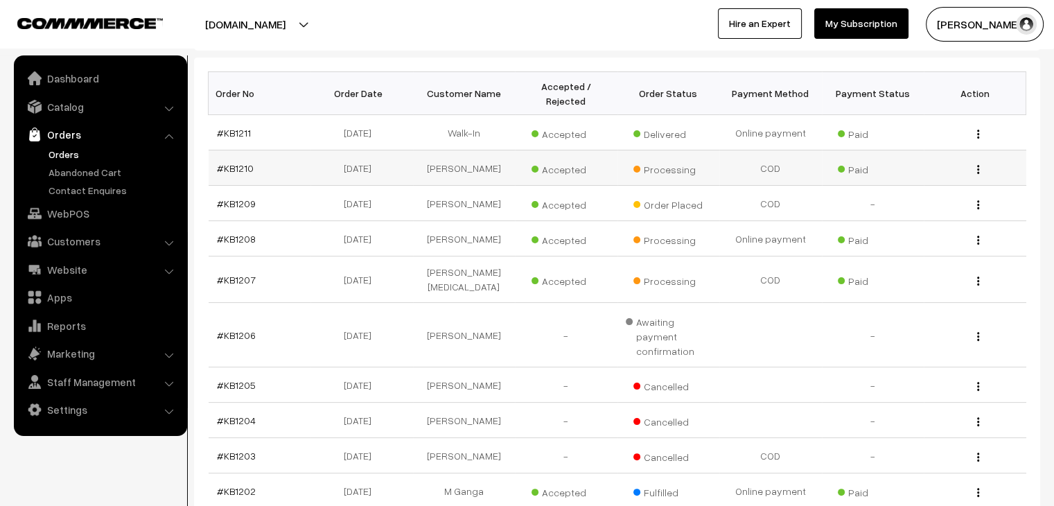
scroll to position [208, 0]
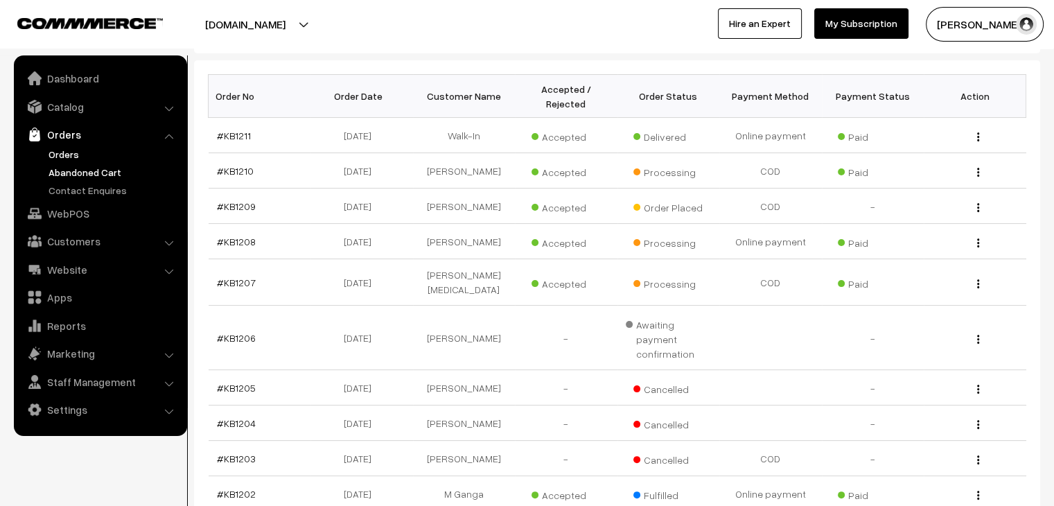
click at [94, 178] on link "Abandoned Cart" at bounding box center [113, 172] width 137 height 15
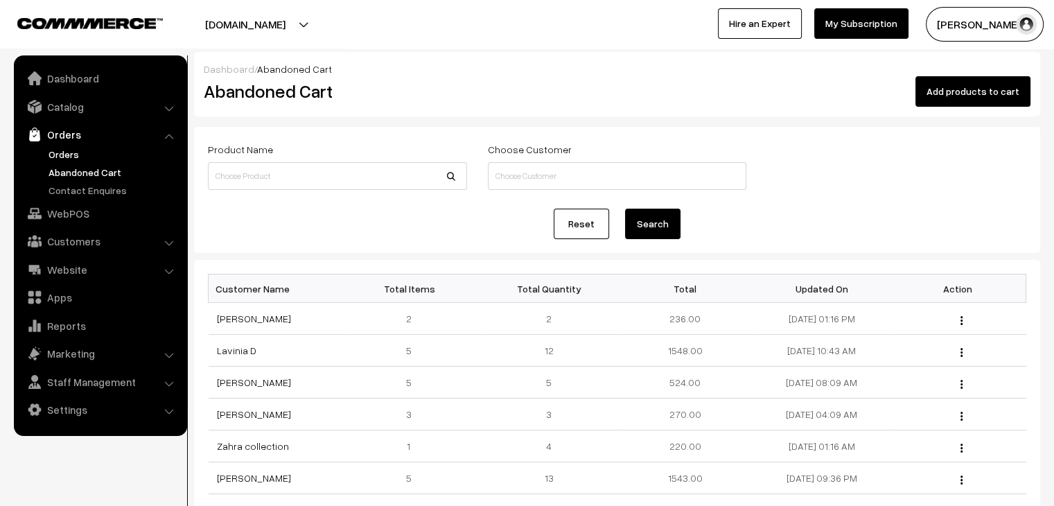
click at [75, 153] on link "Orders" at bounding box center [113, 154] width 137 height 15
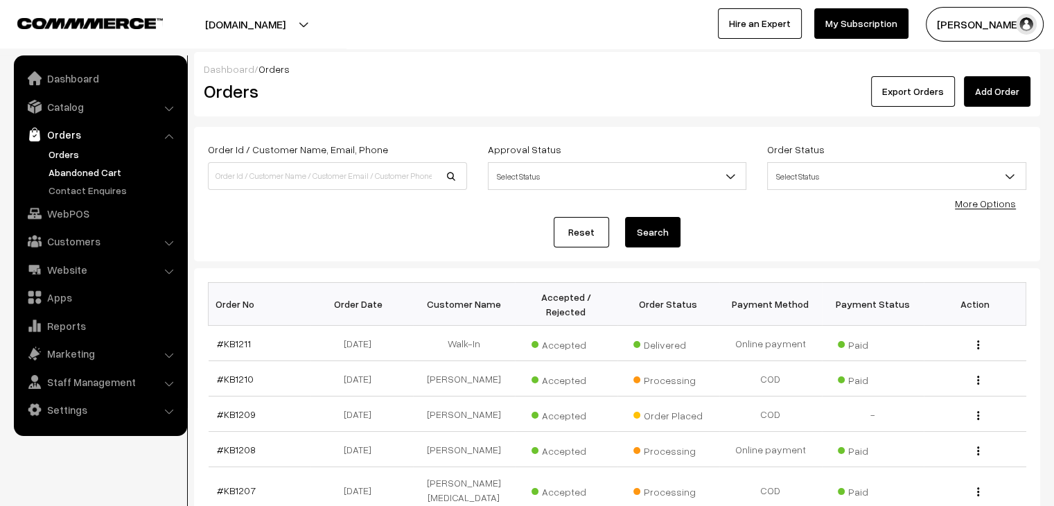
click at [97, 170] on link "Abandoned Cart" at bounding box center [113, 172] width 137 height 15
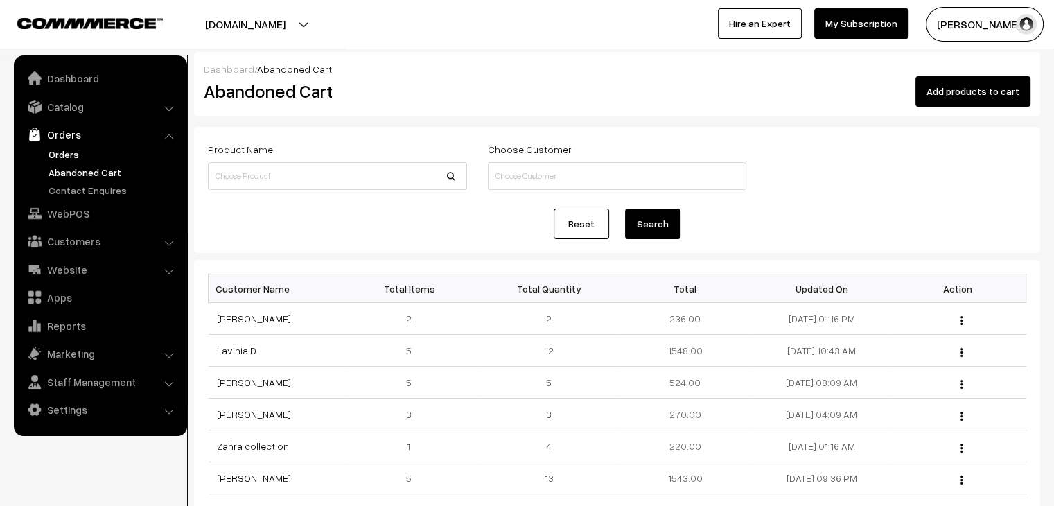
click at [80, 152] on link "Orders" at bounding box center [113, 154] width 137 height 15
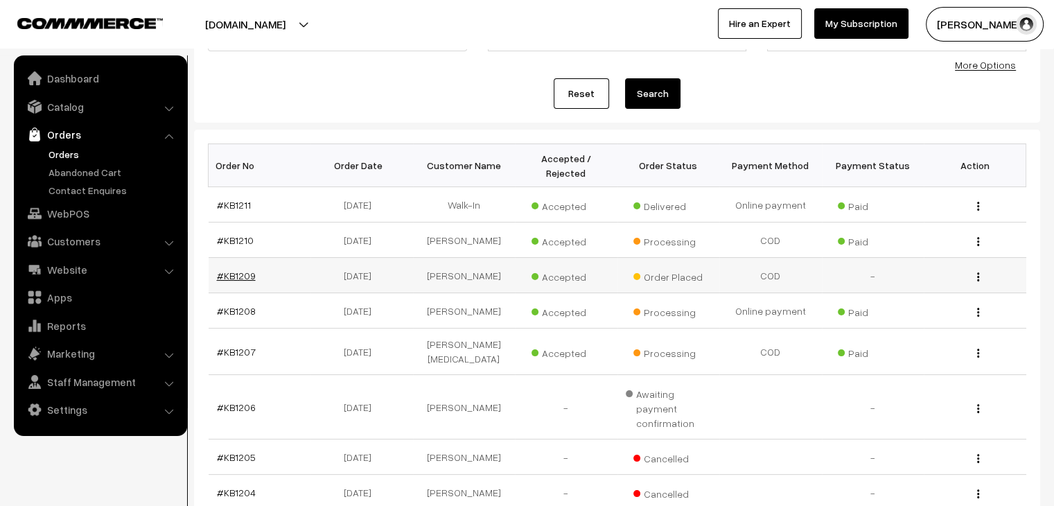
click at [238, 270] on link "#KB1209" at bounding box center [236, 276] width 39 height 12
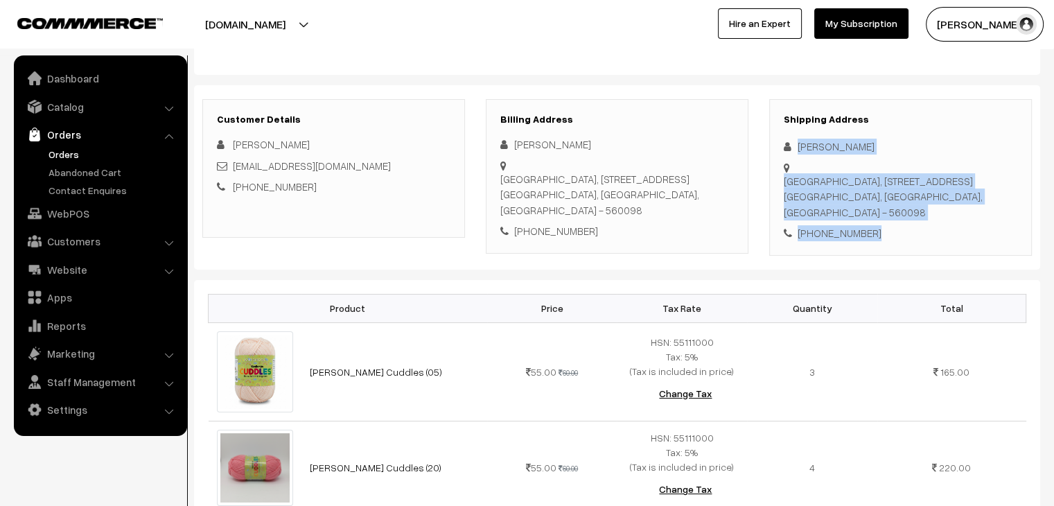
click at [779, 145] on div "Shipping Address Prashanti Shyam Brocade Vista Apartment, Flat No A-411, 4th Fl…" at bounding box center [900, 177] width 263 height 157
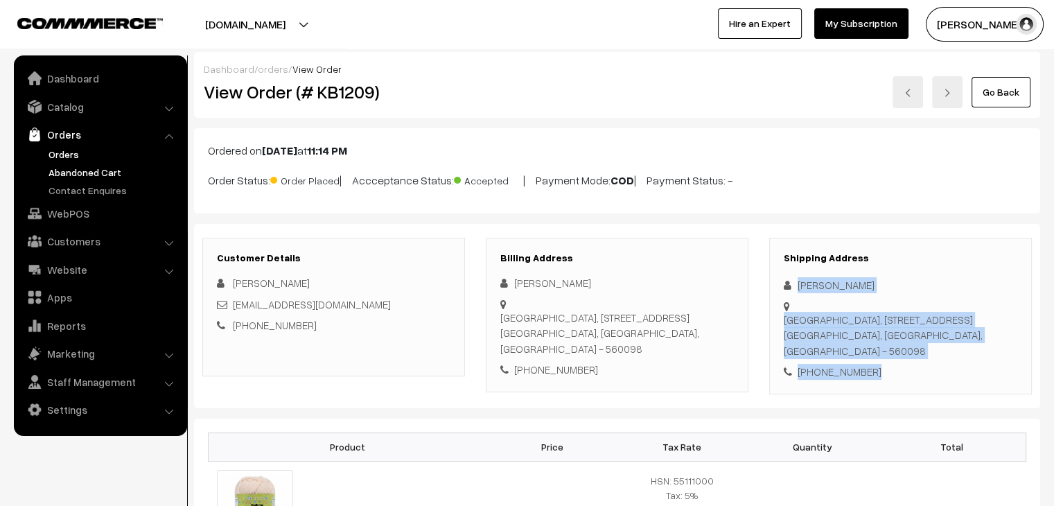
click at [99, 172] on link "Abandoned Cart" at bounding box center [113, 172] width 137 height 15
